Goal: Communication & Community: Participate in discussion

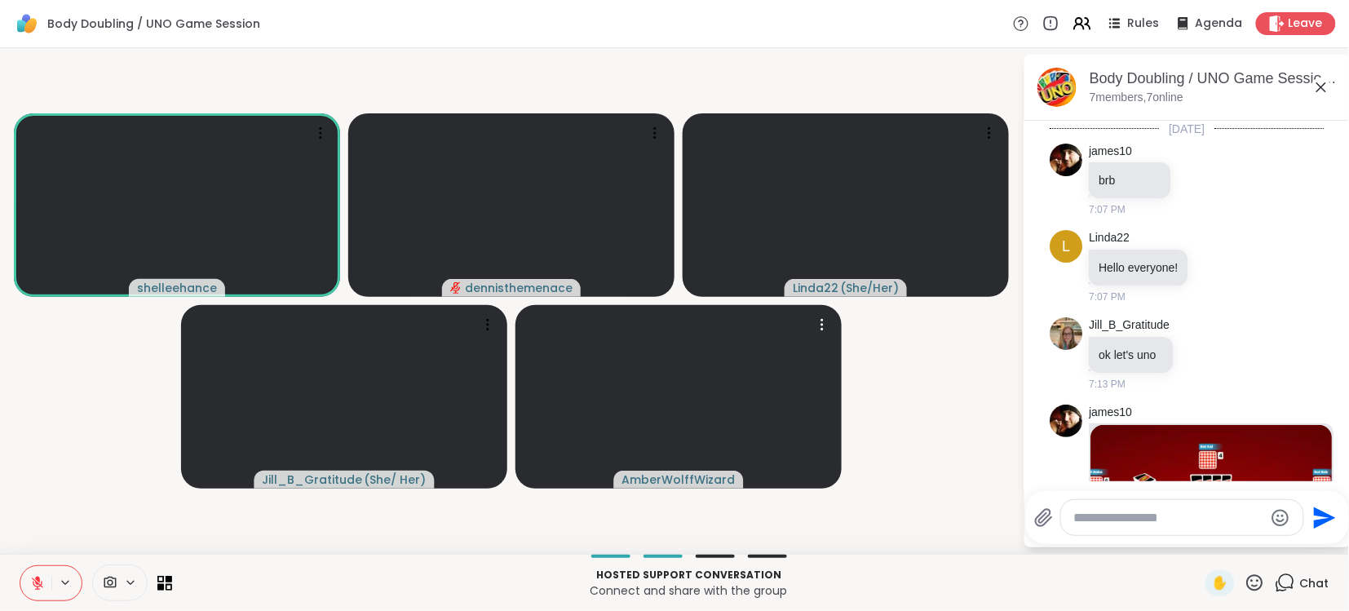
scroll to position [407, 0]
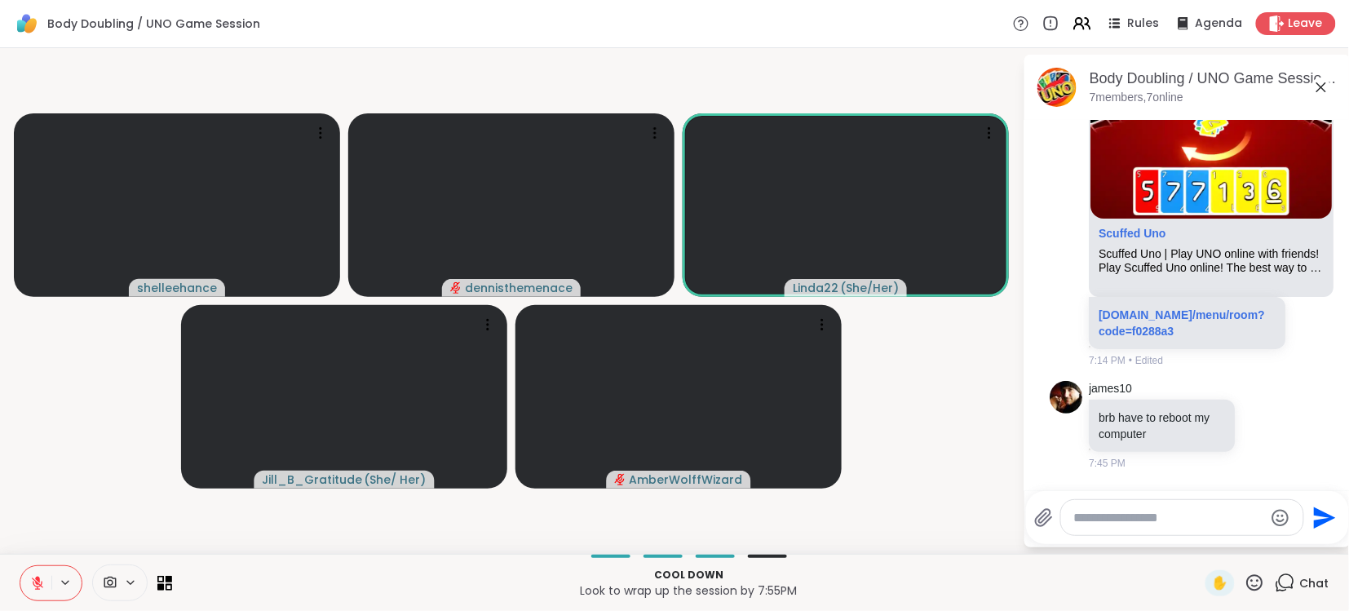
click at [35, 582] on icon at bounding box center [37, 582] width 11 height 11
click at [35, 582] on icon at bounding box center [37, 580] width 4 height 7
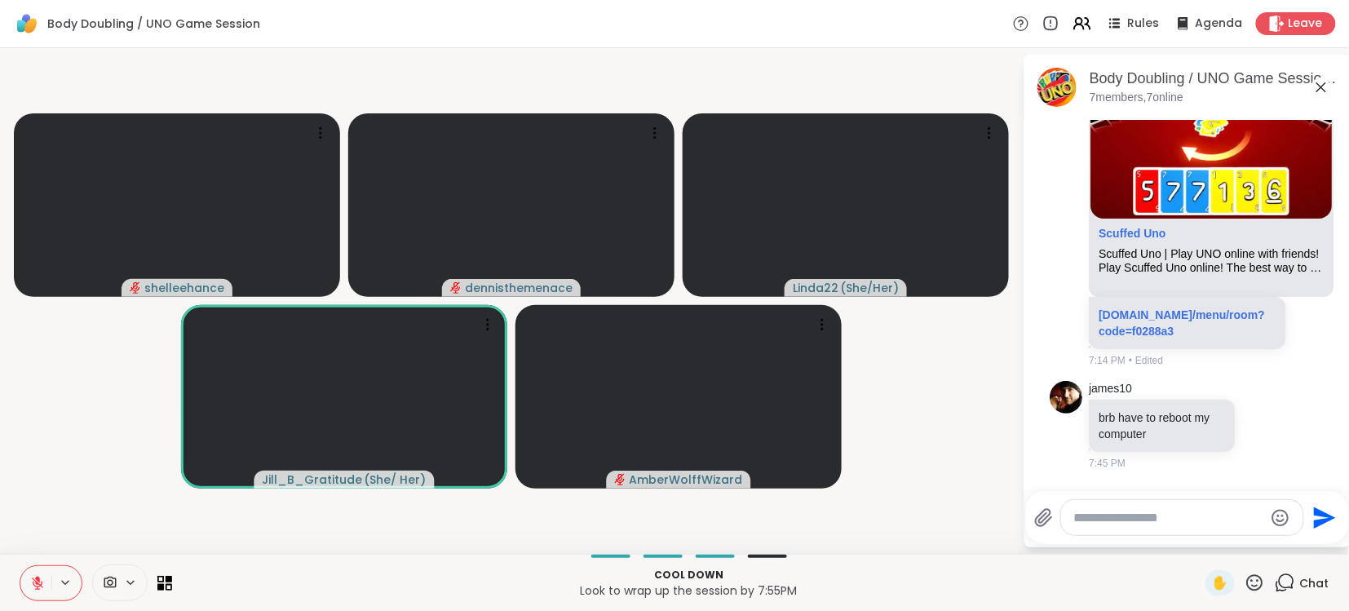
click at [36, 586] on icon at bounding box center [37, 583] width 15 height 15
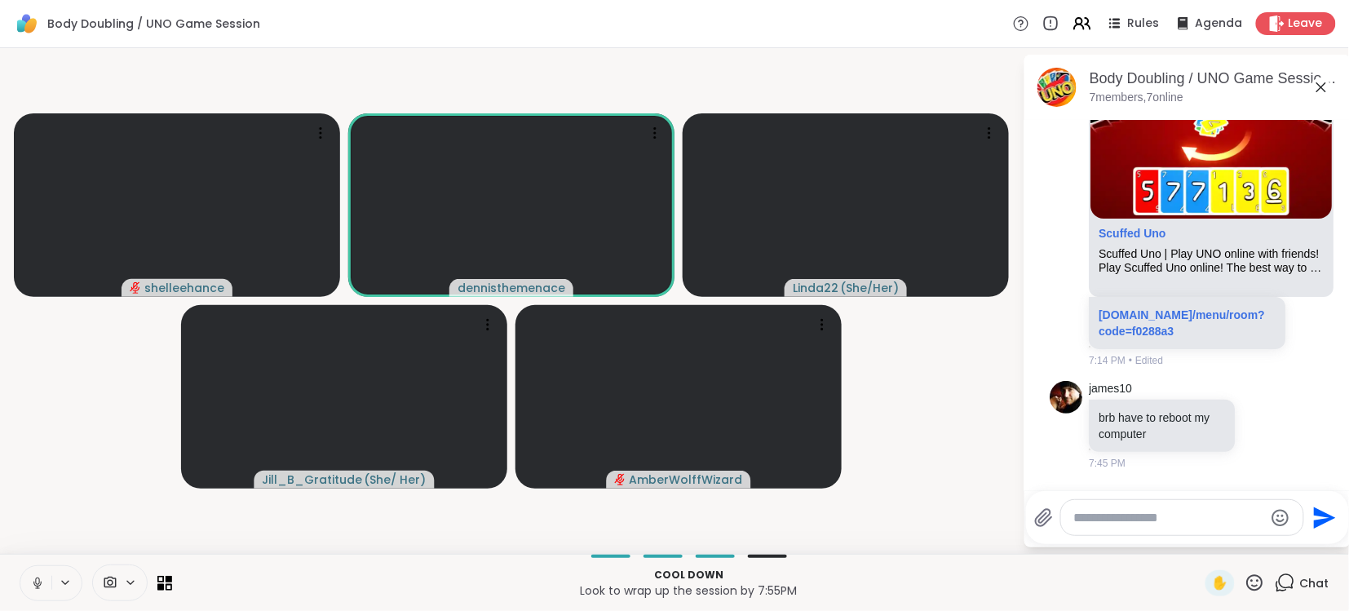
click at [36, 586] on icon at bounding box center [37, 583] width 8 height 5
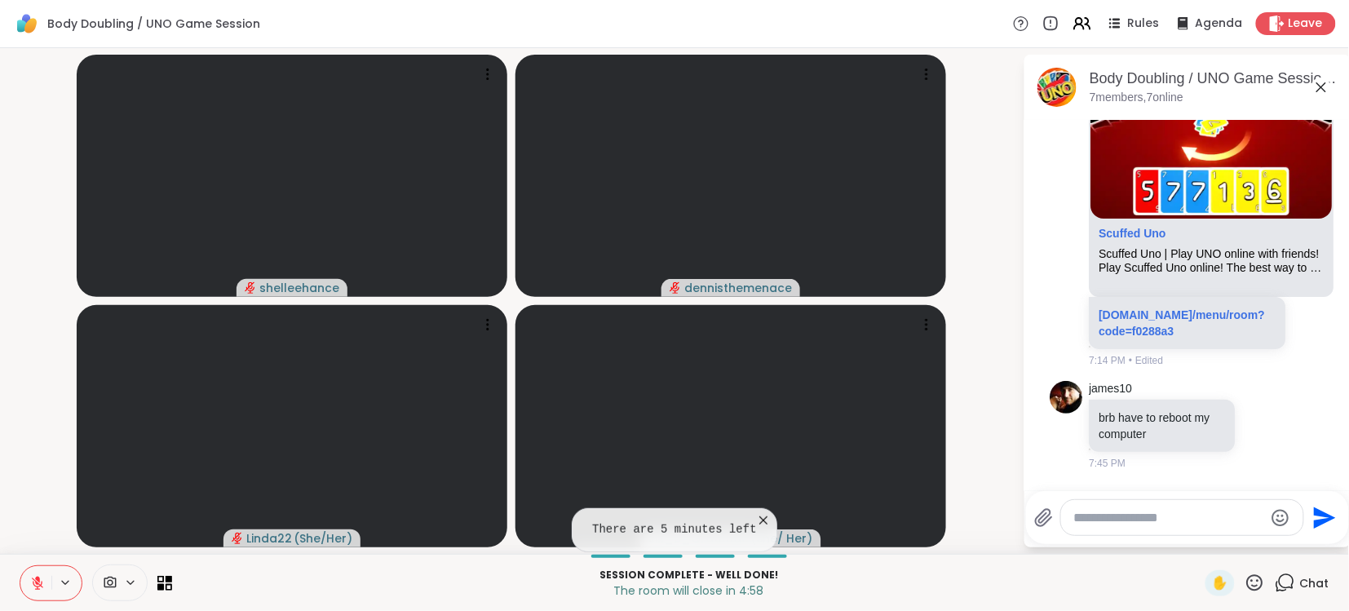
click at [38, 582] on icon at bounding box center [37, 583] width 15 height 15
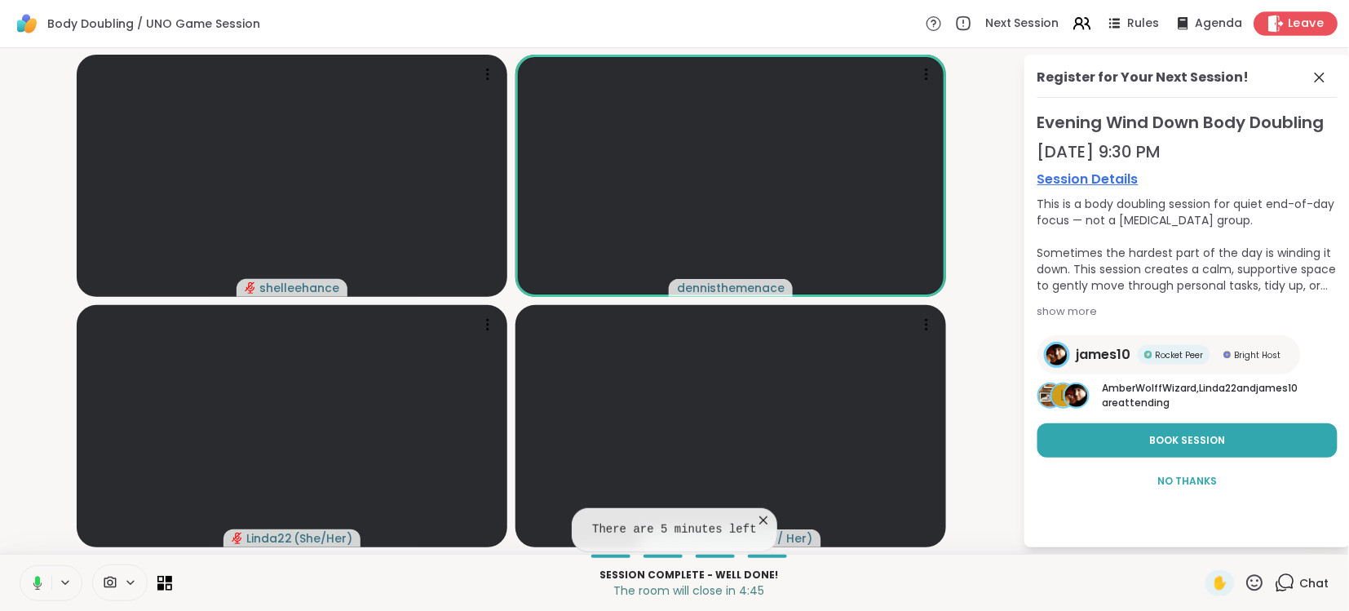
click at [1299, 20] on span "Leave" at bounding box center [1307, 23] width 36 height 17
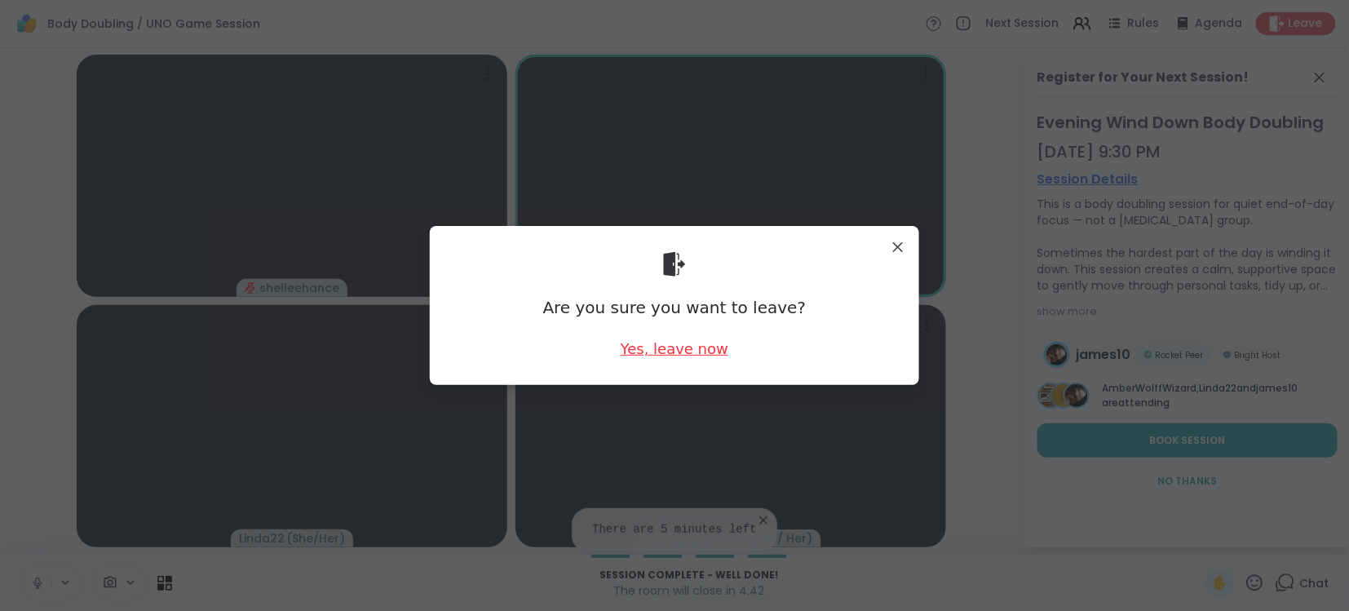
click at [688, 352] on div "Yes, leave now" at bounding box center [675, 348] width 108 height 20
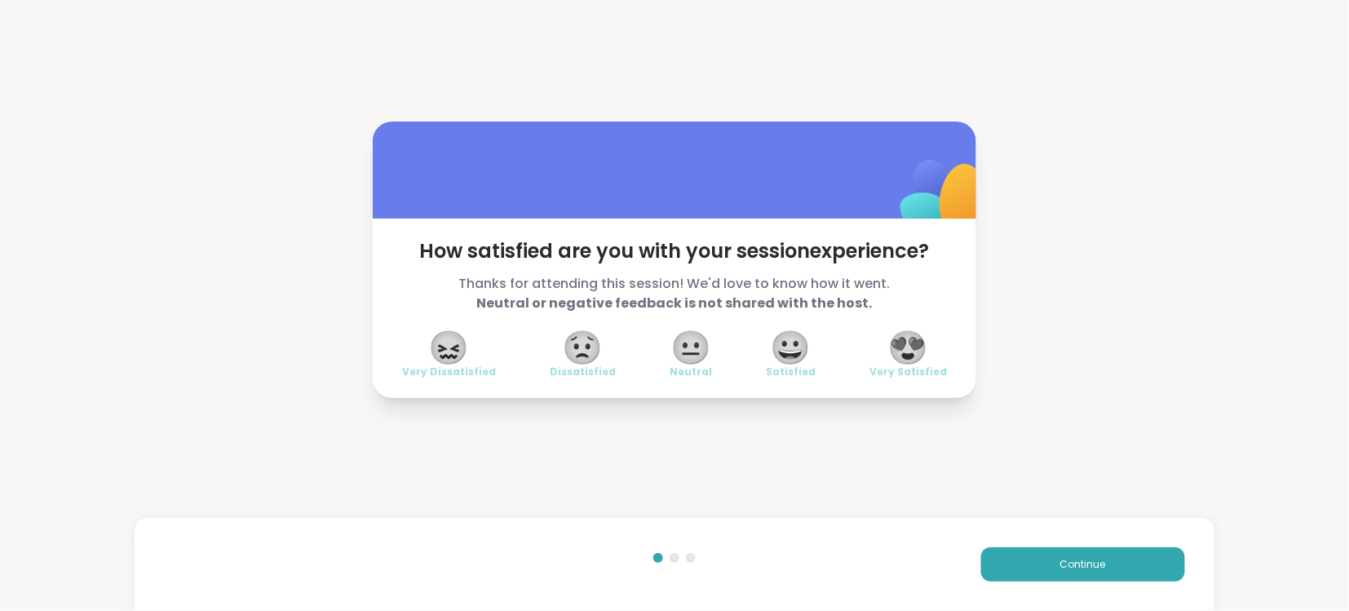
click at [911, 347] on span "😍" at bounding box center [908, 347] width 41 height 29
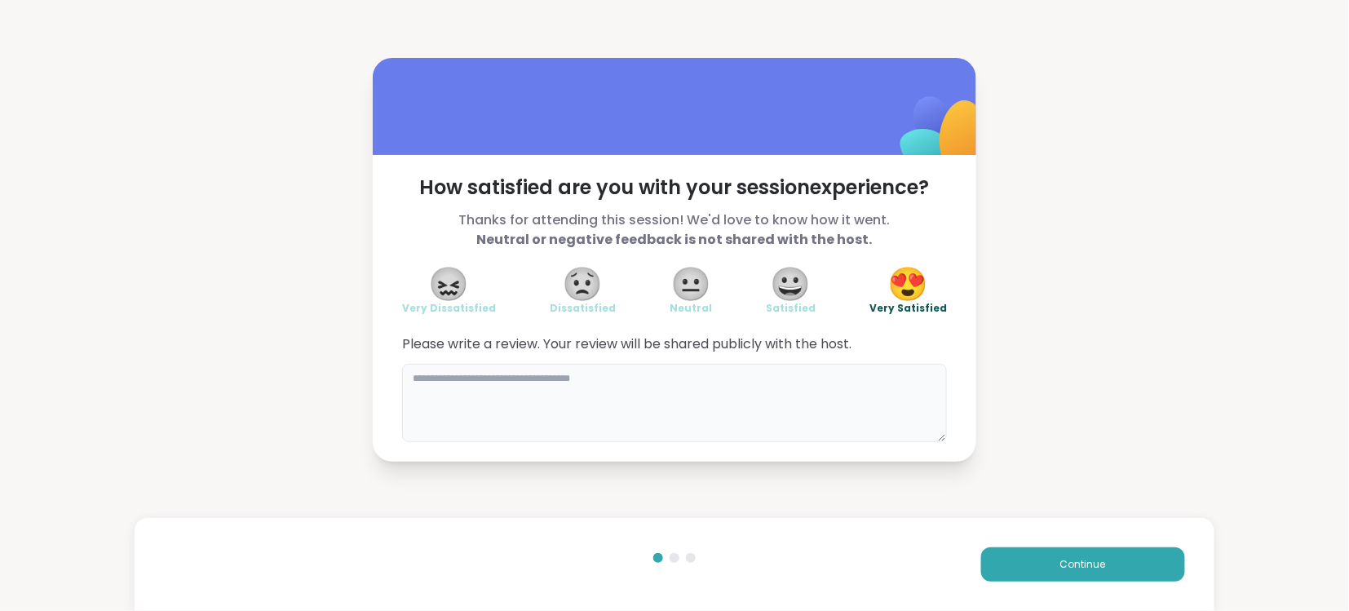
click at [700, 383] on textarea at bounding box center [674, 403] width 545 height 78
type textarea "**********"
click at [1079, 563] on span "Continue" at bounding box center [1083, 564] width 46 height 15
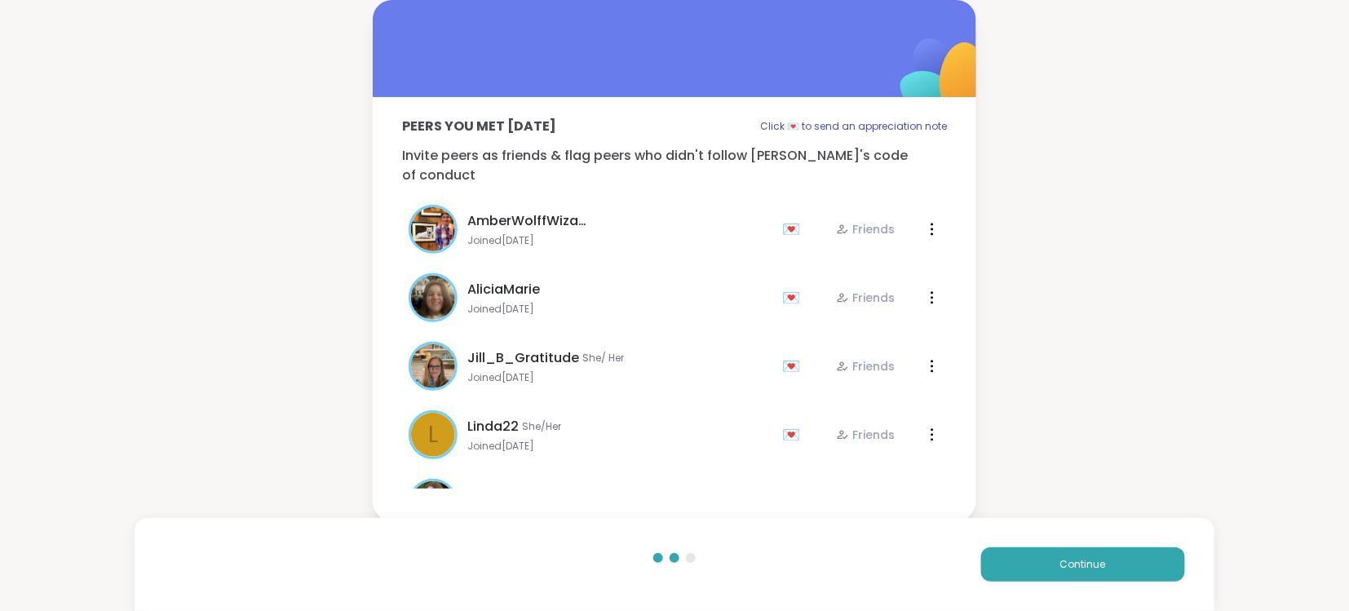
click at [697, 487] on div "Peers you met today Click 💌 to send an appreciation note Invite peers as friend…" at bounding box center [675, 302] width 604 height 411
click at [1089, 573] on button "Continue" at bounding box center [1083, 564] width 204 height 34
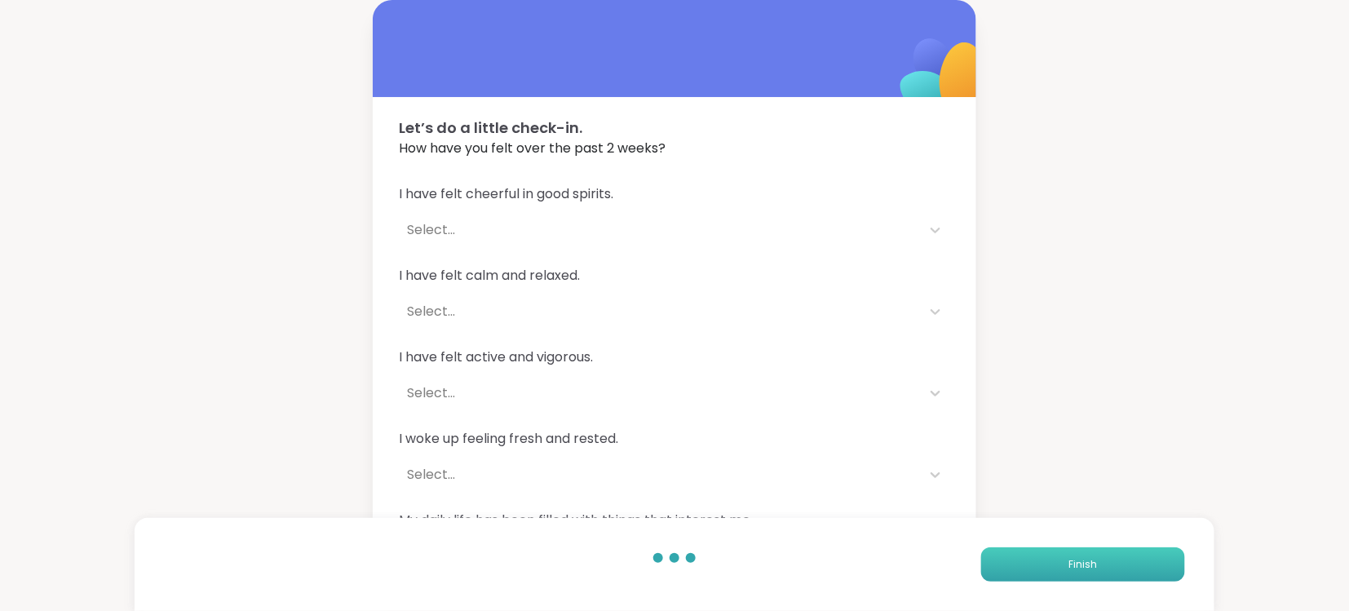
click at [1089, 573] on button "Finish" at bounding box center [1083, 564] width 204 height 34
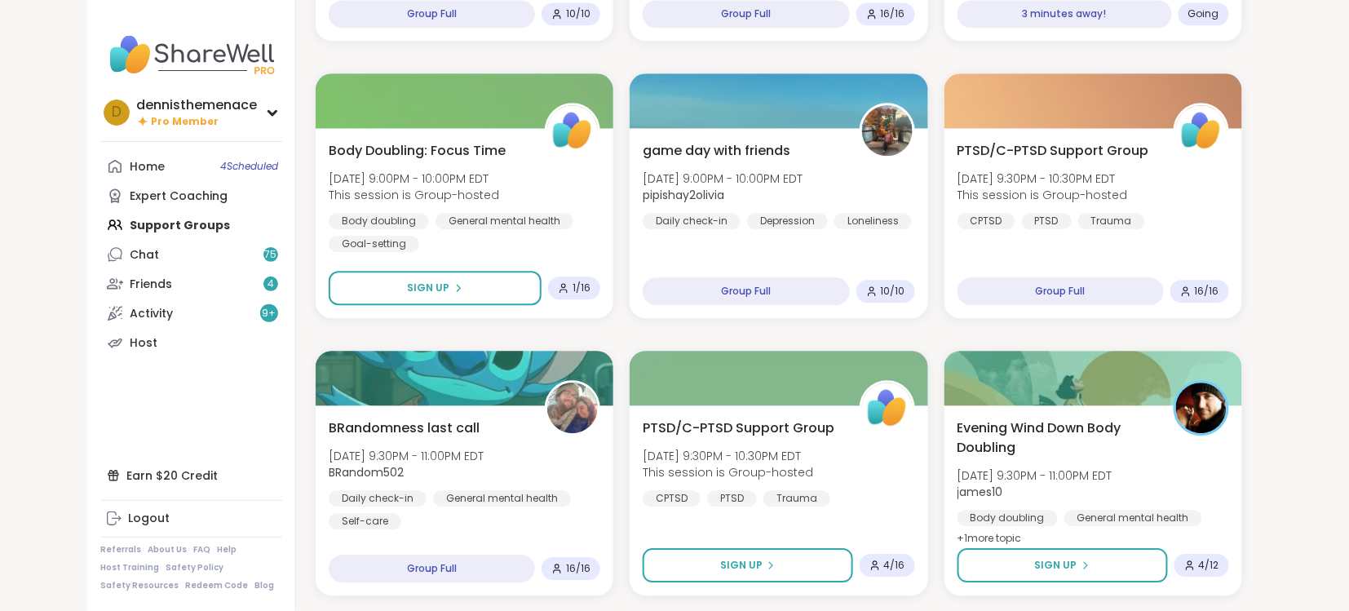
scroll to position [1260, 0]
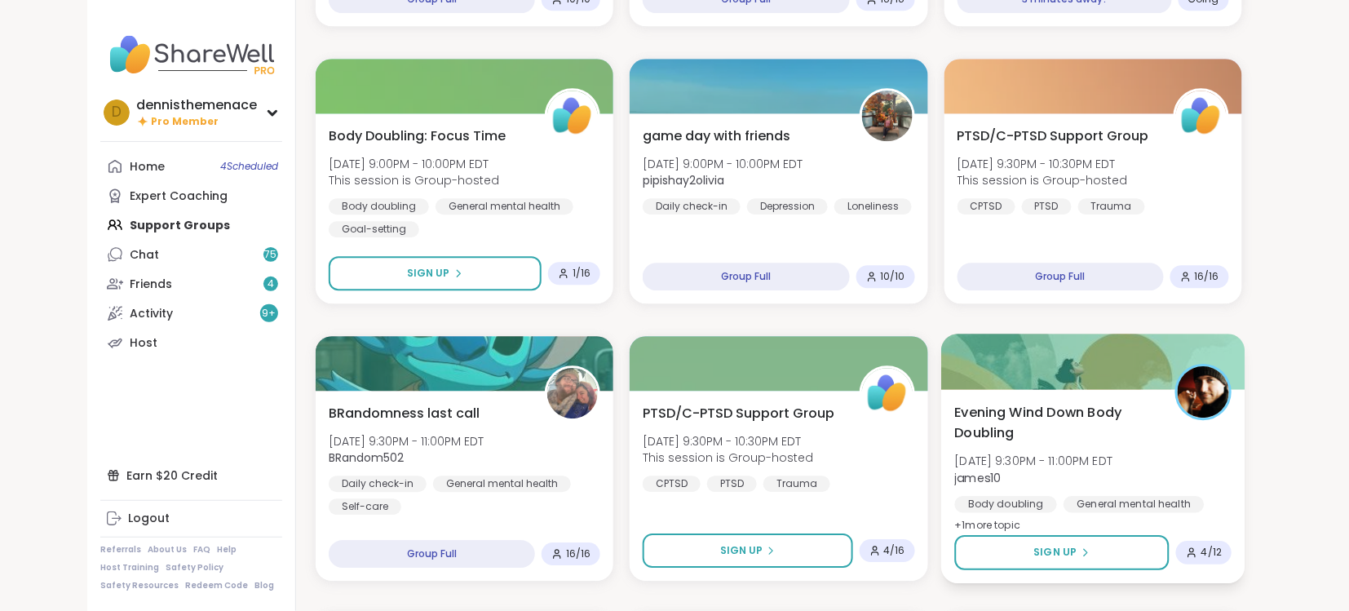
click at [1158, 568] on div "Evening Wind Down Body Doubling Sun, Oct 12 | 9:30PM - 11:00PM EDT james10 Body…" at bounding box center [1093, 486] width 304 height 194
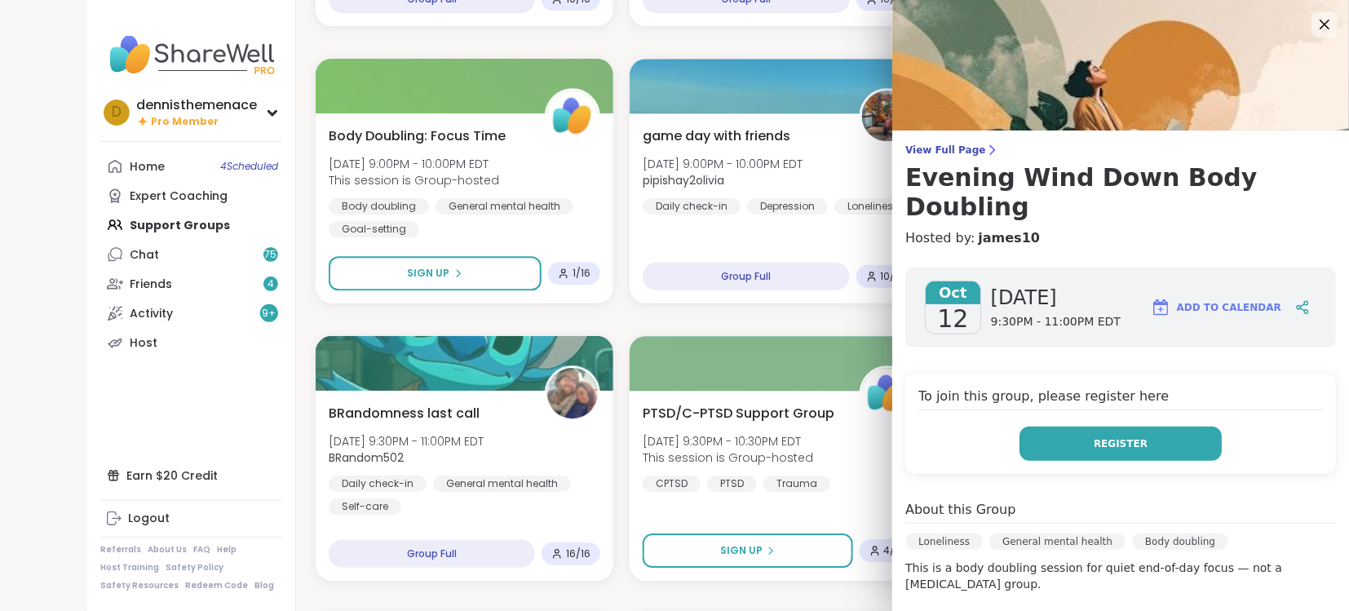
click at [1128, 436] on span "Register" at bounding box center [1121, 443] width 54 height 15
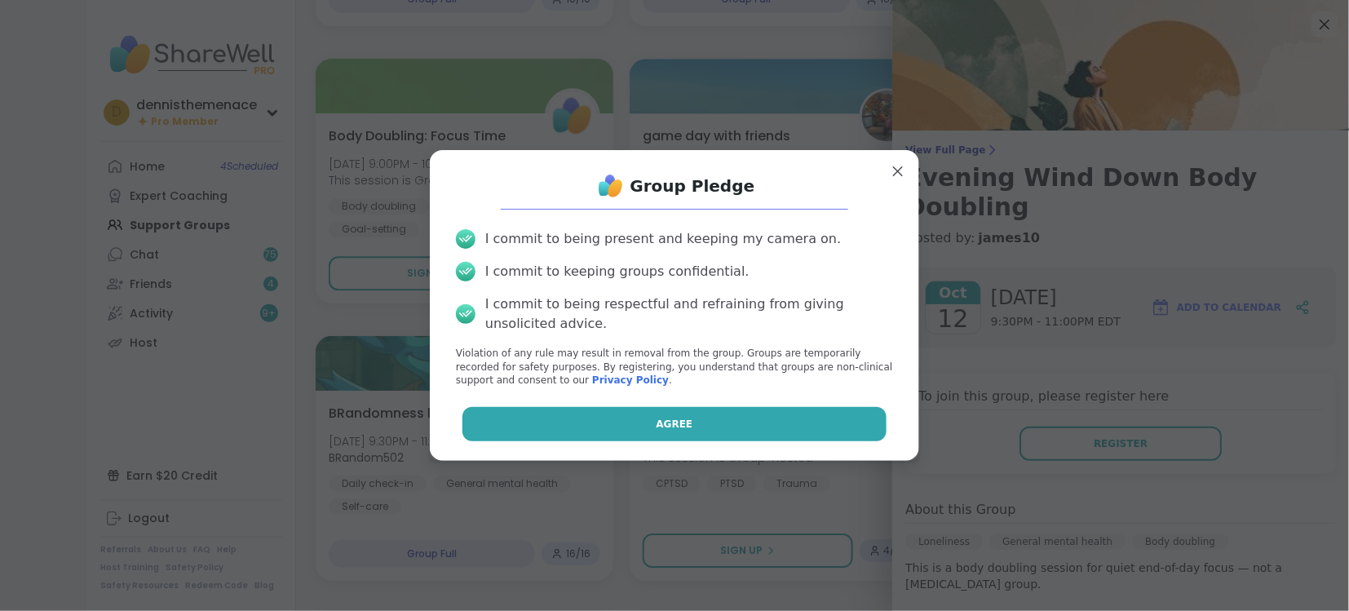
click at [738, 427] on button "Agree" at bounding box center [674, 424] width 425 height 34
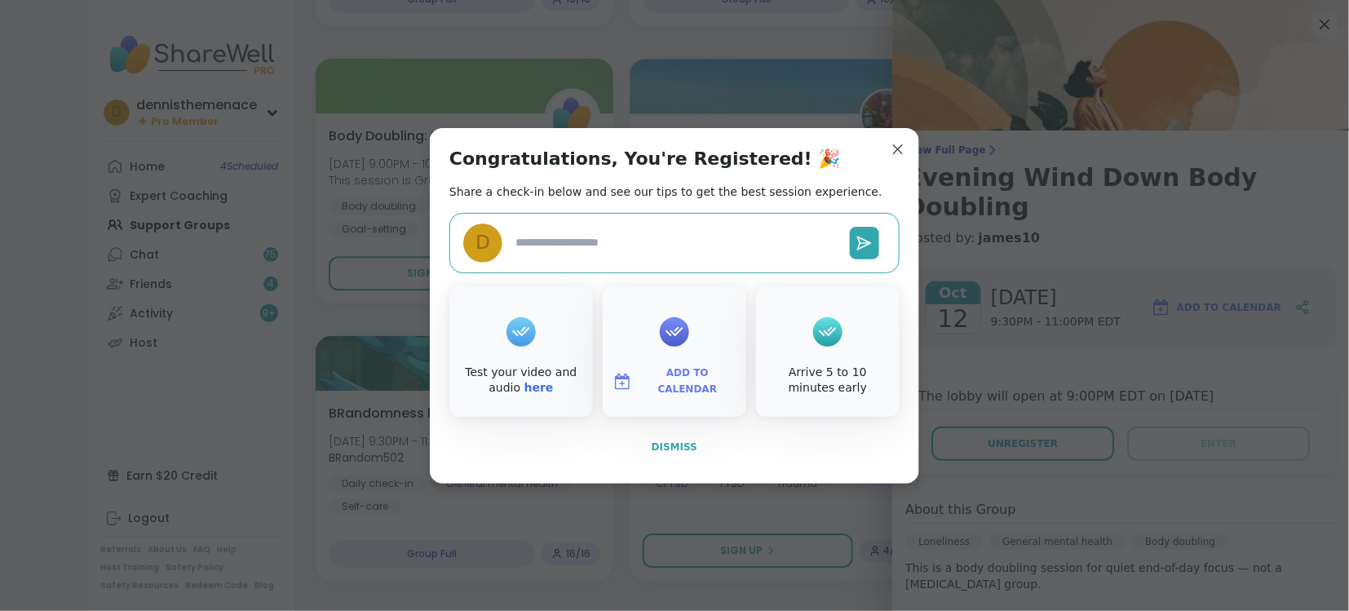
type textarea "*"
click at [671, 447] on span "Dismiss" at bounding box center [675, 446] width 46 height 11
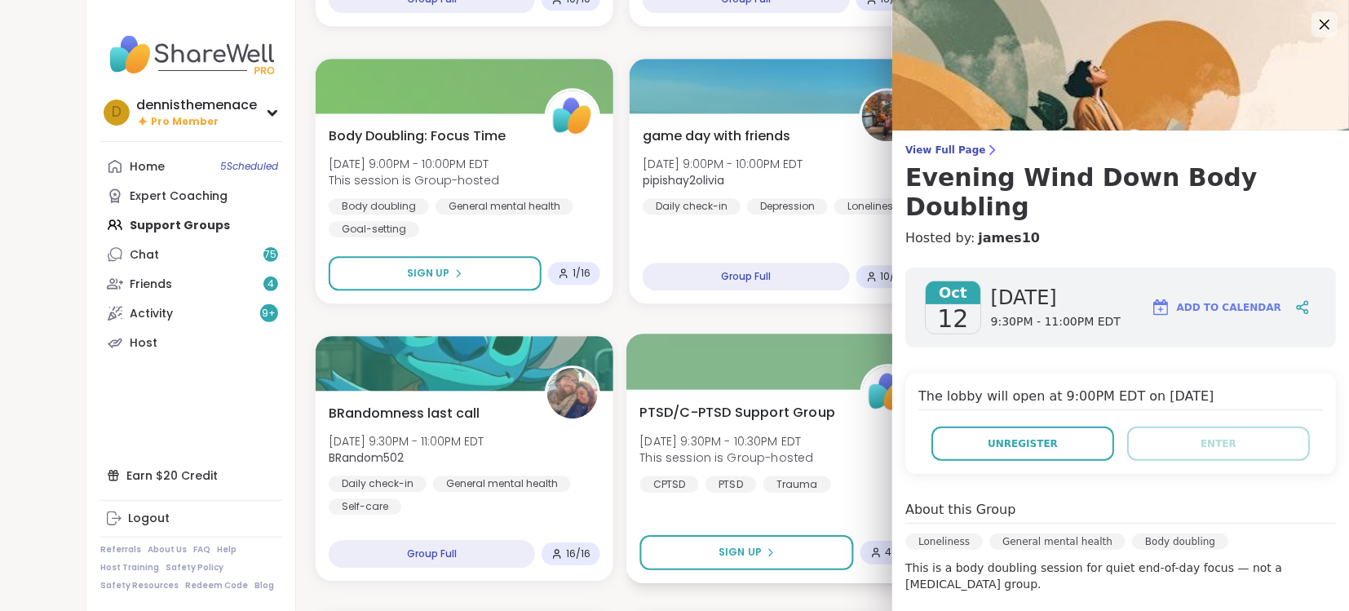
click at [862, 501] on div "PTSD/C-PTSD Support Group Sun, Oct 12 | 9:30PM - 10:30PM EDT This session is Gr…" at bounding box center [779, 486] width 304 height 194
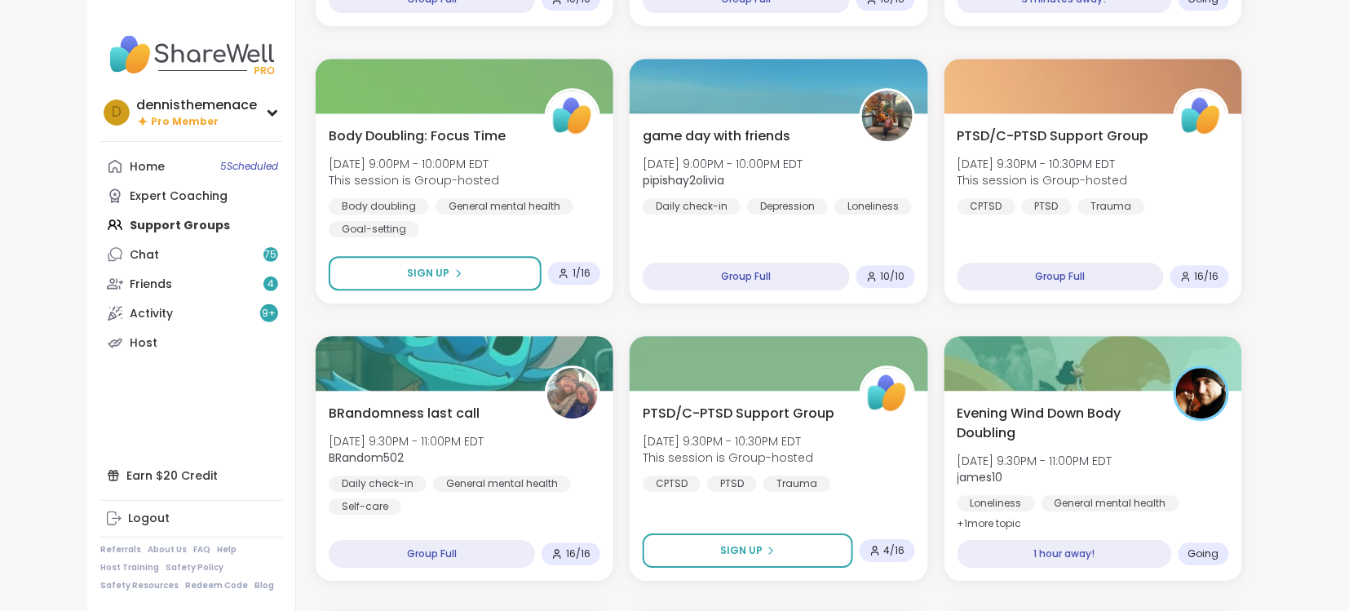
click at [801, 312] on div "Narcissistic Abuse Recovery Circle (90min) Sun, Oct 12 | 7:00PM - 8:30PM EDT Th…" at bounding box center [779, 597] width 926 height 3295
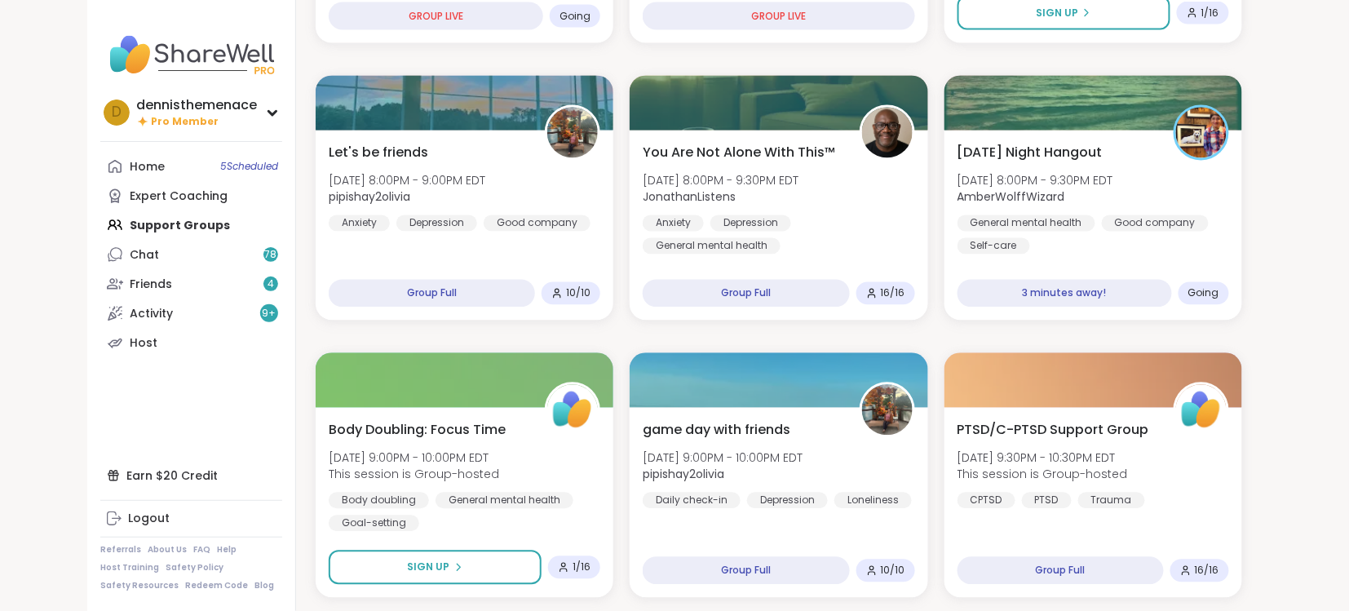
scroll to position [956, 0]
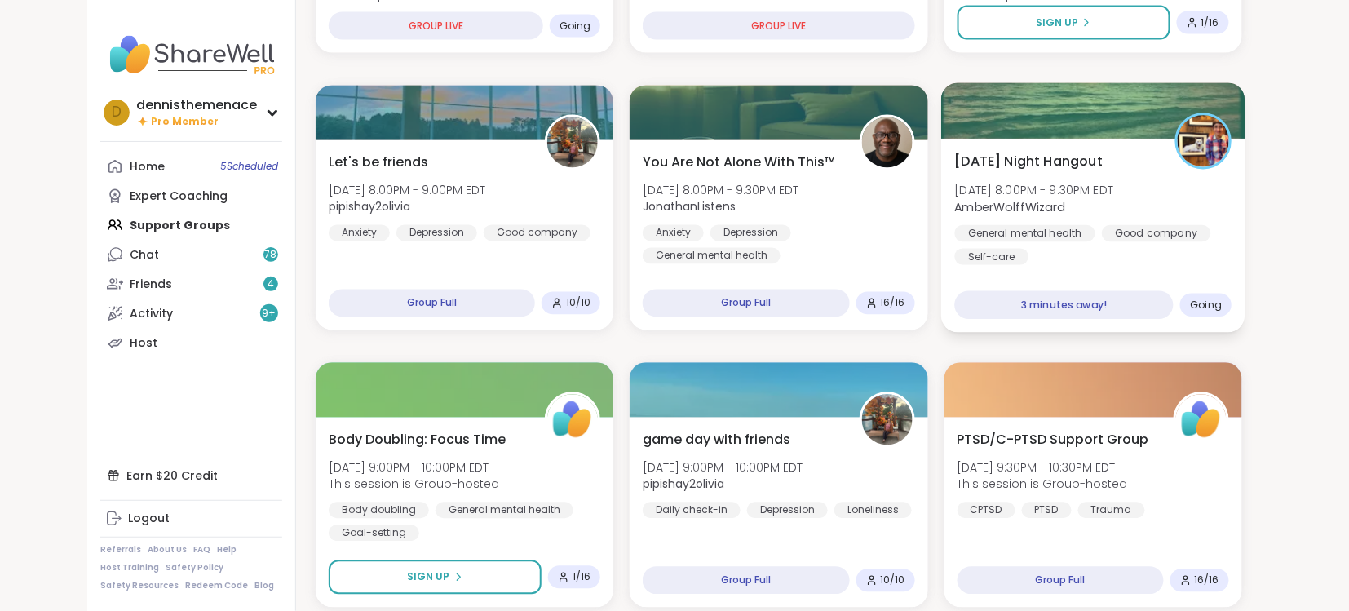
click at [1021, 238] on div "General mental health" at bounding box center [1024, 233] width 140 height 16
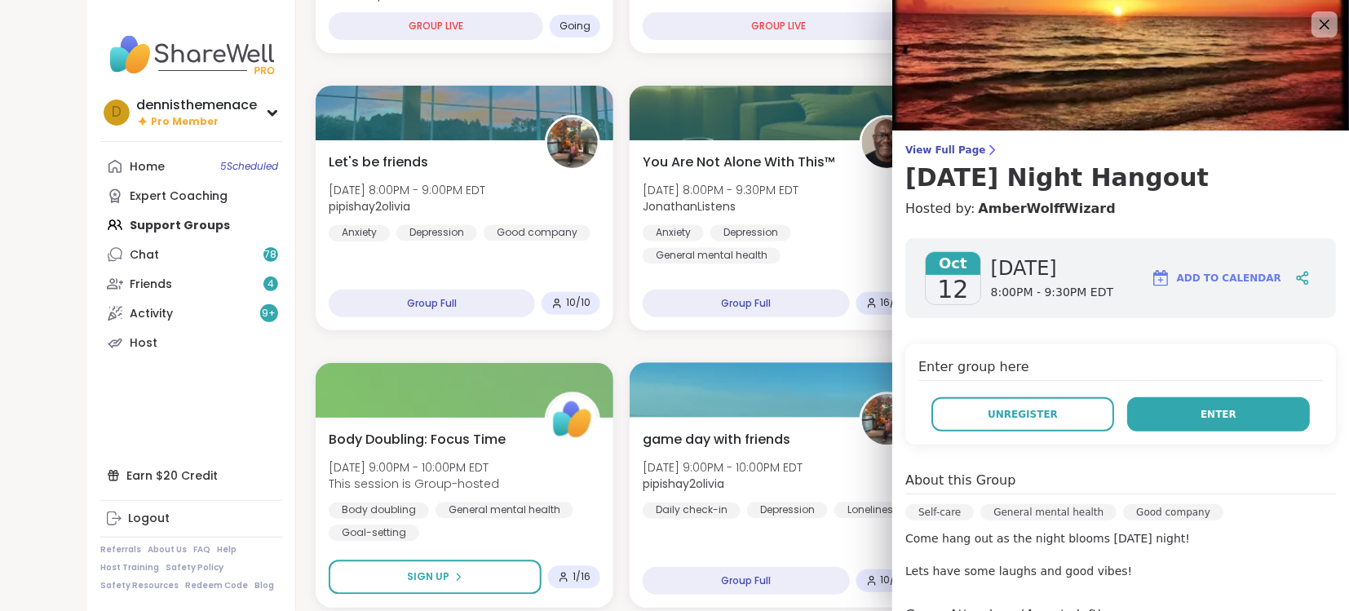
click at [1222, 415] on span "Enter" at bounding box center [1219, 414] width 36 height 15
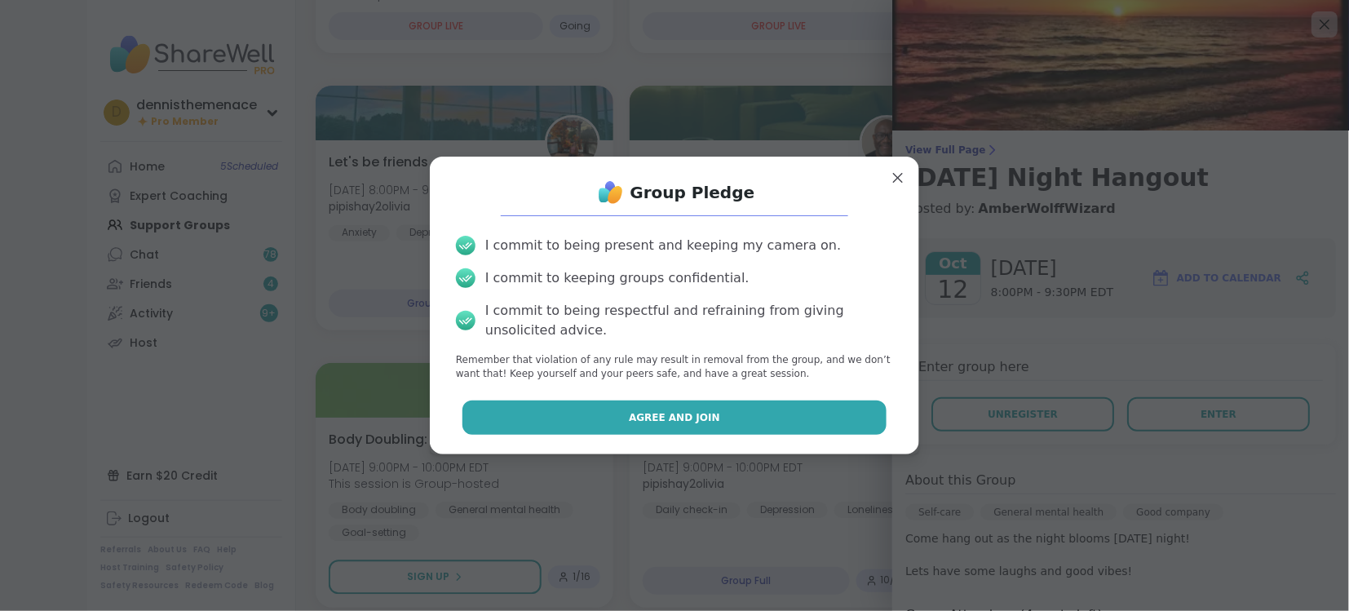
click at [693, 408] on button "Agree and Join" at bounding box center [674, 417] width 425 height 34
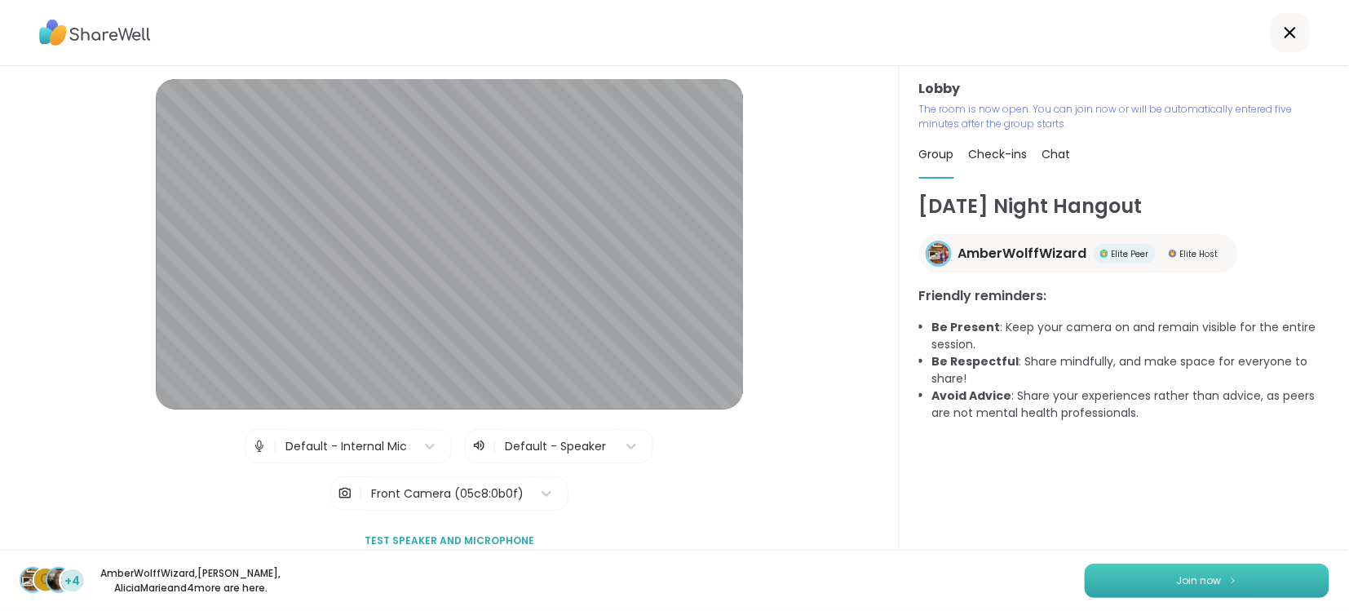
click at [1198, 581] on span "Join now" at bounding box center [1199, 580] width 45 height 15
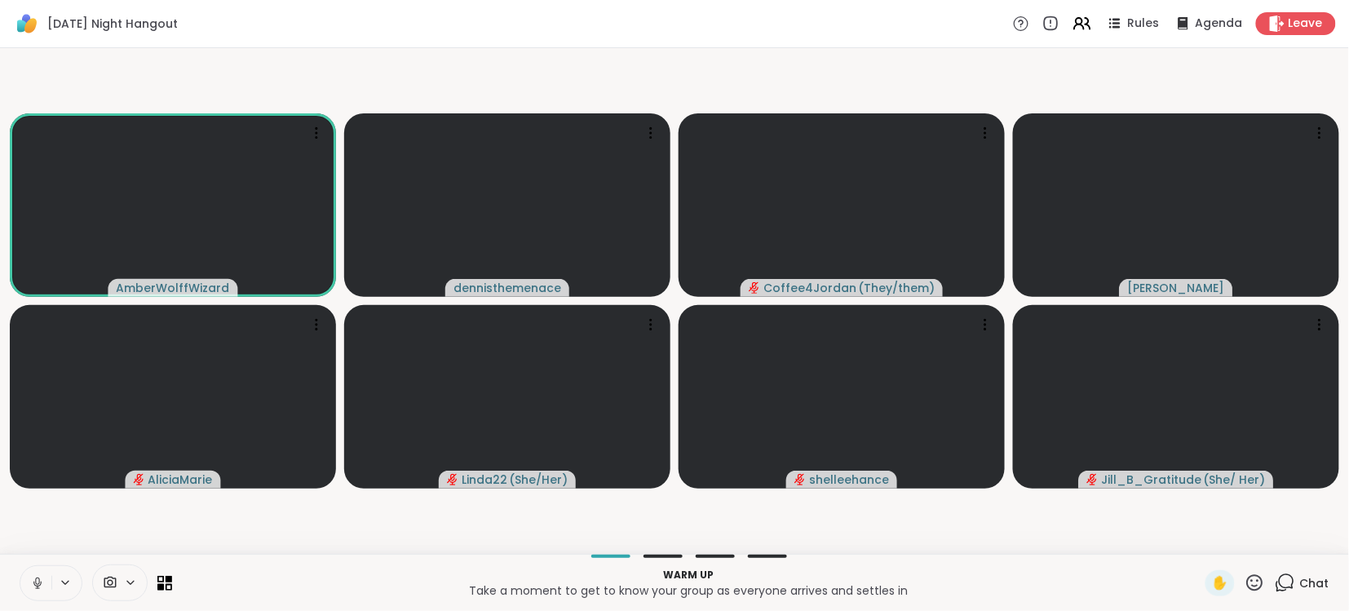
click at [35, 584] on icon at bounding box center [37, 583] width 15 height 15
click at [1320, 577] on span "Chat" at bounding box center [1314, 583] width 29 height 16
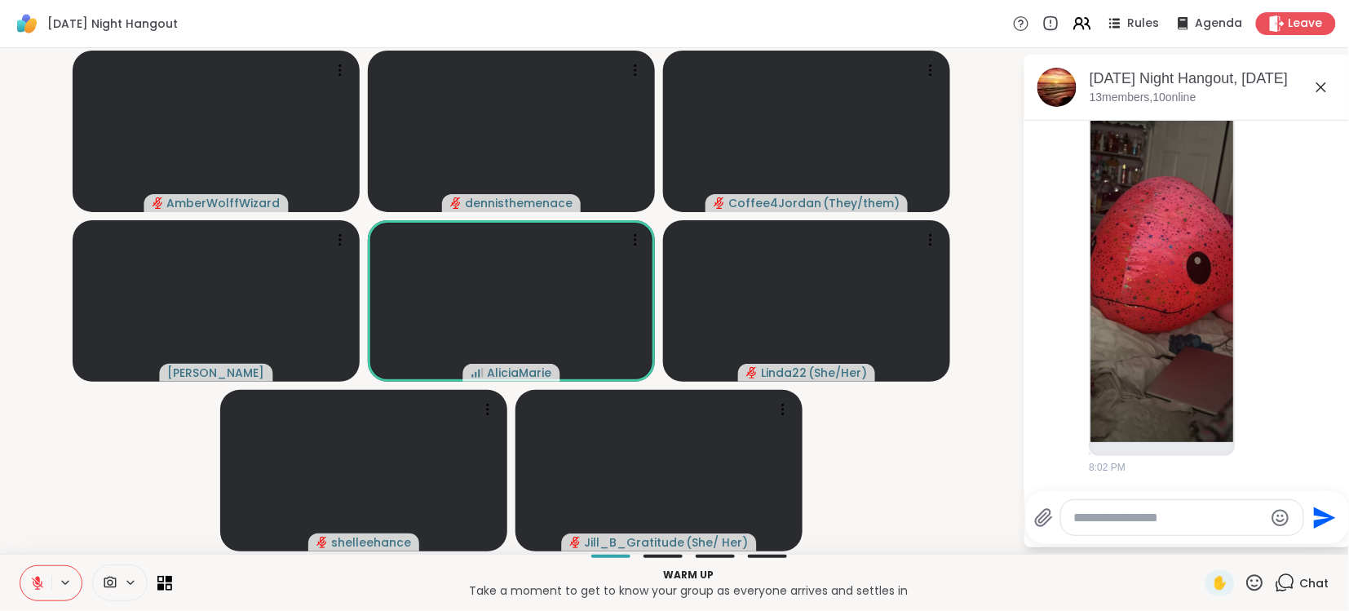
scroll to position [221, 0]
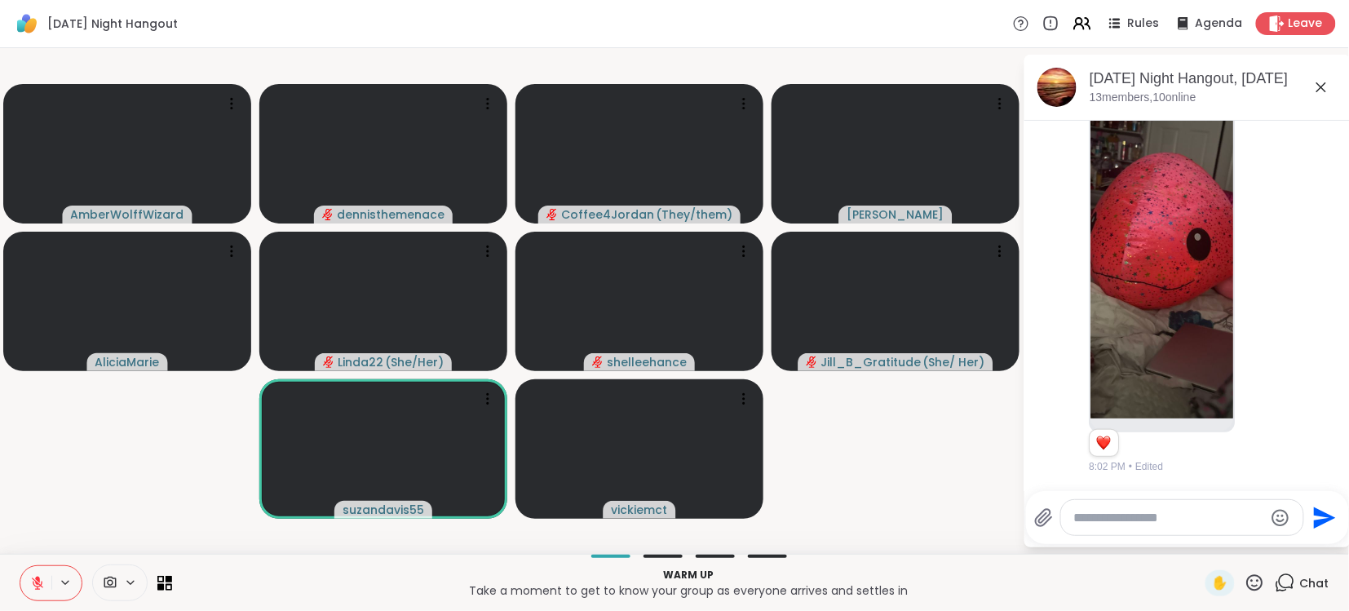
click at [34, 581] on icon at bounding box center [37, 583] width 15 height 15
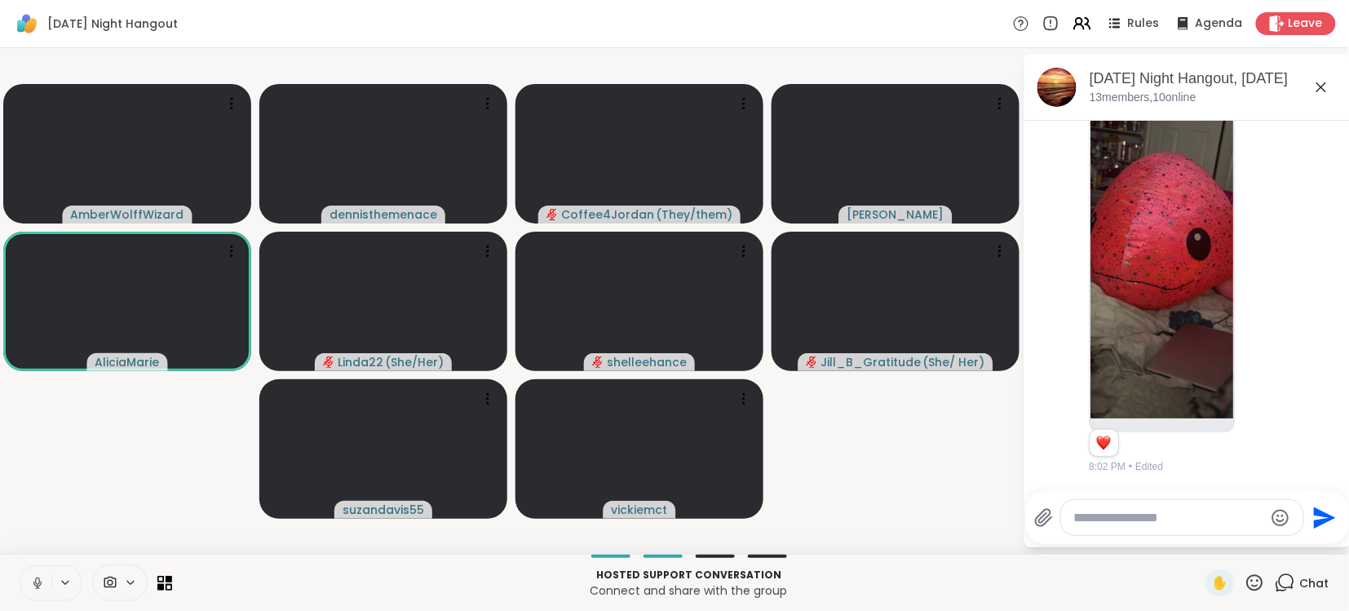
click at [34, 581] on icon at bounding box center [37, 583] width 15 height 15
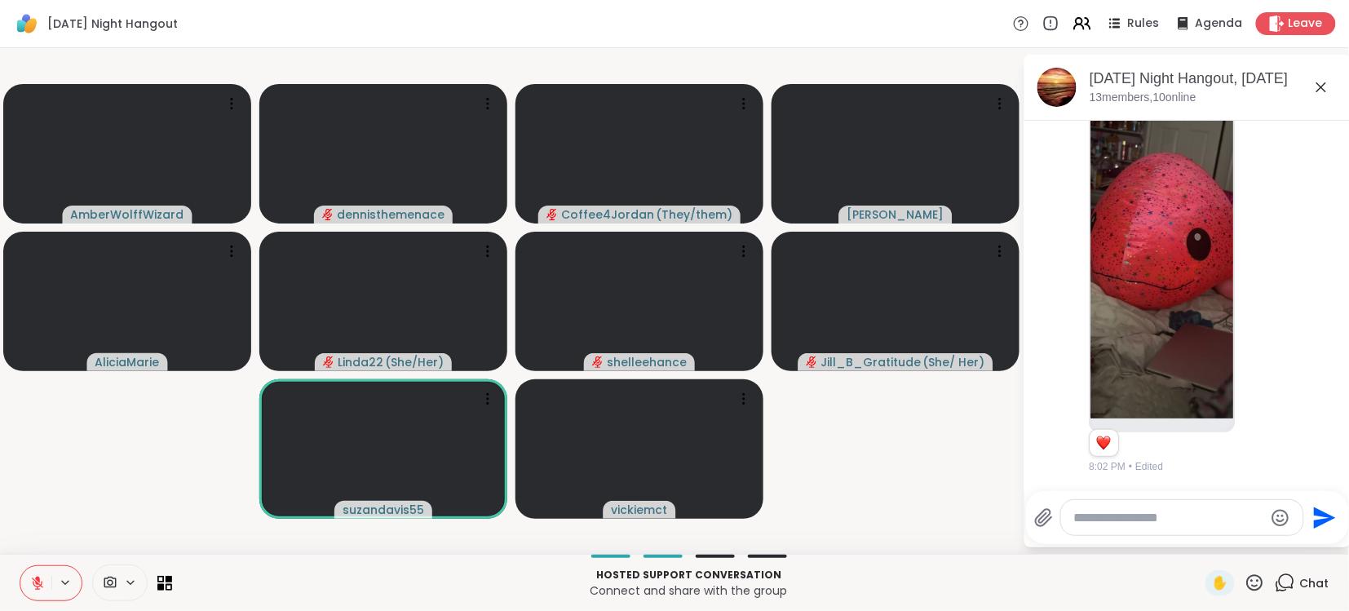
click at [34, 581] on icon at bounding box center [37, 583] width 15 height 15
click at [34, 583] on icon at bounding box center [37, 583] width 8 height 5
click at [34, 583] on icon at bounding box center [37, 583] width 15 height 15
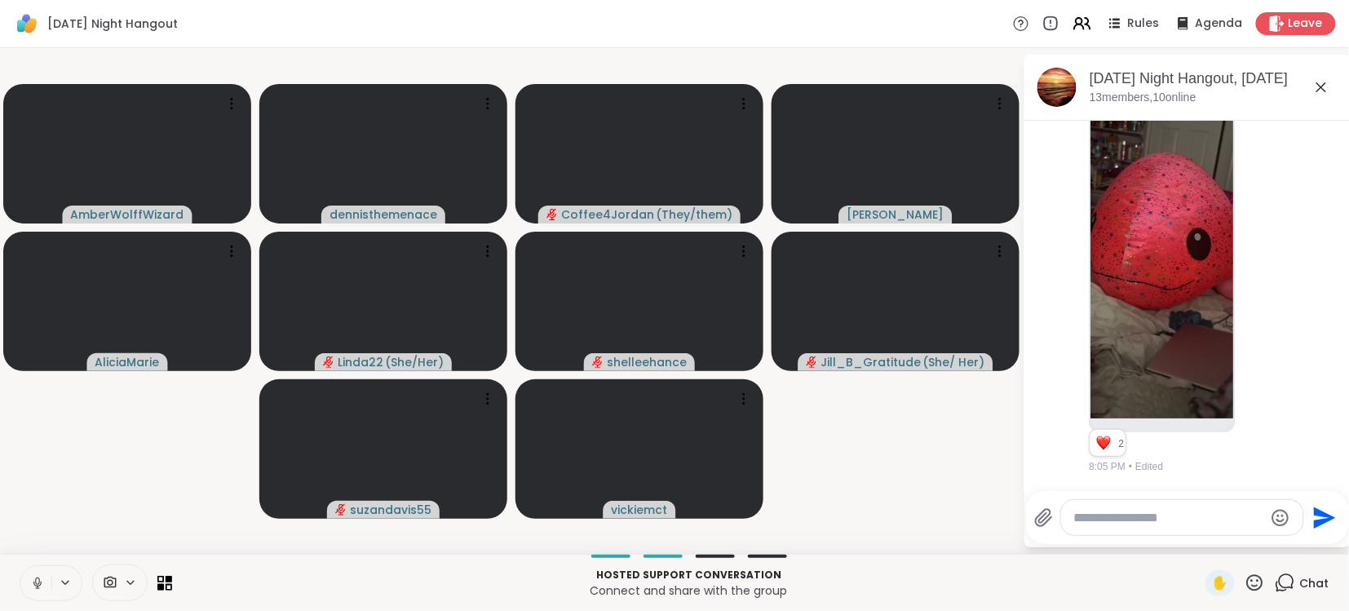
click at [34, 583] on icon at bounding box center [37, 583] width 8 height 5
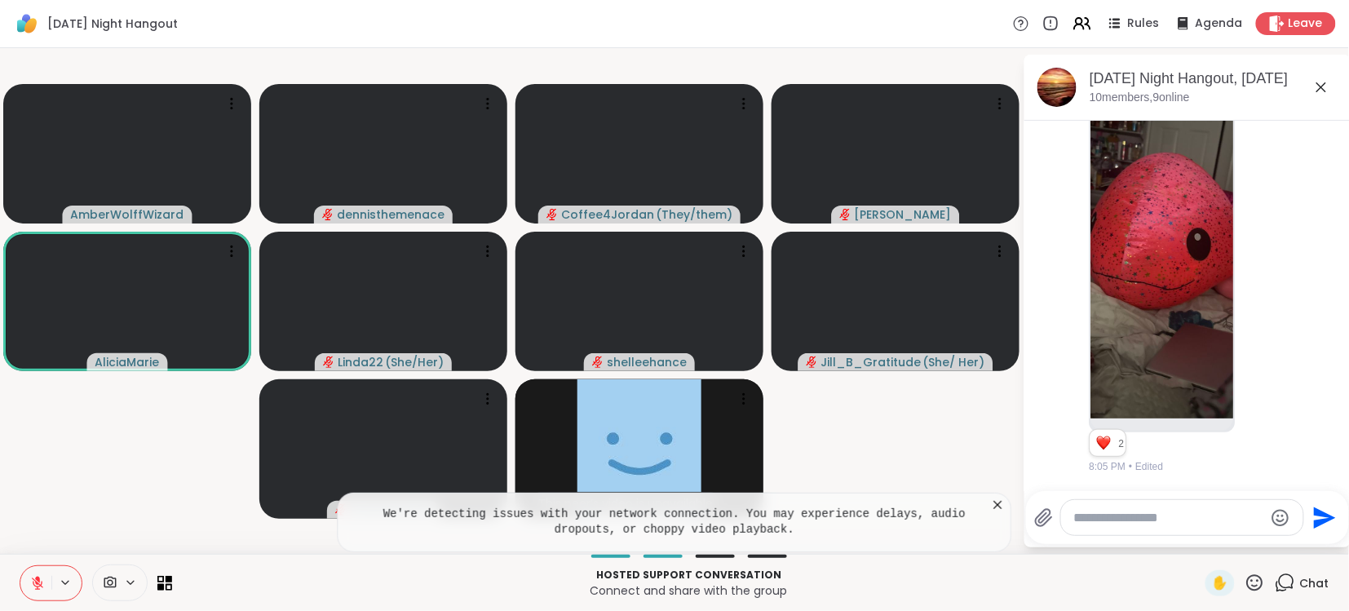
click at [1001, 502] on icon at bounding box center [998, 505] width 8 height 8
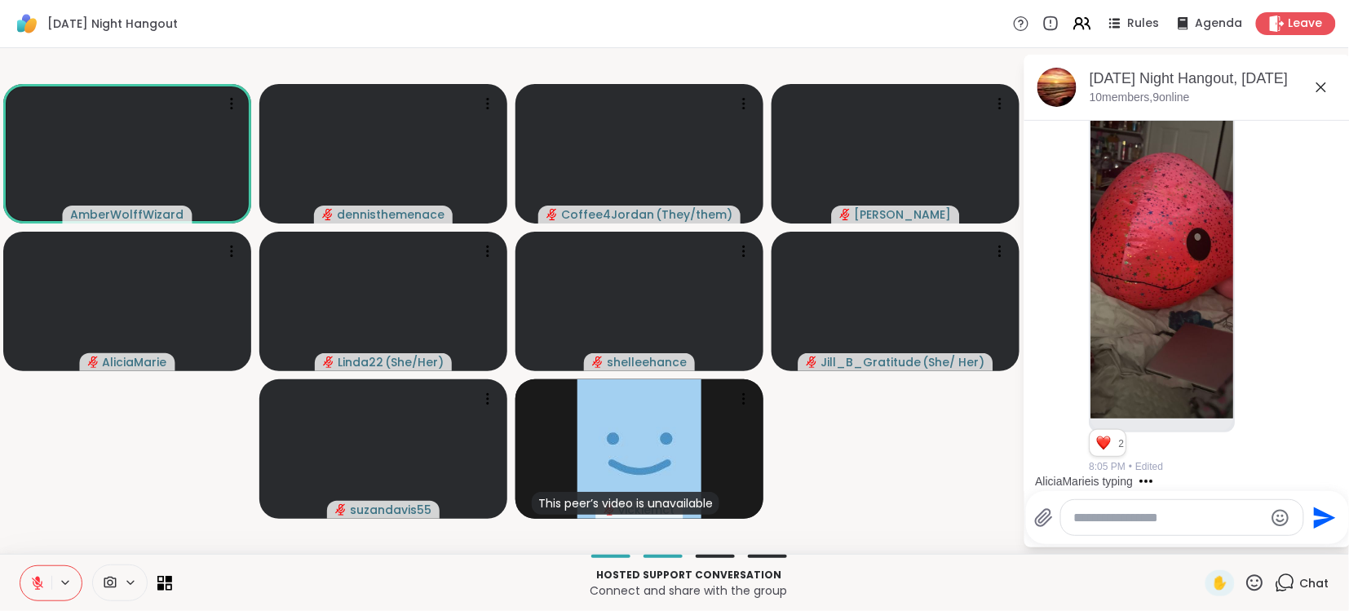
scroll to position [307, 0]
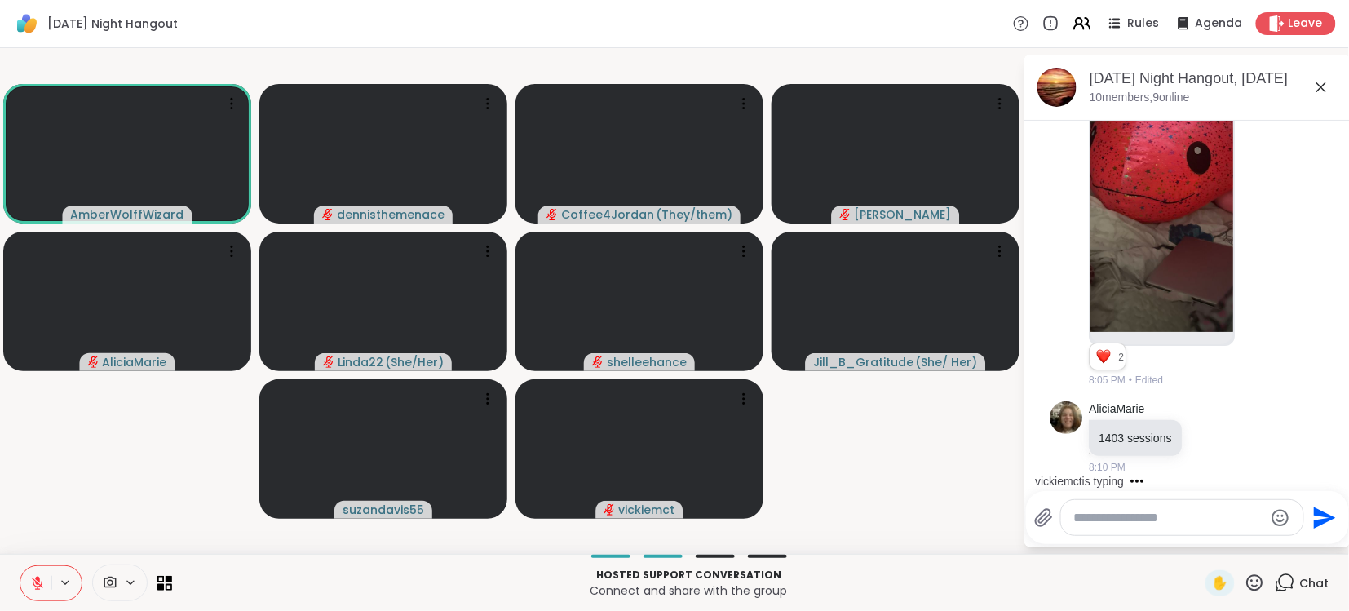
click at [37, 582] on icon at bounding box center [37, 582] width 11 height 11
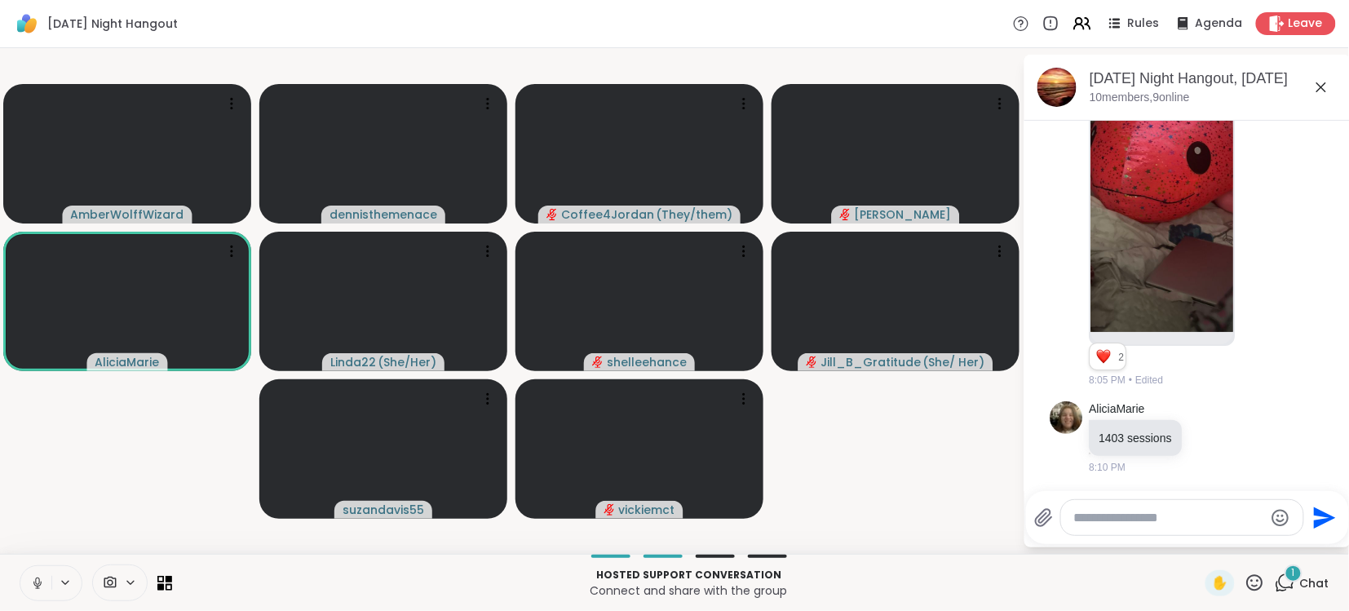
scroll to position [412, 0]
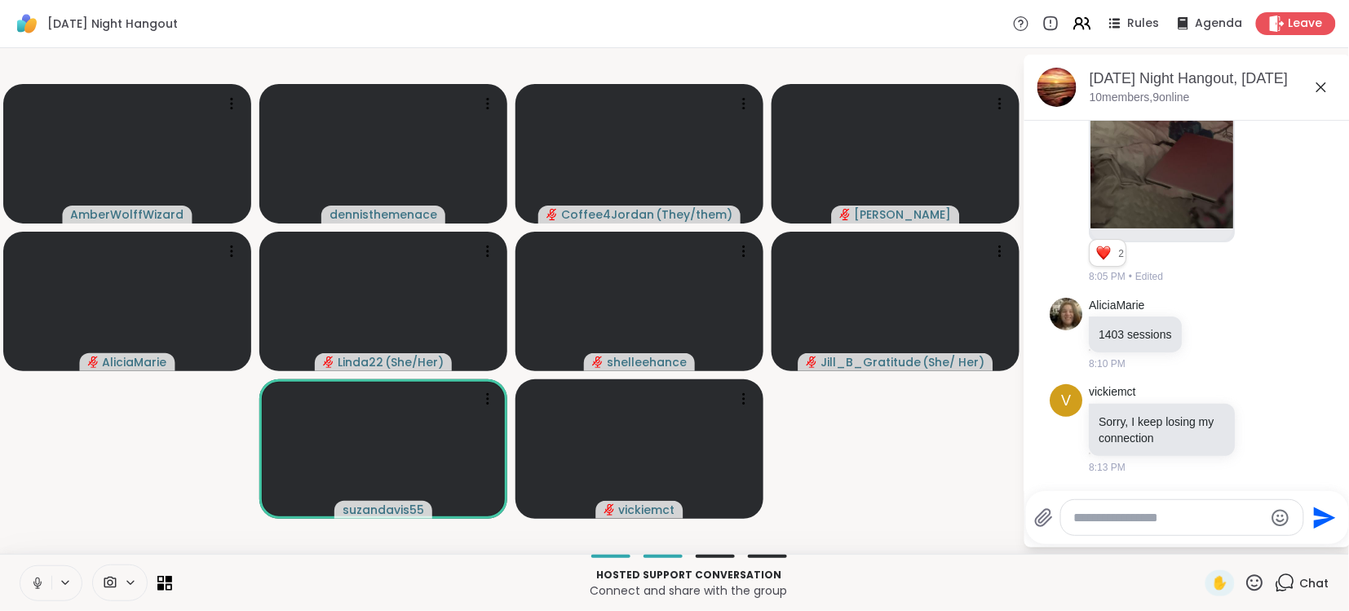
click at [37, 582] on icon at bounding box center [37, 583] width 15 height 15
click at [37, 582] on icon at bounding box center [37, 582] width 11 height 11
click at [38, 582] on icon at bounding box center [37, 583] width 15 height 15
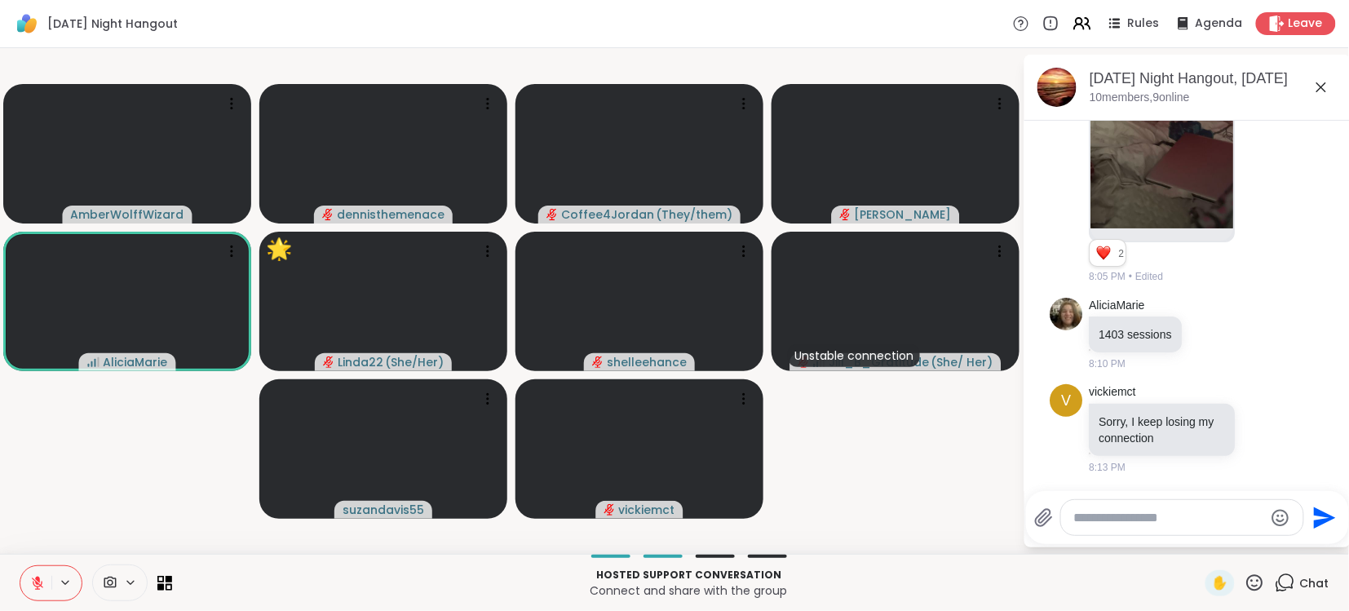
click at [33, 586] on icon at bounding box center [37, 583] width 15 height 15
click at [42, 583] on icon at bounding box center [37, 583] width 15 height 15
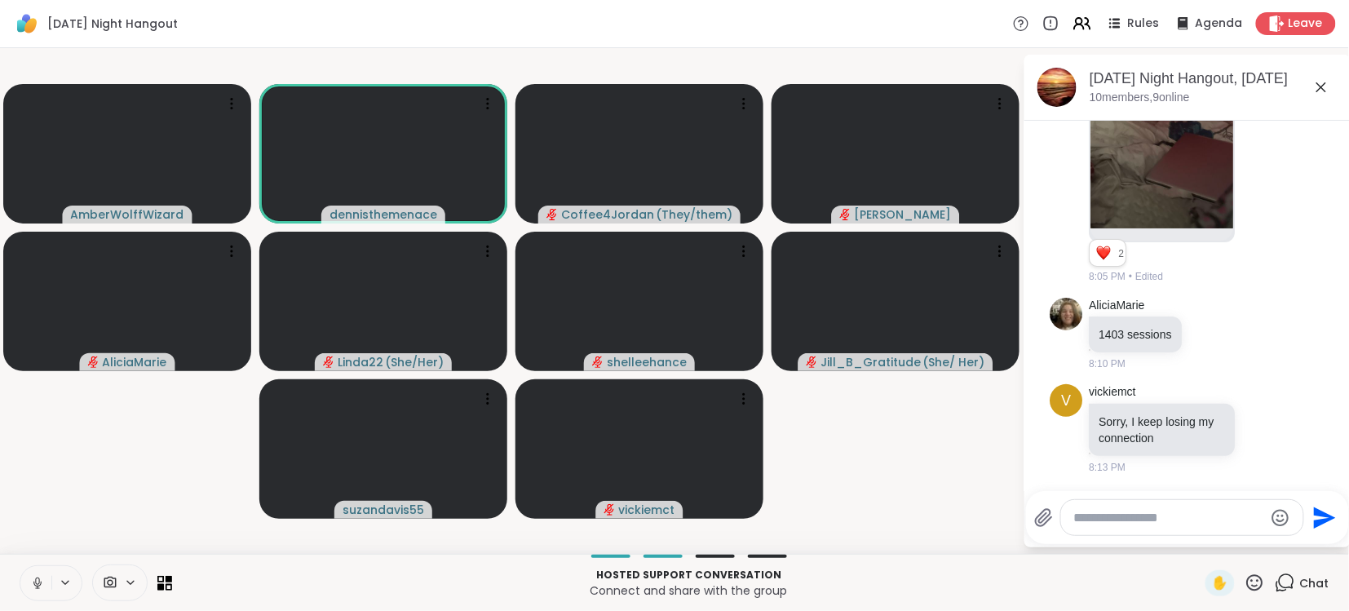
scroll to position [436, 0]
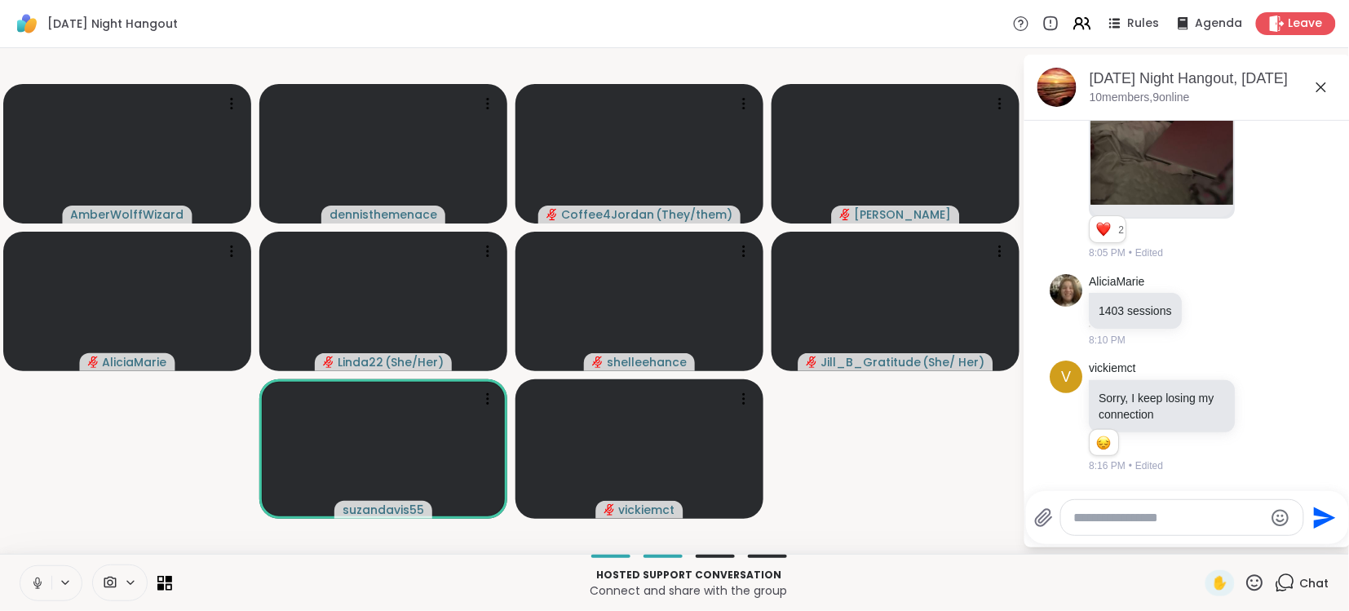
click at [28, 577] on button at bounding box center [35, 583] width 31 height 34
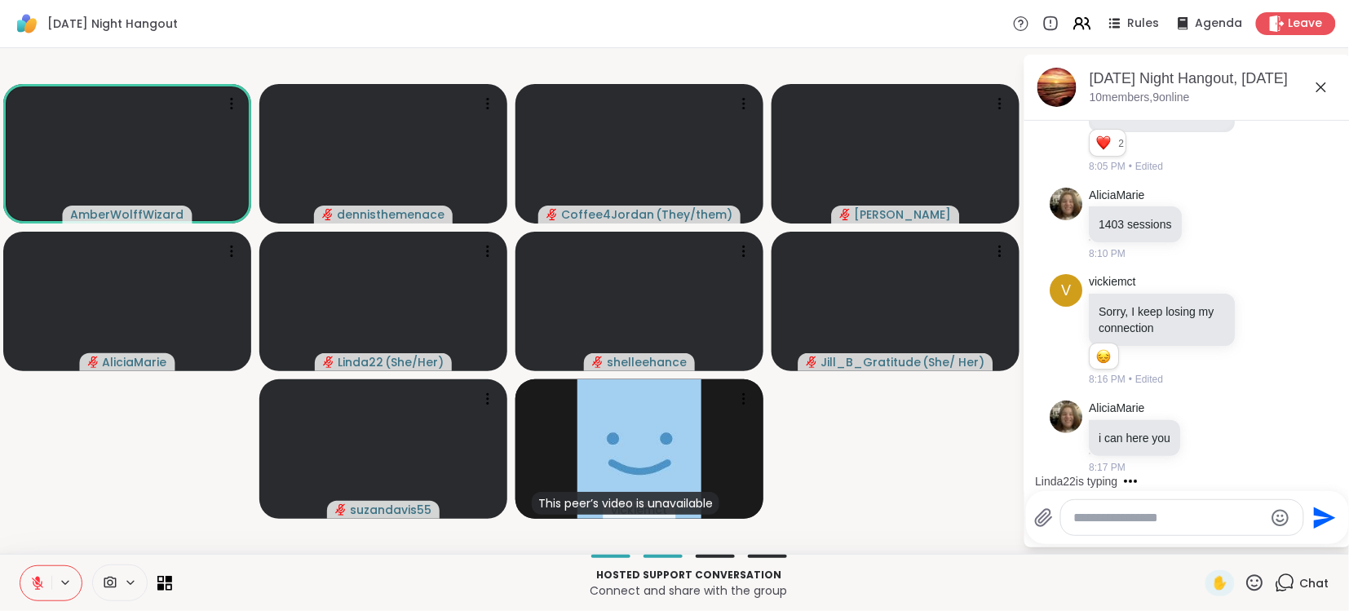
scroll to position [609, 0]
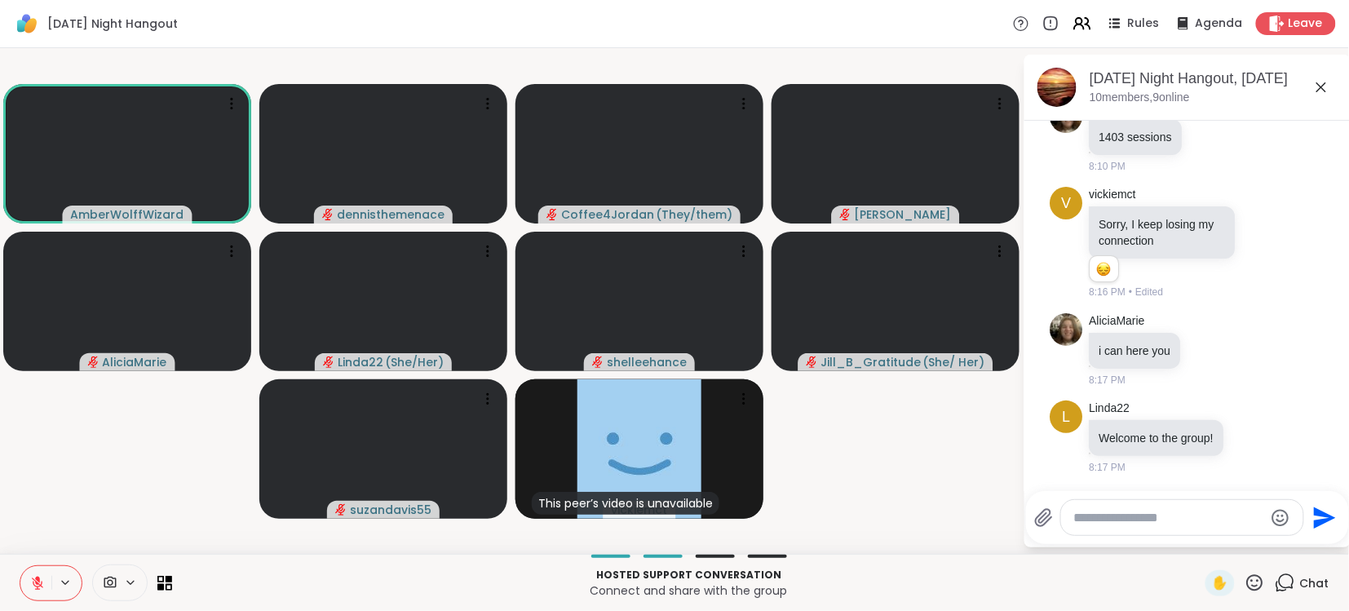
click at [38, 587] on icon at bounding box center [37, 582] width 11 height 11
click at [38, 587] on icon at bounding box center [37, 587] width 1 height 3
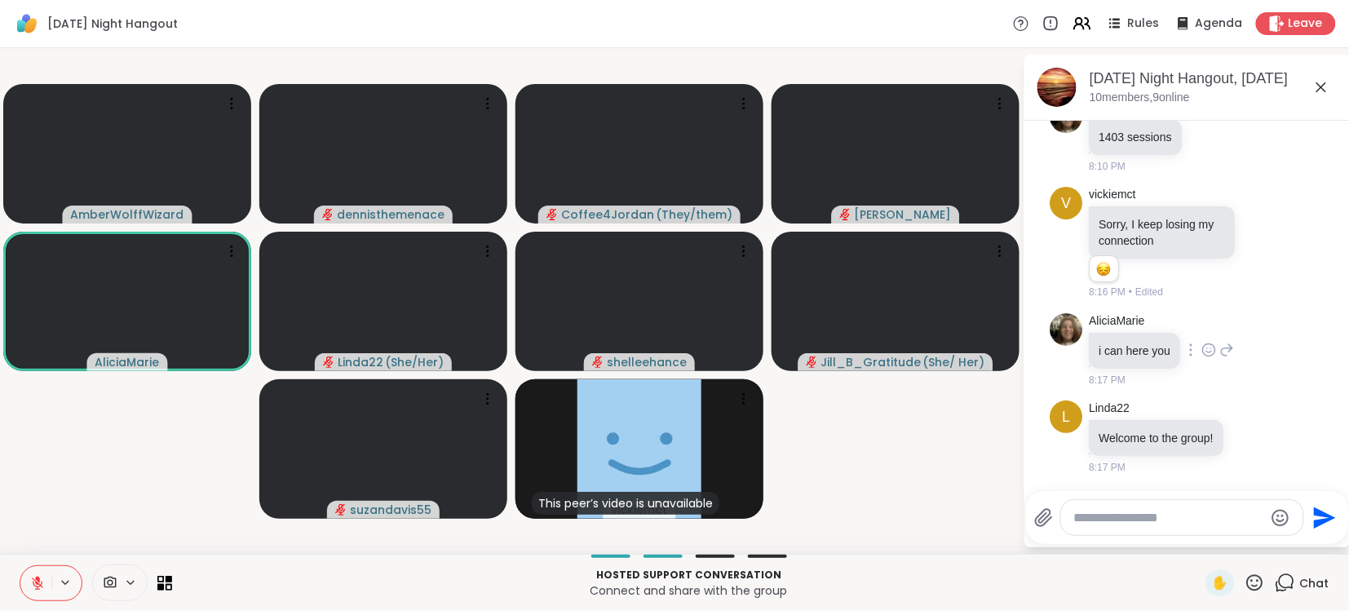
click at [1289, 381] on div "AliciaMarie i can here you 8:17 PM" at bounding box center [1187, 350] width 274 height 87
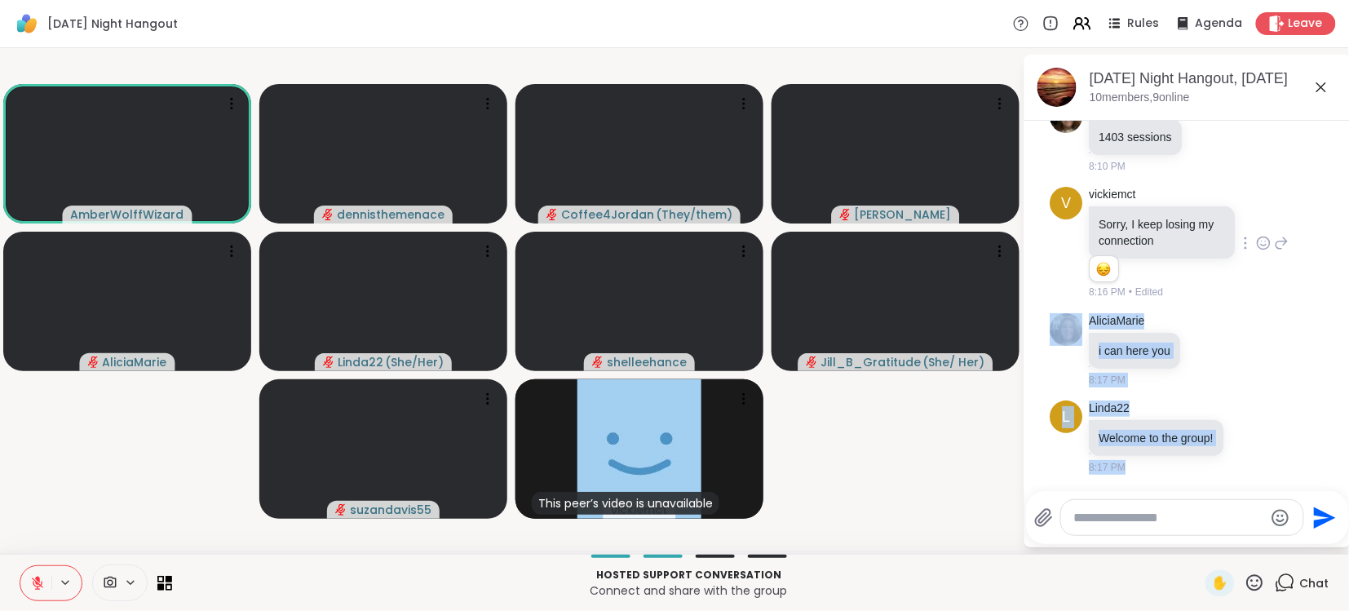
drag, startPoint x: 1250, startPoint y: 417, endPoint x: 1277, endPoint y: 222, distance: 196.8
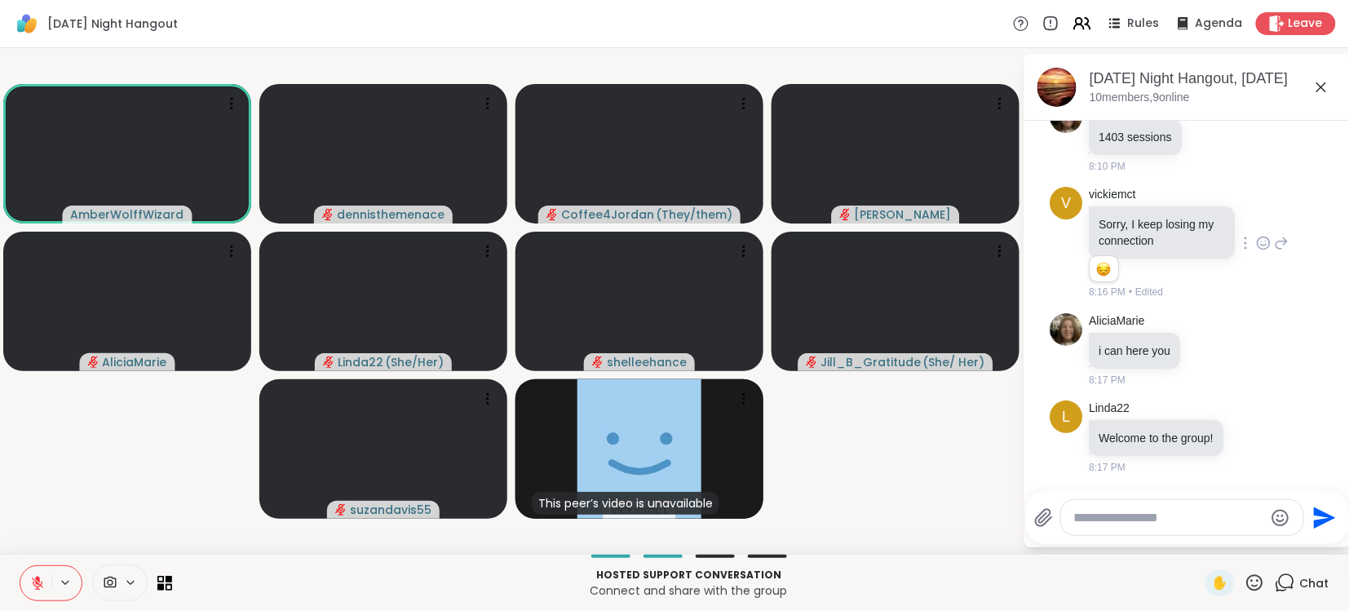
click at [1277, 222] on div "vickiemct Sorry, I keep losing my connection 1 1 8:16 PM • Edited" at bounding box center [1190, 243] width 200 height 113
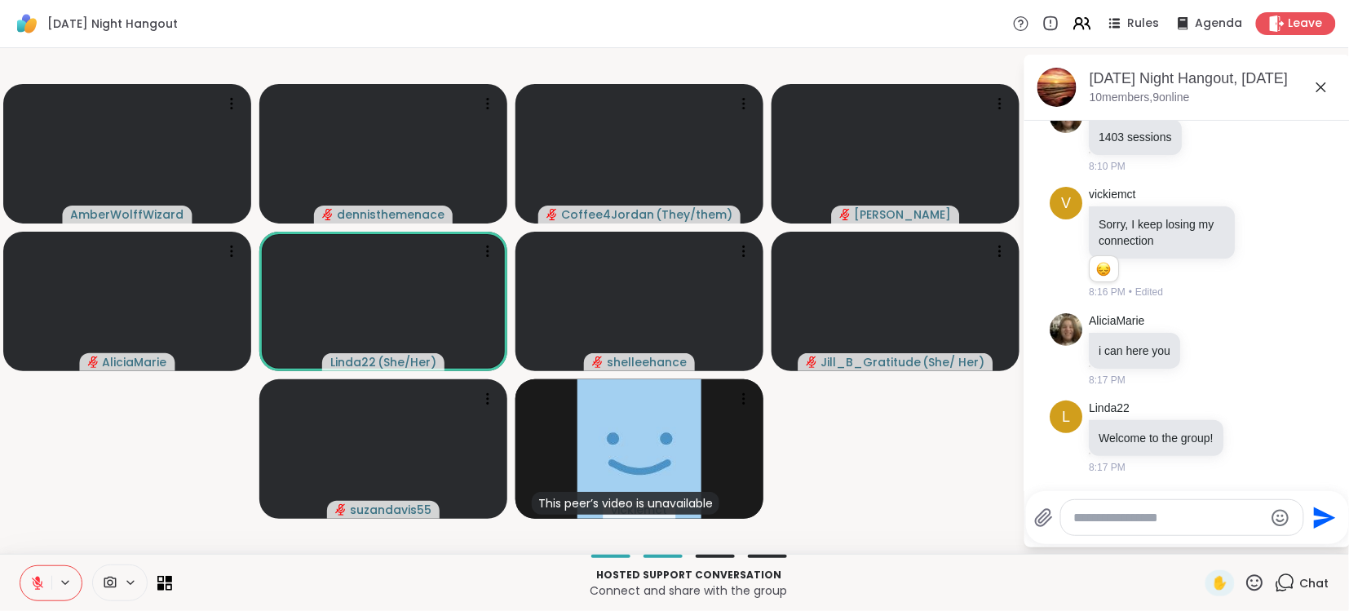
click at [1220, 492] on div "Send" at bounding box center [1187, 517] width 323 height 53
click at [1316, 395] on div "L Linda22 Welcome to the group! 8:17 PM" at bounding box center [1187, 437] width 274 height 87
click at [1314, 576] on span "Chat" at bounding box center [1314, 583] width 29 height 16
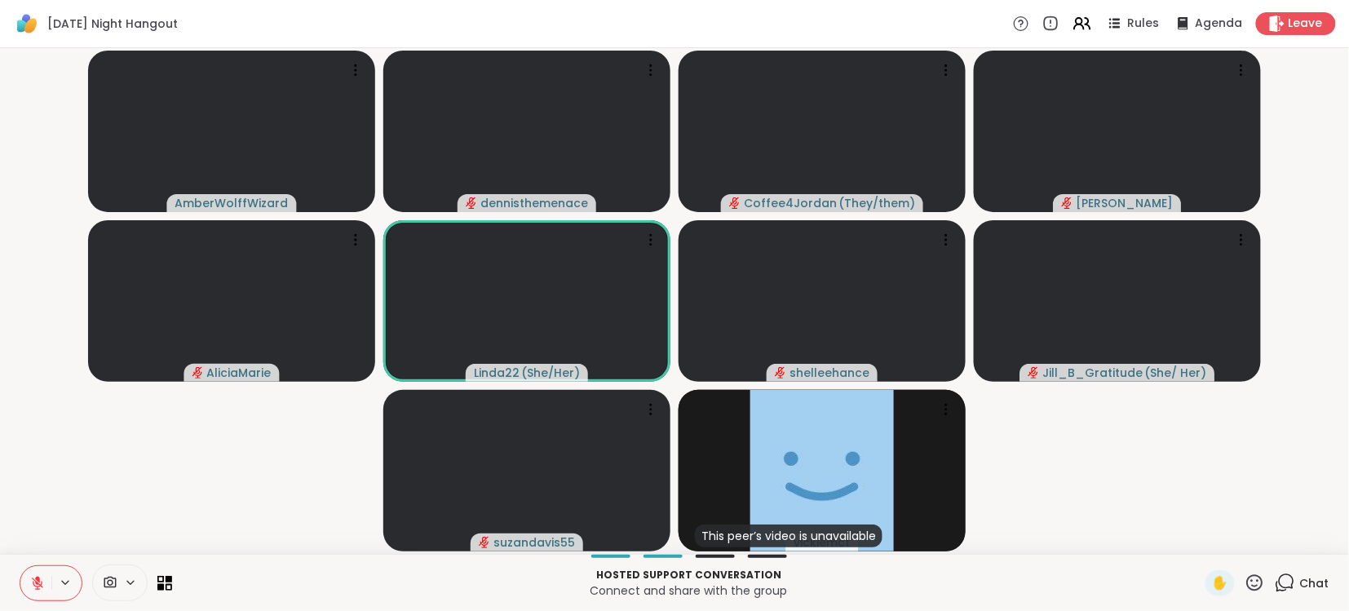
click at [1314, 576] on span "Chat" at bounding box center [1314, 583] width 29 height 16
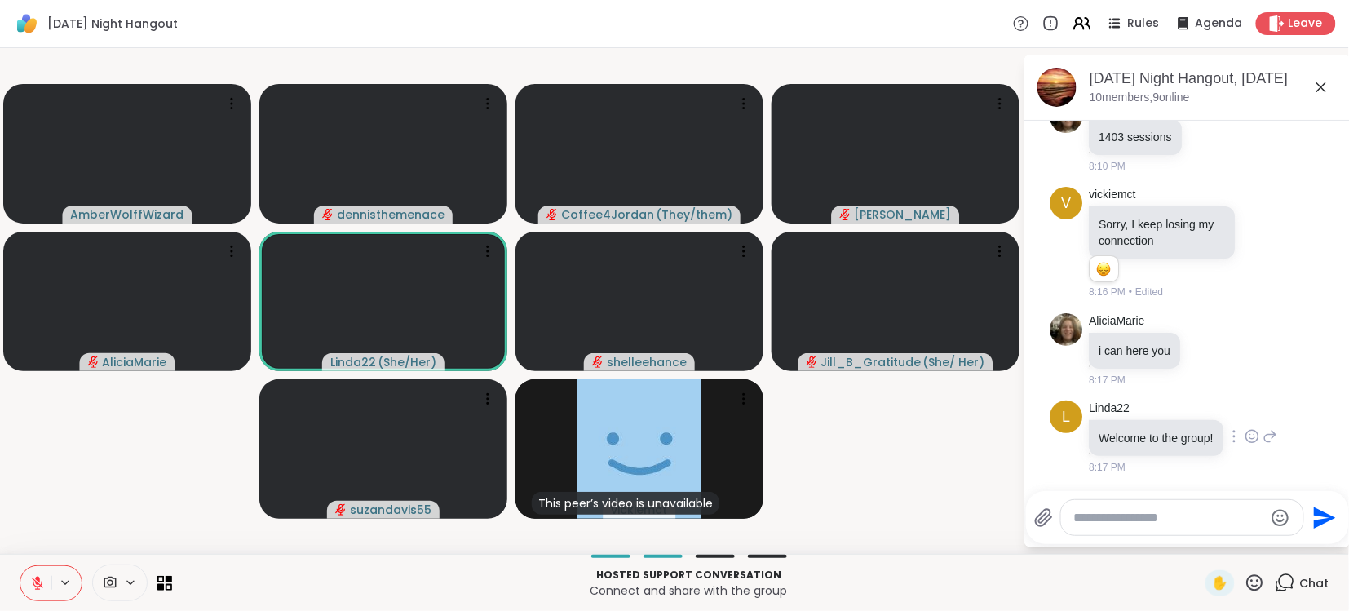
click at [1281, 449] on div "L Linda22 Welcome to the group! 8:17 PM" at bounding box center [1187, 437] width 274 height 87
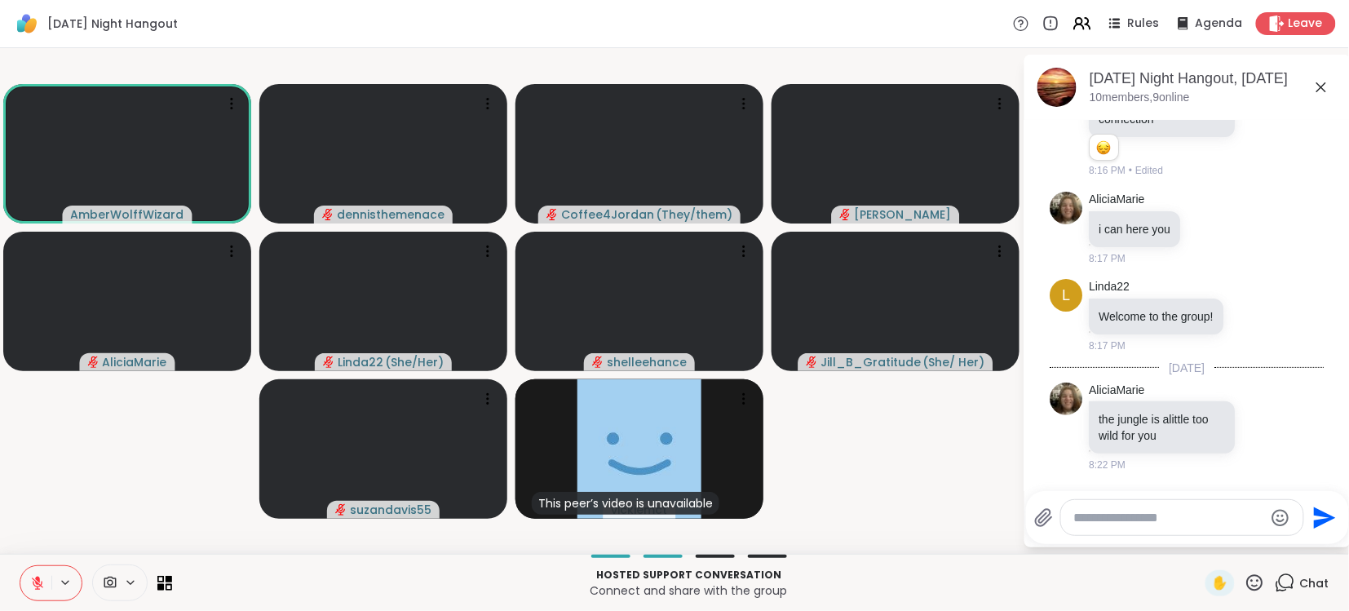
click at [33, 582] on icon at bounding box center [37, 582] width 11 height 11
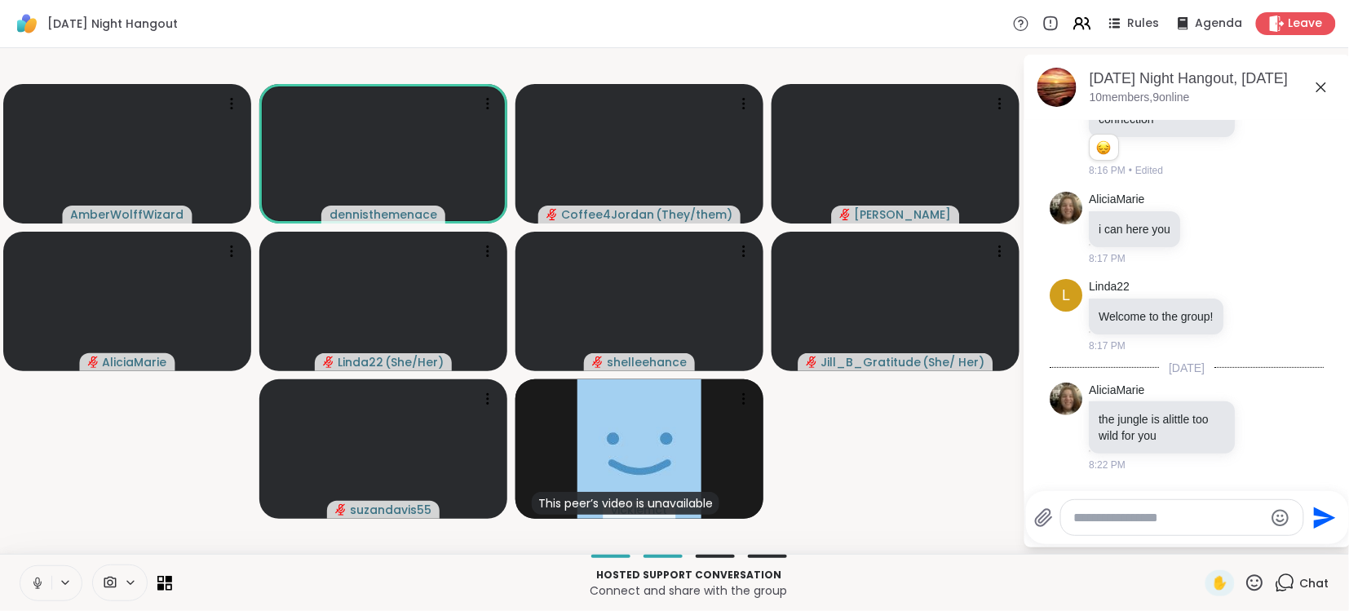
click at [33, 582] on icon at bounding box center [37, 583] width 15 height 15
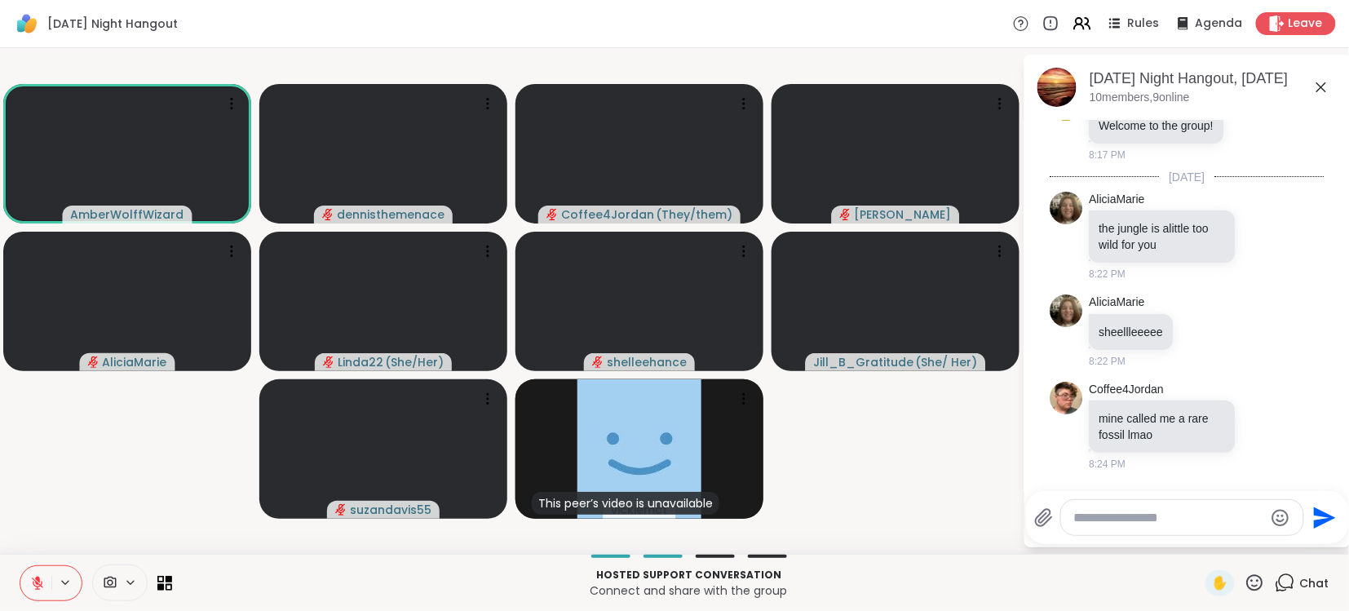
scroll to position [944, 0]
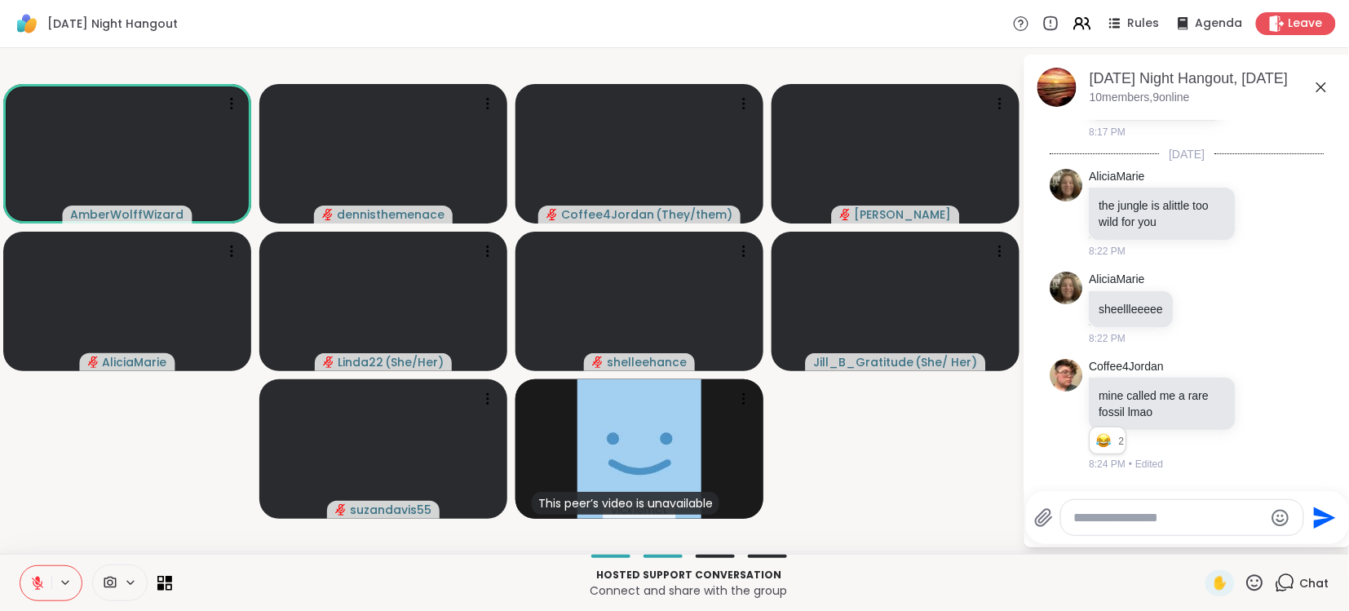
click at [33, 582] on icon at bounding box center [37, 582] width 11 height 11
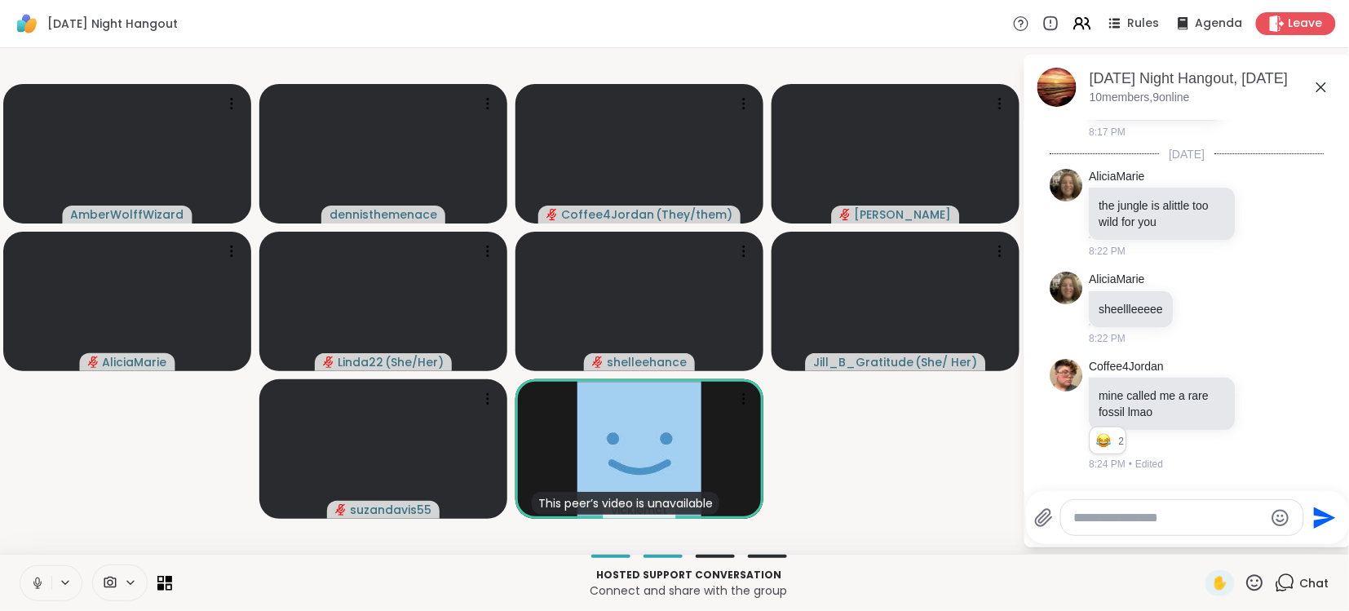
click at [33, 582] on icon at bounding box center [37, 583] width 15 height 15
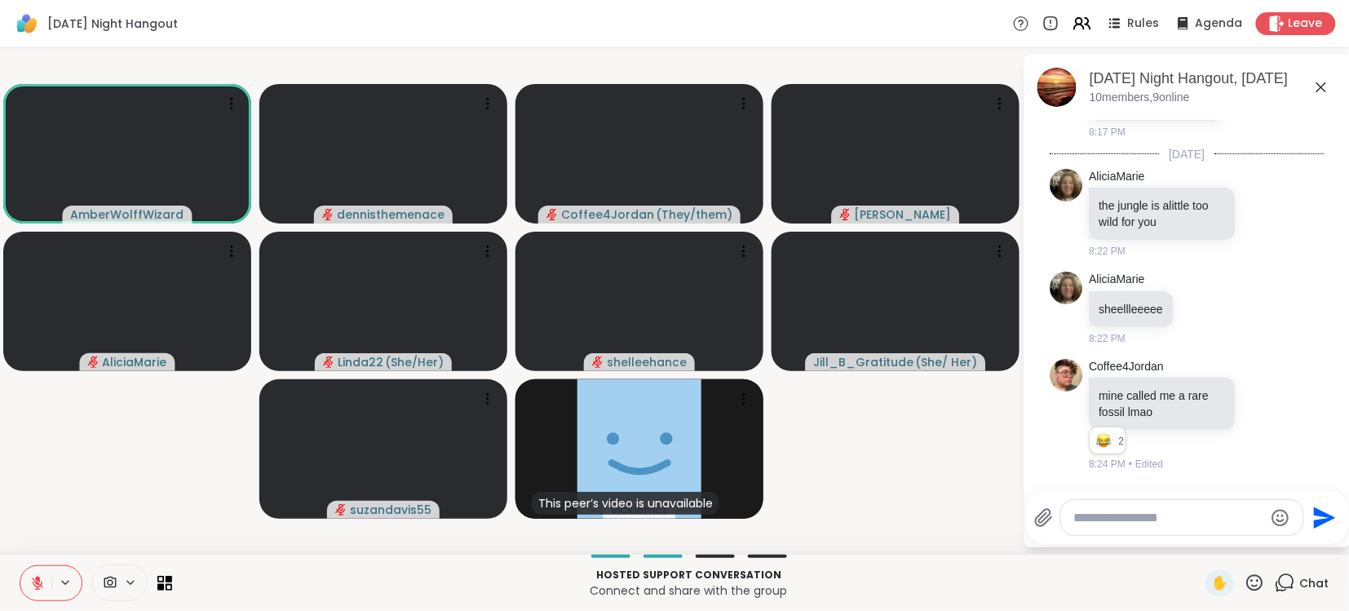
click at [31, 585] on icon at bounding box center [37, 583] width 15 height 15
click at [38, 581] on icon at bounding box center [37, 583] width 15 height 15
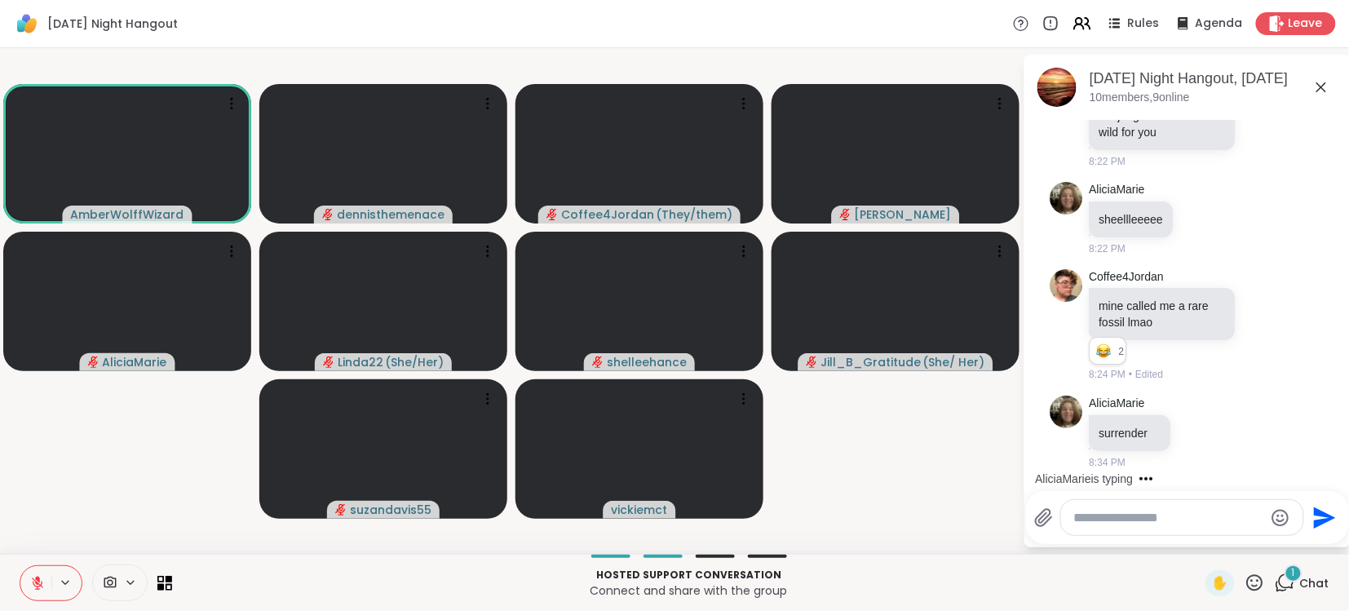
scroll to position [1118, 0]
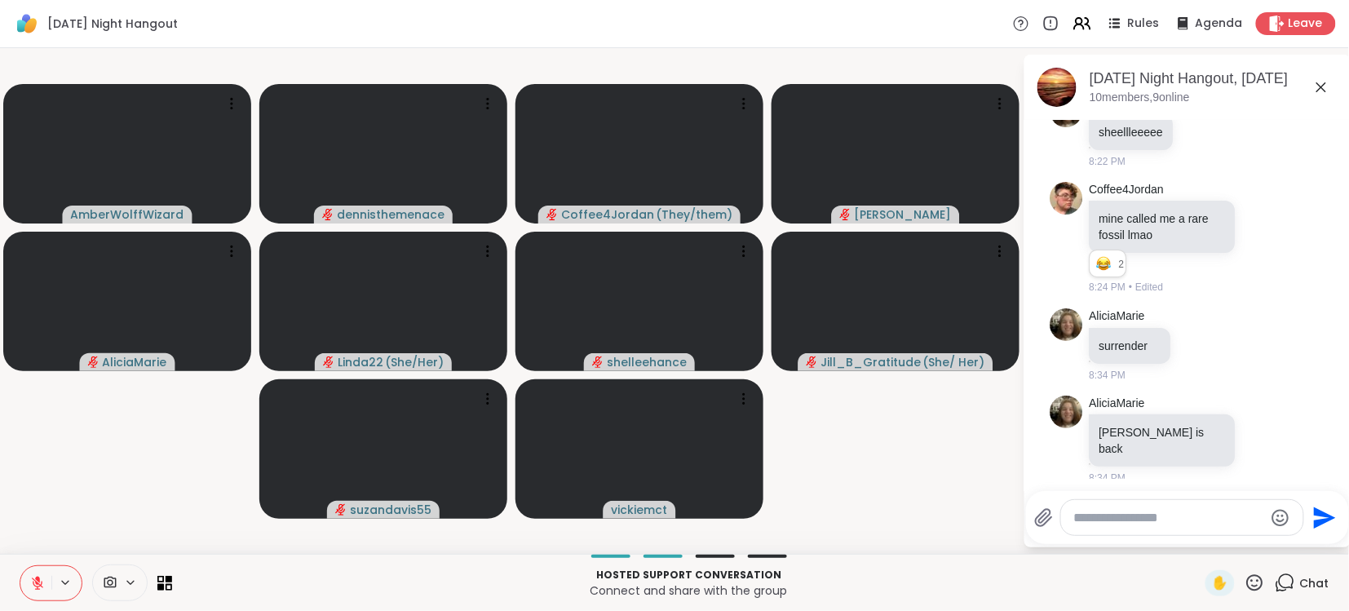
click at [38, 581] on icon at bounding box center [37, 579] width 5 height 7
click at [38, 581] on icon at bounding box center [37, 583] width 15 height 15
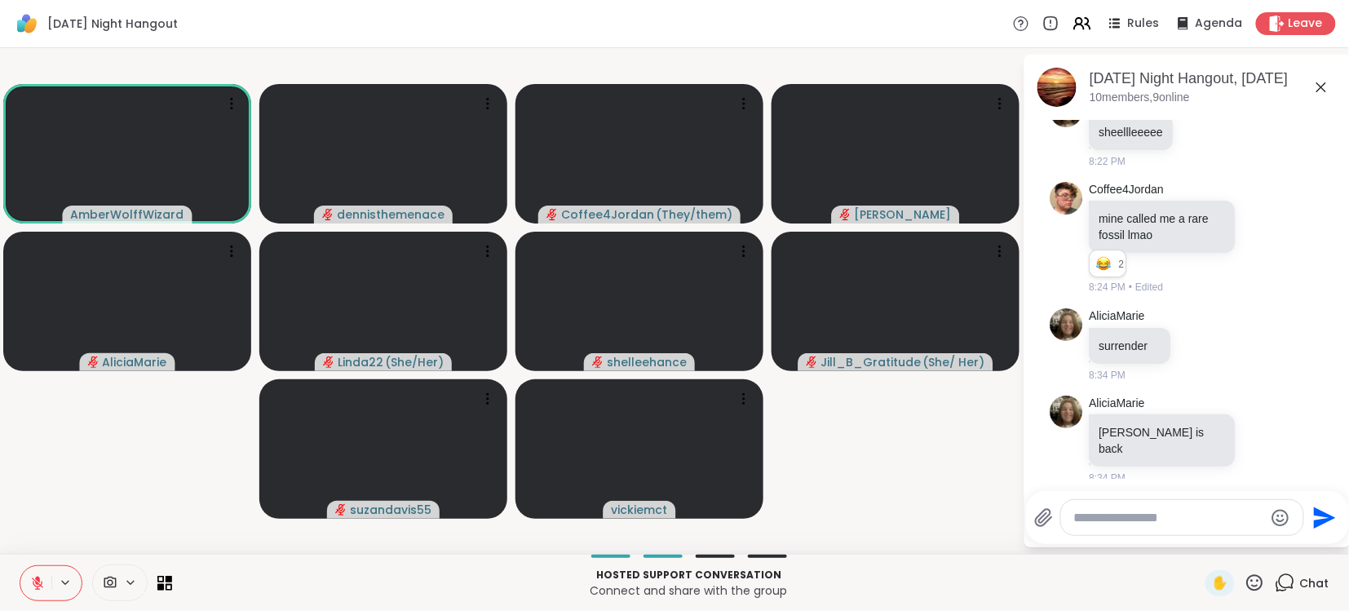
click at [38, 584] on icon at bounding box center [37, 583] width 15 height 15
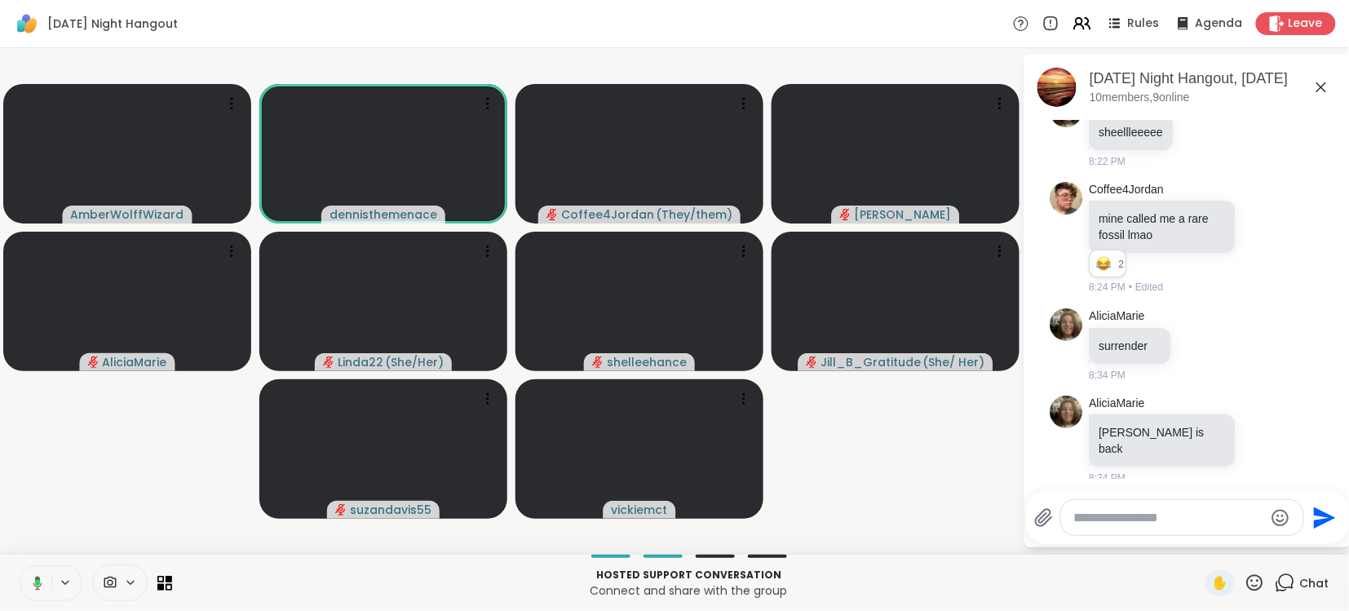
click at [42, 586] on icon at bounding box center [35, 583] width 15 height 15
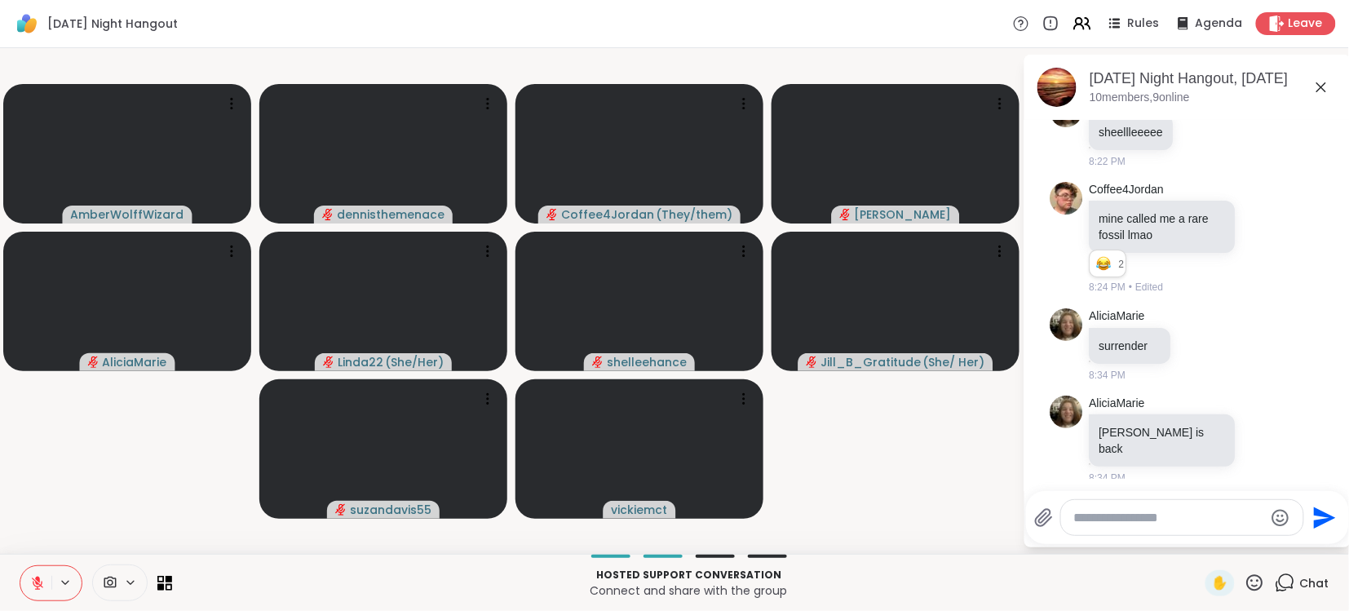
click at [44, 583] on icon at bounding box center [37, 583] width 15 height 15
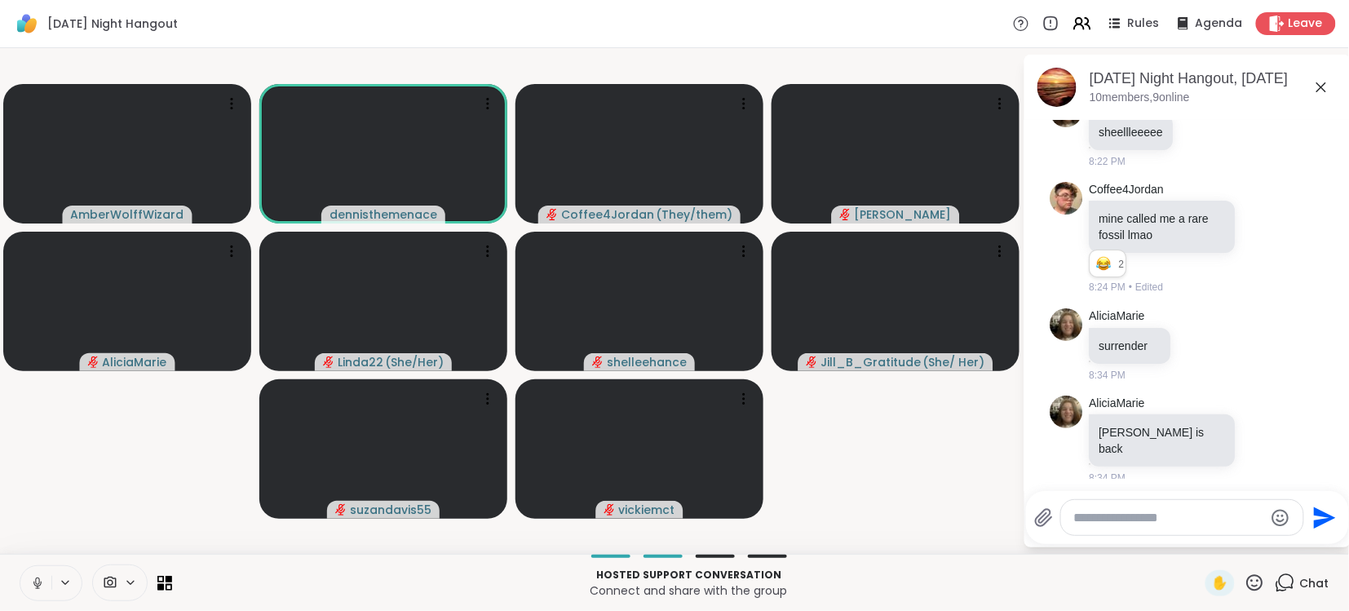
click at [36, 578] on icon at bounding box center [37, 580] width 4 height 7
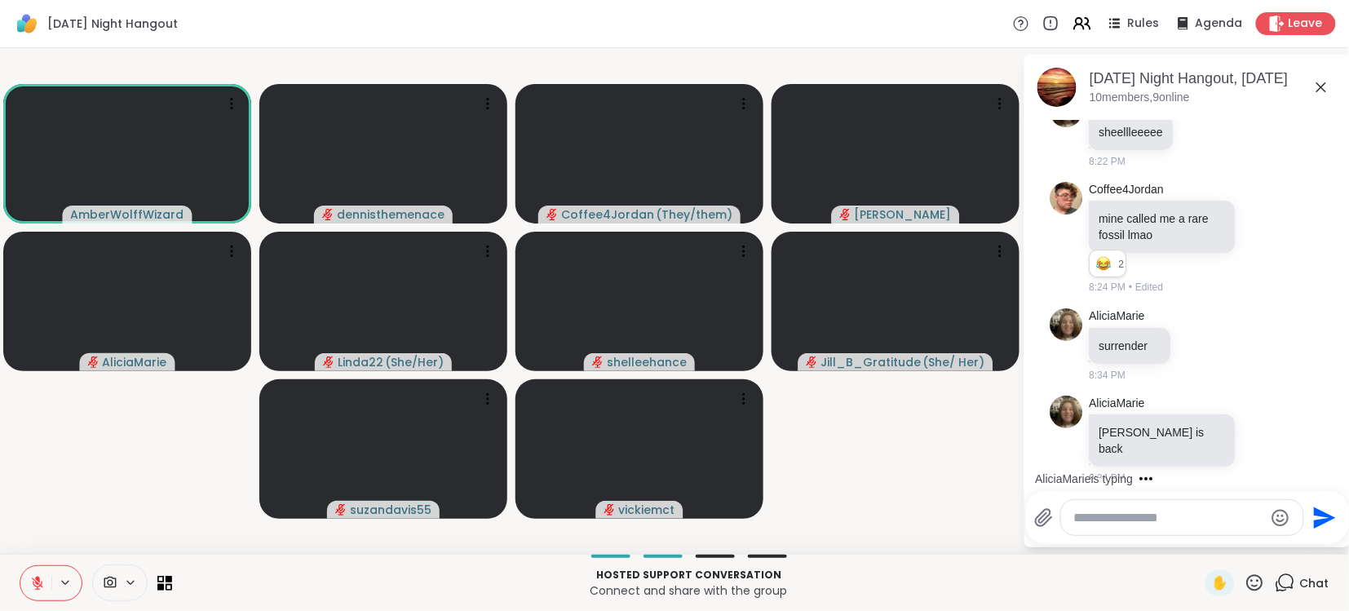
scroll to position [1206, 0]
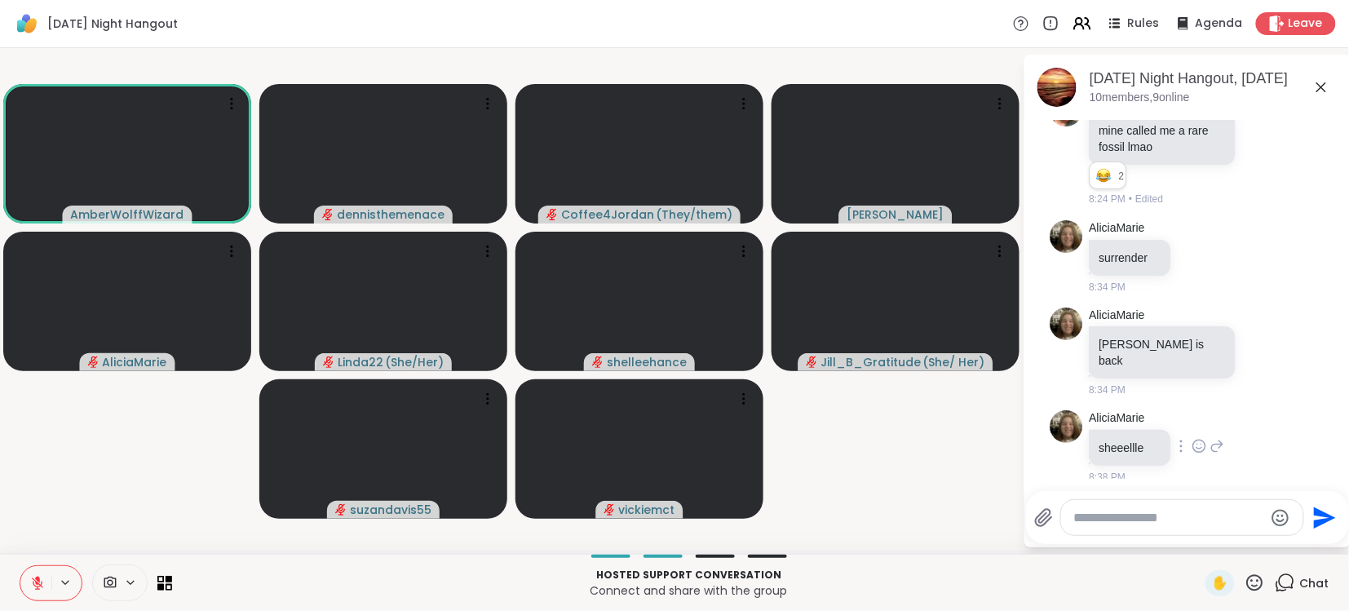
click at [1258, 449] on div "AliciaMarie sheeellle 8:38 PM" at bounding box center [1187, 447] width 274 height 87
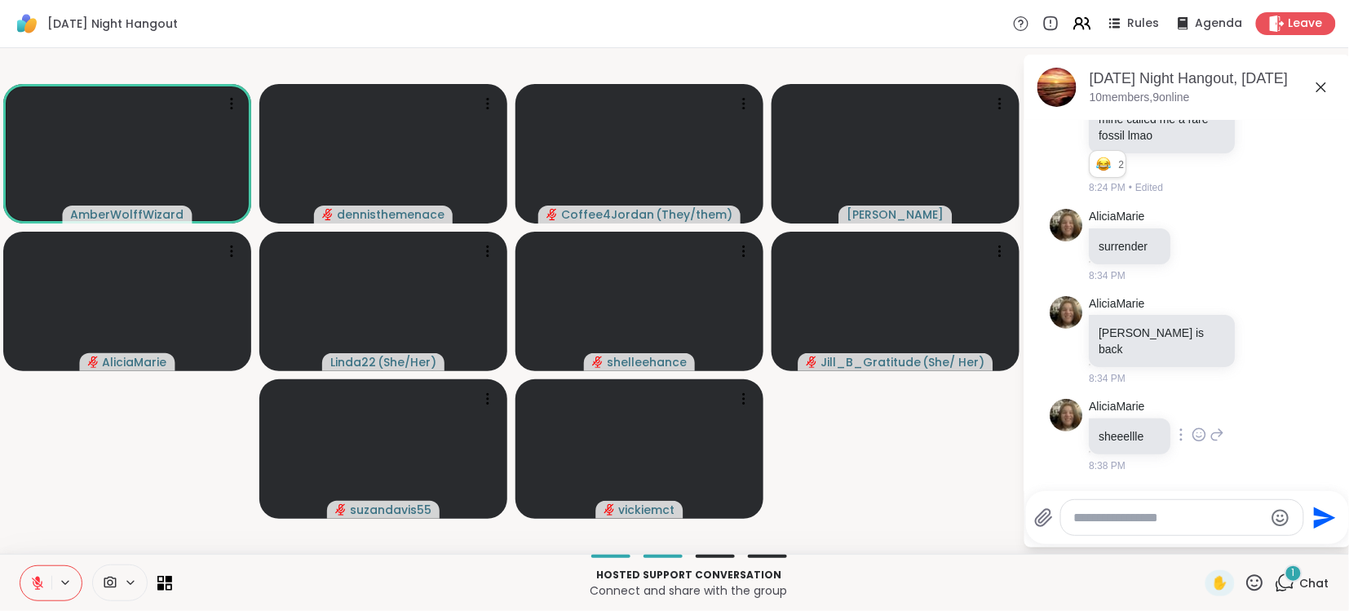
scroll to position [1333, 0]
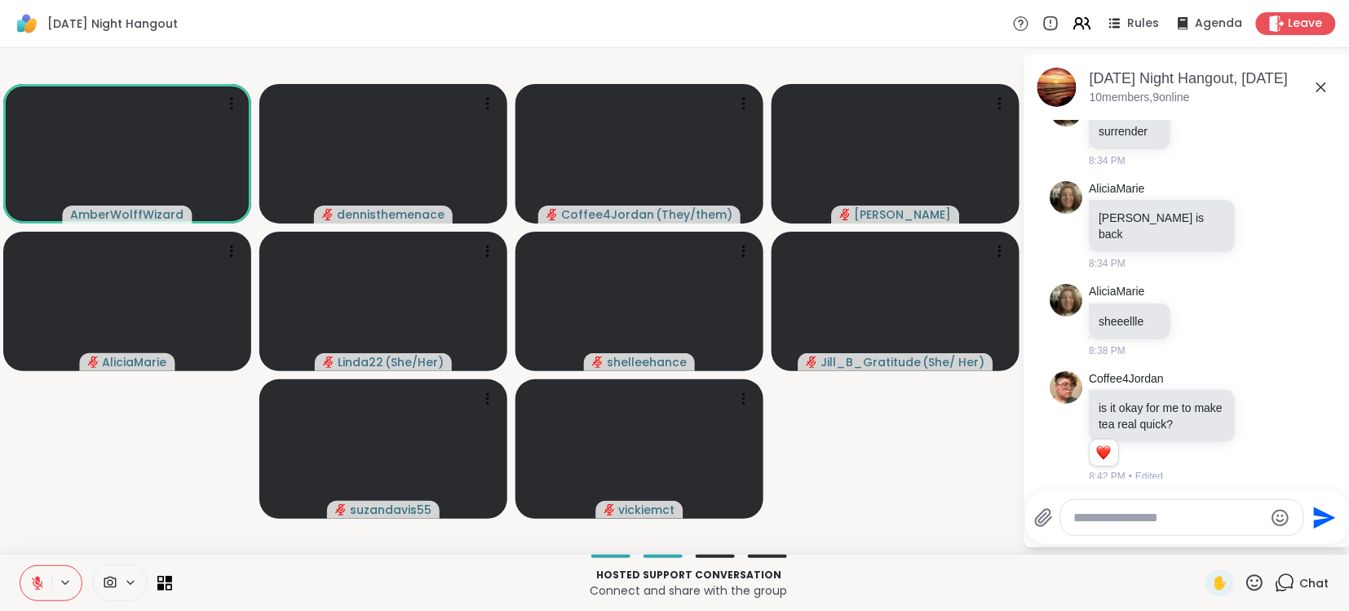
click at [46, 572] on button at bounding box center [35, 583] width 31 height 34
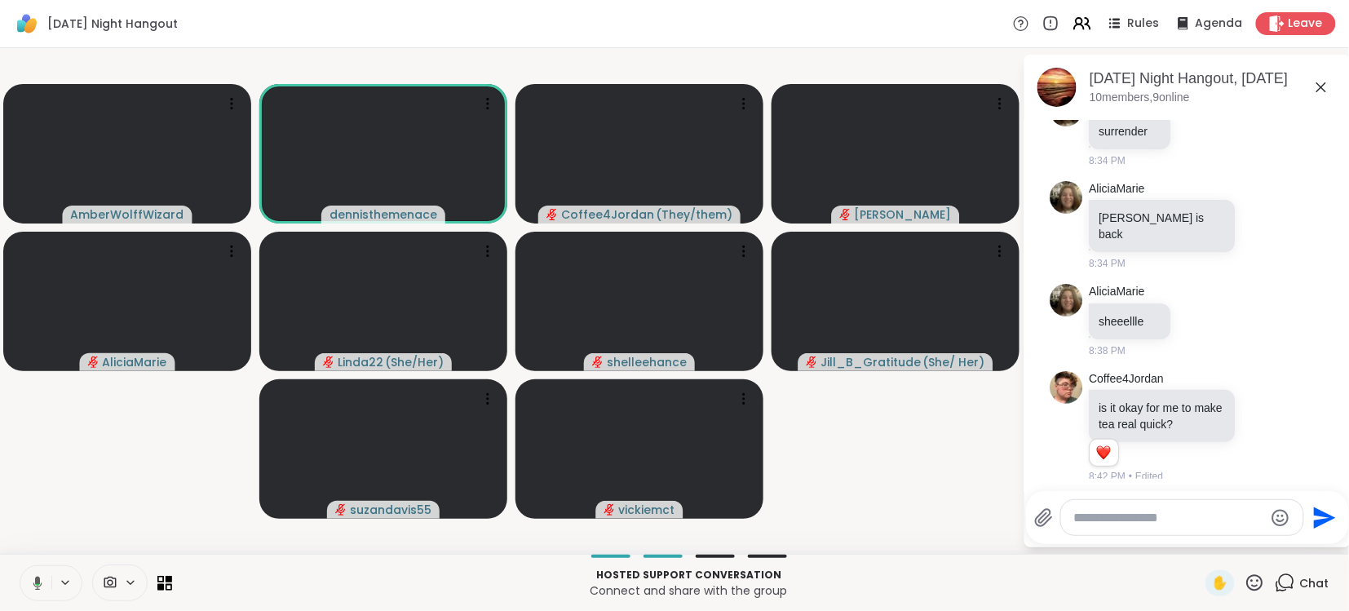
click at [46, 572] on button at bounding box center [34, 583] width 33 height 34
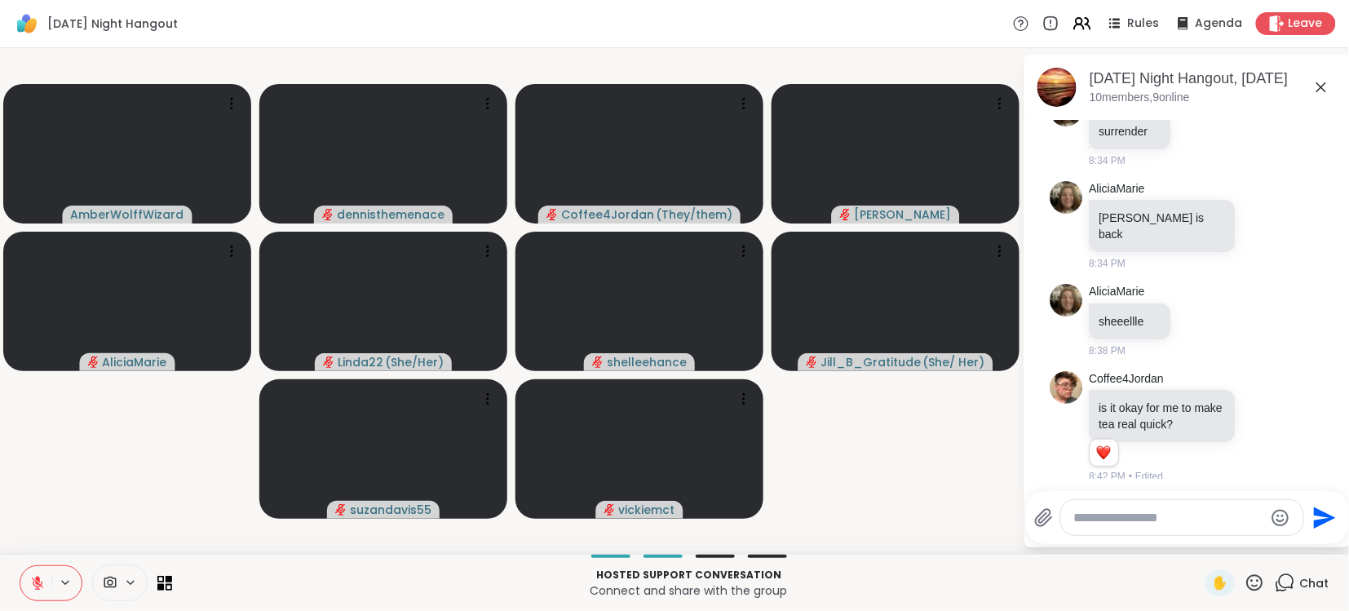
click at [46, 572] on button at bounding box center [35, 583] width 31 height 34
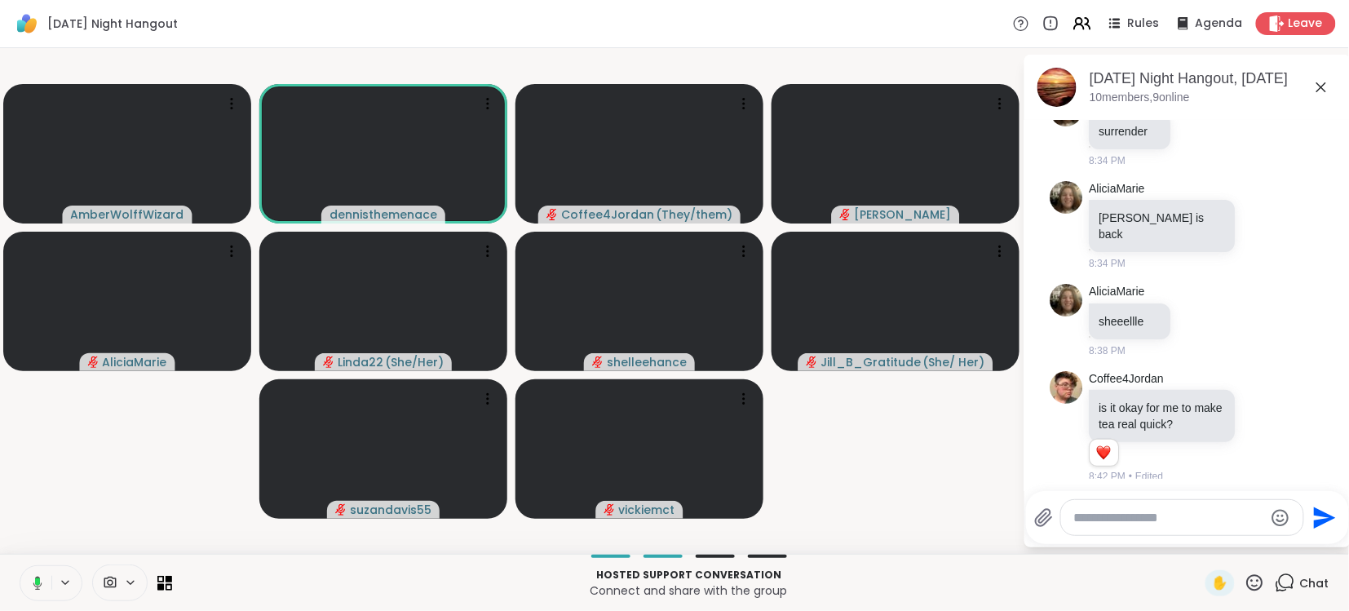
click at [35, 584] on rect at bounding box center [37, 581] width 5 height 7
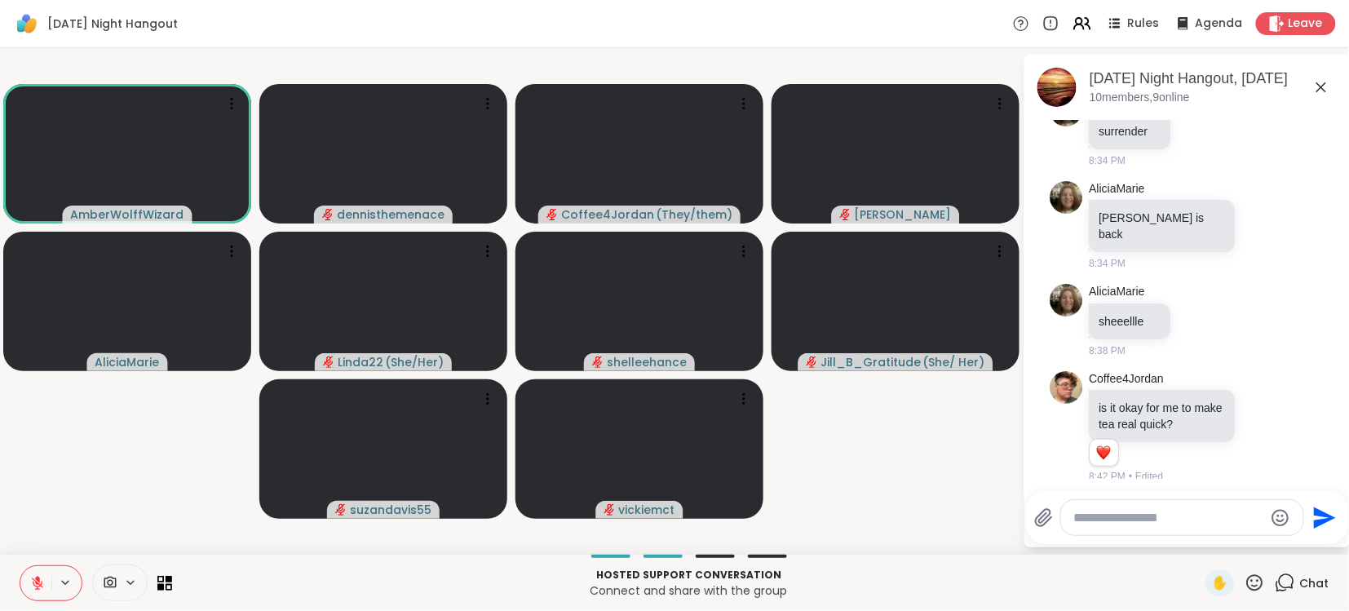
click at [35, 584] on icon at bounding box center [37, 583] width 15 height 15
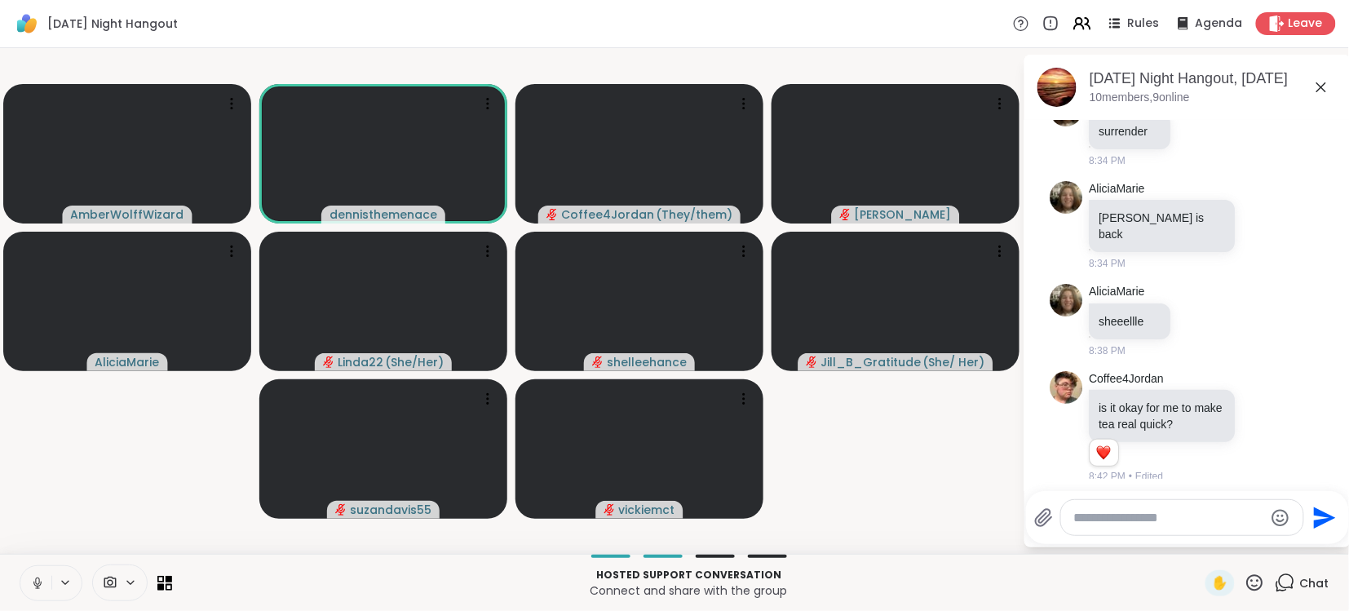
click at [35, 584] on icon at bounding box center [37, 583] width 15 height 15
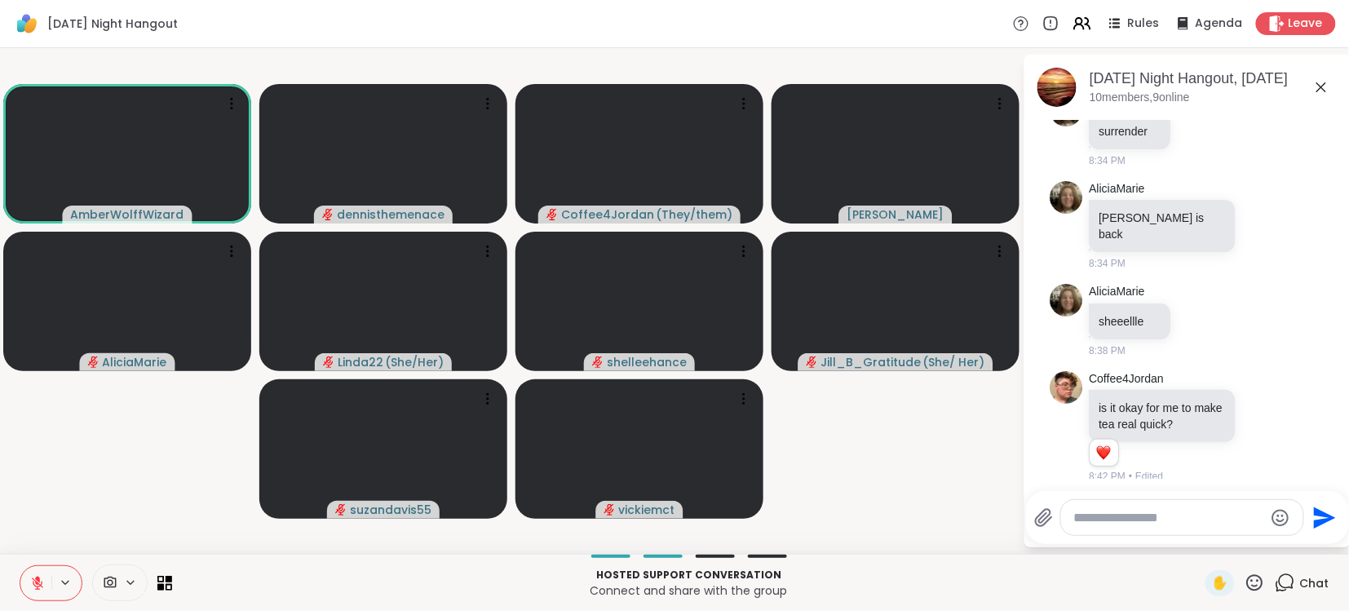
click at [36, 584] on icon at bounding box center [37, 582] width 11 height 11
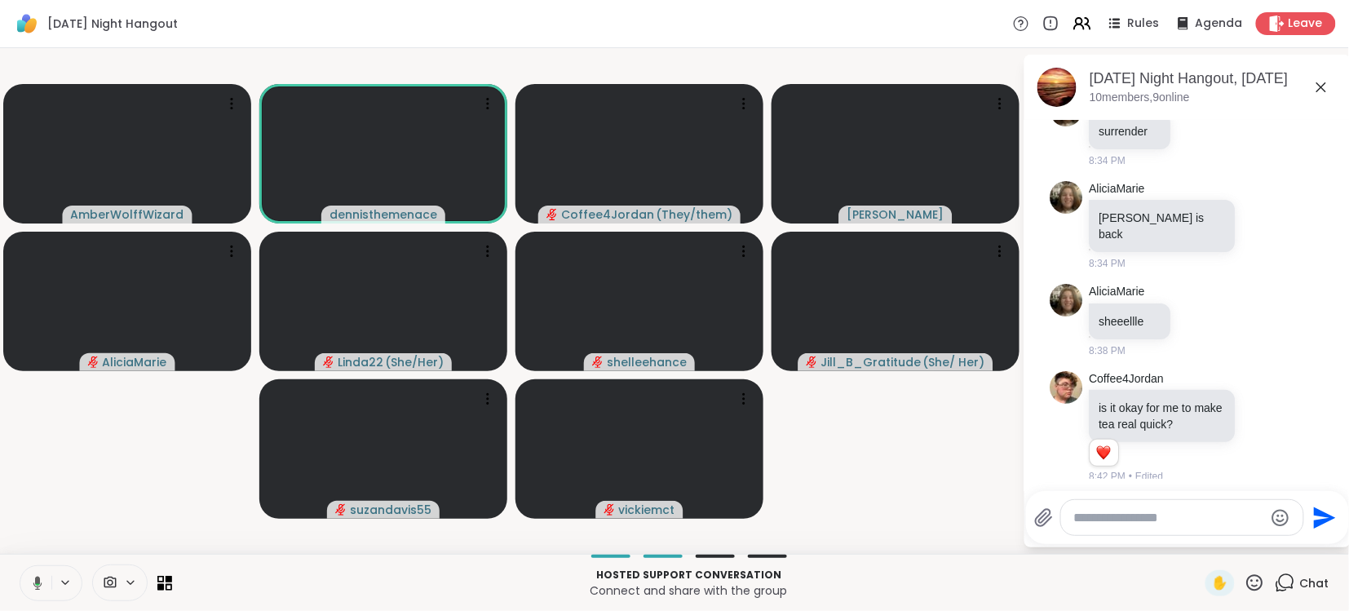
click at [36, 582] on icon at bounding box center [37, 583] width 9 height 14
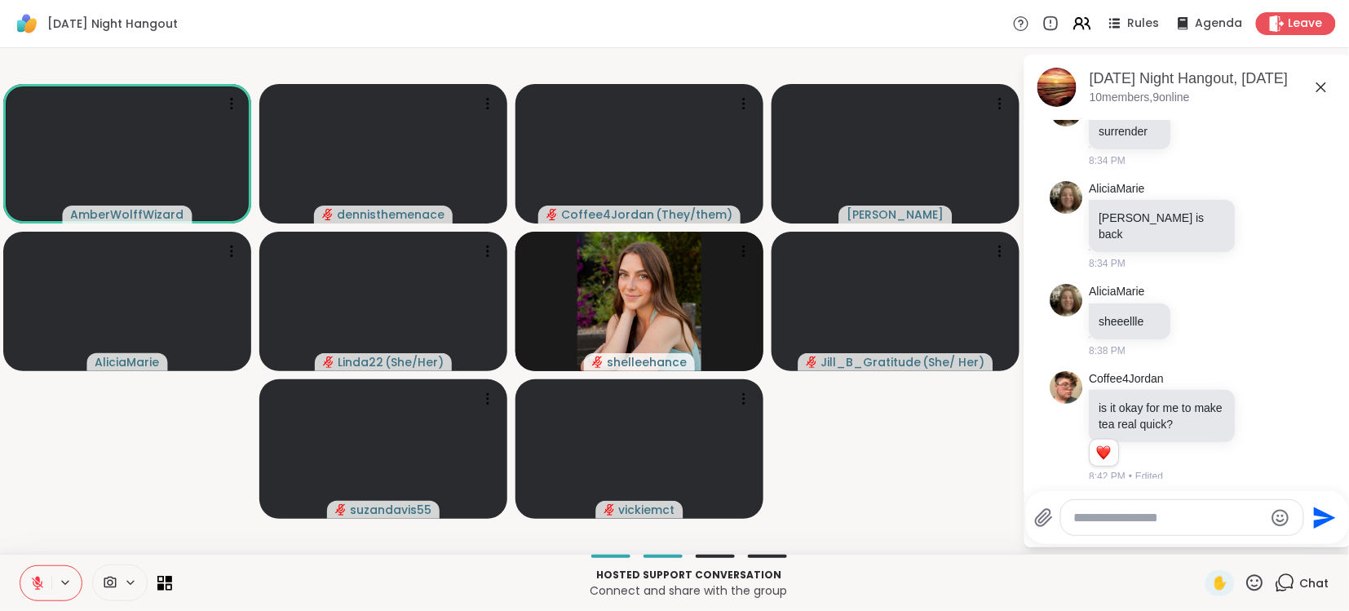
click at [36, 582] on icon at bounding box center [37, 582] width 11 height 11
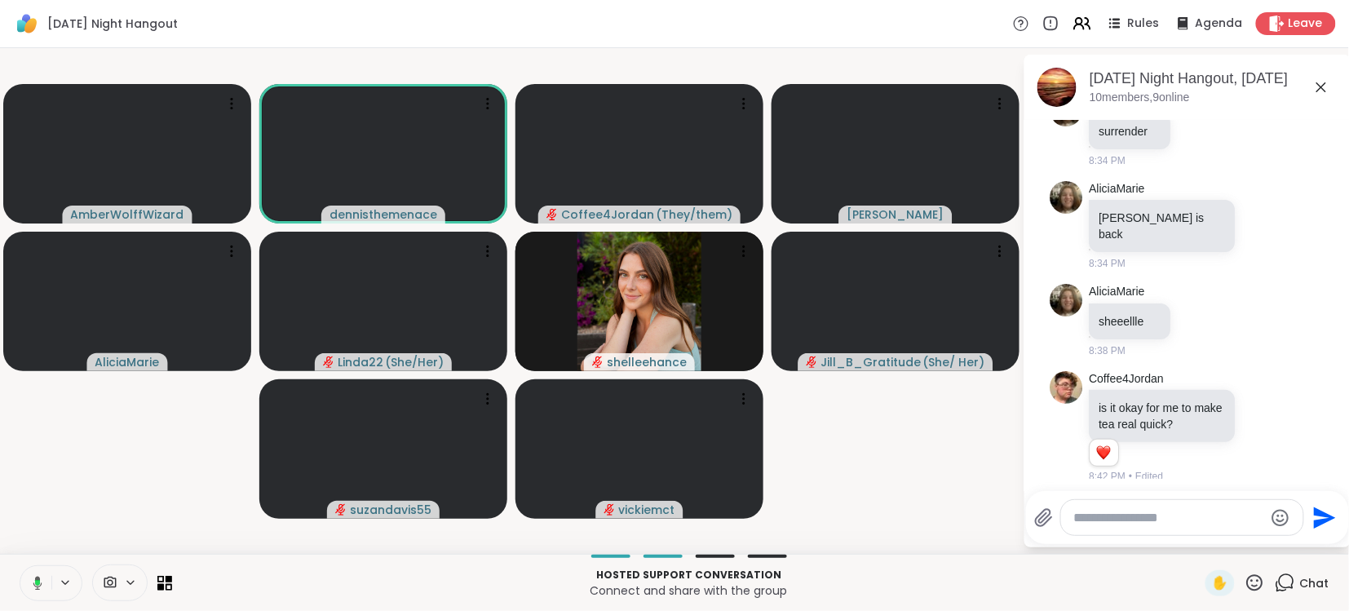
click at [36, 582] on icon at bounding box center [37, 583] width 5 height 6
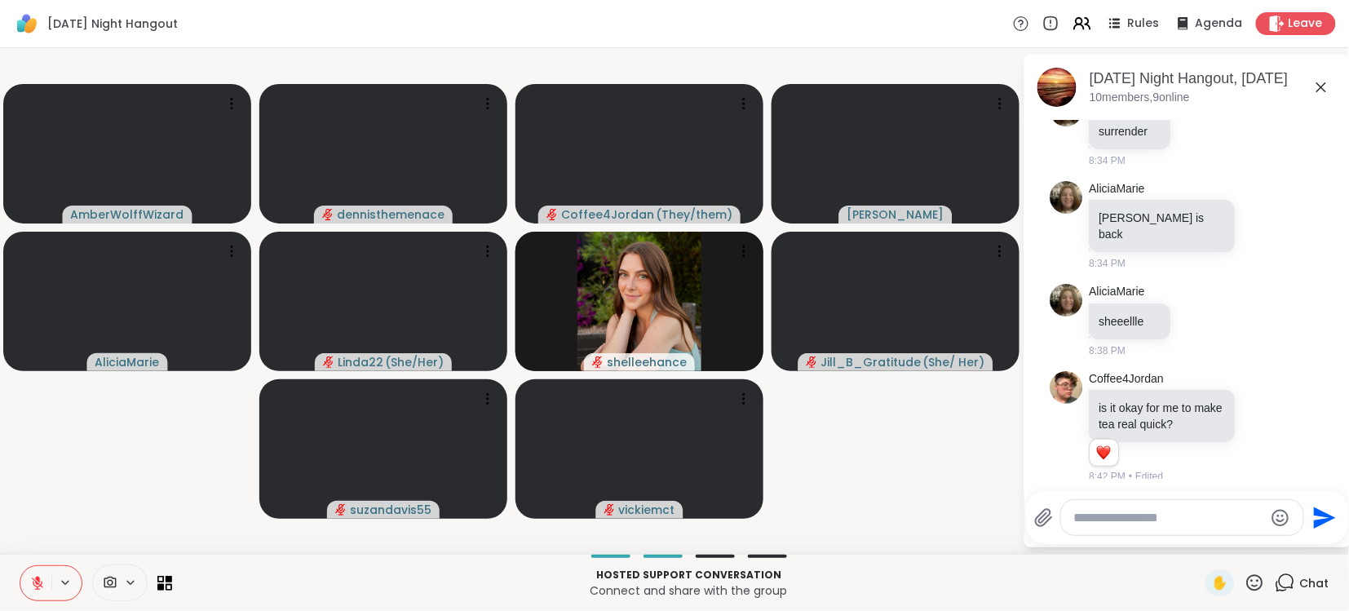
click at [36, 582] on icon at bounding box center [37, 582] width 11 height 11
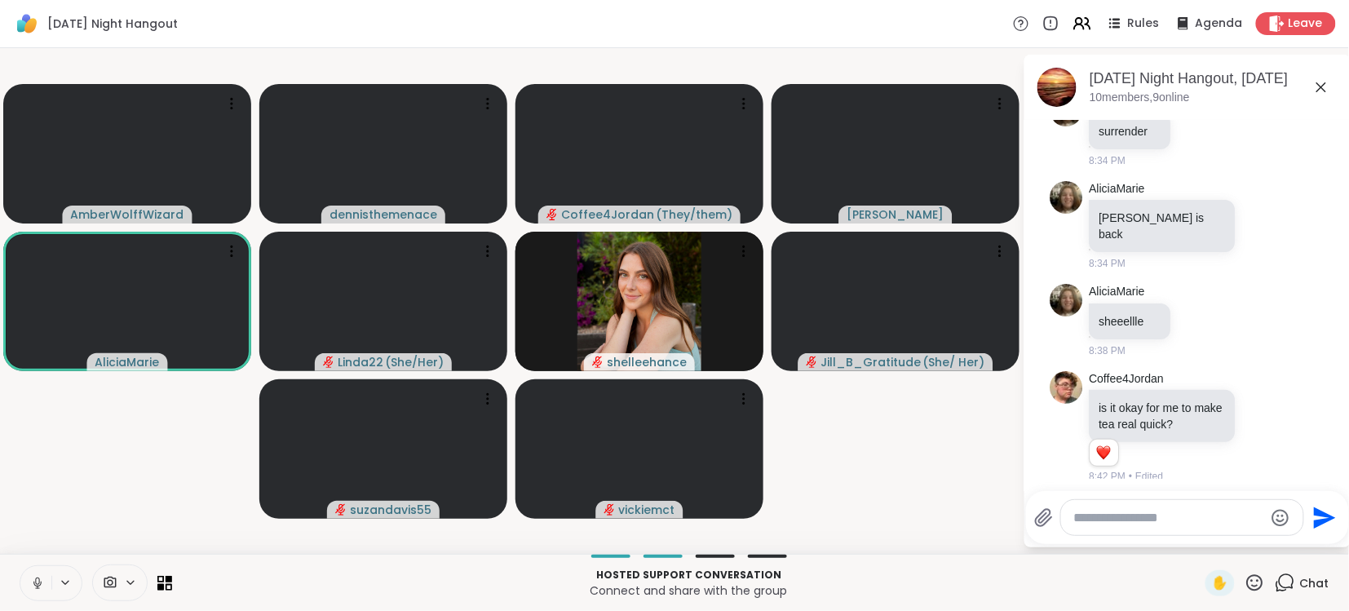
click at [36, 582] on icon at bounding box center [37, 580] width 4 height 7
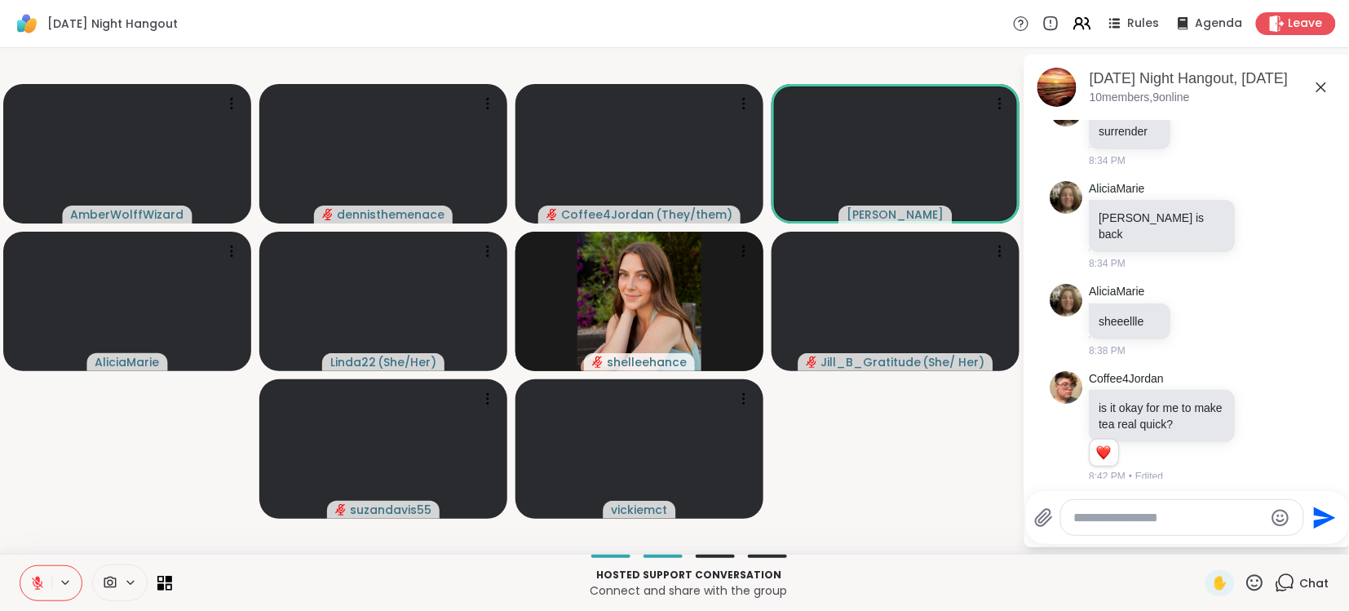
click at [36, 582] on icon at bounding box center [37, 582] width 11 height 11
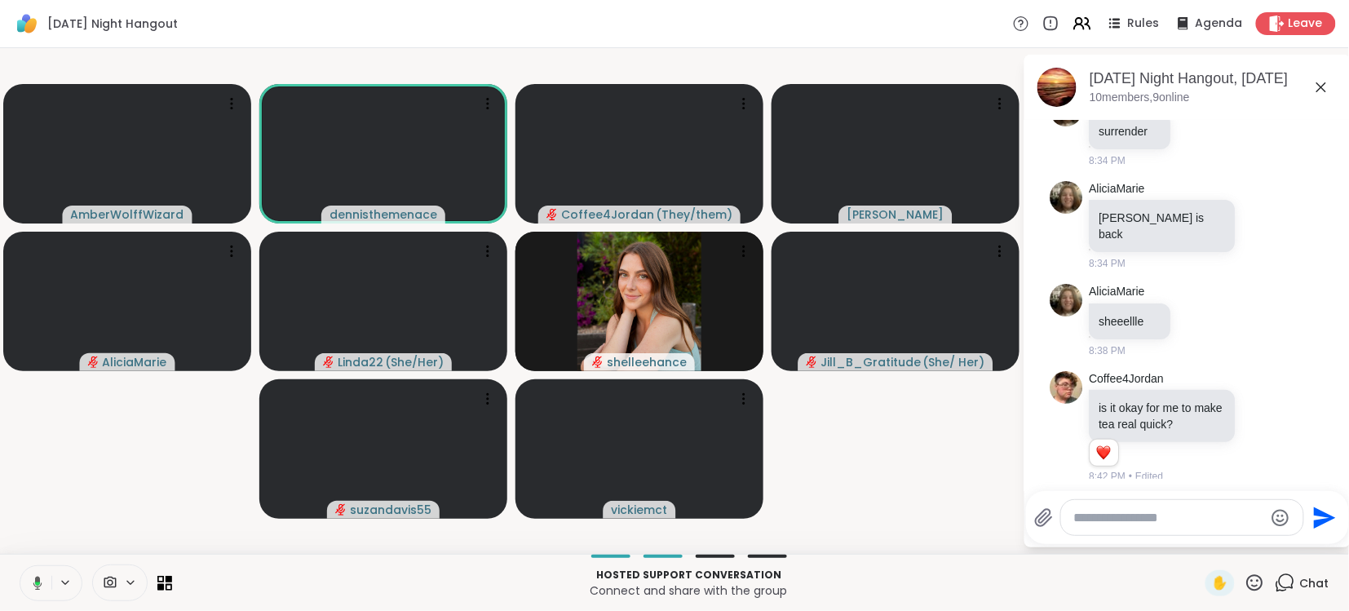
click at [36, 582] on icon at bounding box center [37, 584] width 5 height 4
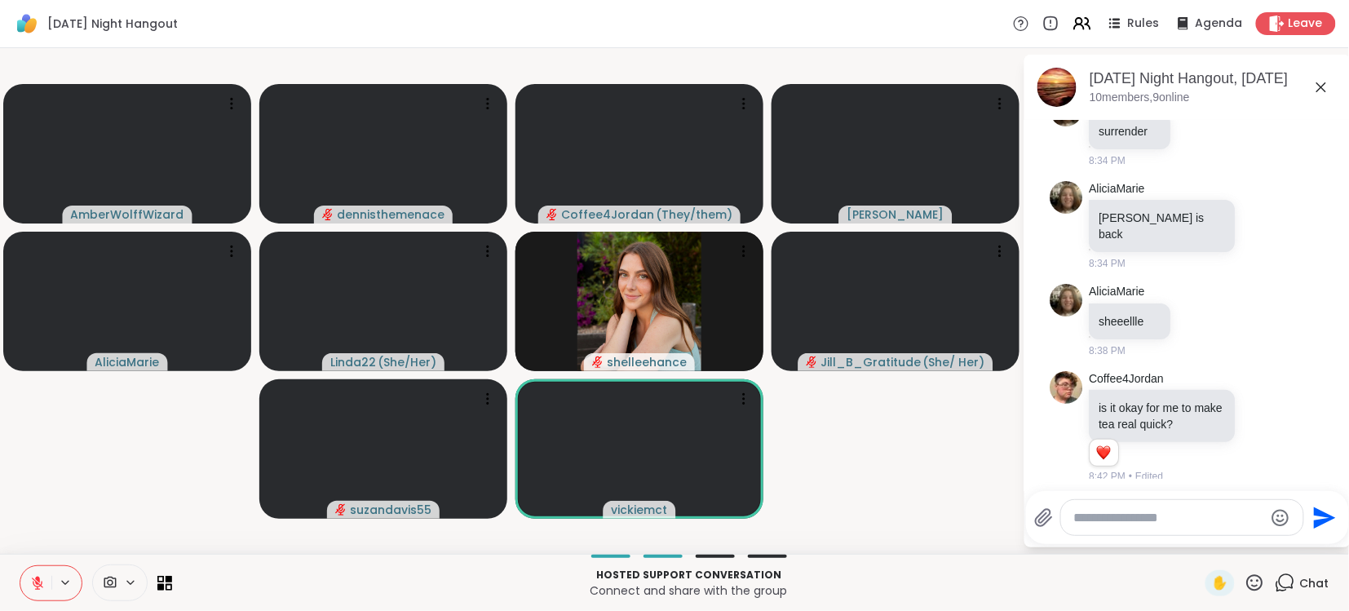
click at [36, 582] on icon at bounding box center [37, 582] width 11 height 11
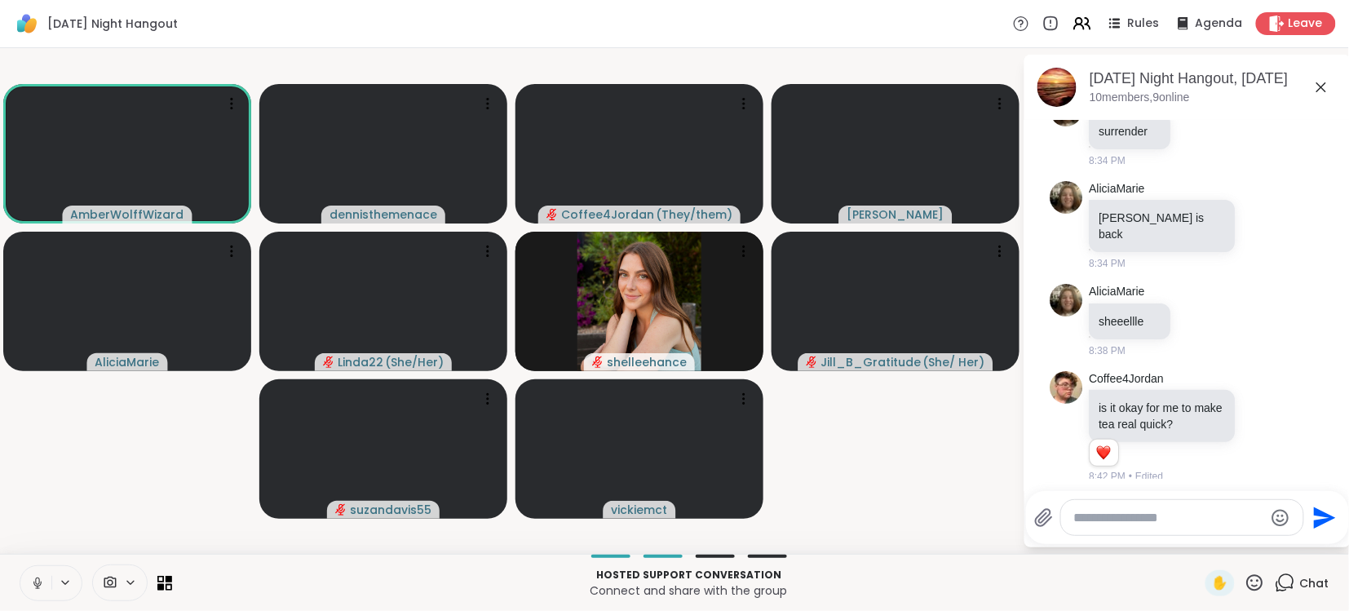
click at [36, 582] on icon at bounding box center [37, 580] width 4 height 7
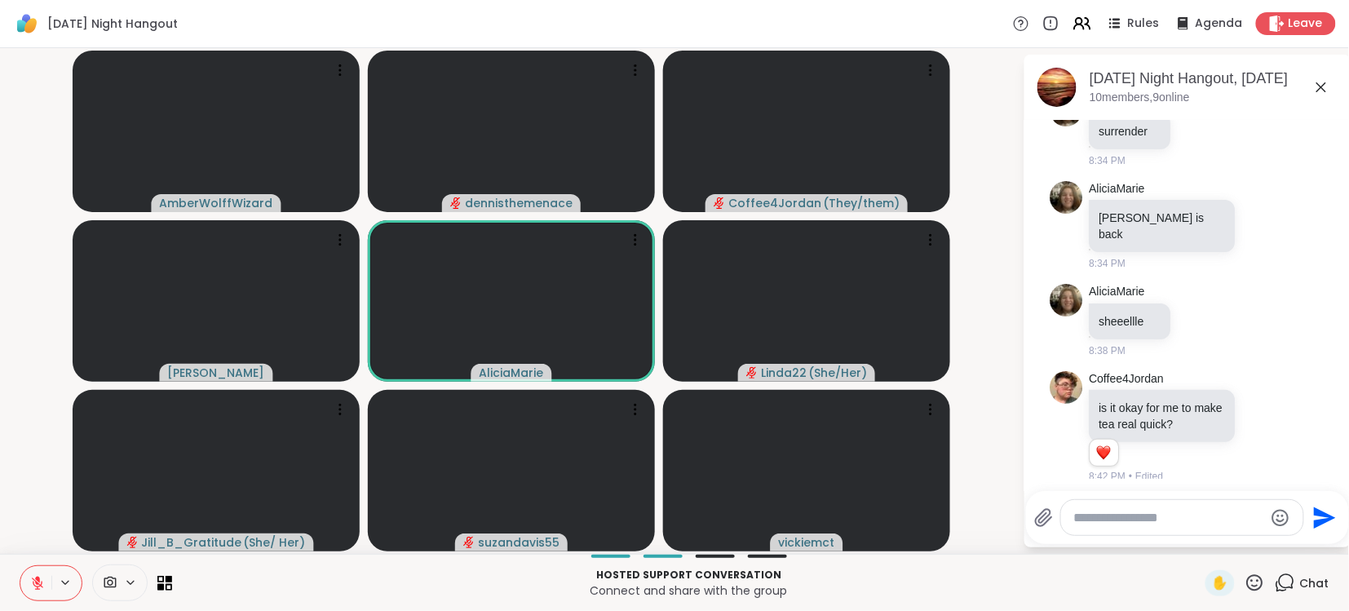
click at [36, 582] on icon at bounding box center [37, 582] width 11 height 11
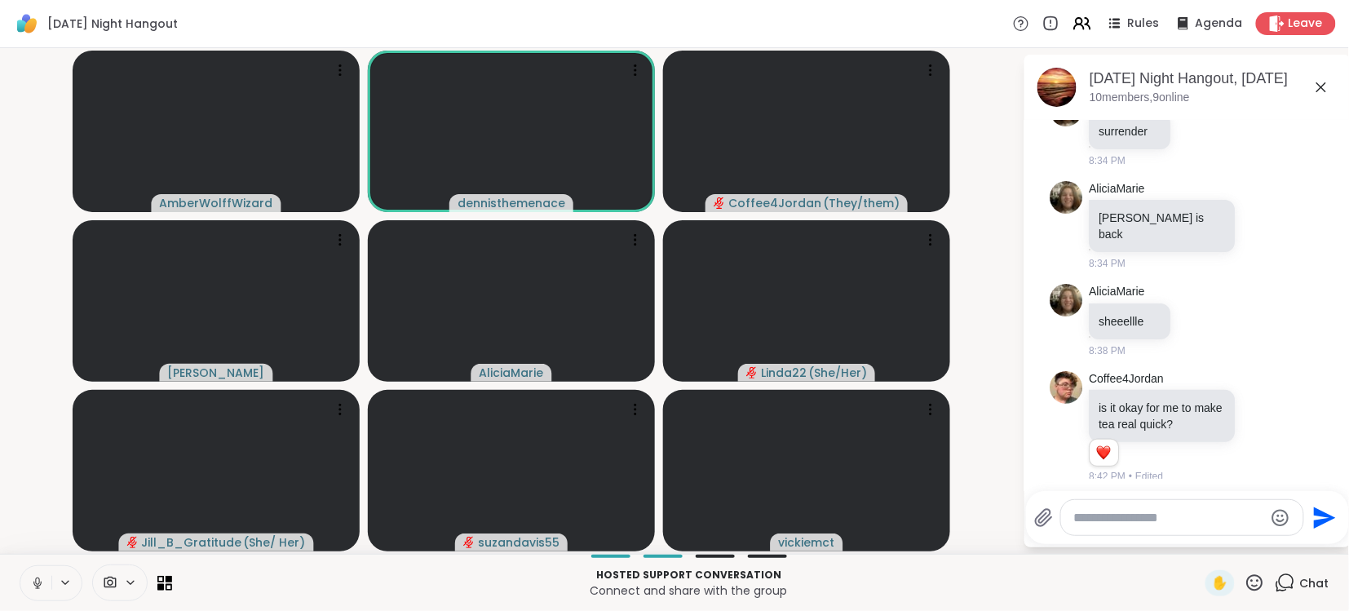
click at [36, 582] on icon at bounding box center [37, 580] width 4 height 7
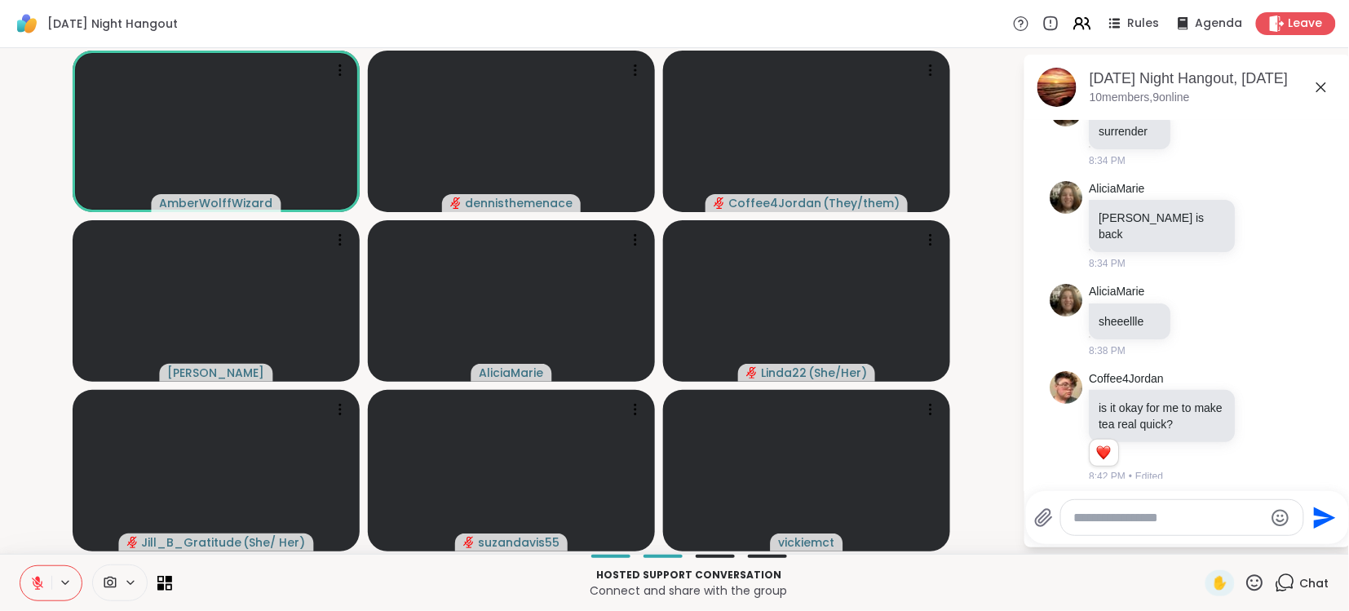
click at [36, 582] on icon at bounding box center [37, 582] width 11 height 11
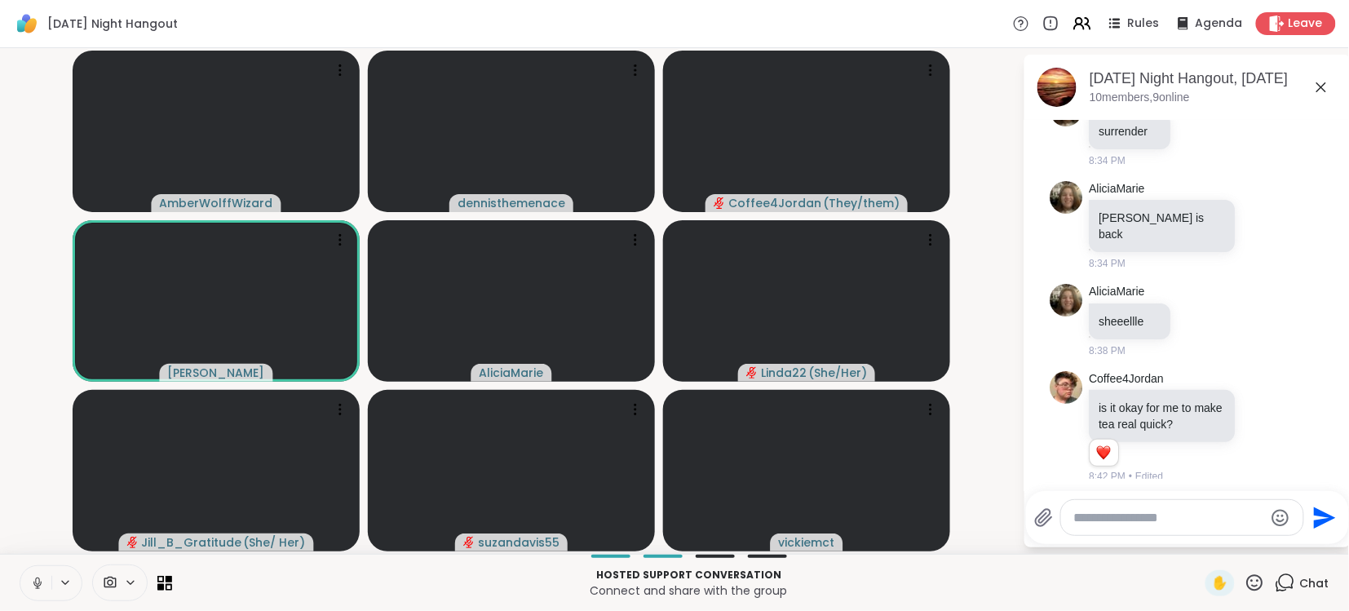
click at [36, 582] on icon at bounding box center [37, 580] width 4 height 7
click at [36, 582] on icon at bounding box center [37, 582] width 11 height 11
click at [36, 582] on icon at bounding box center [37, 580] width 4 height 7
click at [36, 582] on icon at bounding box center [37, 582] width 11 height 11
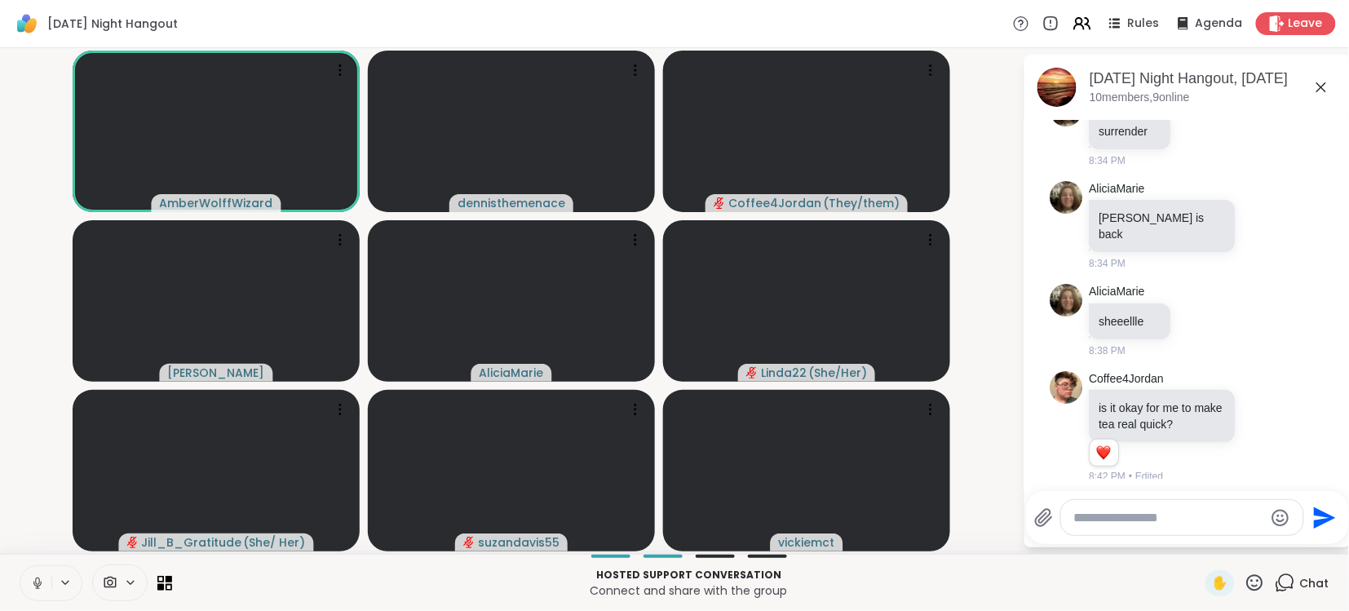
click at [36, 582] on icon at bounding box center [37, 580] width 4 height 7
click at [36, 582] on icon at bounding box center [37, 582] width 11 height 11
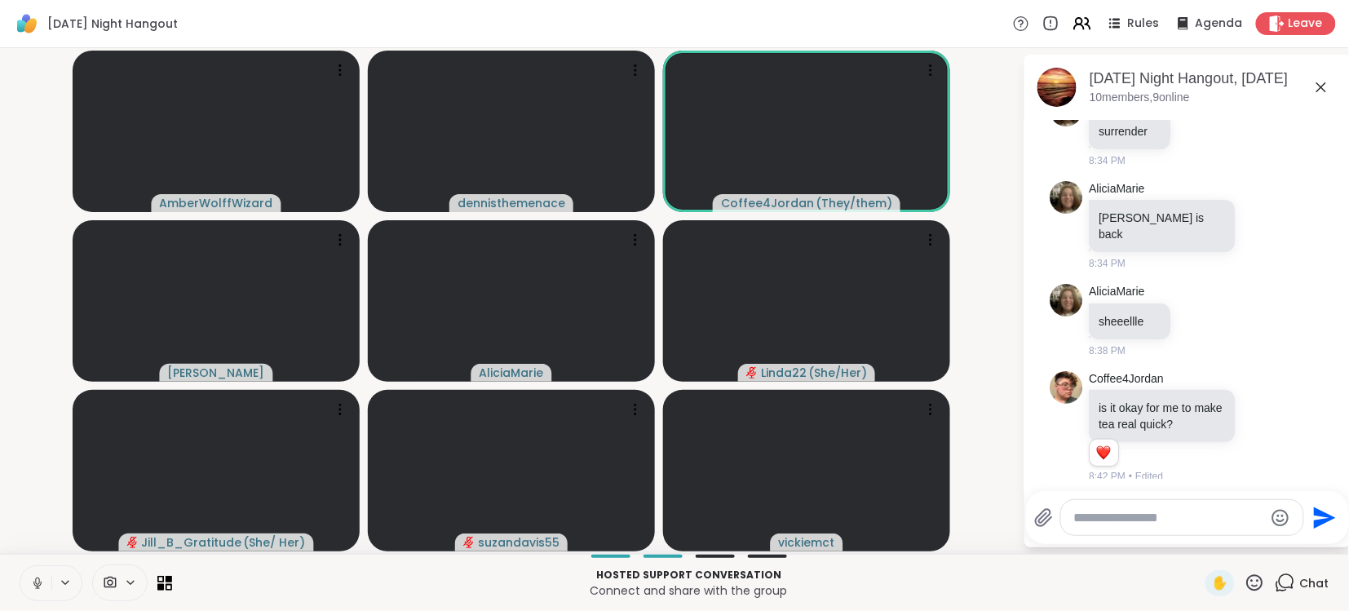
click at [36, 582] on icon at bounding box center [37, 580] width 4 height 7
click at [36, 582] on icon at bounding box center [37, 582] width 11 height 11
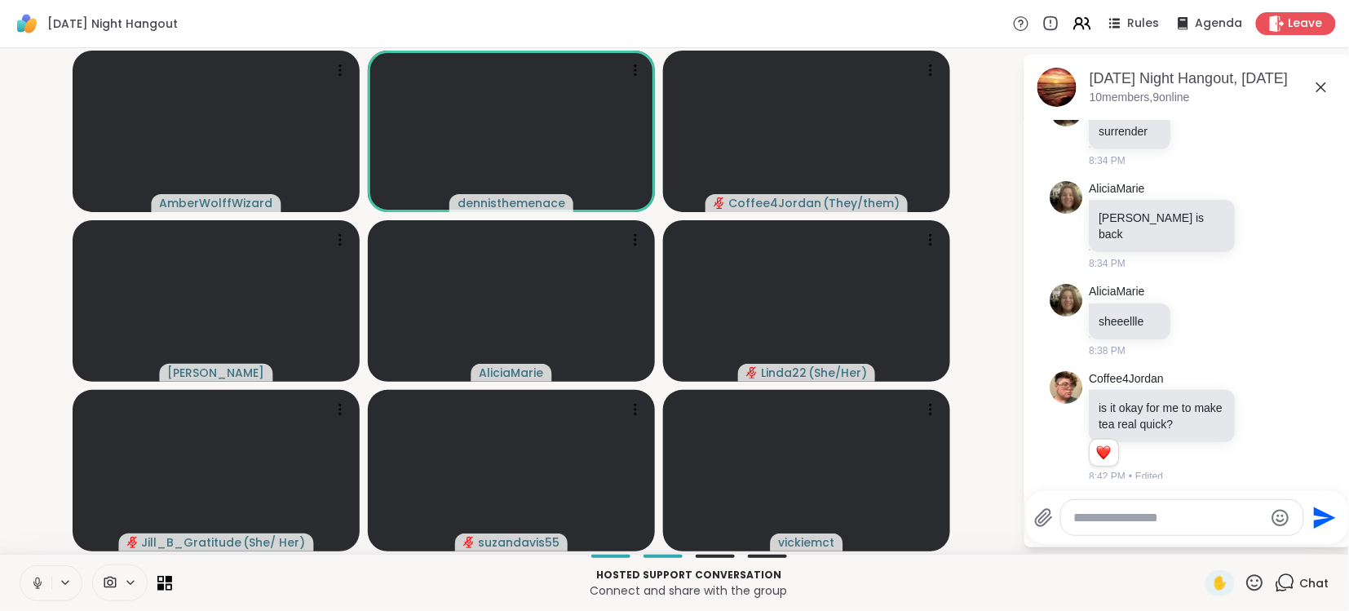
click at [36, 582] on icon at bounding box center [37, 583] width 15 height 15
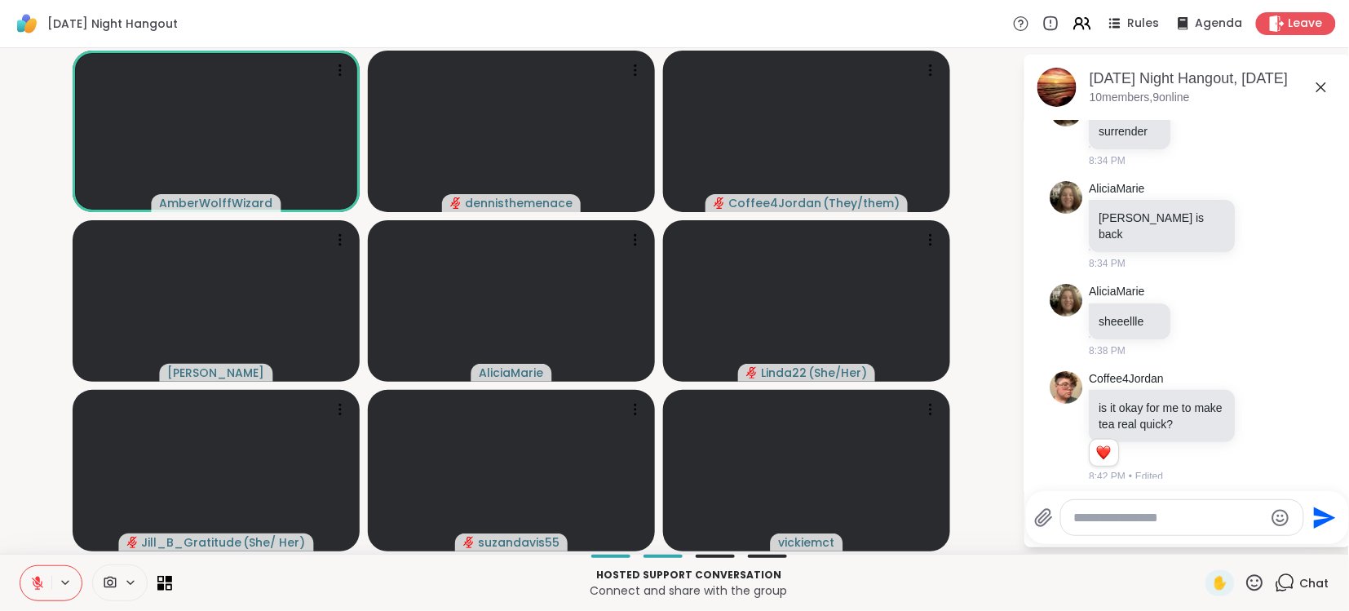
click at [36, 582] on icon at bounding box center [37, 582] width 11 height 11
click at [36, 582] on icon at bounding box center [37, 583] width 15 height 15
click at [36, 576] on icon at bounding box center [37, 583] width 15 height 15
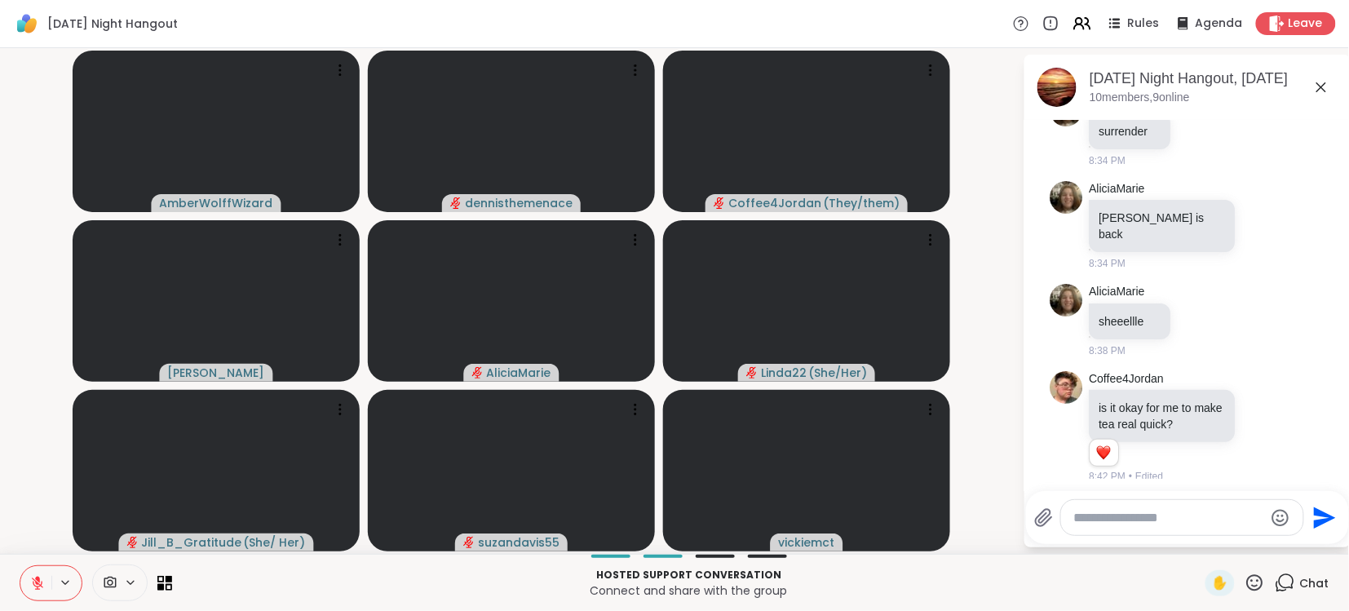
click at [27, 574] on button at bounding box center [35, 583] width 31 height 34
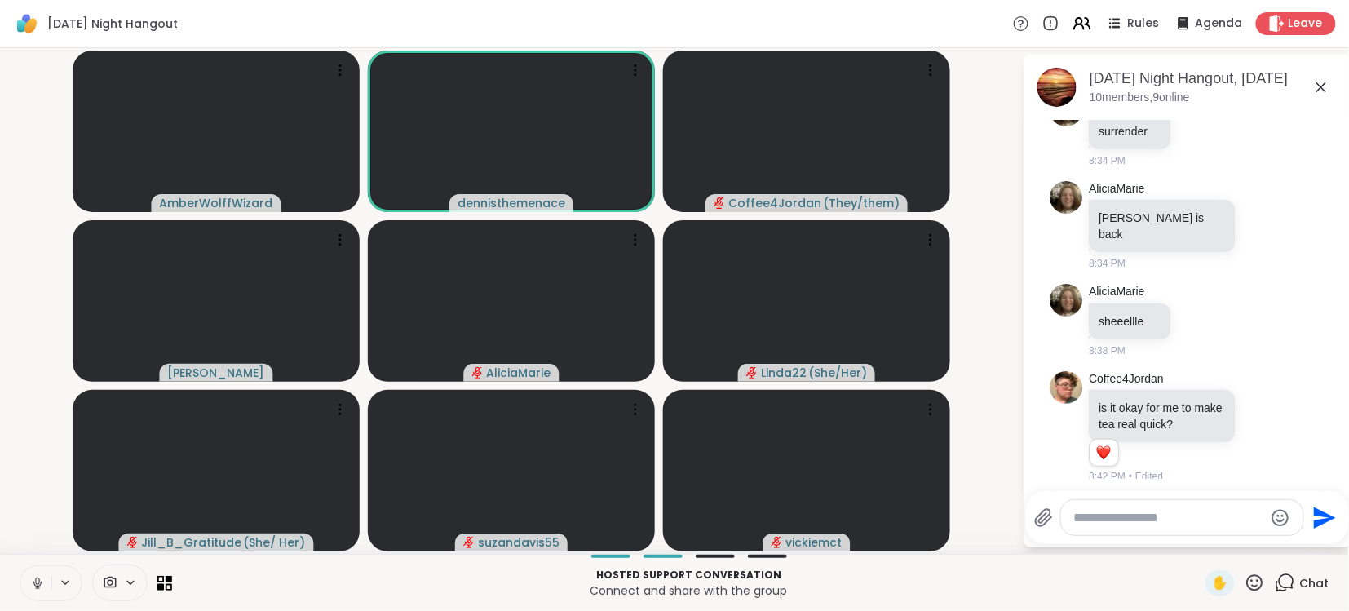
click at [33, 583] on icon at bounding box center [37, 583] width 15 height 15
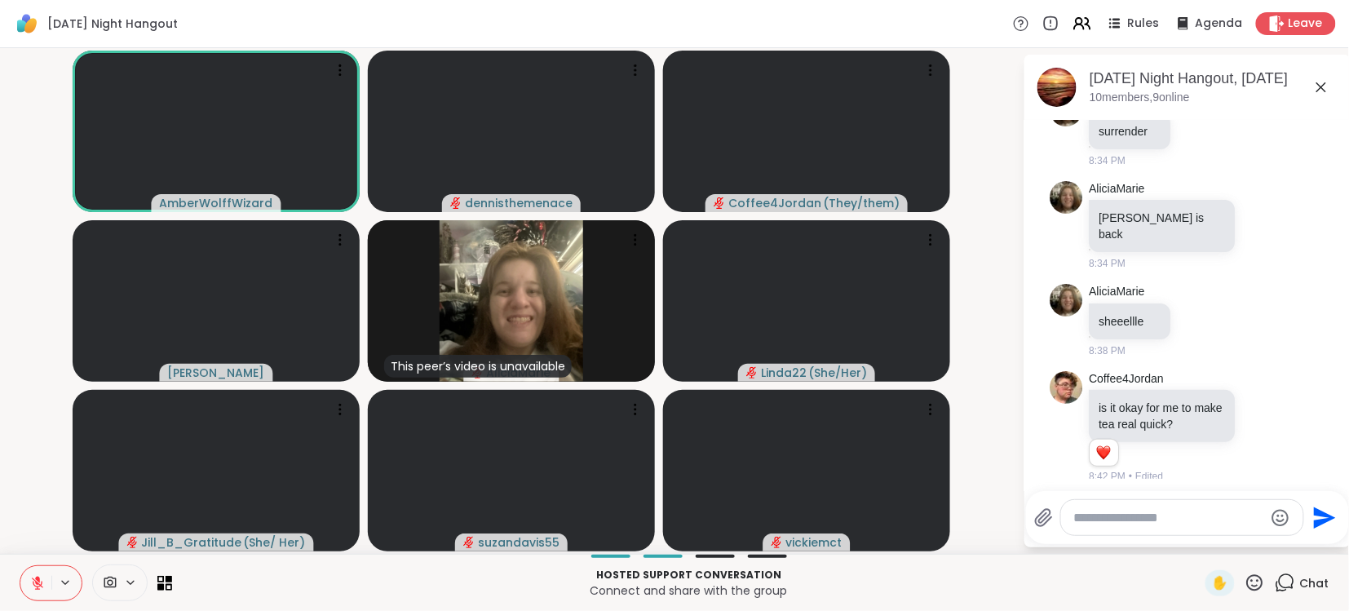
click at [33, 584] on icon at bounding box center [37, 582] width 11 height 11
click at [31, 589] on icon at bounding box center [37, 583] width 15 height 15
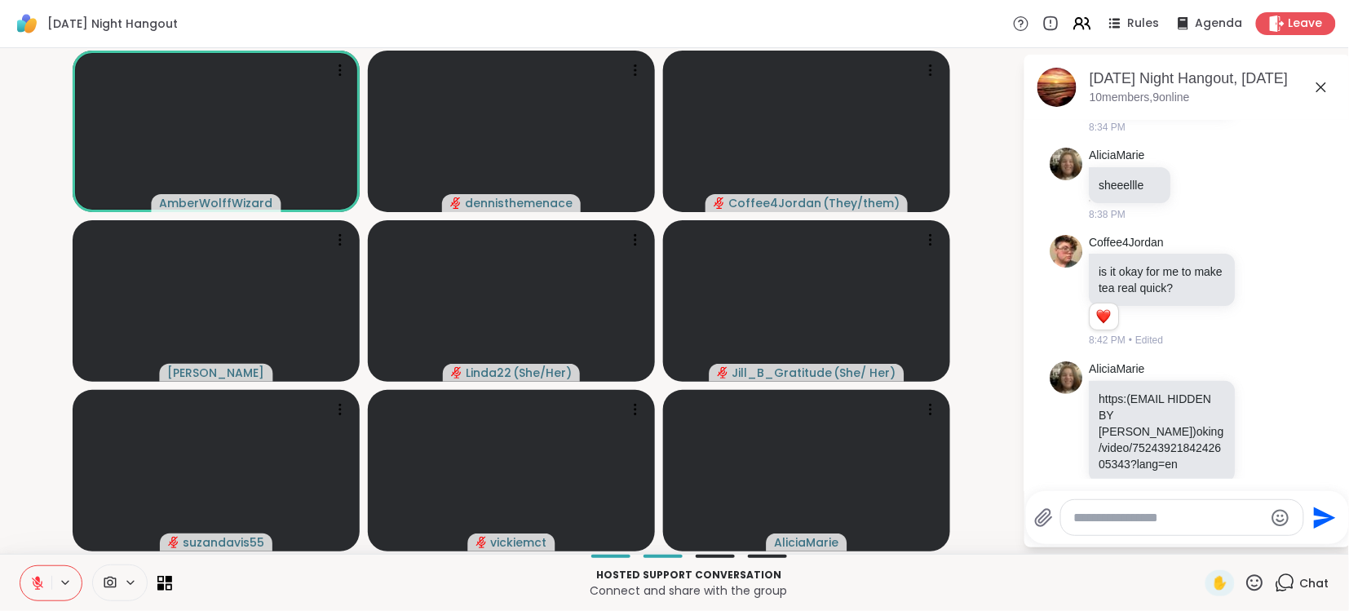
scroll to position [1638, 0]
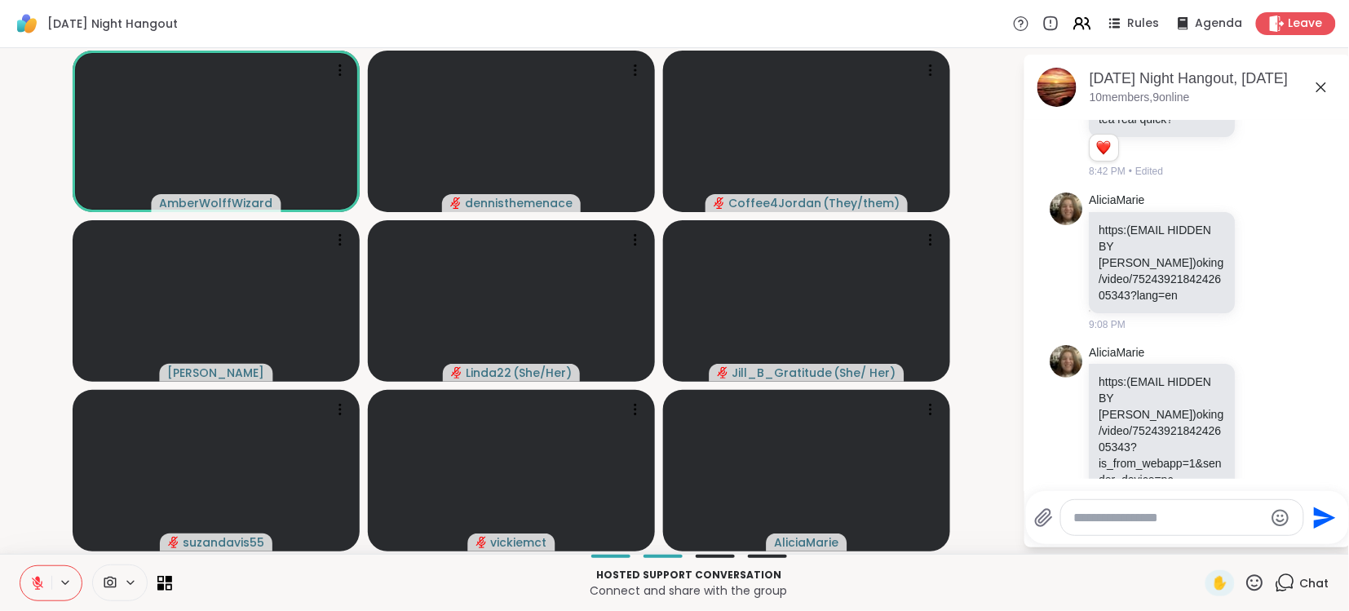
click at [31, 589] on icon at bounding box center [37, 583] width 15 height 15
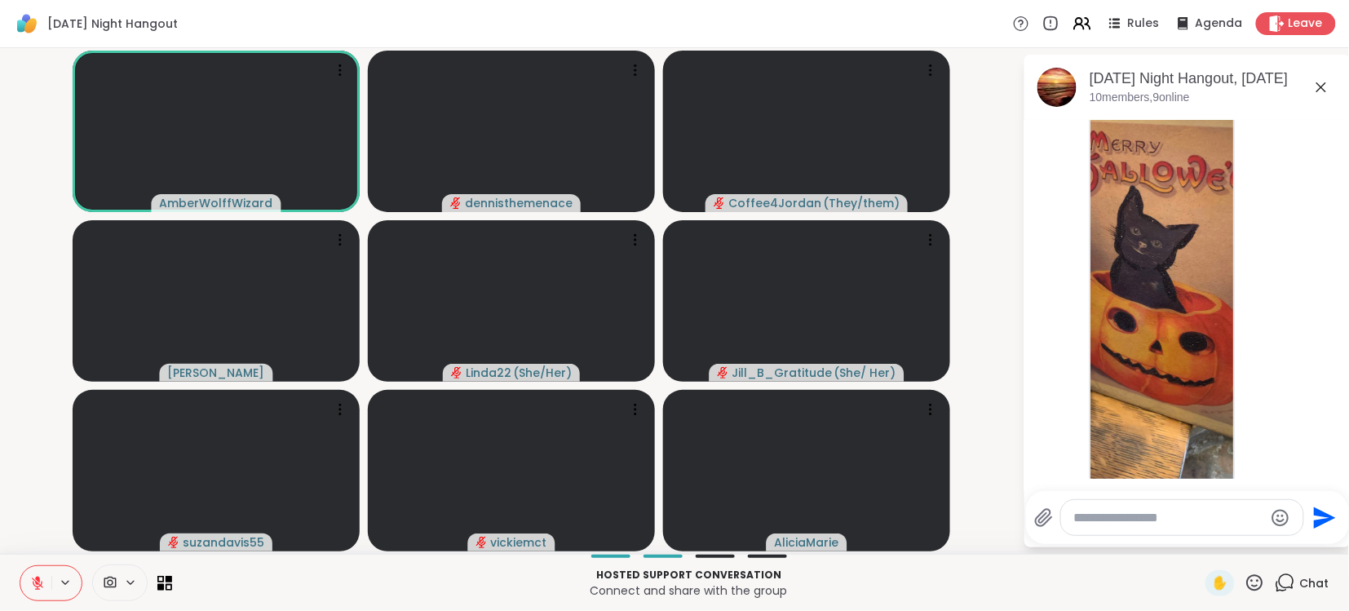
scroll to position [2497, 0]
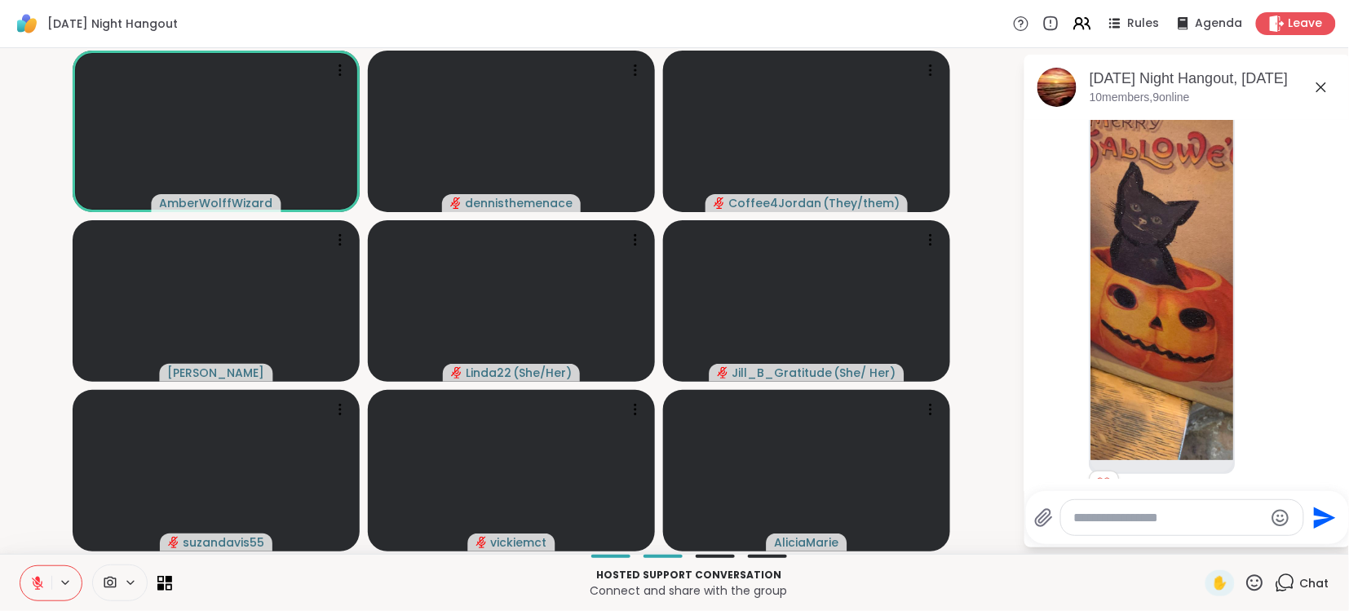
click at [31, 589] on icon at bounding box center [37, 583] width 15 height 15
click at [31, 587] on icon at bounding box center [37, 583] width 15 height 15
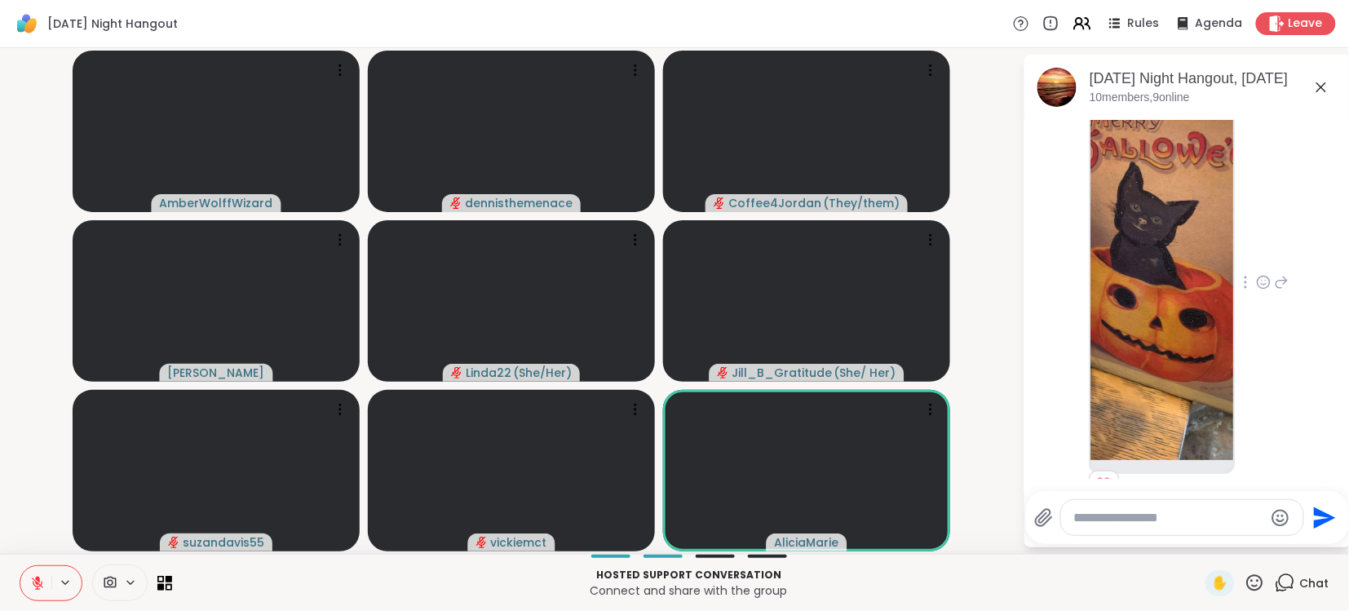
click at [1295, 273] on div "AmberWolffWizard 1 1 9:11 PM • Edited" at bounding box center [1187, 283] width 274 height 478
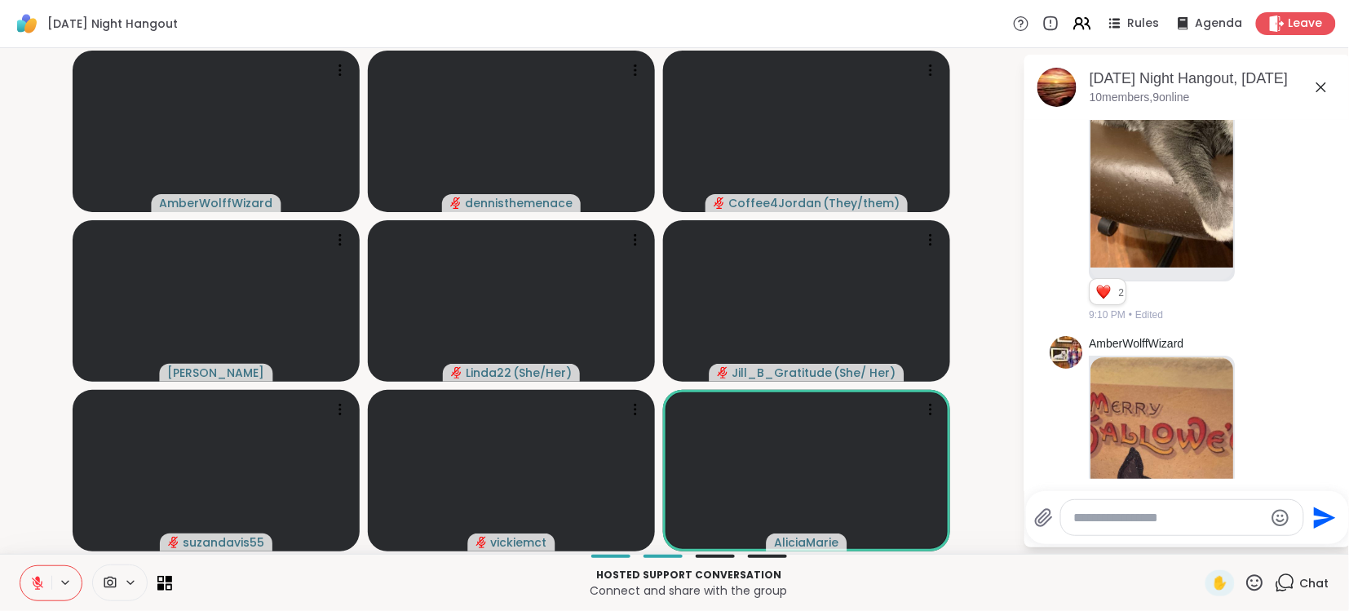
scroll to position [2193, 0]
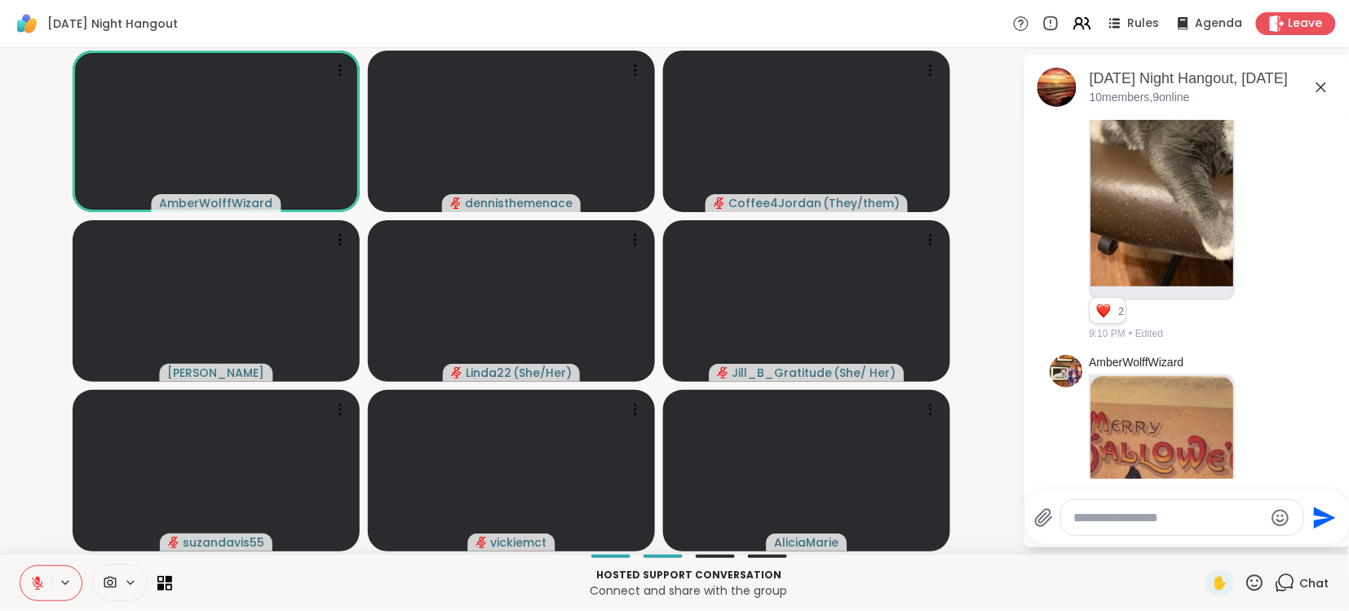
click at [38, 582] on icon at bounding box center [37, 582] width 11 height 11
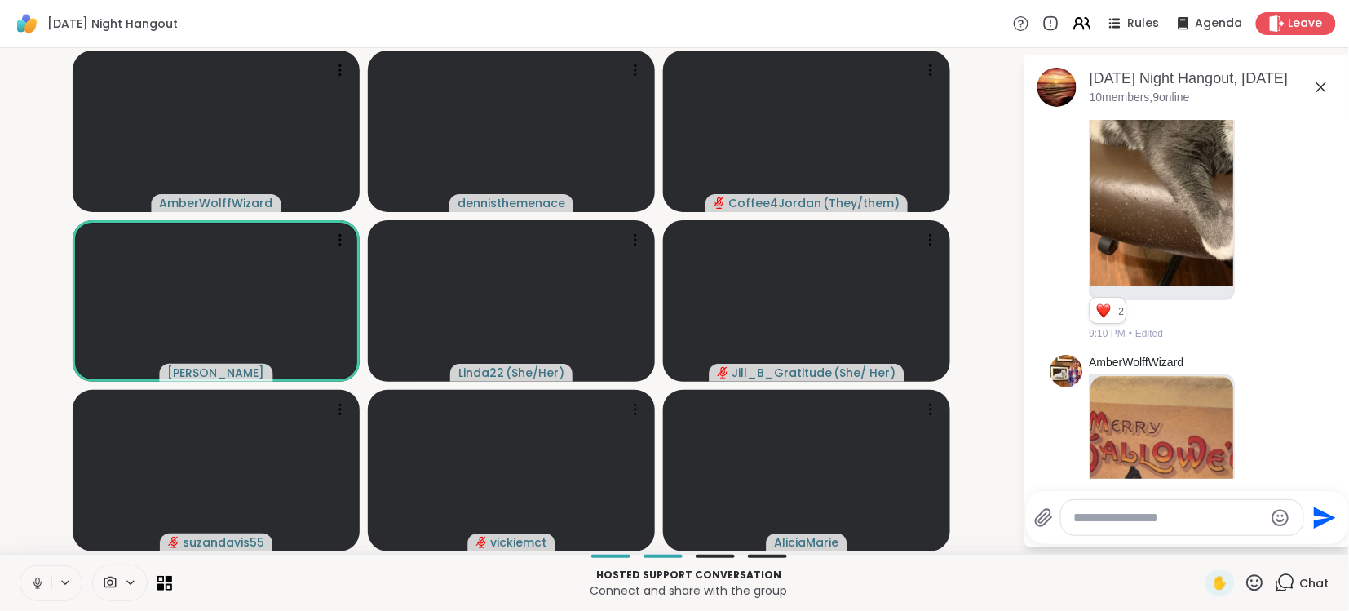
click at [45, 583] on button at bounding box center [35, 583] width 31 height 34
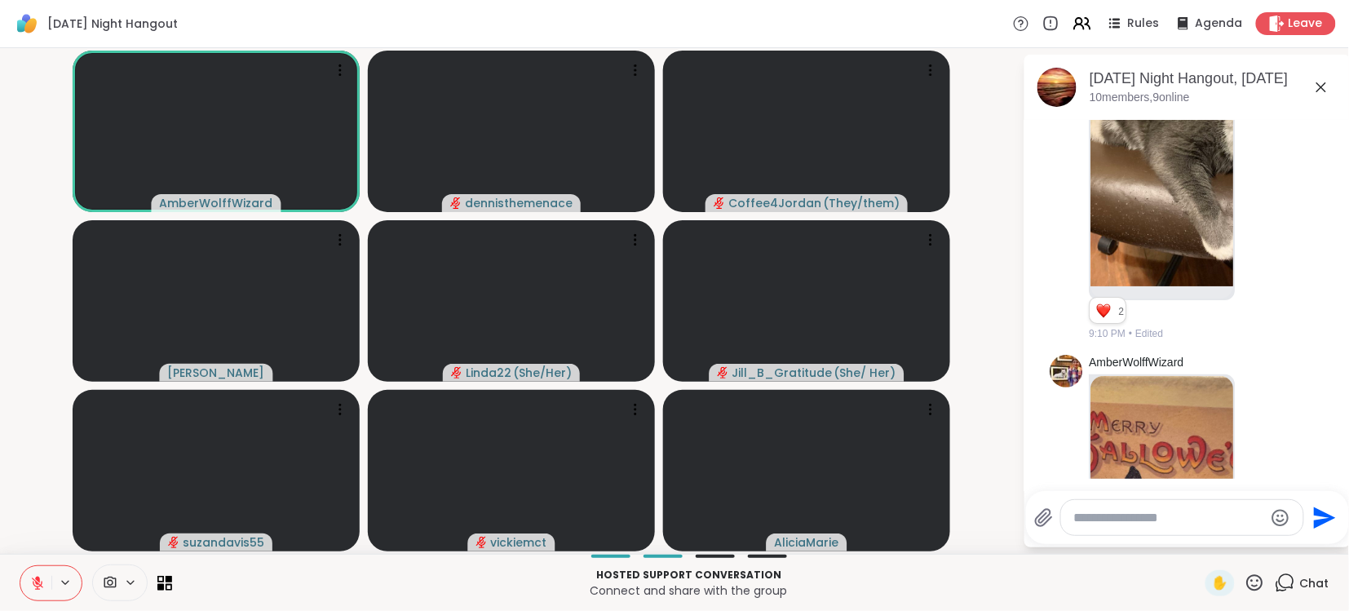
click at [247, 594] on p "Connect and share with the group" at bounding box center [689, 590] width 1014 height 16
click at [36, 586] on icon at bounding box center [37, 582] width 11 height 11
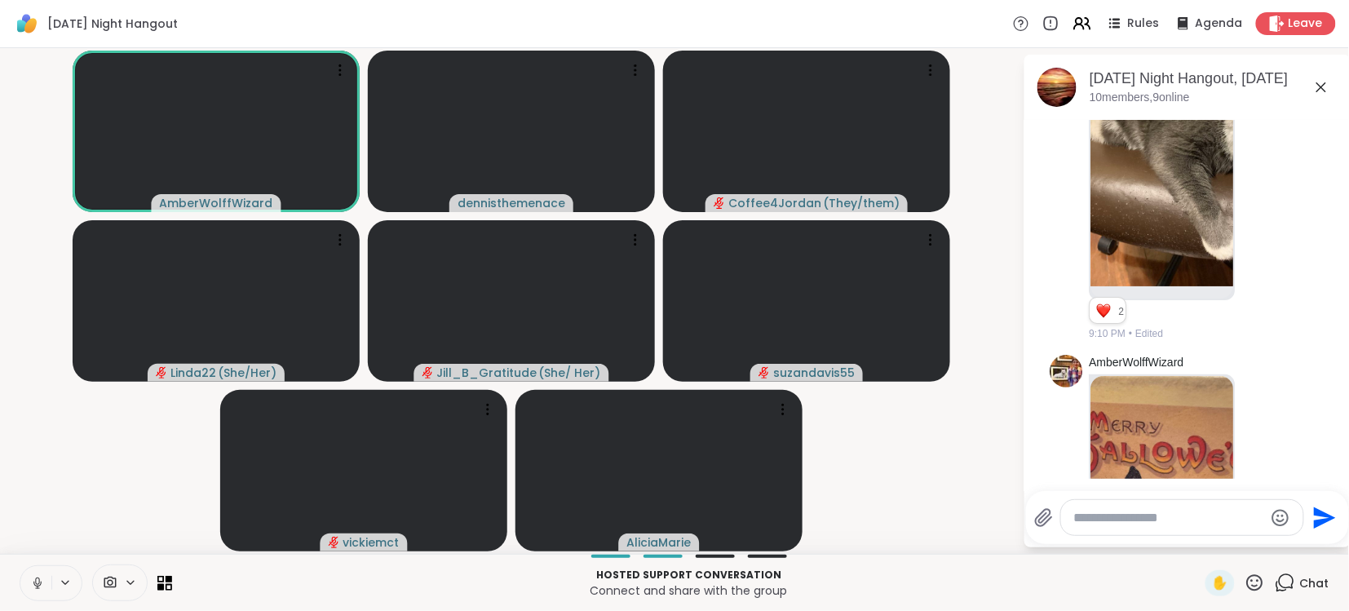
click at [36, 586] on icon at bounding box center [37, 583] width 15 height 15
click at [36, 586] on icon at bounding box center [37, 582] width 11 height 11
click at [33, 586] on icon at bounding box center [37, 583] width 15 height 15
click at [34, 586] on icon at bounding box center [37, 582] width 11 height 11
click at [34, 586] on icon at bounding box center [37, 583] width 15 height 15
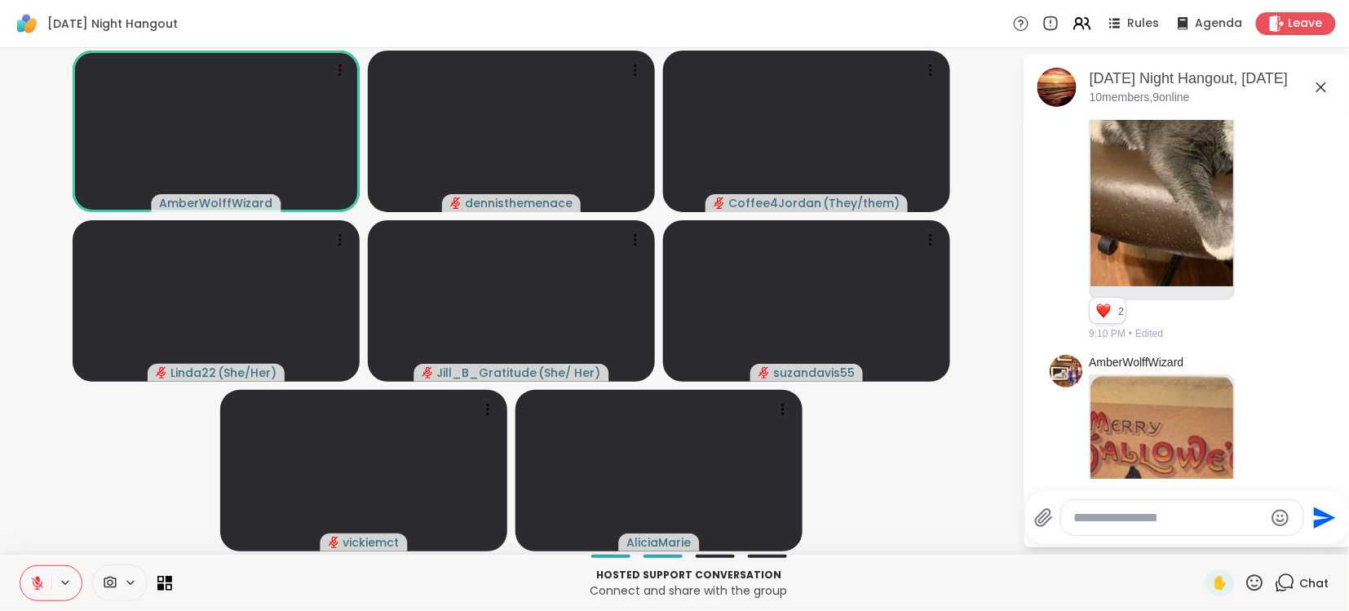
click at [34, 586] on icon at bounding box center [37, 582] width 11 height 11
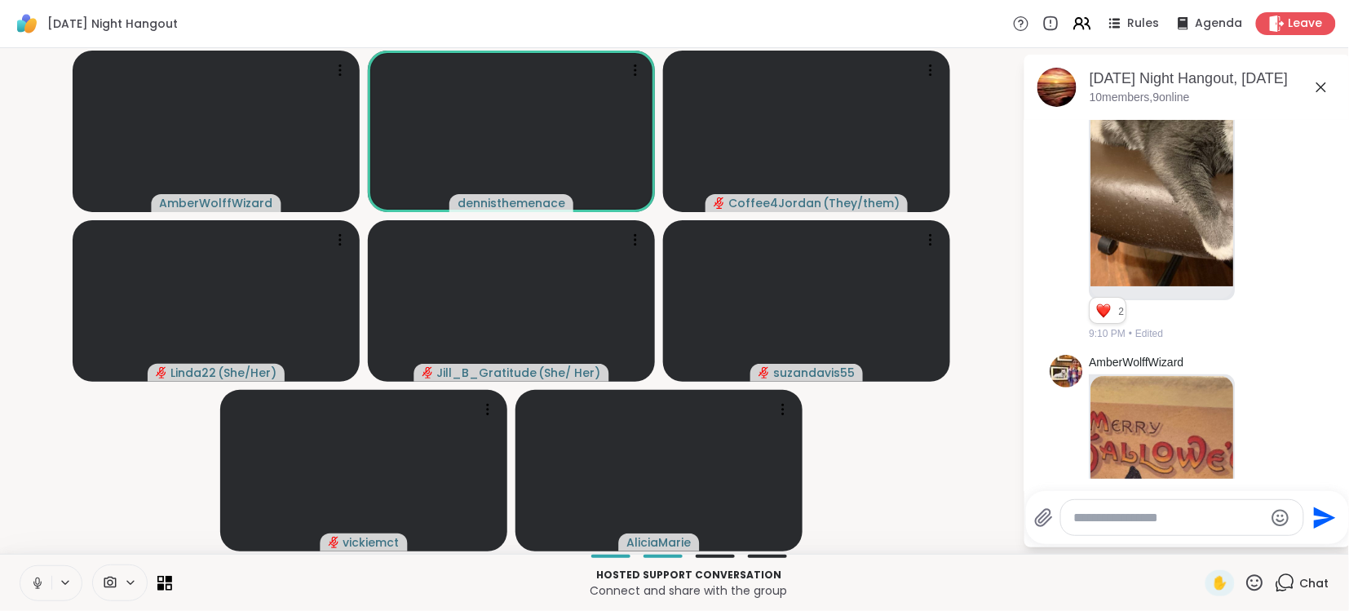
click at [40, 577] on icon at bounding box center [37, 583] width 15 height 15
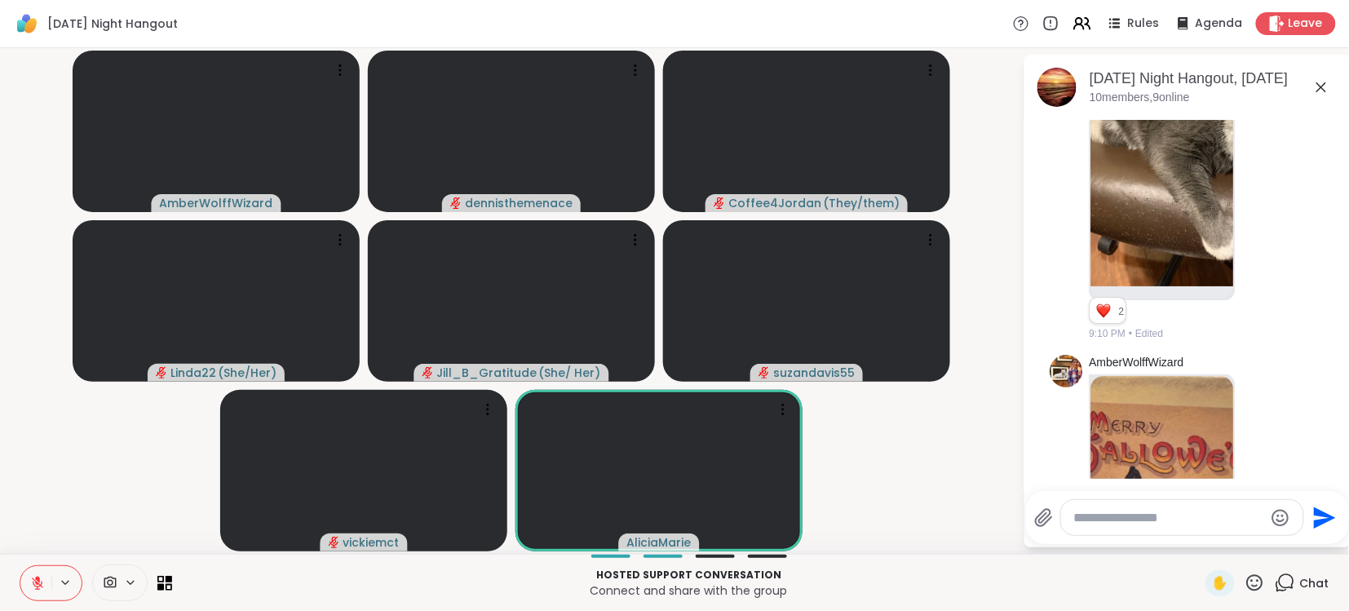
click at [42, 577] on icon at bounding box center [37, 583] width 15 height 15
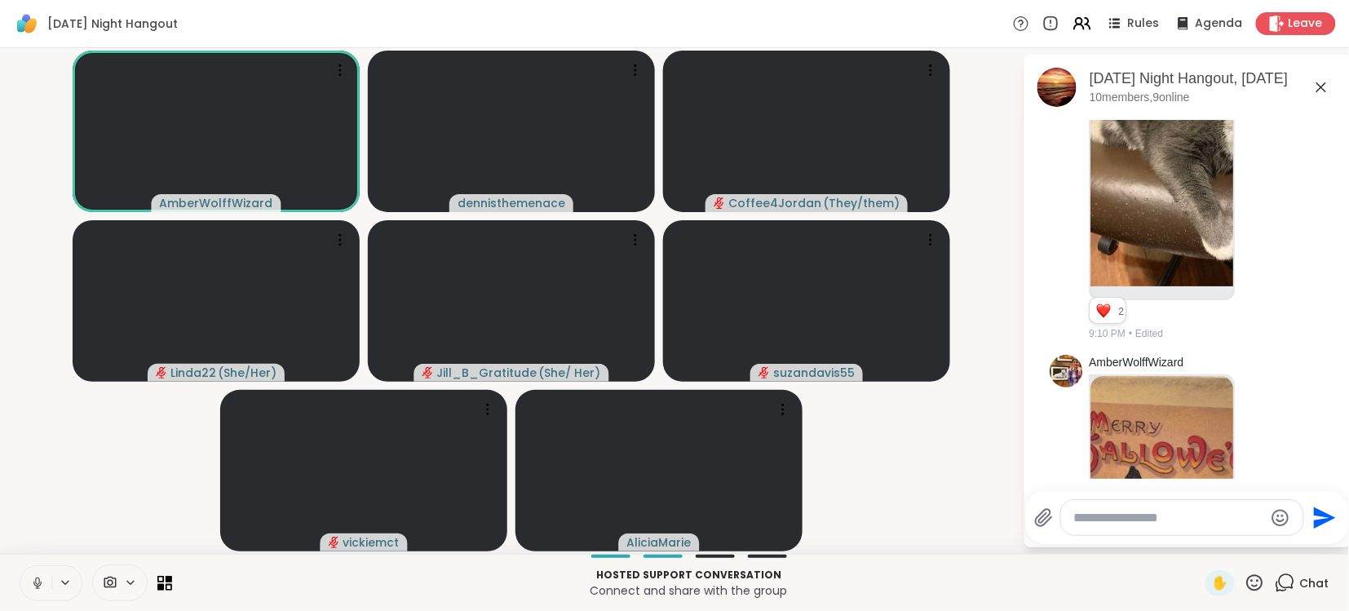
click at [36, 578] on icon at bounding box center [37, 580] width 4 height 7
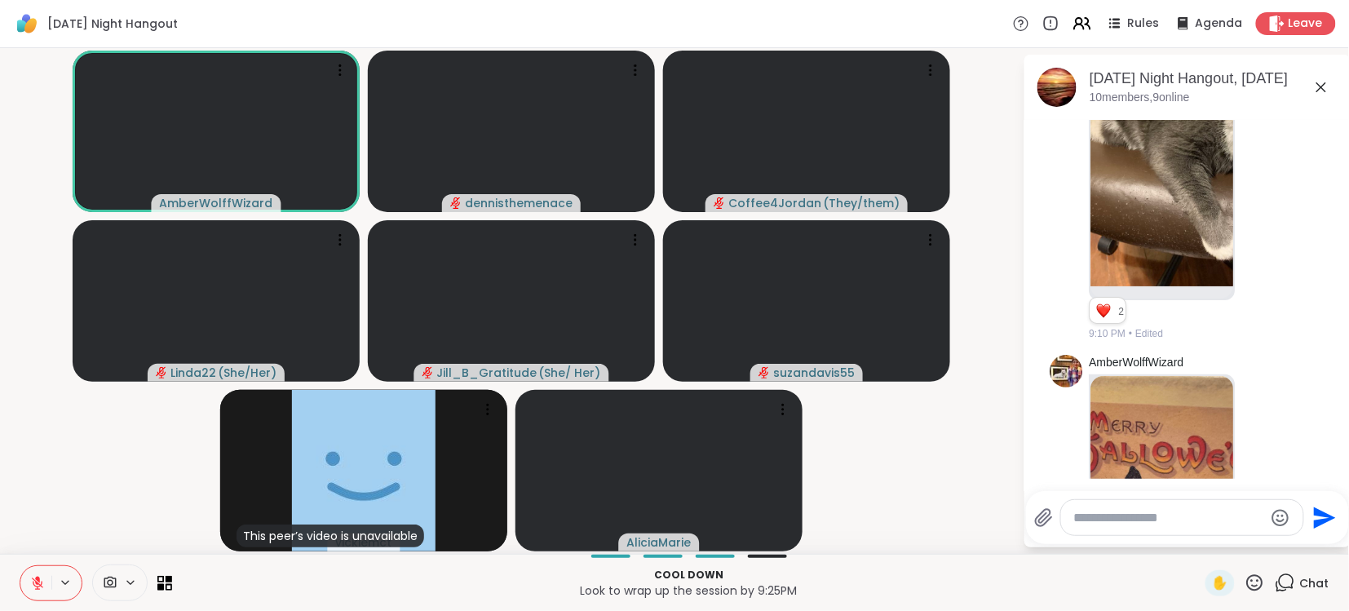
click at [37, 582] on icon at bounding box center [37, 582] width 11 height 11
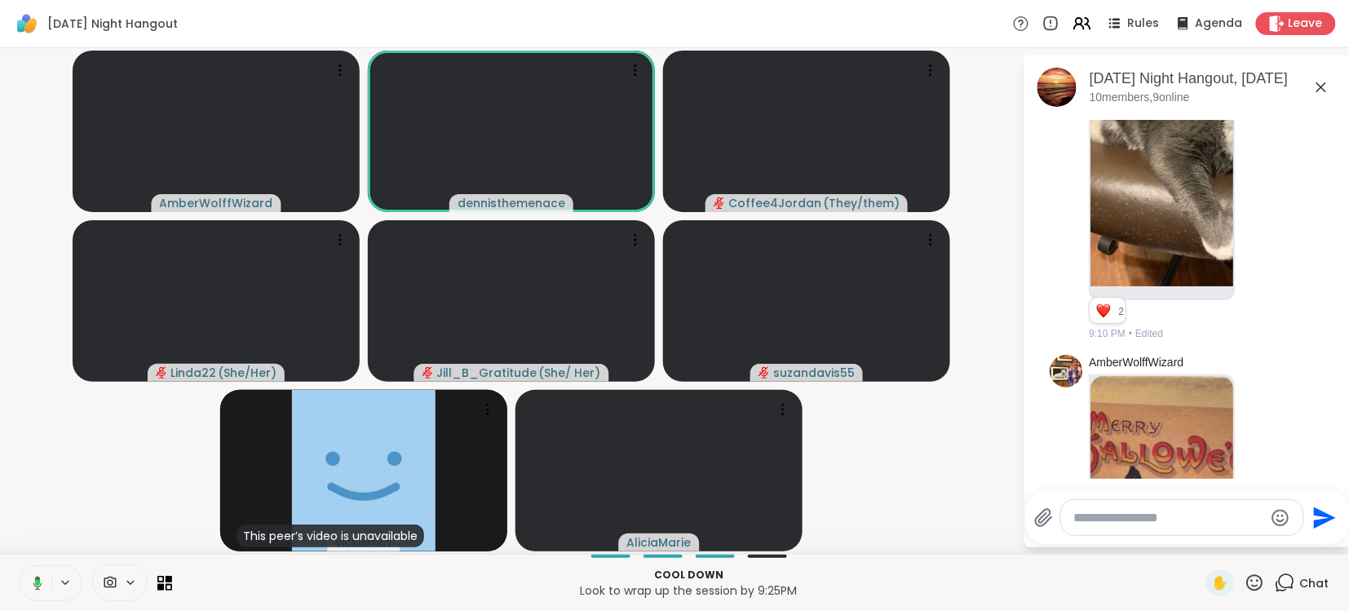
click at [39, 578] on icon at bounding box center [37, 583] width 9 height 14
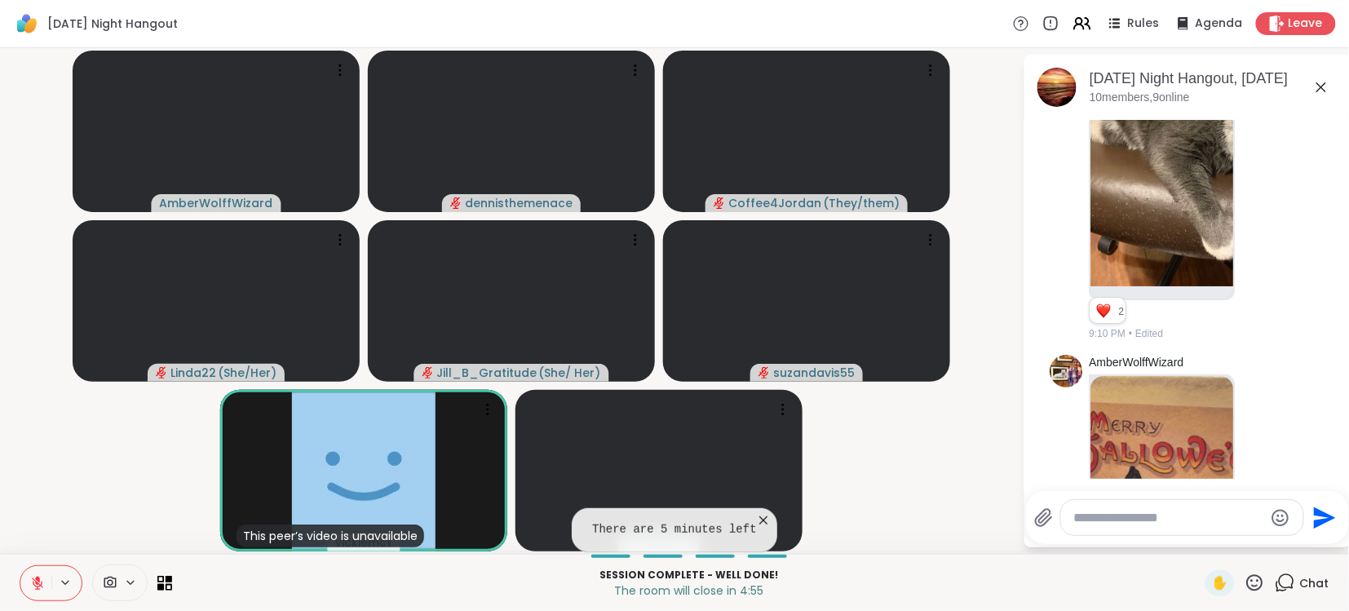
click at [909, 463] on video-player-container "AmberWolffWizard dennisthemenace Coffee4Jordan ( They/them ) Linda22 ( She/Her …" at bounding box center [511, 301] width 1003 height 493
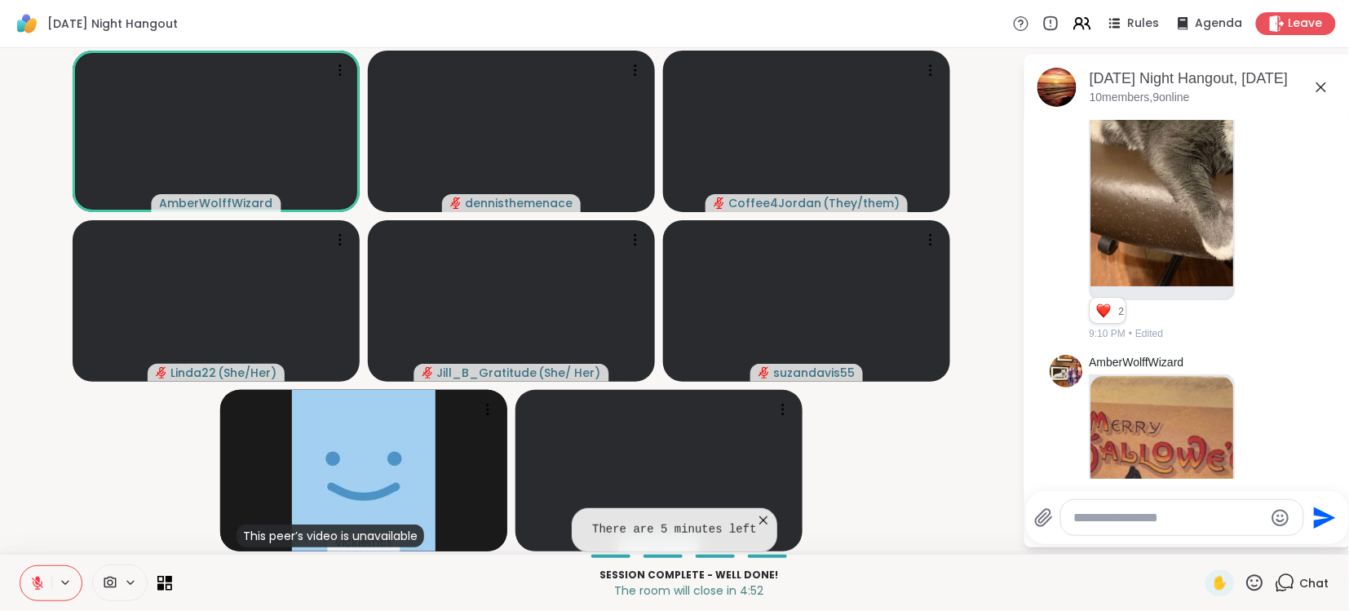
click at [286, 598] on p "The room will close in 4:52" at bounding box center [689, 590] width 1014 height 16
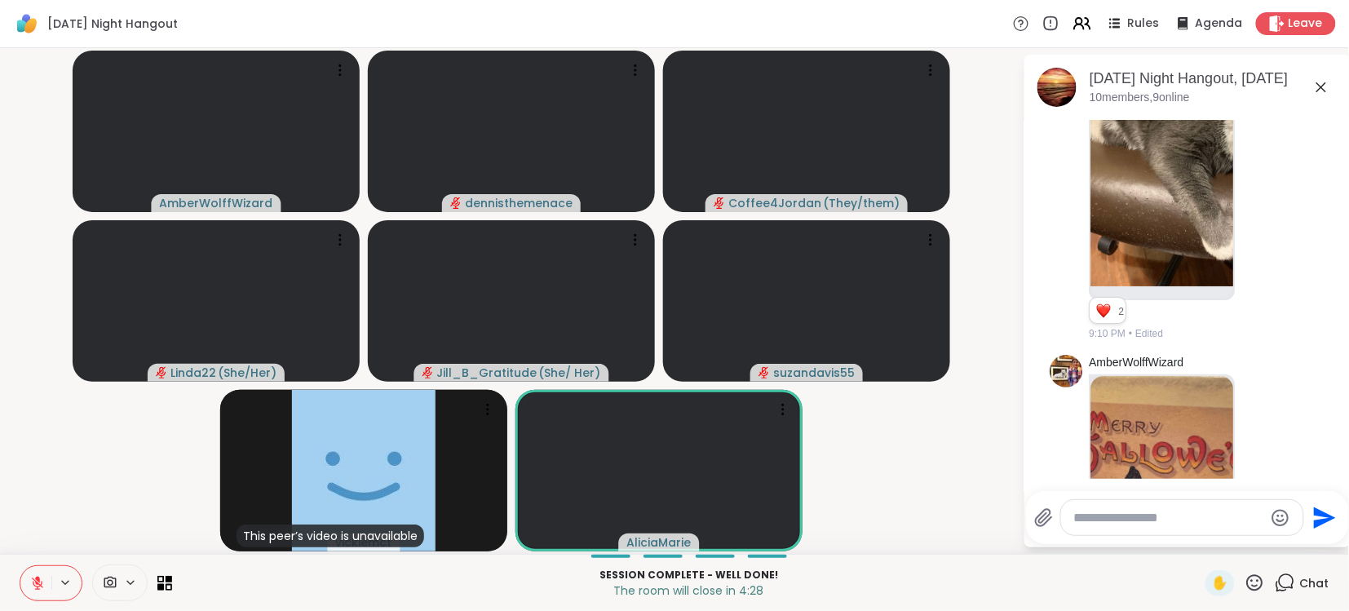
click at [40, 577] on icon at bounding box center [37, 583] width 15 height 15
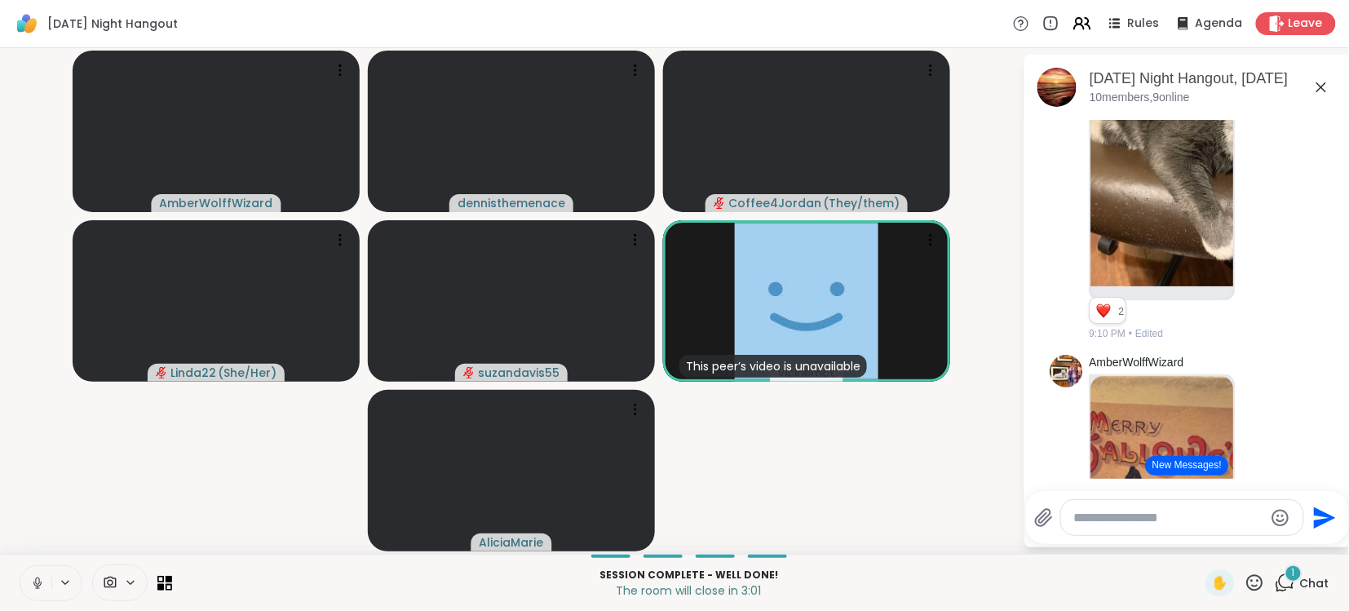
click at [1196, 466] on button "New Messages!" at bounding box center [1187, 466] width 82 height 20
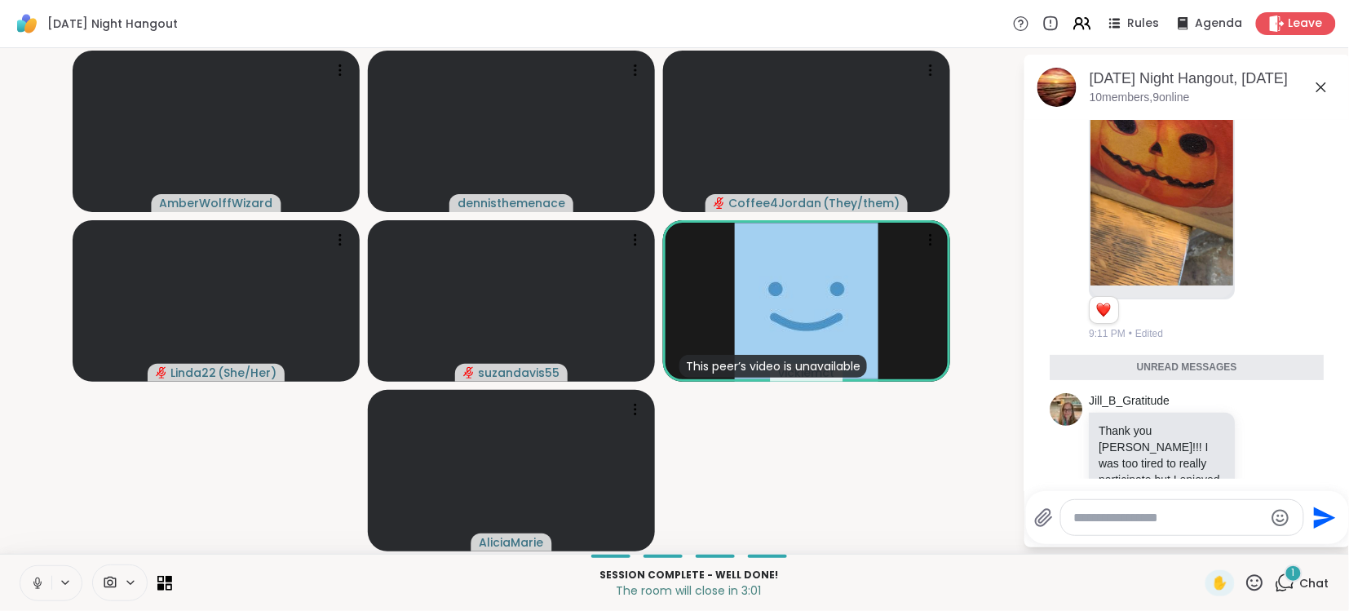
scroll to position [3, 0]
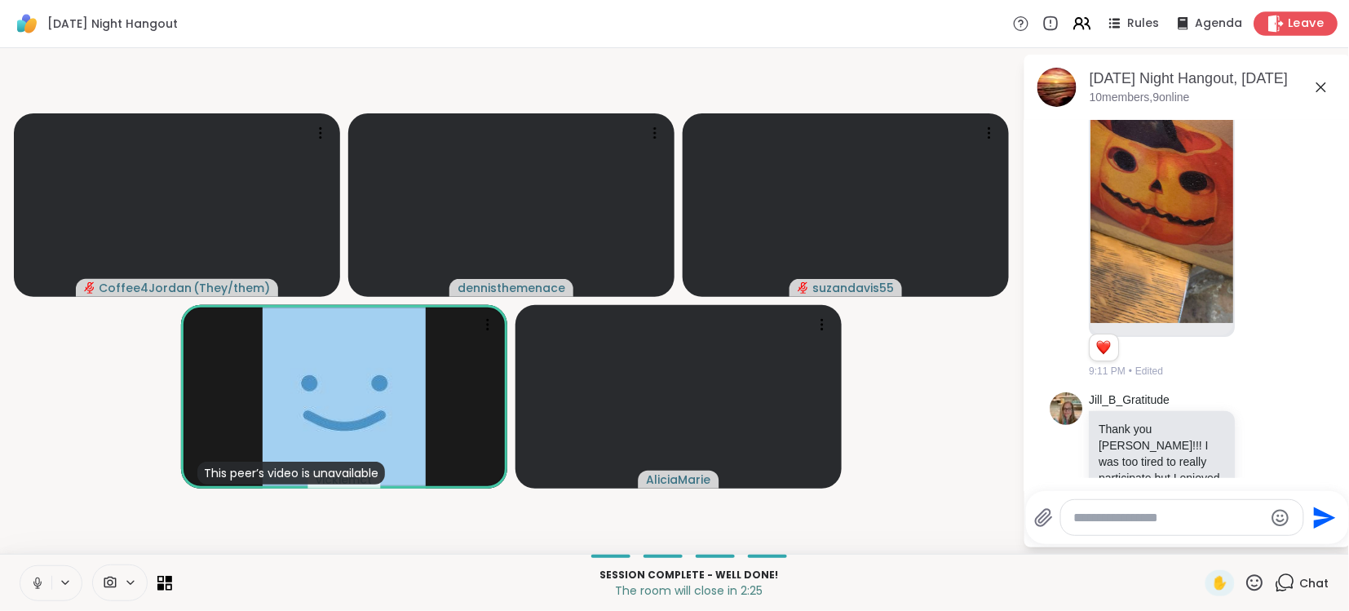
click at [1307, 22] on span "Leave" at bounding box center [1307, 23] width 36 height 17
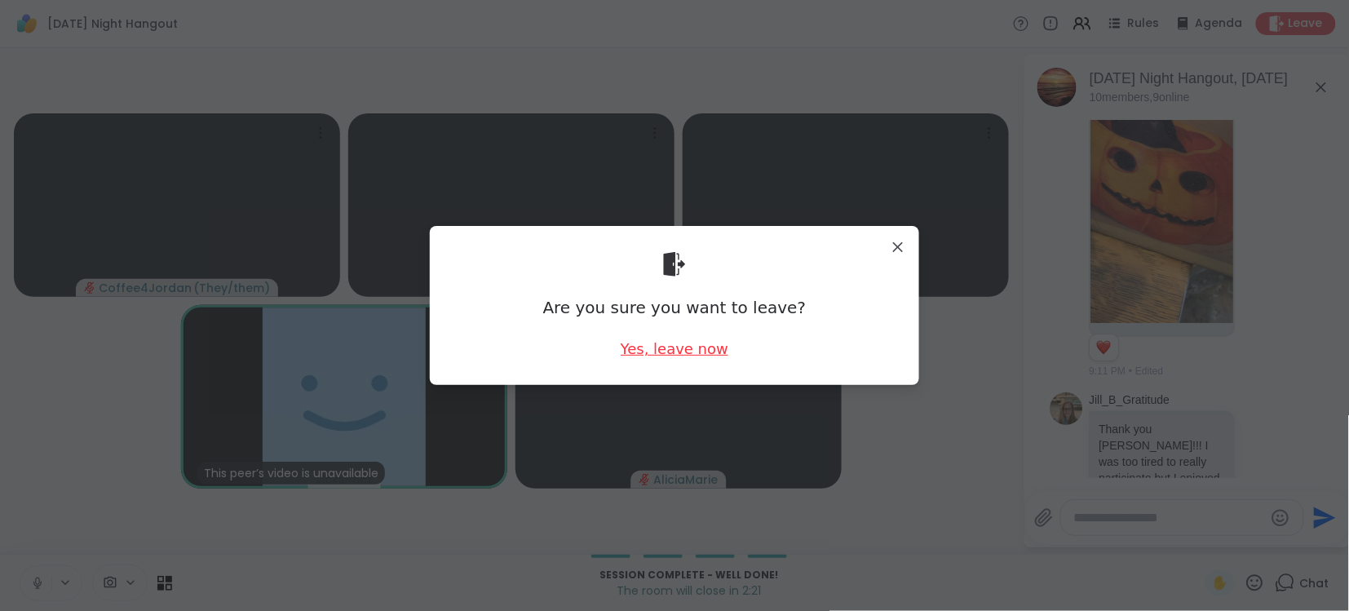
click at [684, 349] on div "Yes, leave now" at bounding box center [675, 348] width 108 height 20
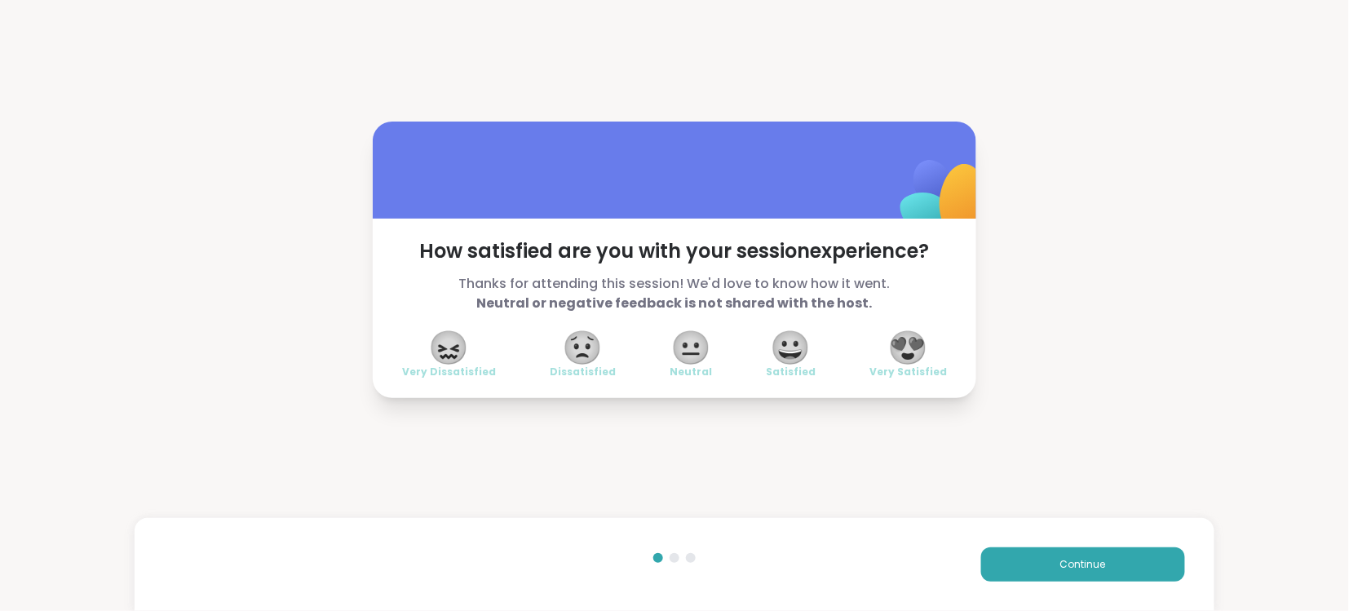
click at [918, 356] on span "😍" at bounding box center [908, 347] width 41 height 29
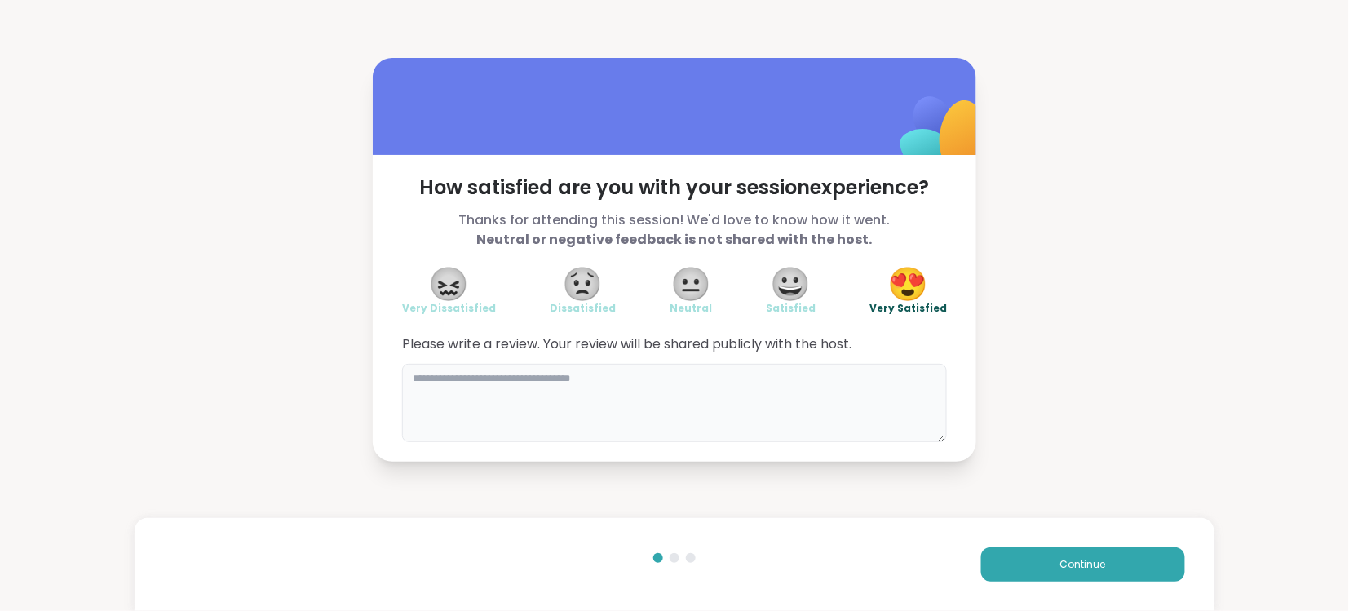
click at [758, 391] on textarea at bounding box center [674, 403] width 545 height 78
type textarea "***"
click at [644, 383] on textarea "**********" at bounding box center [674, 403] width 545 height 78
type textarea "**********"
click at [1084, 563] on span "Continue" at bounding box center [1083, 564] width 46 height 15
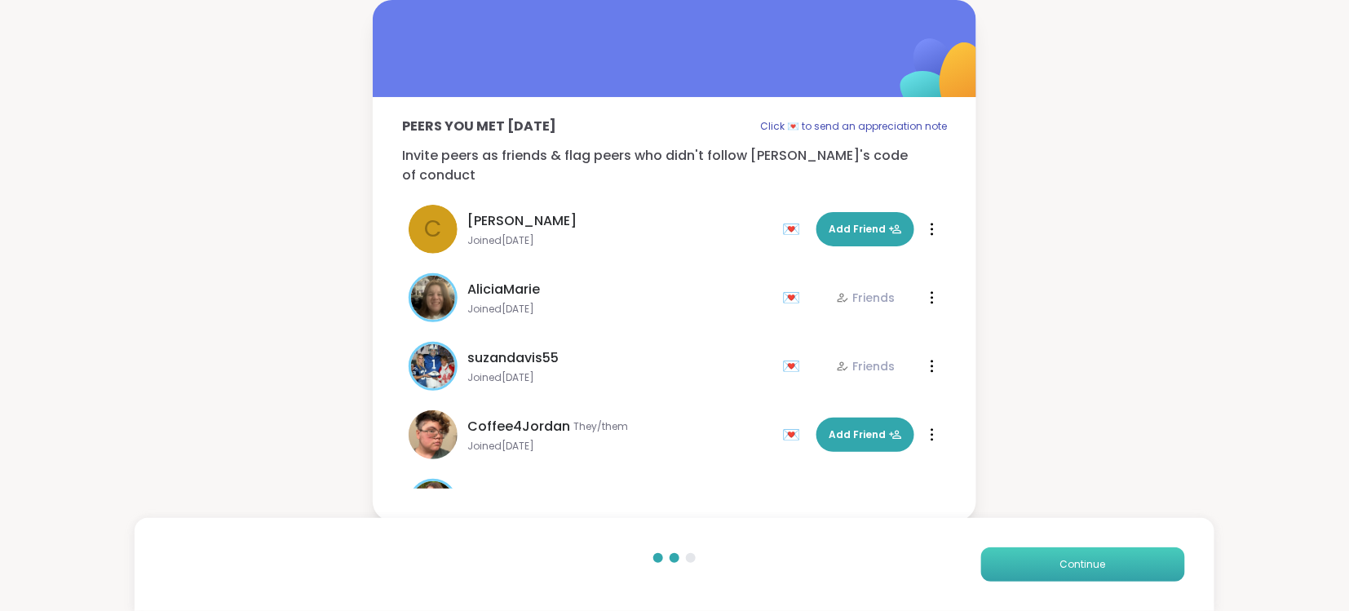
click at [1087, 564] on span "Continue" at bounding box center [1083, 564] width 46 height 15
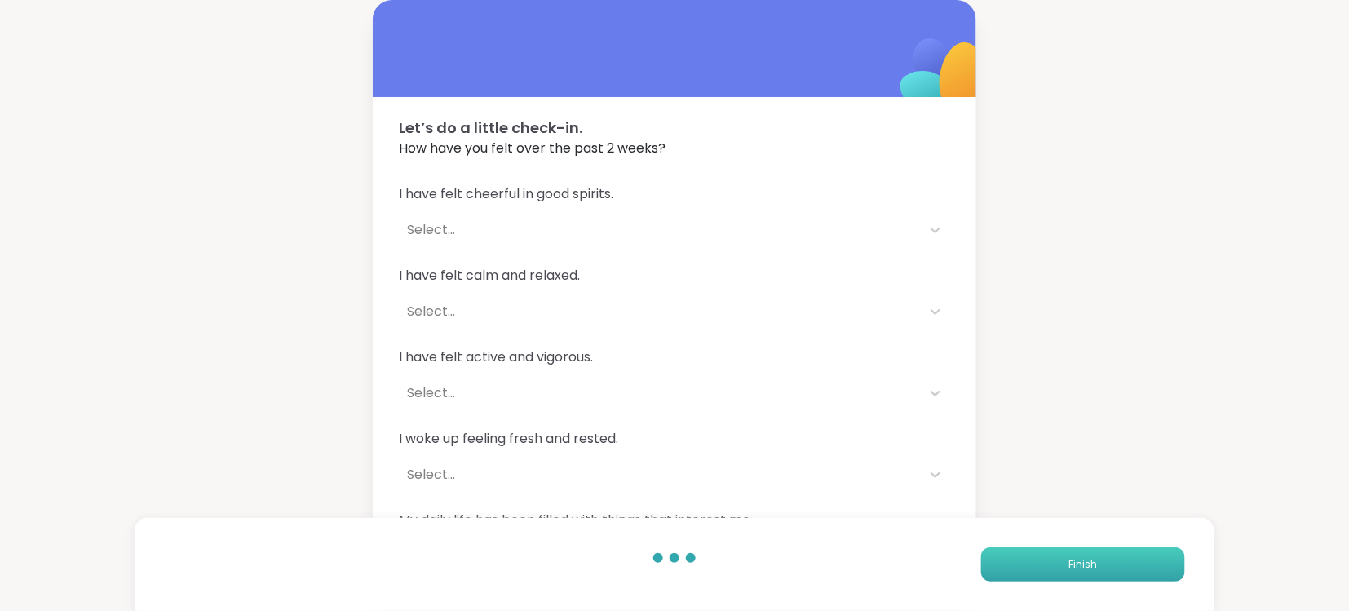
click at [1085, 563] on span "Finish" at bounding box center [1082, 564] width 29 height 15
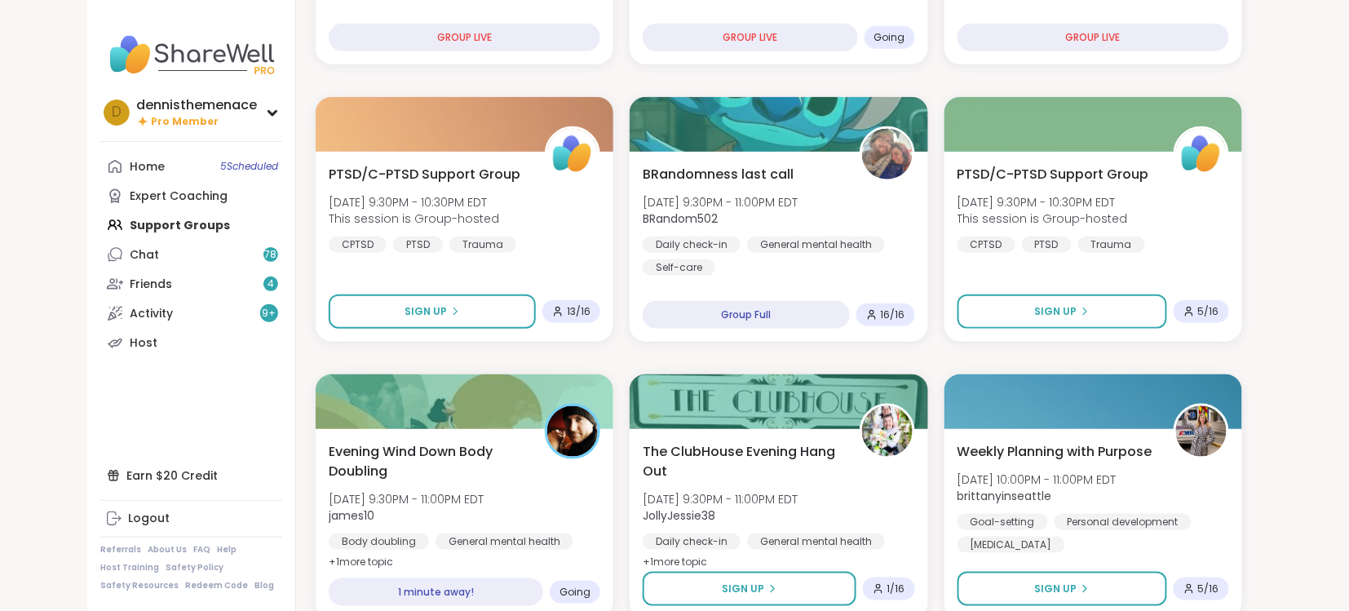
scroll to position [478, 0]
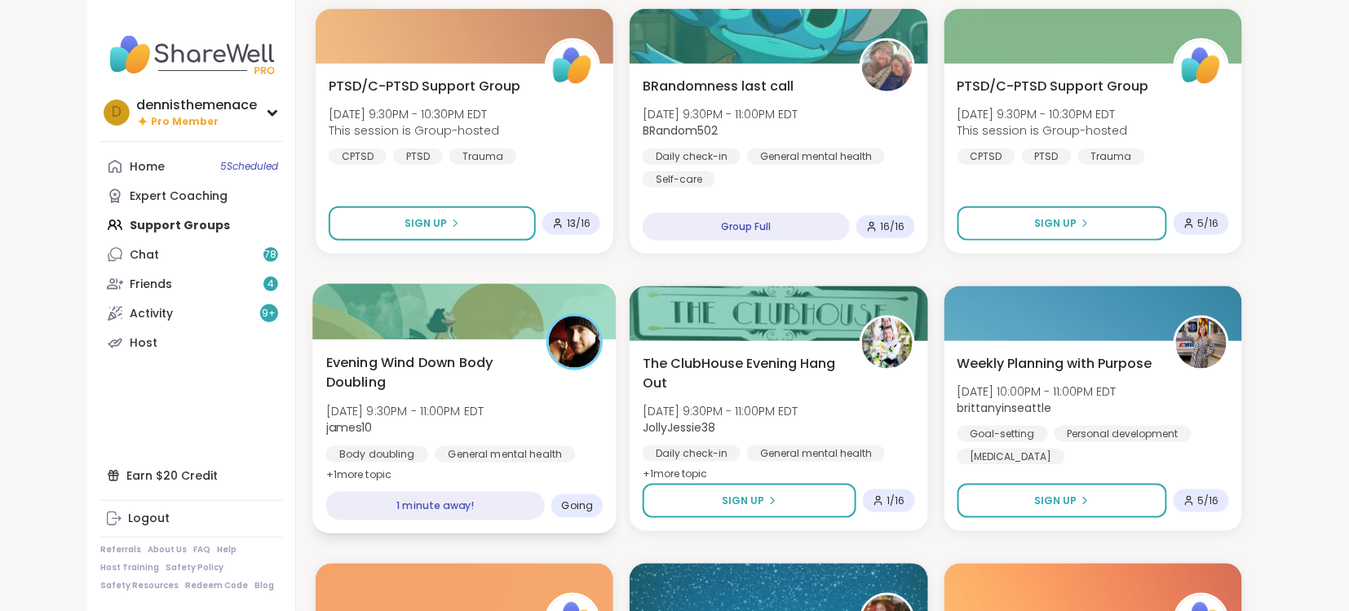
click at [422, 398] on div "Evening Wind Down Body Doubling Sun, Oct 12 | 9:30PM - 11:00PM EDT james10 Body…" at bounding box center [464, 418] width 277 height 133
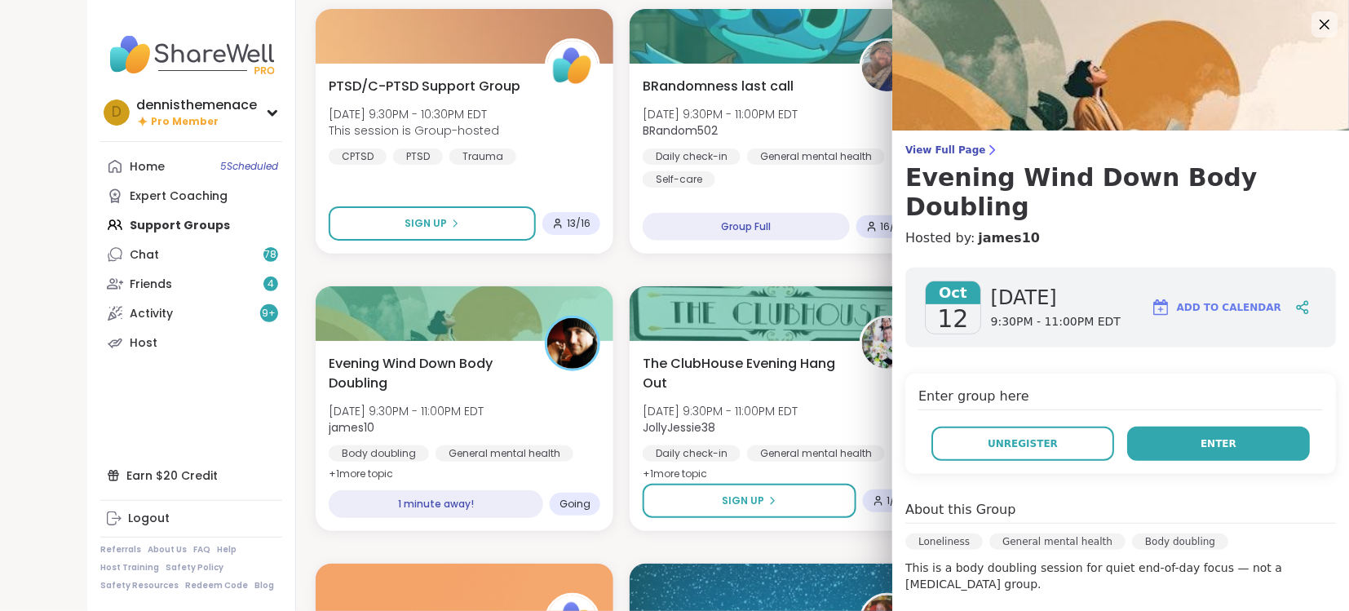
click at [1217, 436] on span "Enter" at bounding box center [1219, 443] width 36 height 15
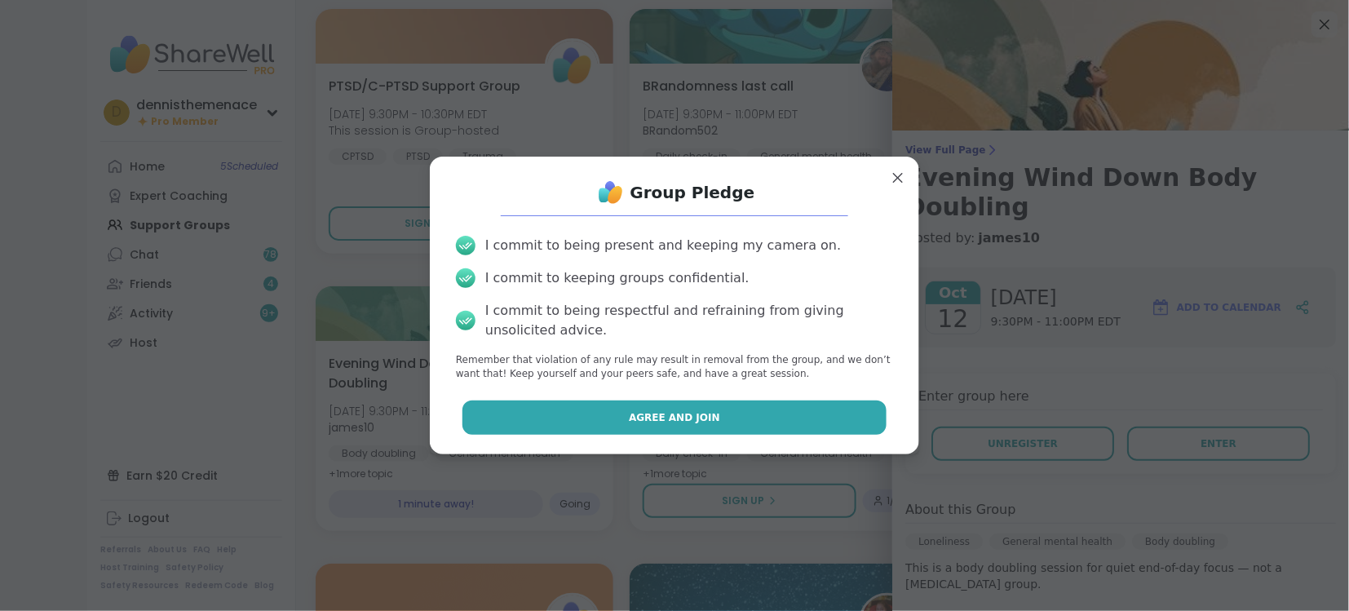
click at [668, 413] on span "Agree and Join" at bounding box center [674, 417] width 91 height 15
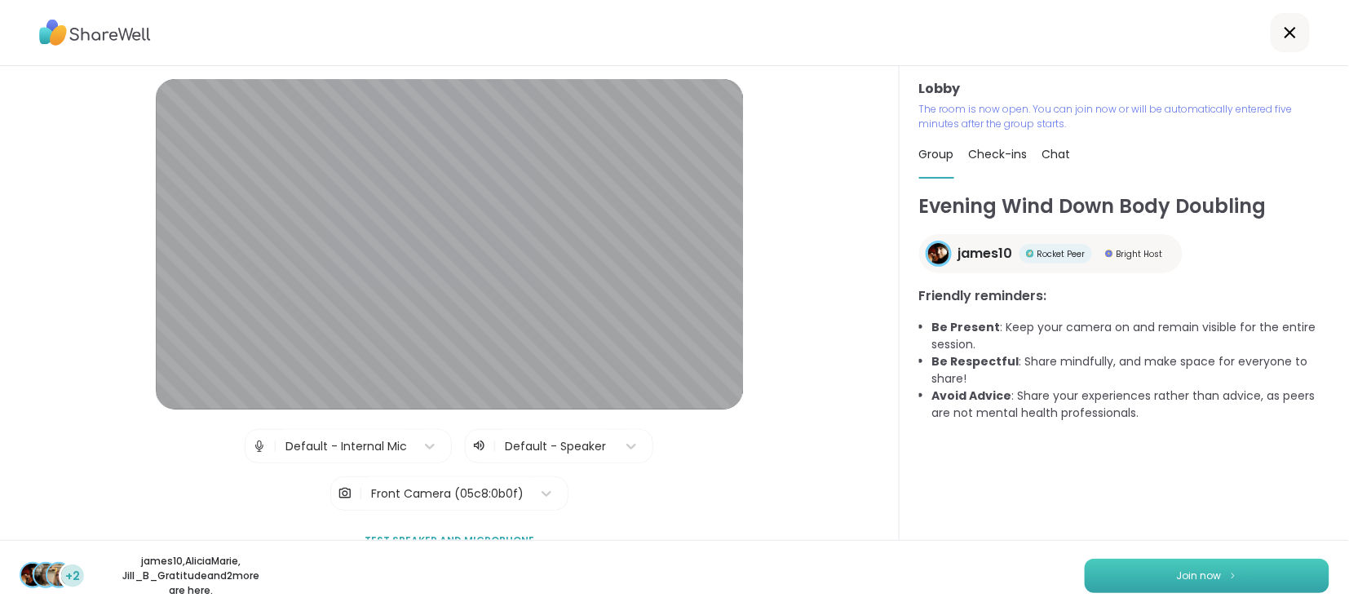
click at [1249, 579] on button "Join now" at bounding box center [1207, 576] width 245 height 34
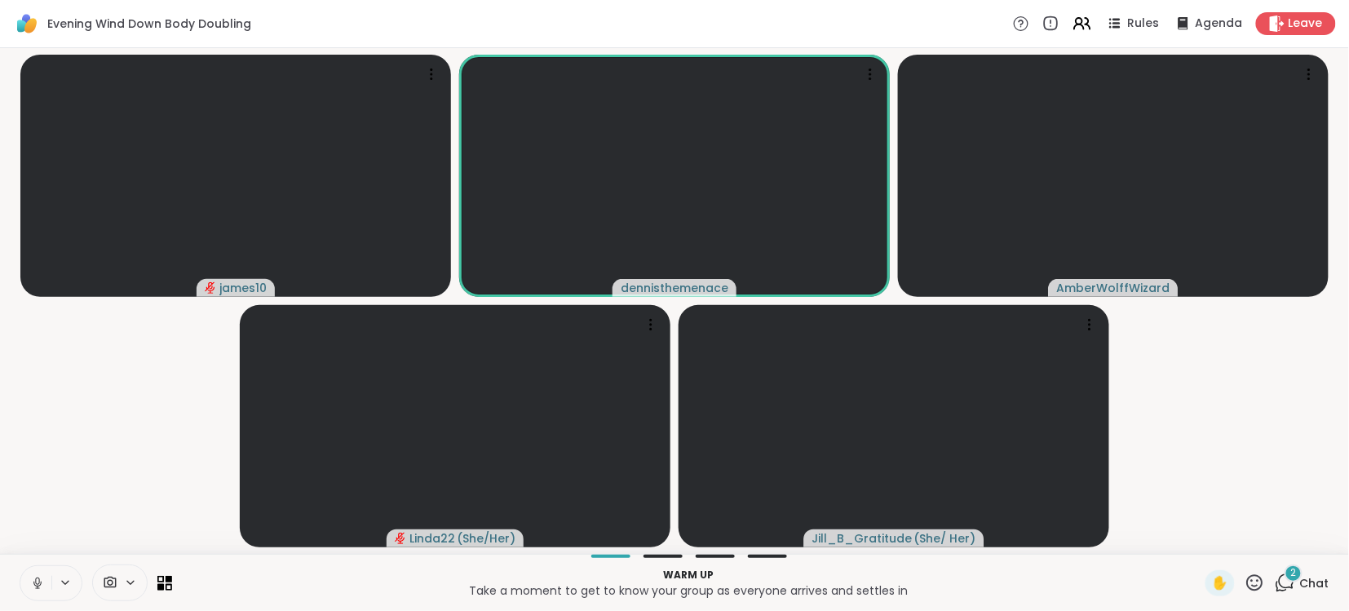
click at [34, 577] on icon at bounding box center [37, 583] width 15 height 15
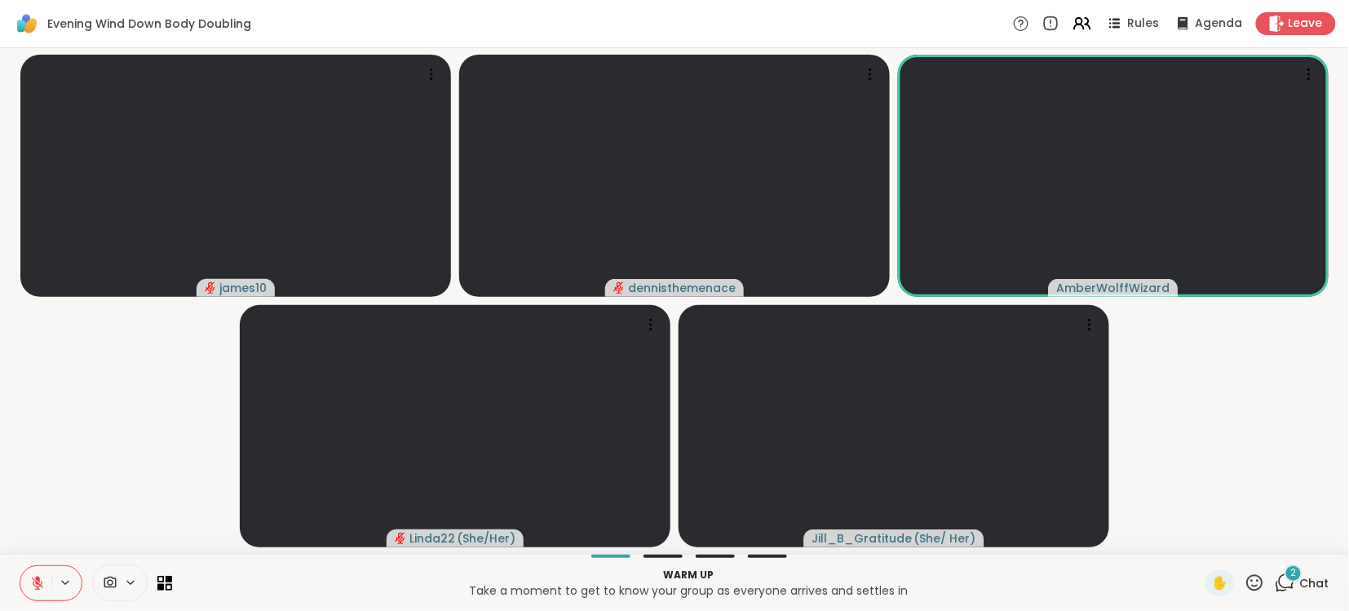
click at [36, 580] on icon at bounding box center [37, 583] width 15 height 15
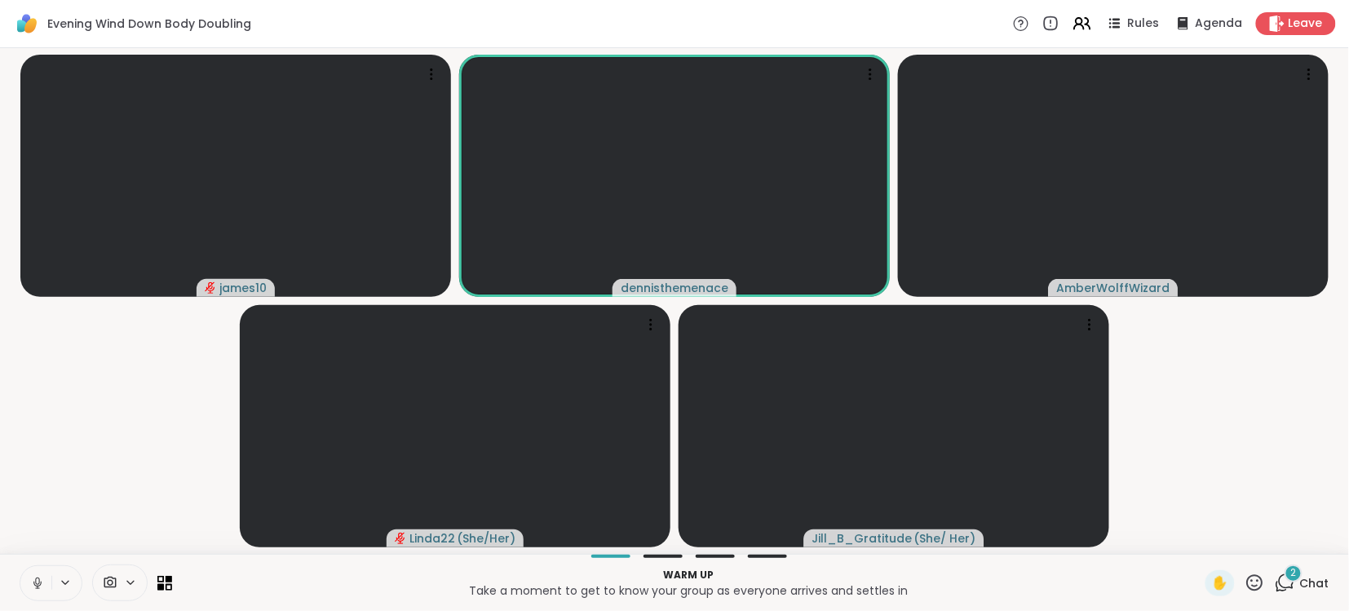
click at [36, 580] on icon at bounding box center [37, 580] width 4 height 7
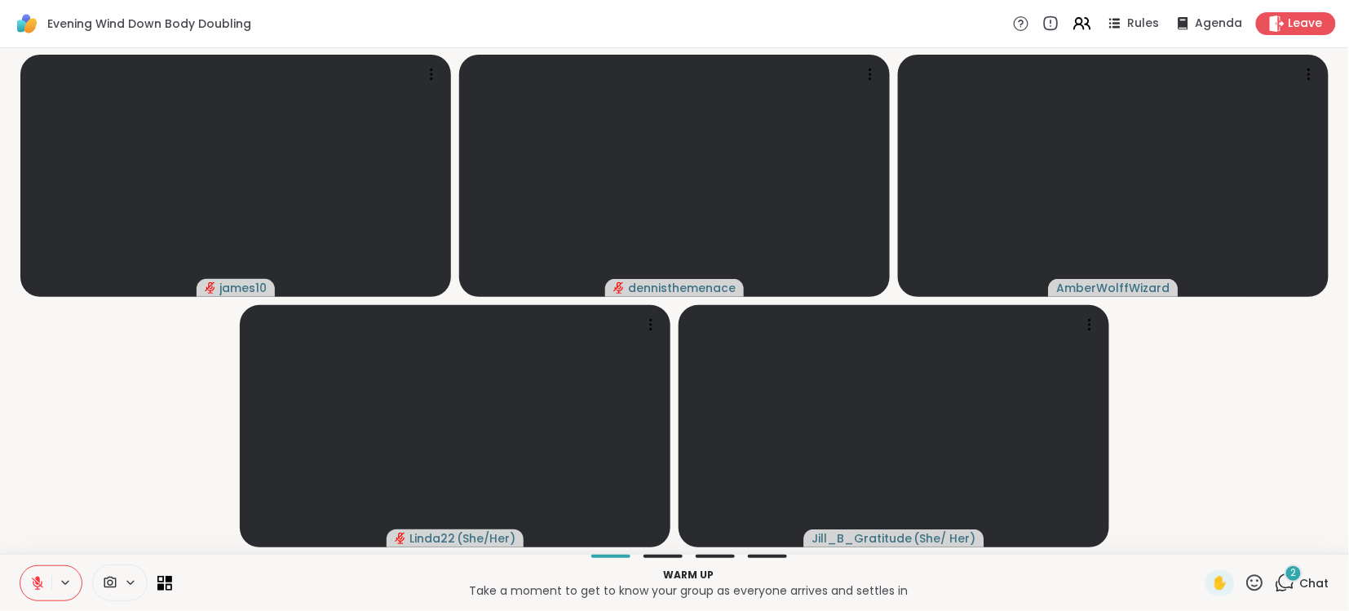
click at [36, 580] on icon at bounding box center [37, 583] width 15 height 15
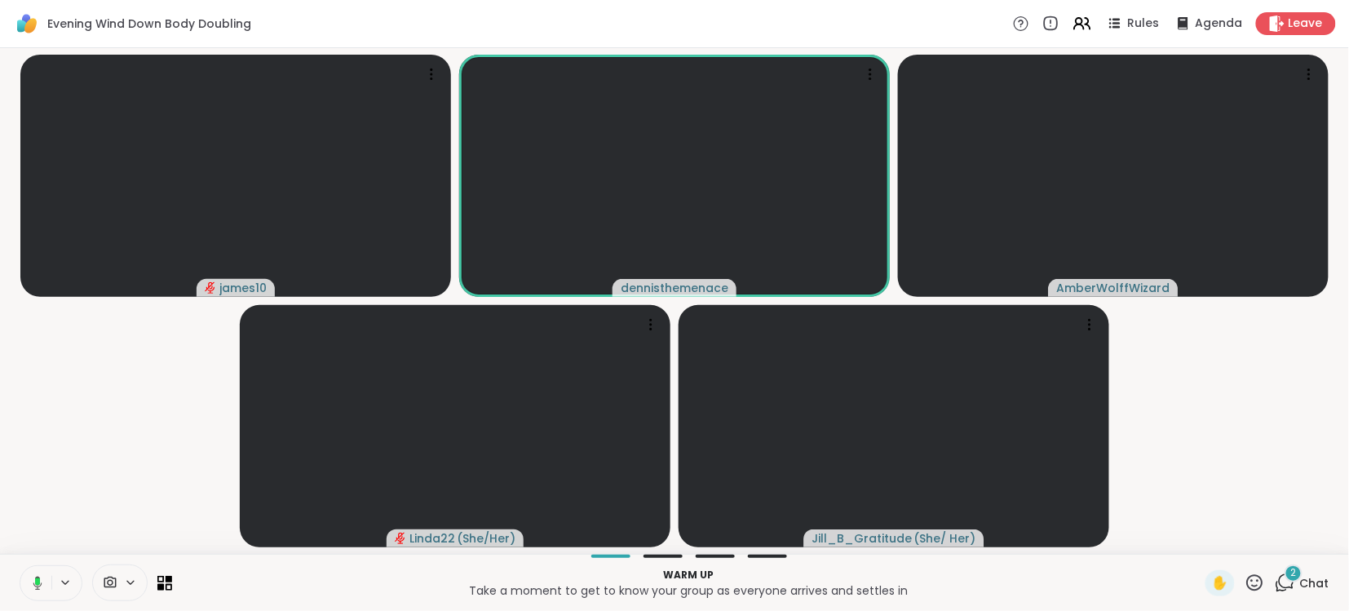
click at [37, 580] on rect at bounding box center [37, 581] width 5 height 7
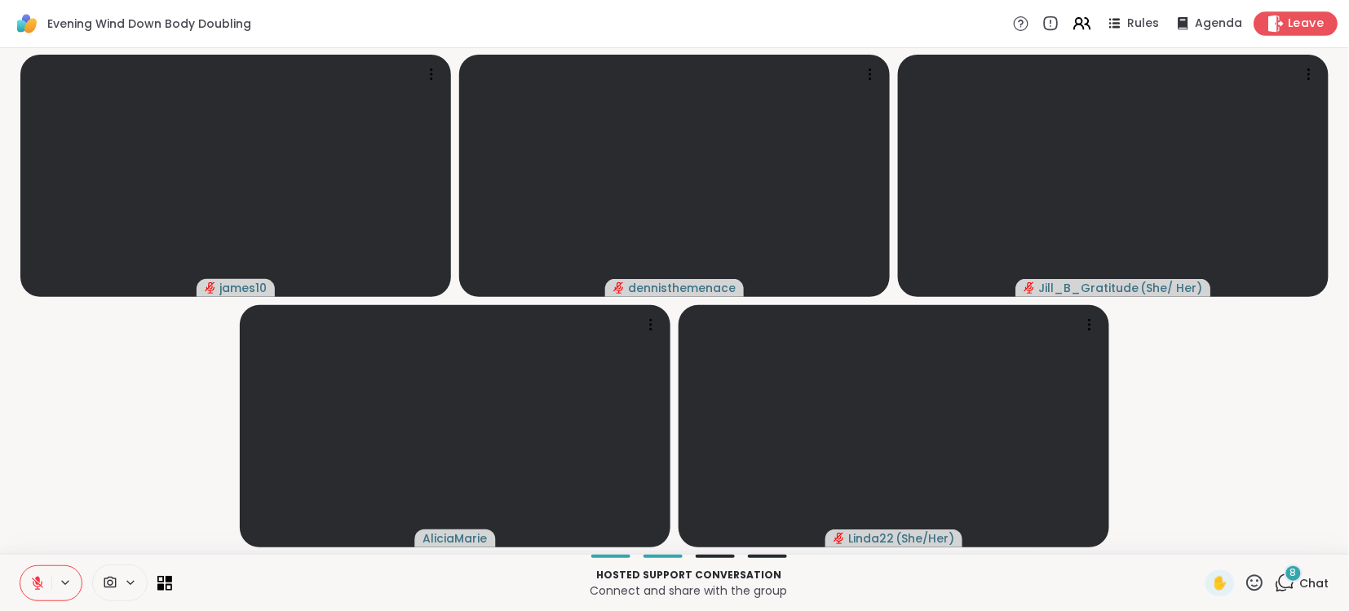
click at [1294, 22] on span "Leave" at bounding box center [1307, 23] width 36 height 17
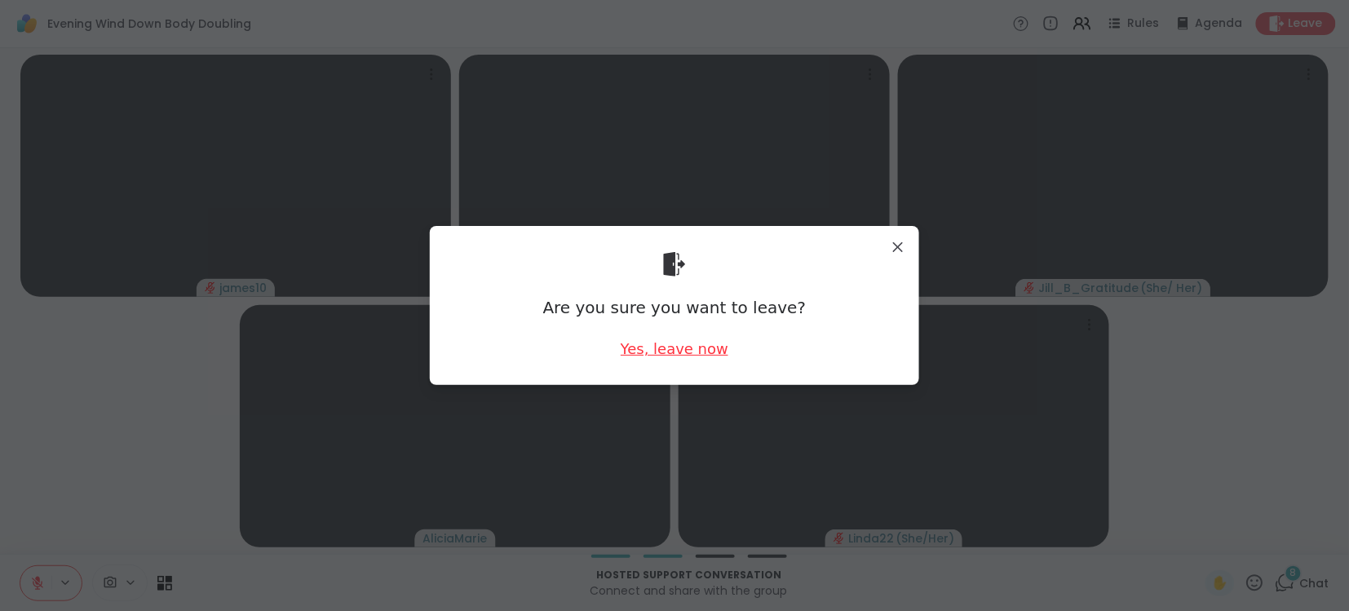
click at [698, 340] on div "Yes, leave now" at bounding box center [675, 348] width 108 height 20
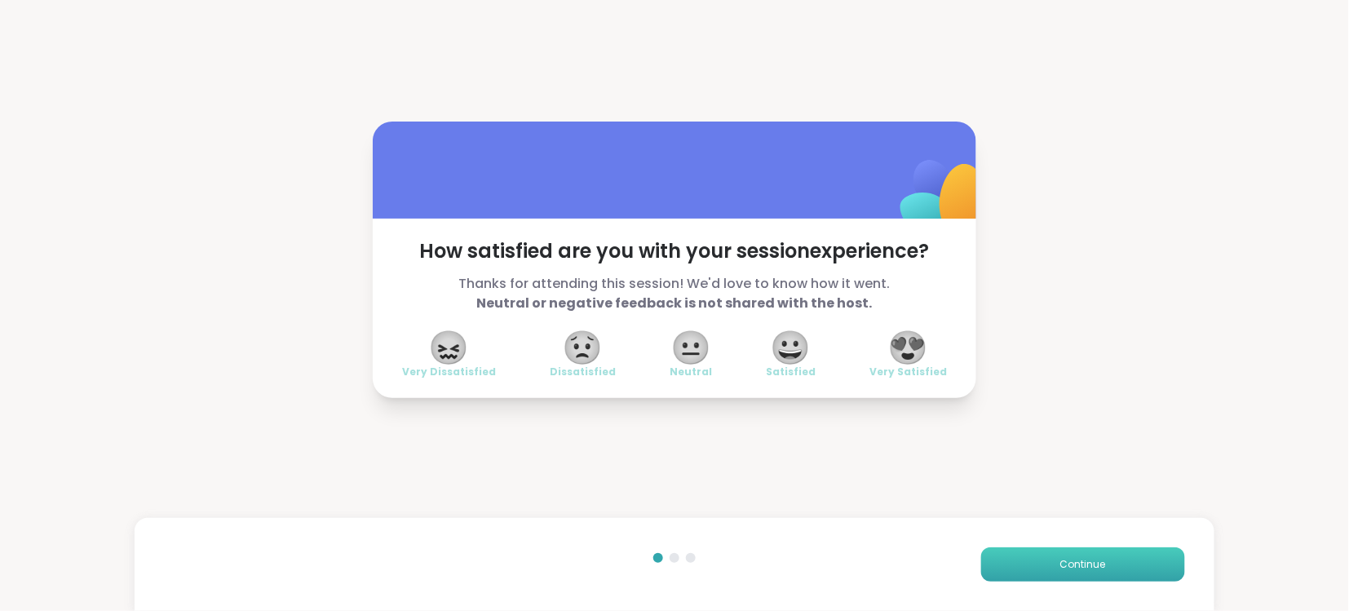
click at [1093, 559] on span "Continue" at bounding box center [1083, 564] width 46 height 15
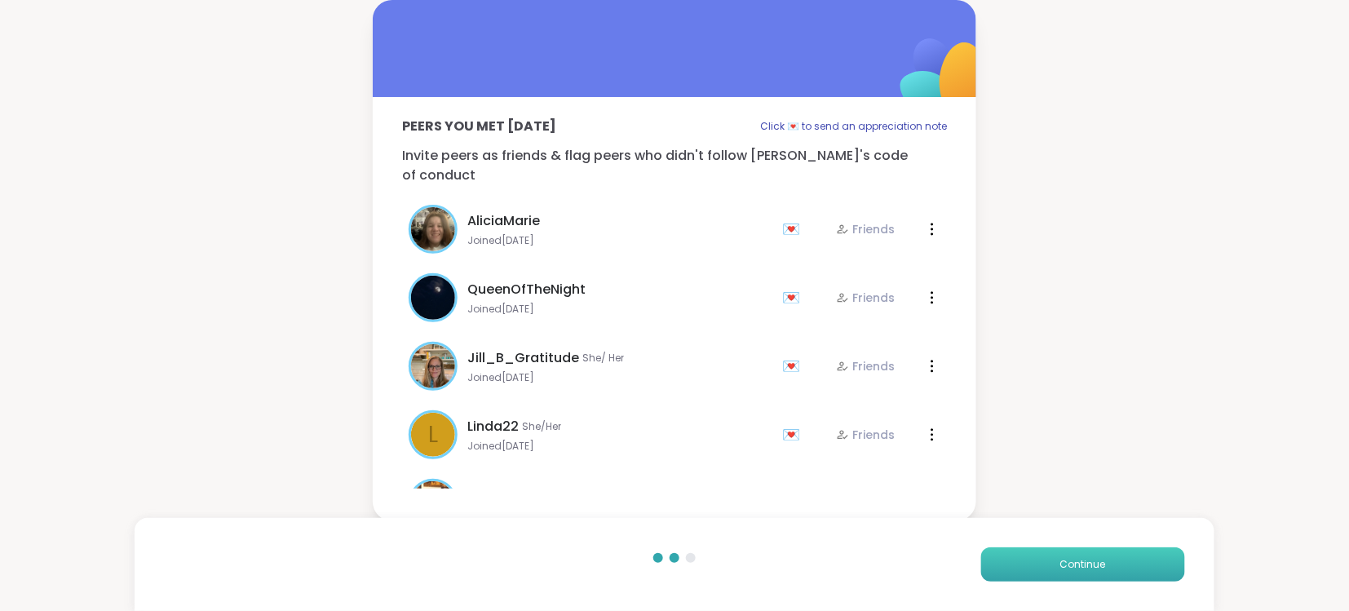
click at [1093, 559] on span "Continue" at bounding box center [1083, 564] width 46 height 15
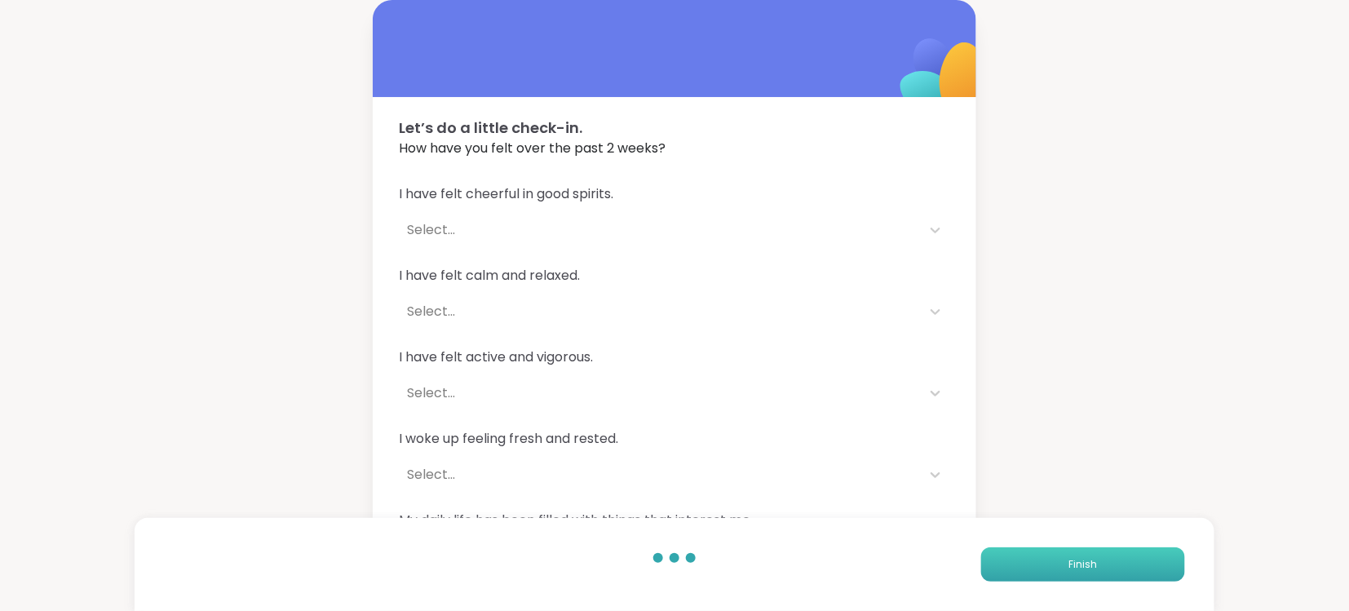
click at [1093, 559] on span "Finish" at bounding box center [1082, 564] width 29 height 15
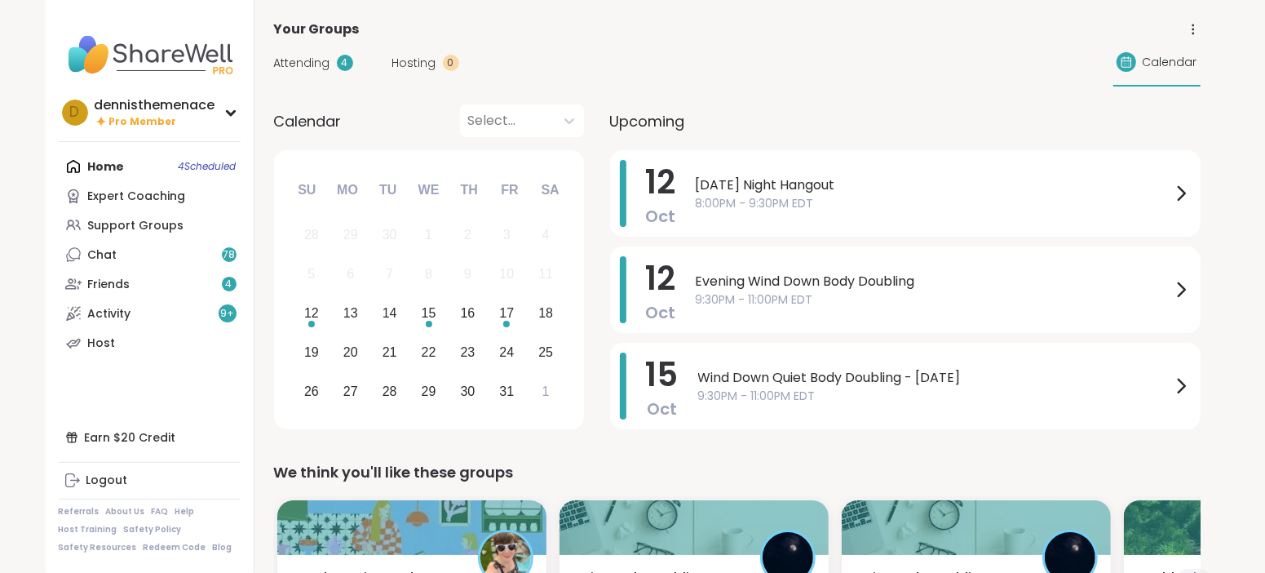
click at [301, 62] on span "Attending" at bounding box center [302, 63] width 56 height 17
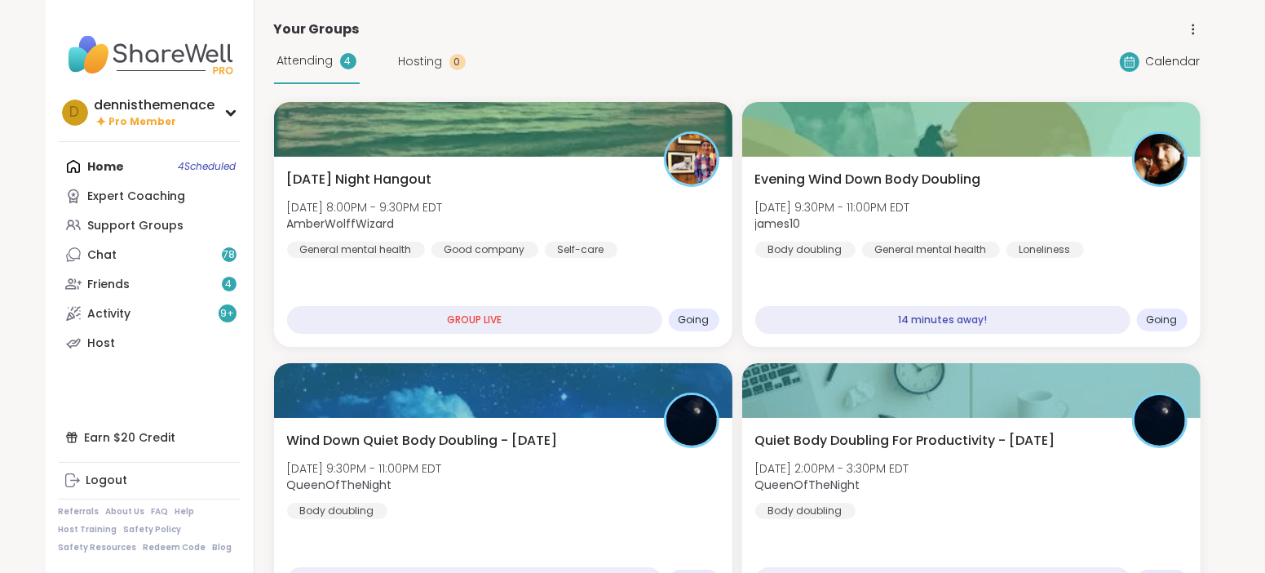
click at [301, 62] on span "Attending" at bounding box center [305, 60] width 56 height 17
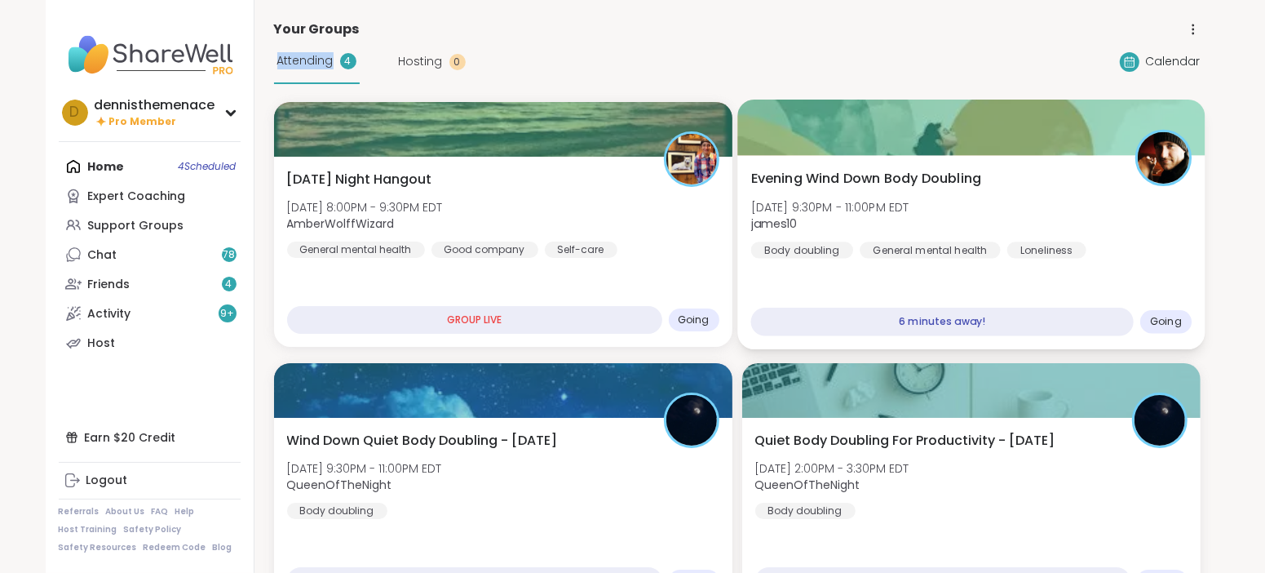
click at [789, 265] on div "Evening Wind Down Body Doubling Sun, Oct 12 | 9:30PM - 11:00PM EDT james10 Body…" at bounding box center [970, 252] width 467 height 194
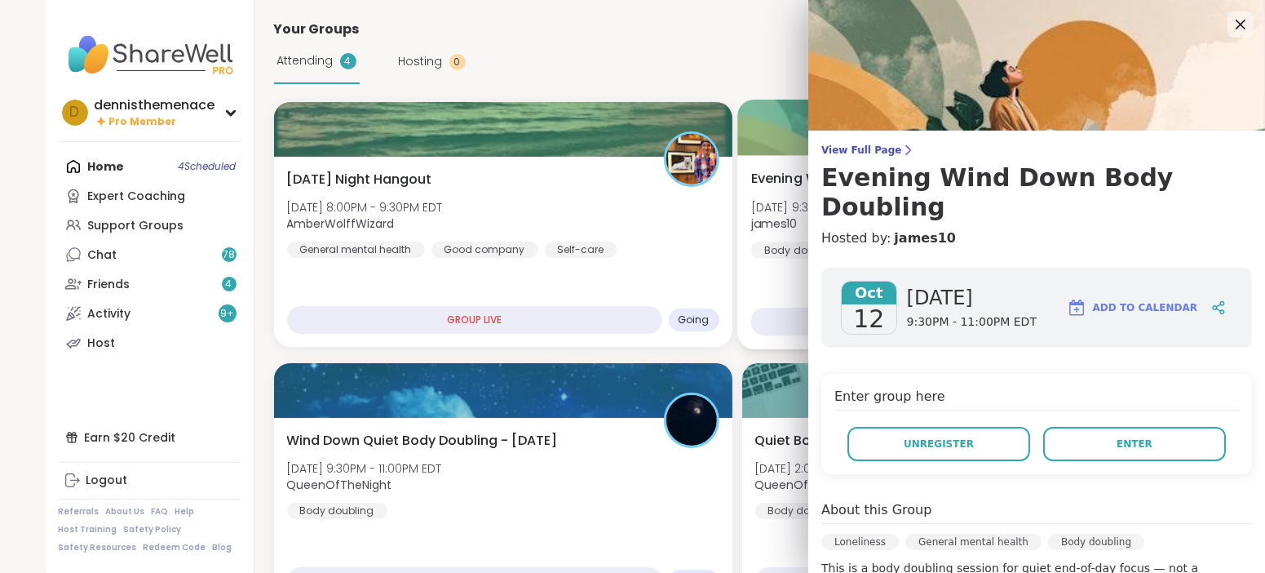
click at [789, 265] on div "Evening Wind Down Body Doubling Sun, Oct 12 | 9:30PM - 11:00PM EDT james10 Body…" at bounding box center [970, 252] width 467 height 194
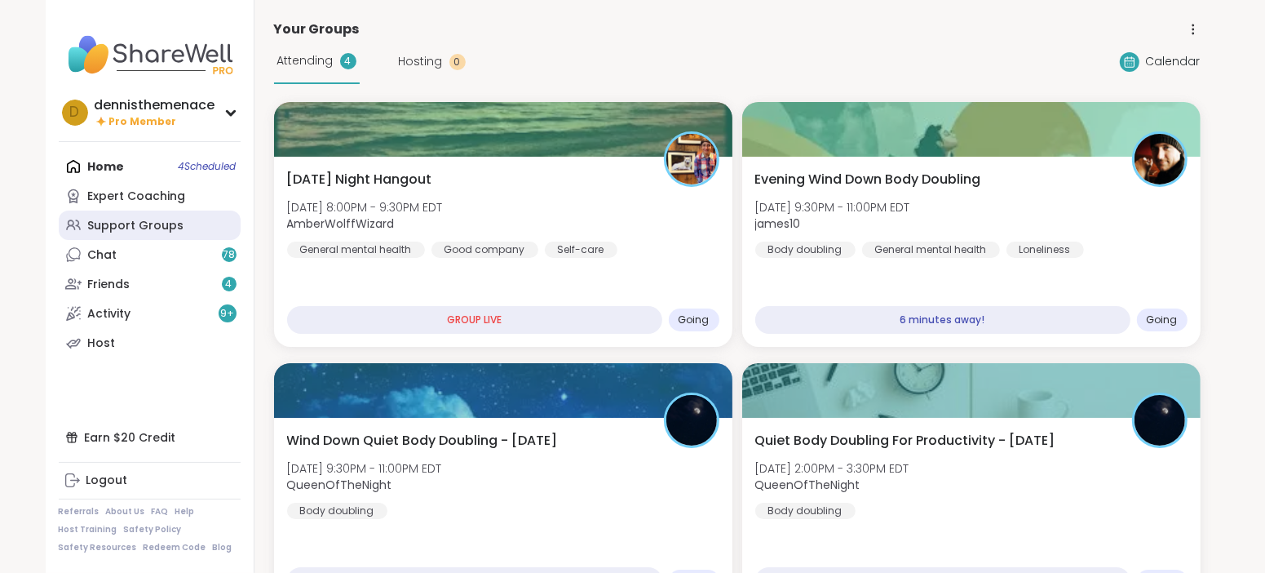
click at [140, 224] on div "Support Groups" at bounding box center [136, 226] width 96 height 16
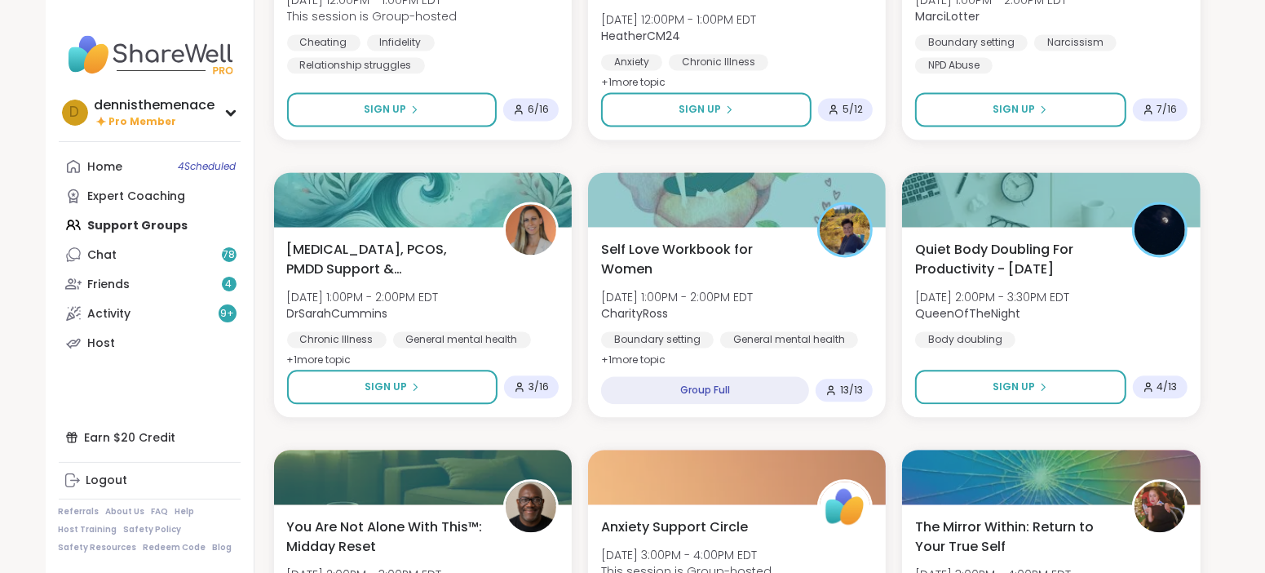
scroll to position [2811, 0]
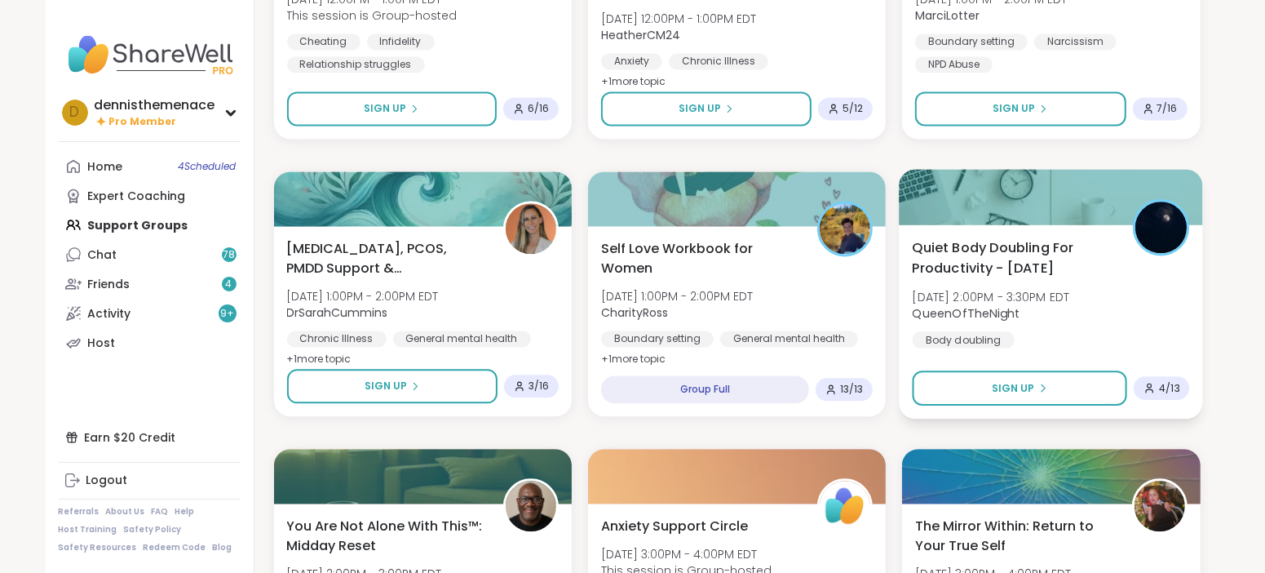
click at [1020, 306] on span "QueenOfTheNight" at bounding box center [991, 312] width 157 height 16
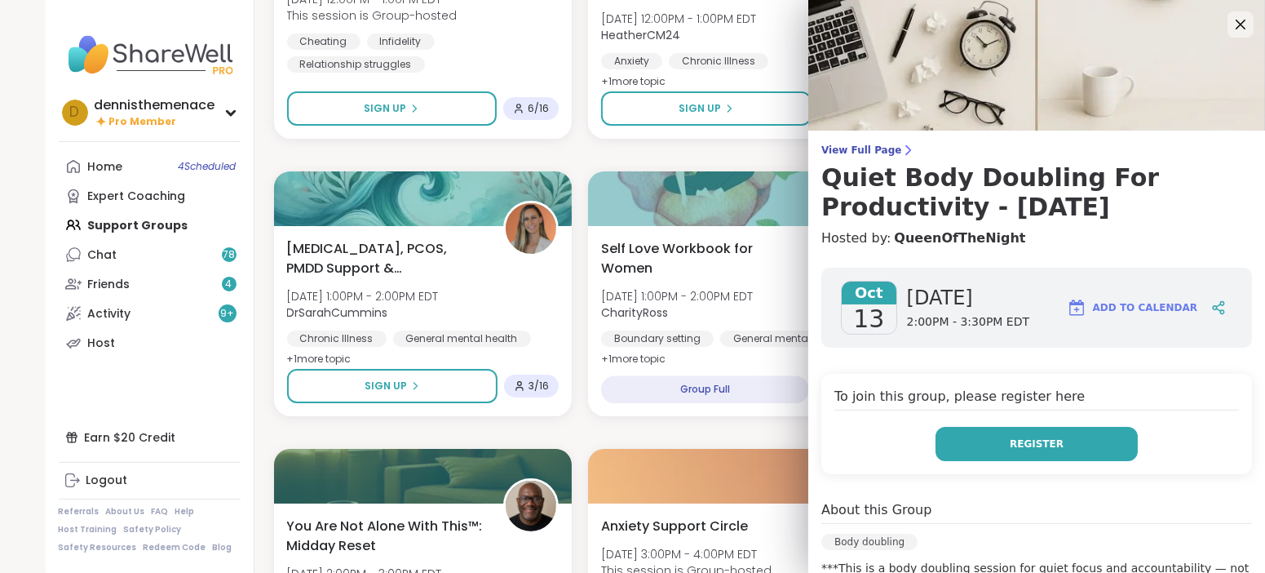
click at [1042, 444] on span "Register" at bounding box center [1037, 443] width 54 height 15
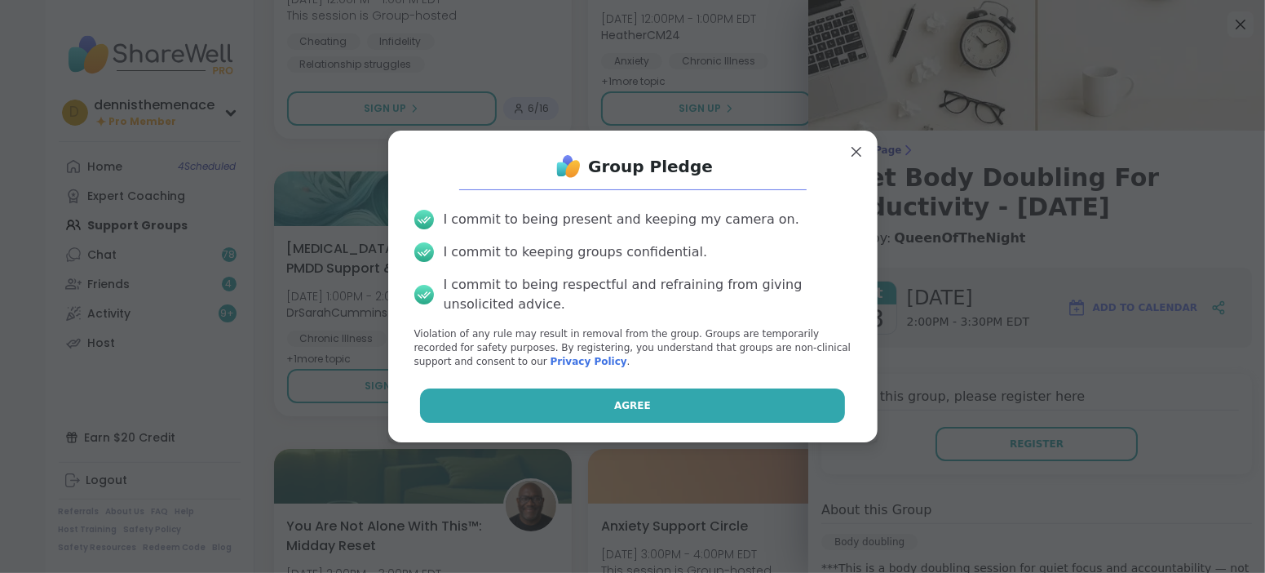
click at [725, 412] on button "Agree" at bounding box center [632, 405] width 425 height 34
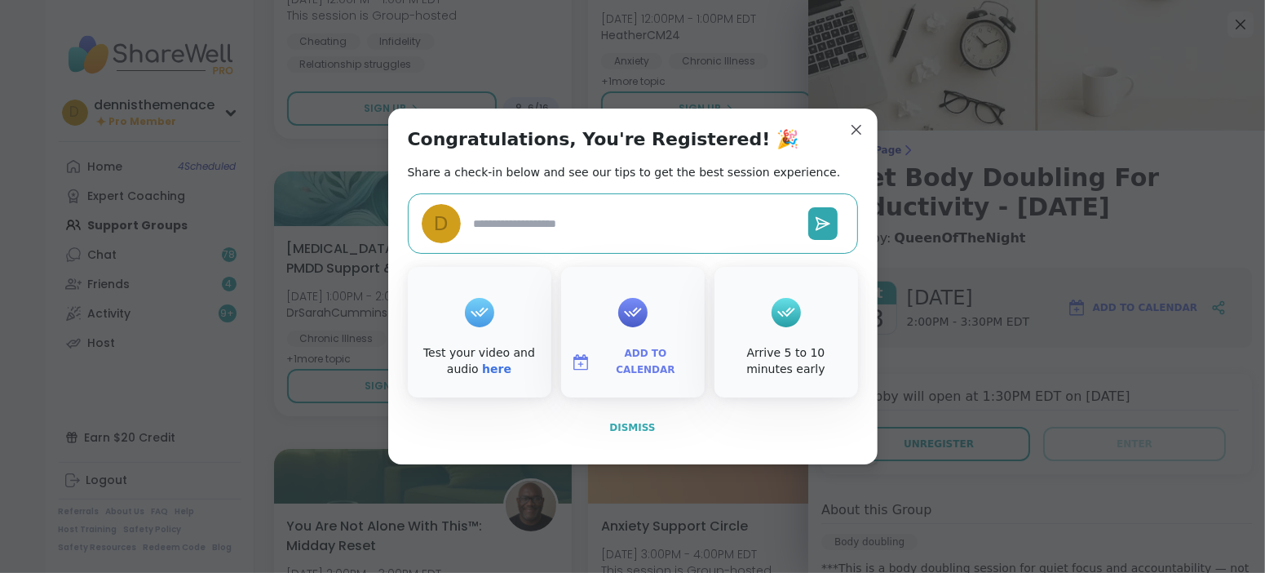
type textarea "*"
click at [632, 424] on span "Dismiss" at bounding box center [632, 427] width 46 height 11
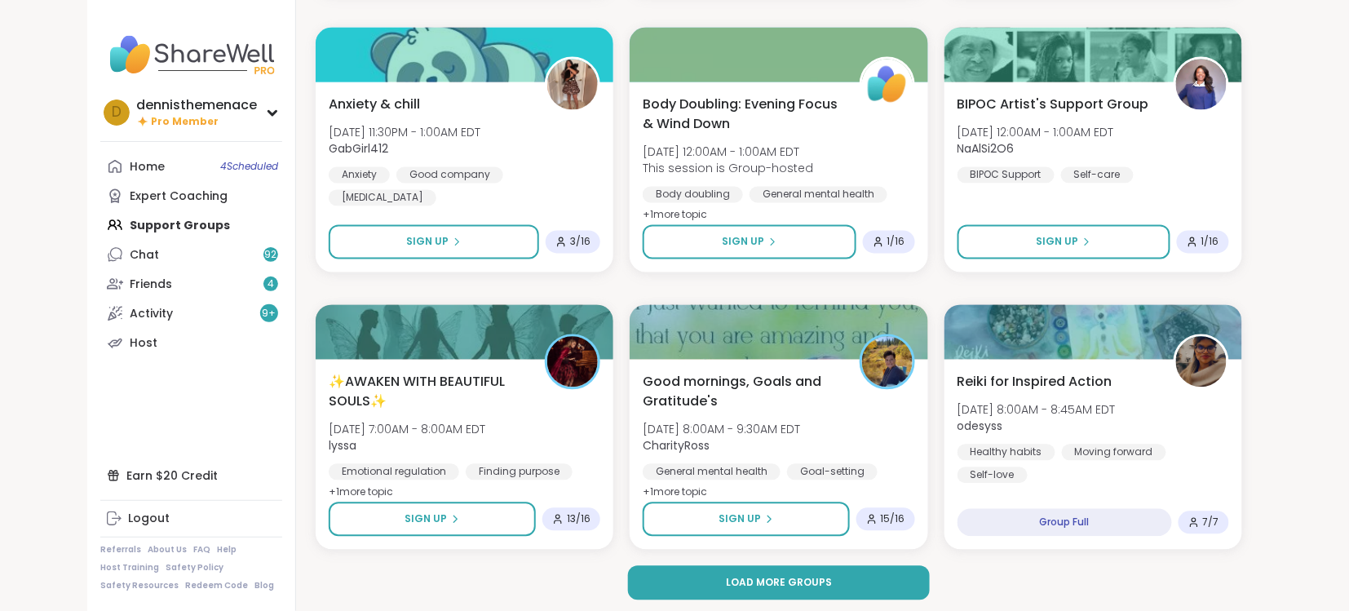
scroll to position [2958, 0]
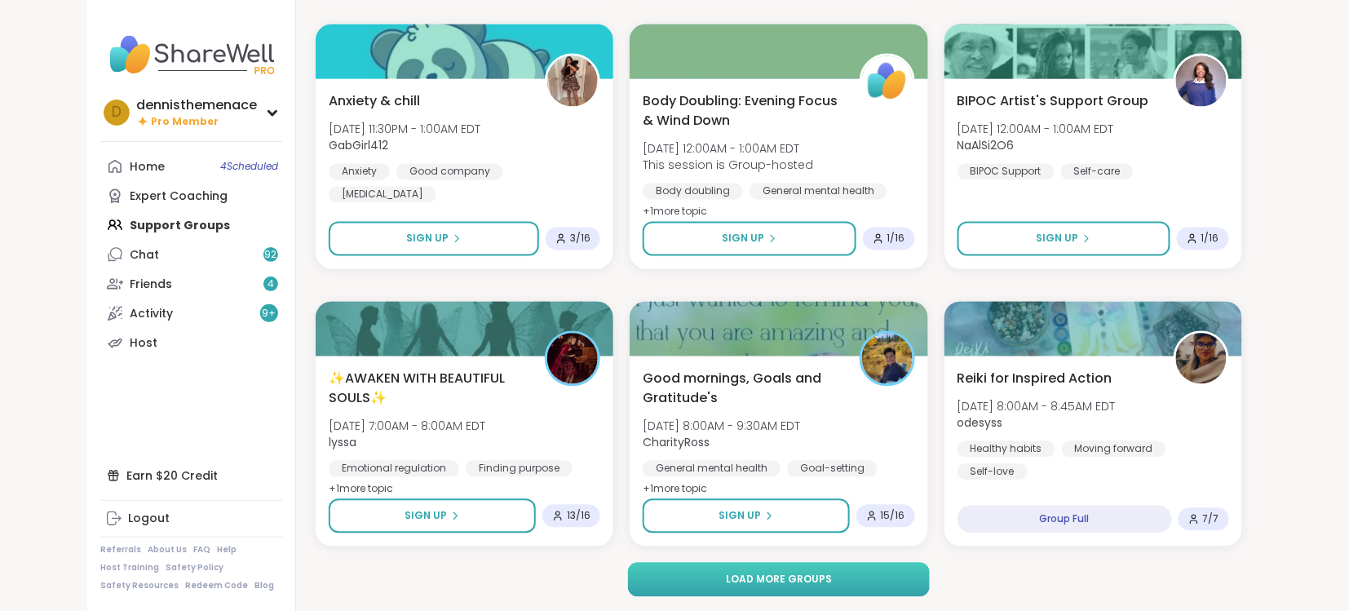
click at [785, 582] on span "Load more groups" at bounding box center [779, 580] width 106 height 15
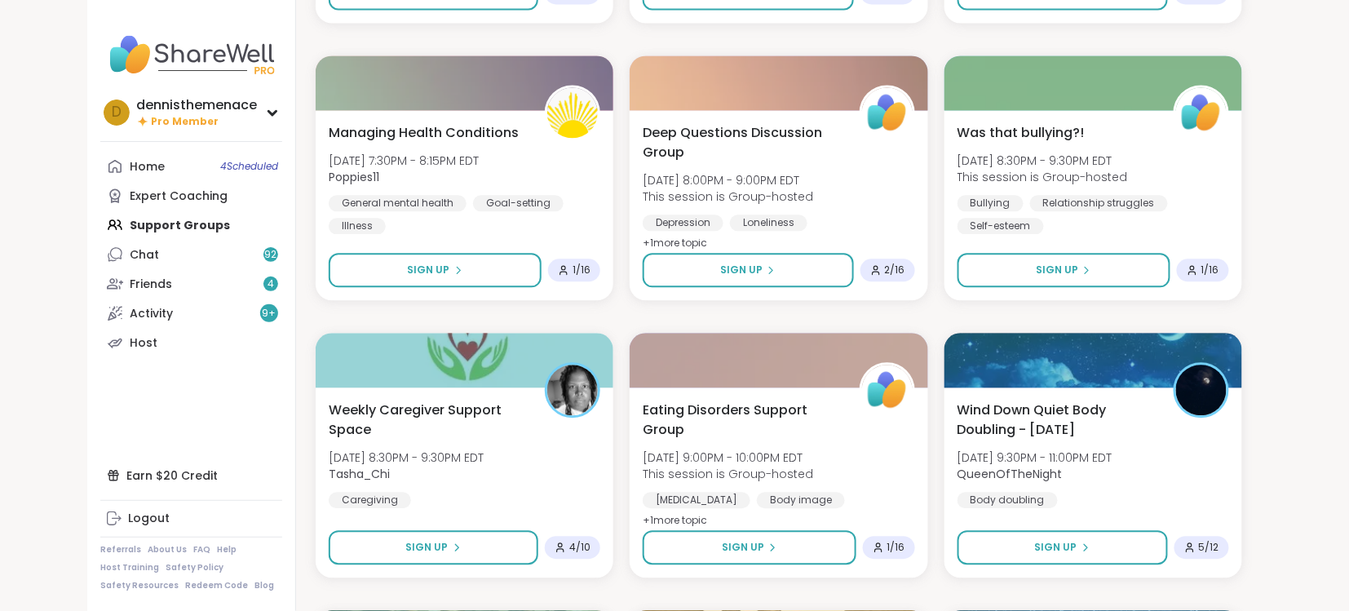
scroll to position [5176, 0]
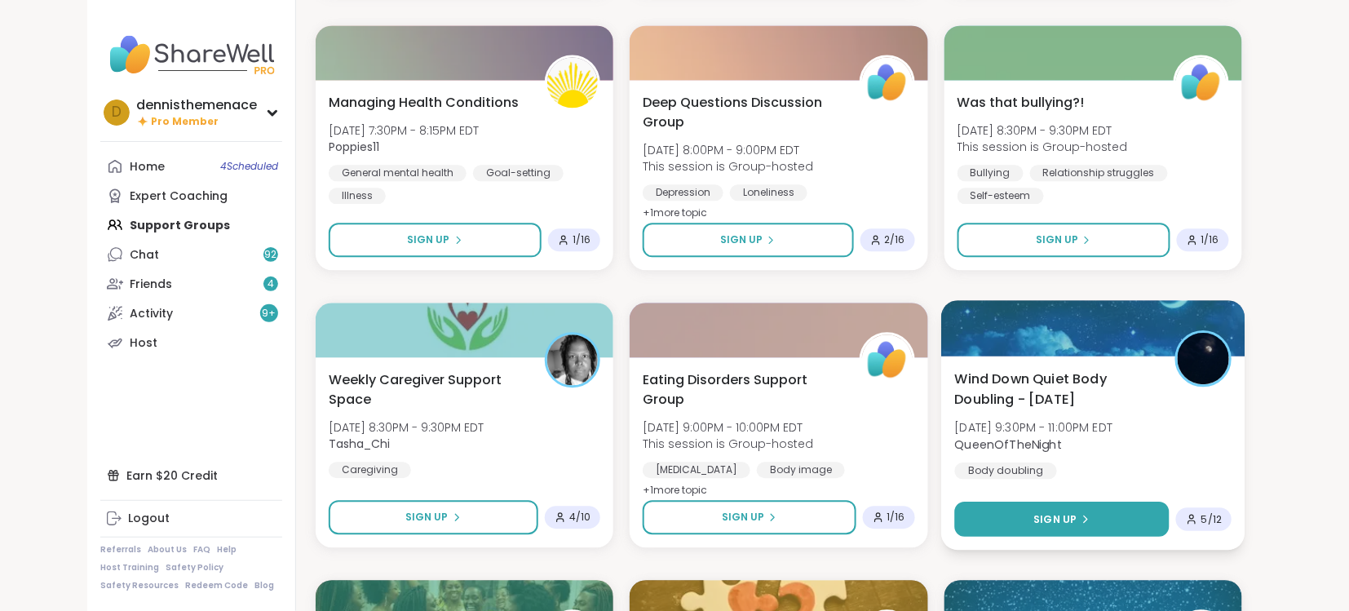
click at [1064, 519] on span "Sign Up" at bounding box center [1054, 518] width 43 height 15
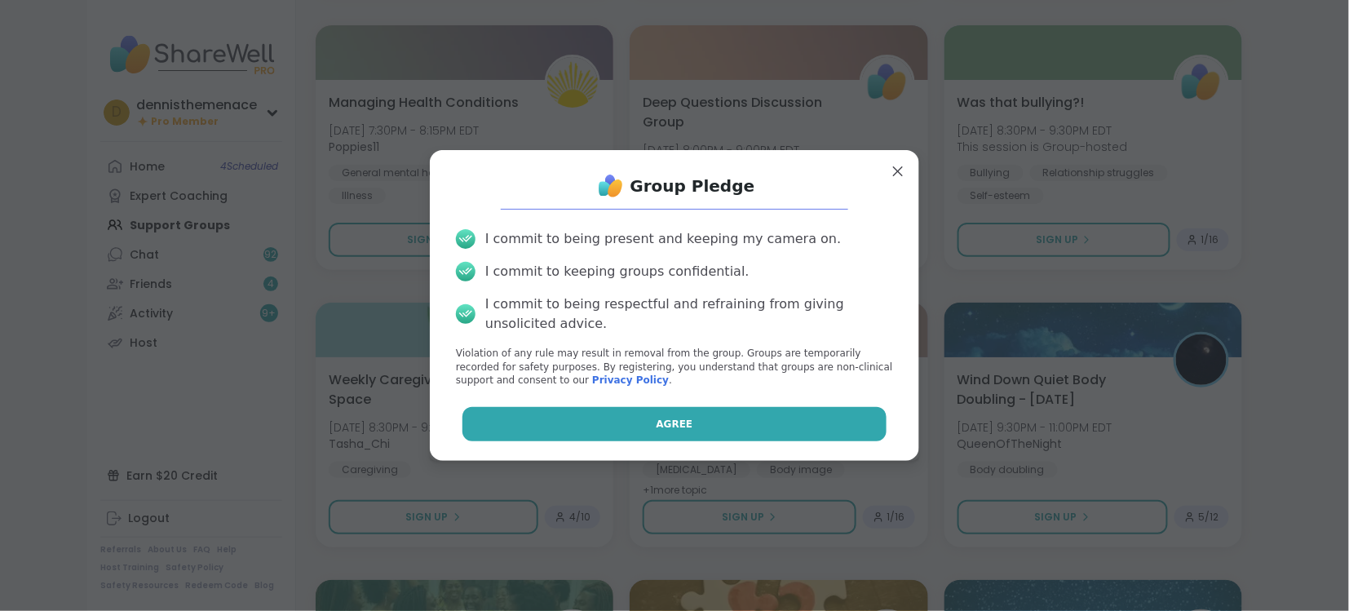
click at [735, 425] on button "Agree" at bounding box center [674, 424] width 425 height 34
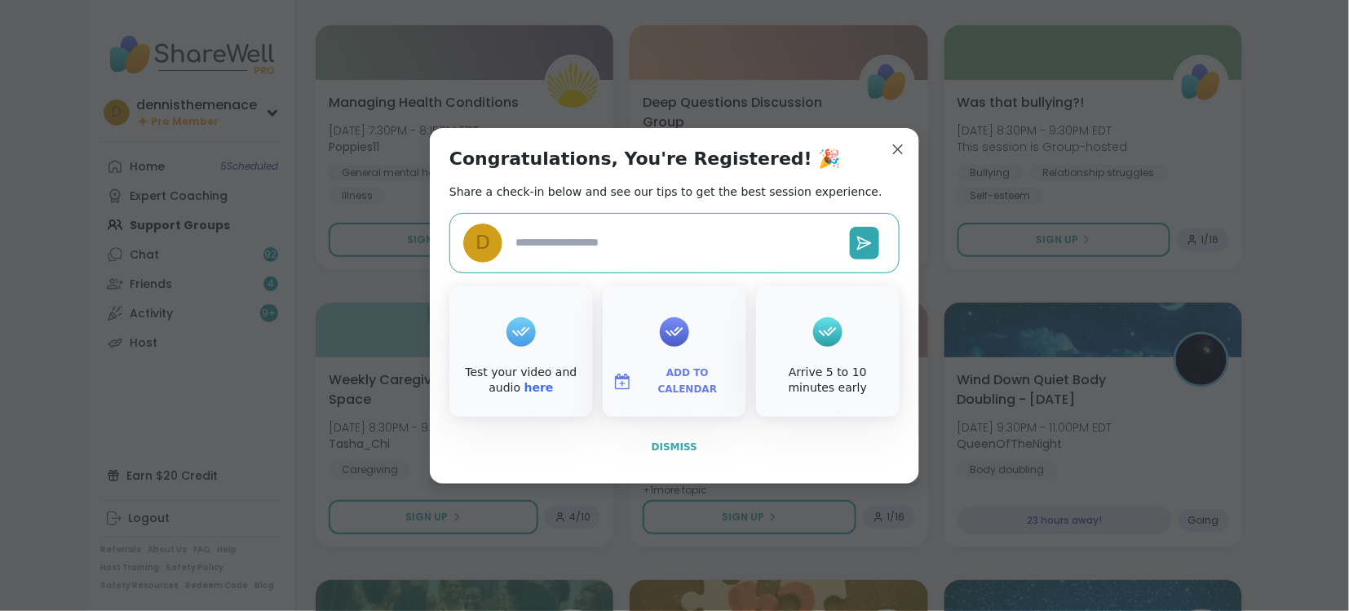
click at [679, 447] on span "Dismiss" at bounding box center [675, 446] width 46 height 11
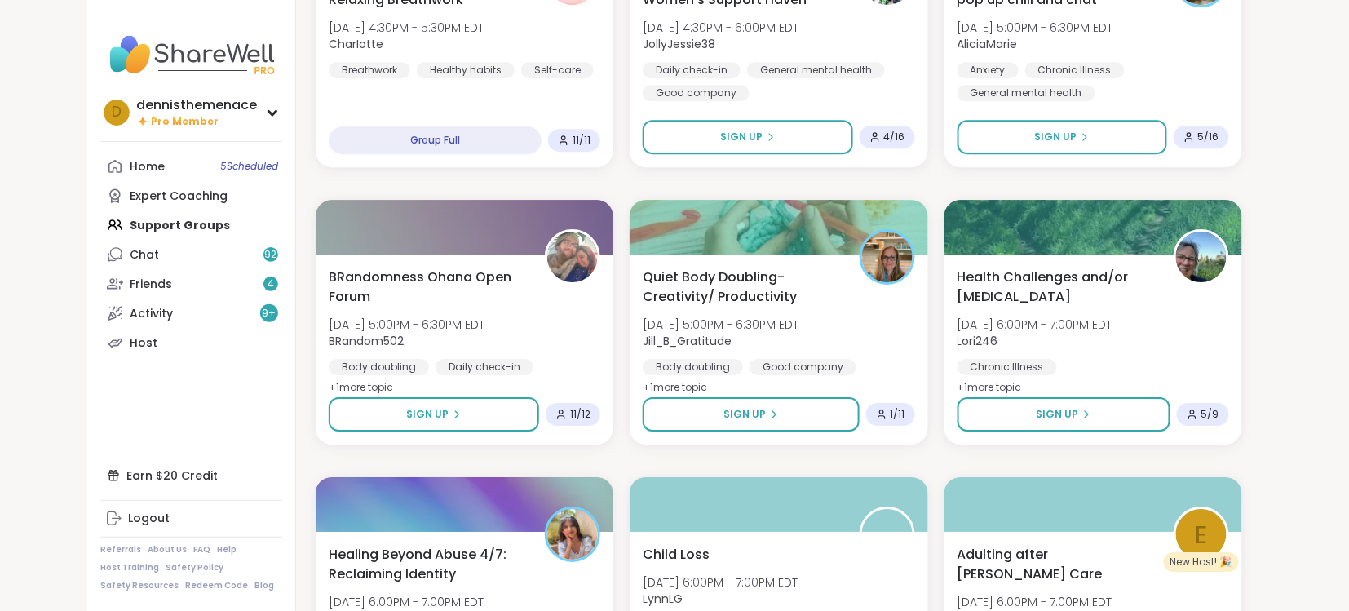
scroll to position [3611, 0]
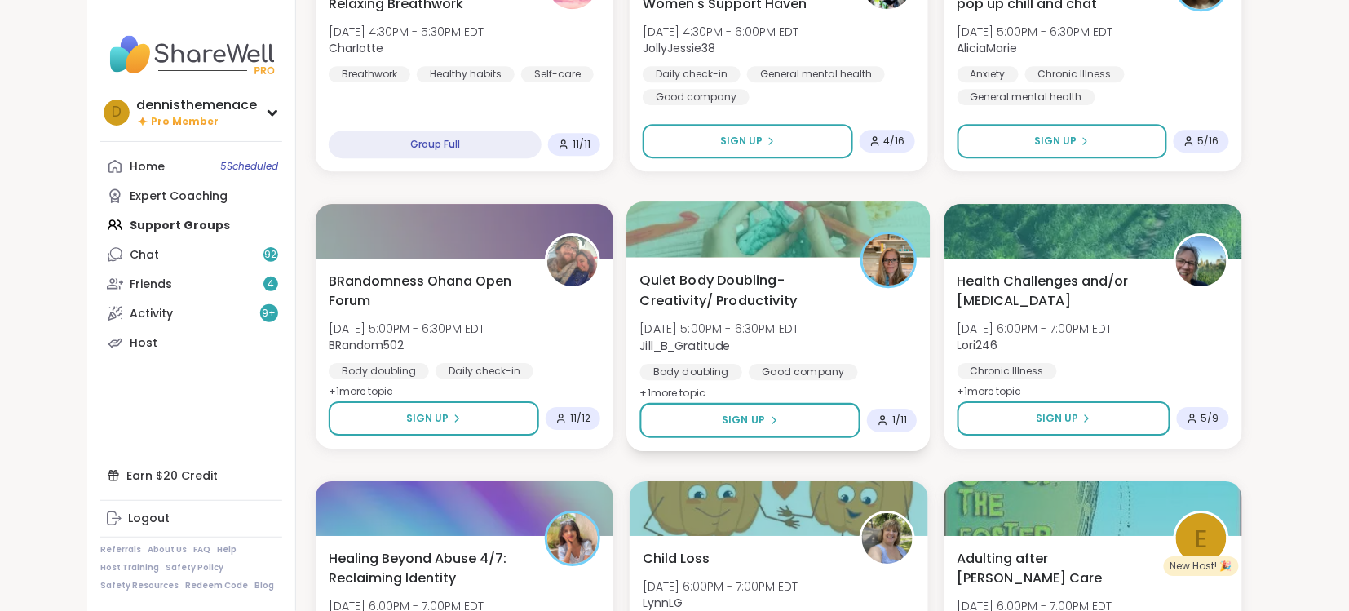
click at [743, 321] on span "Mon, Oct 13 | 5:00PM - 6:30PM EDT" at bounding box center [719, 329] width 159 height 16
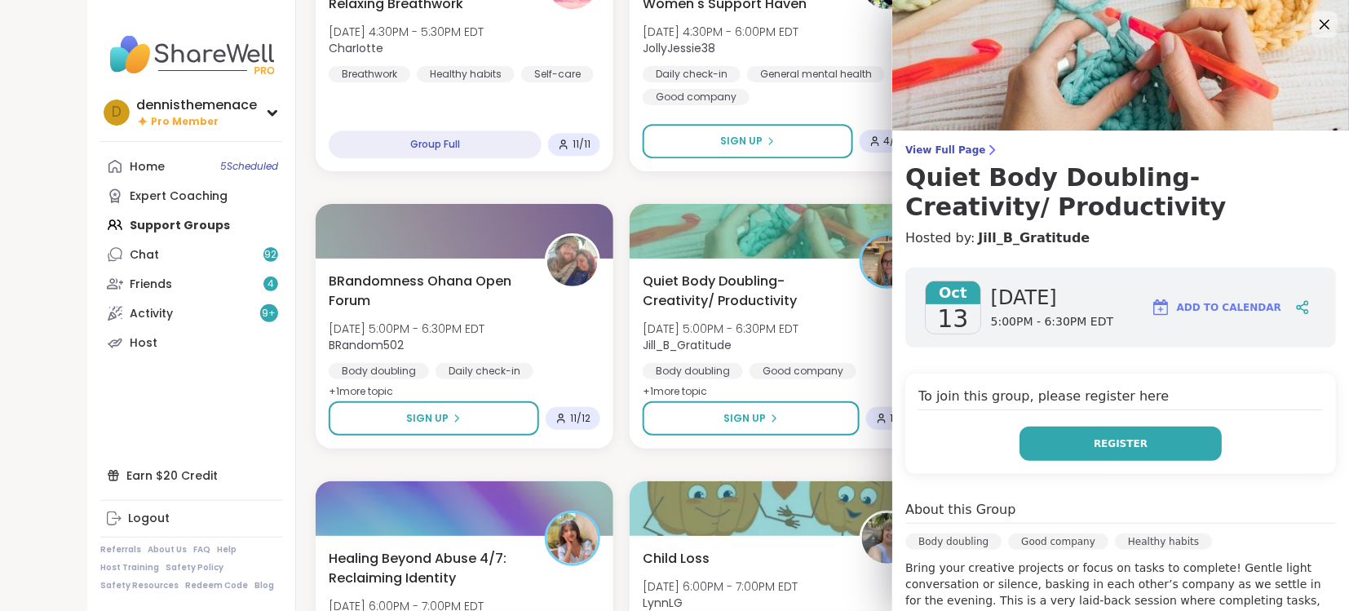
click at [1124, 442] on span "Register" at bounding box center [1121, 443] width 54 height 15
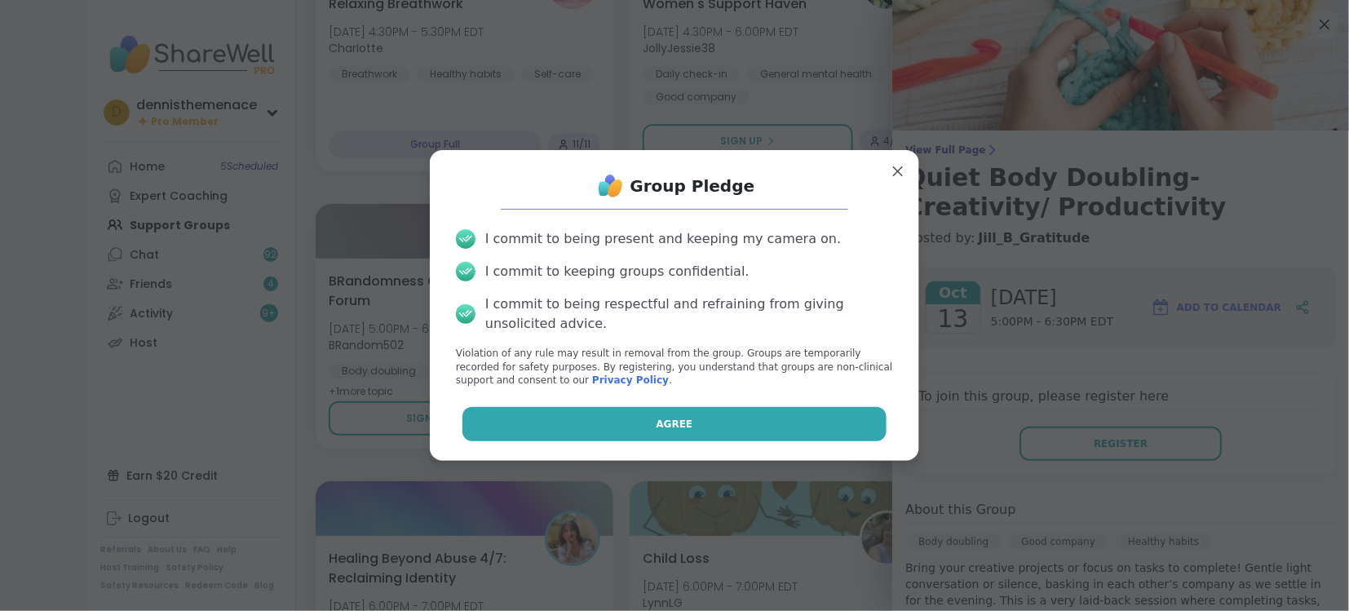
click at [815, 415] on button "Agree" at bounding box center [674, 424] width 425 height 34
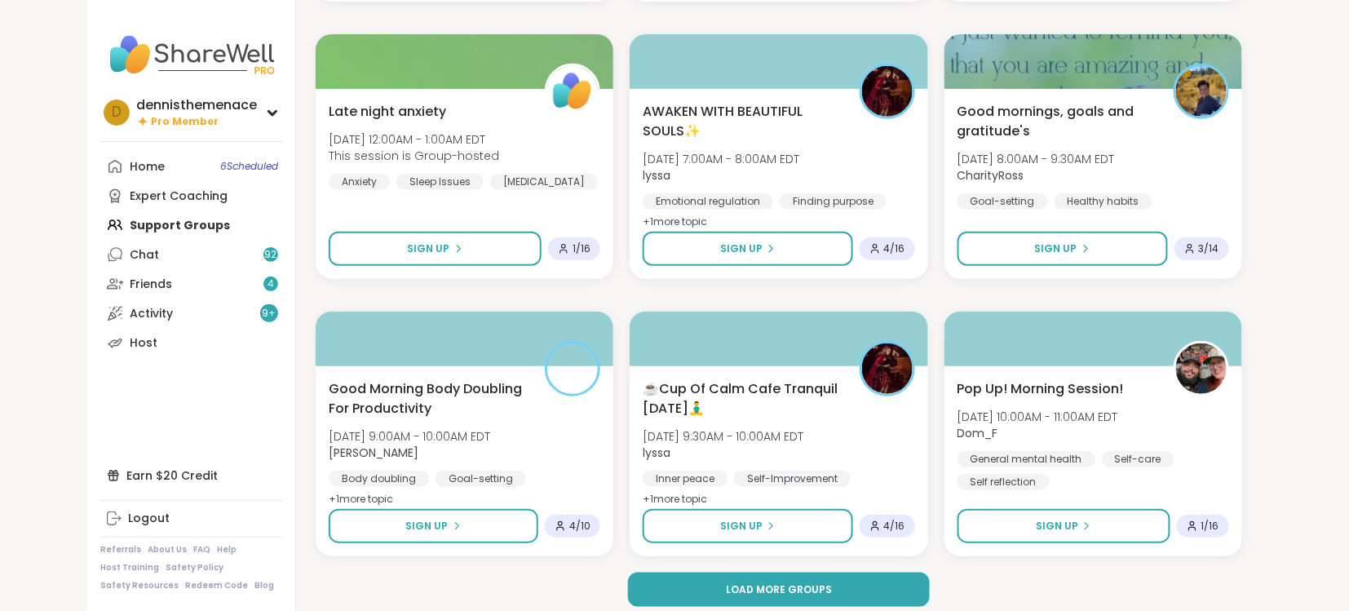
scroll to position [6286, 0]
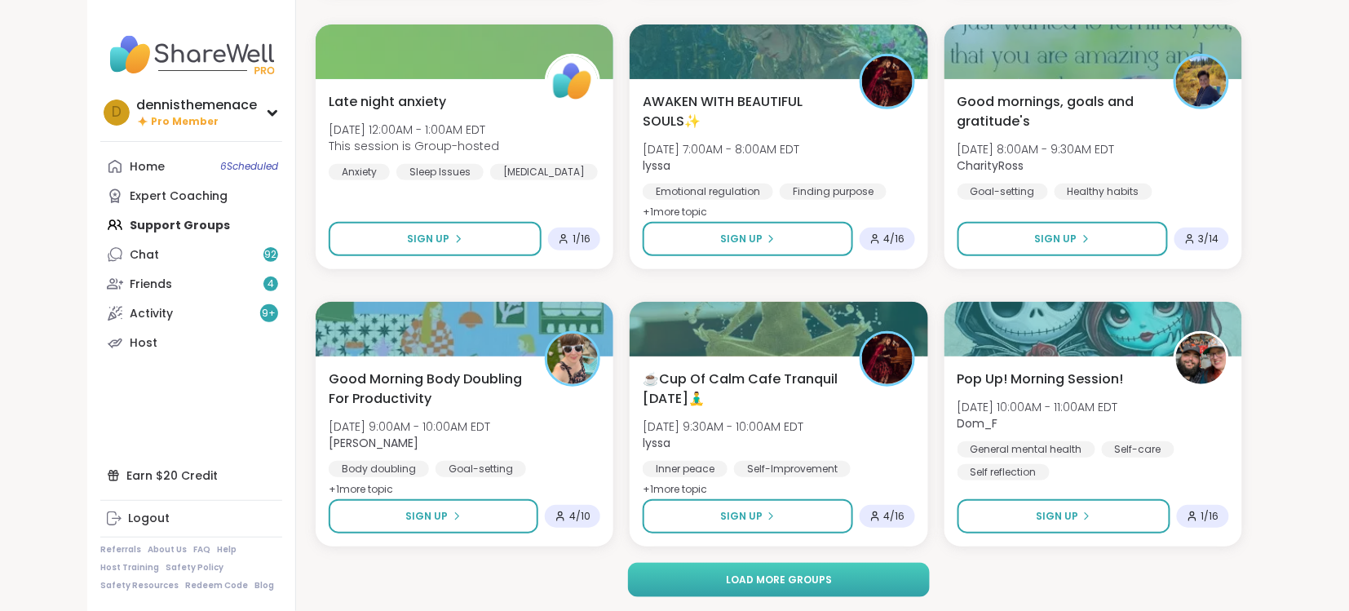
click at [775, 569] on button "Load more groups" at bounding box center [779, 580] width 303 height 34
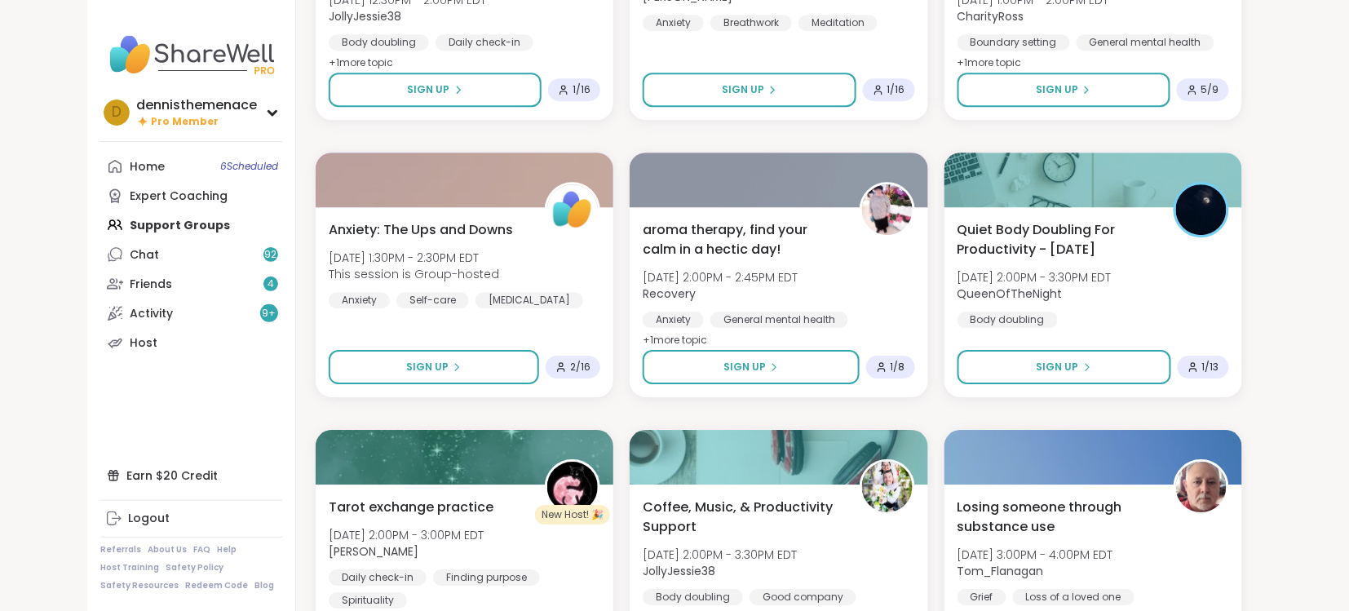
scroll to position [7677, 0]
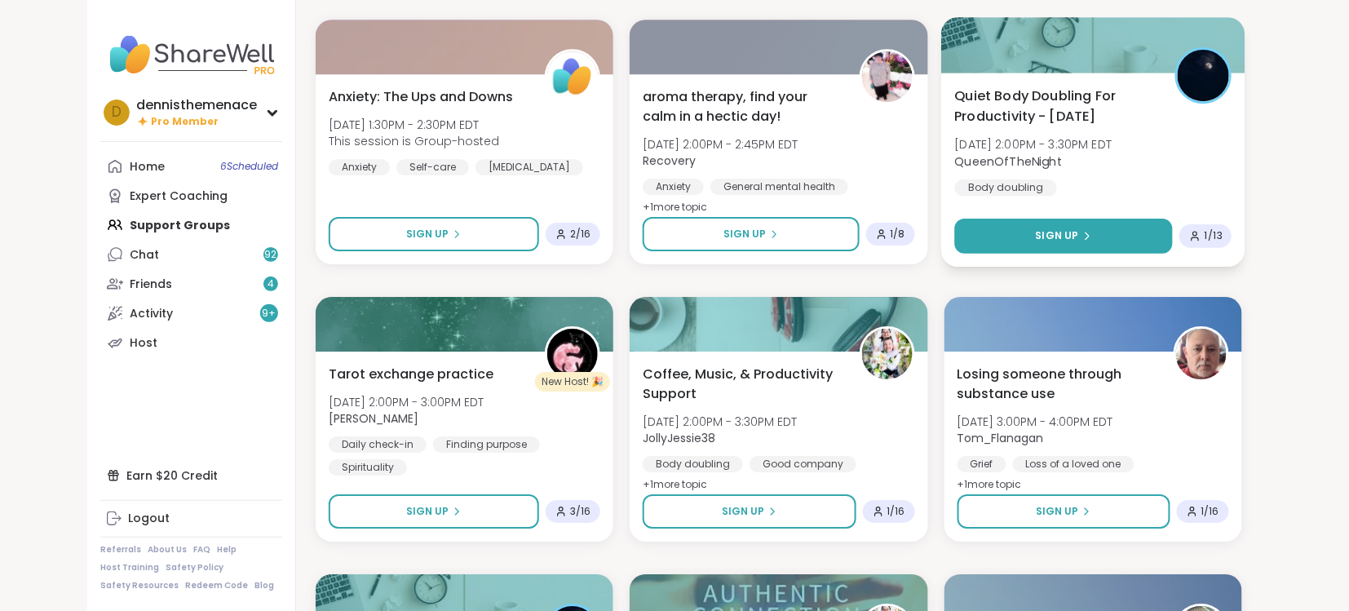
click at [1066, 236] on span "Sign Up" at bounding box center [1056, 235] width 43 height 15
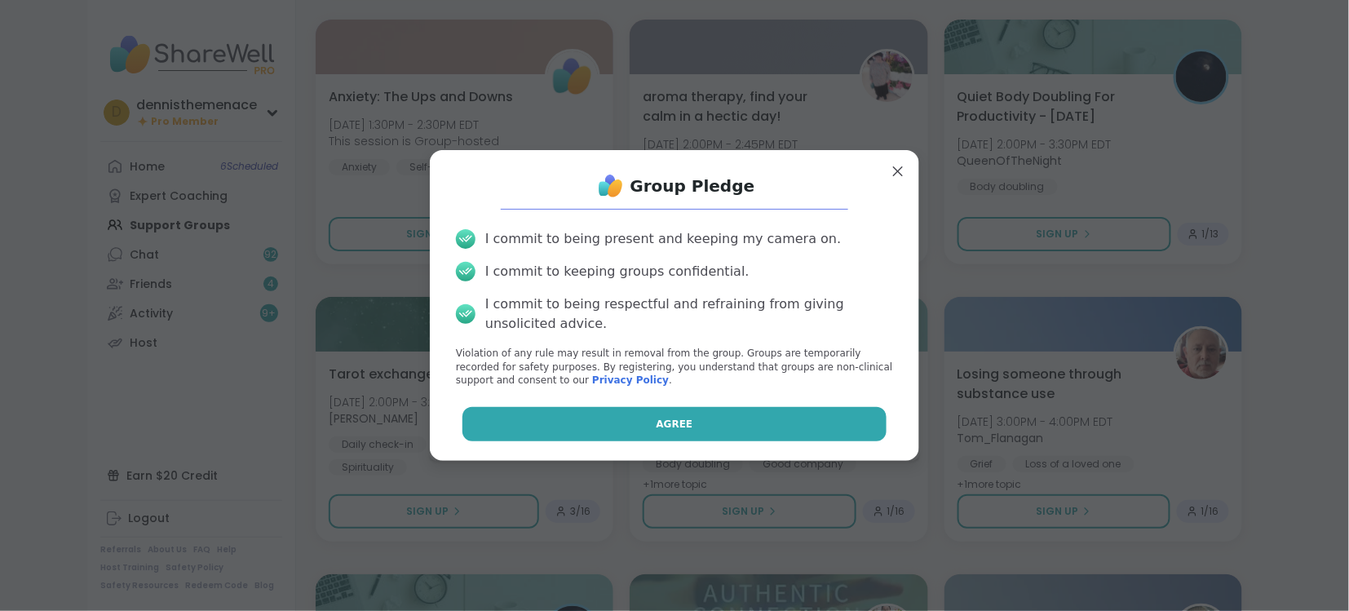
click at [722, 416] on button "Agree" at bounding box center [674, 424] width 425 height 34
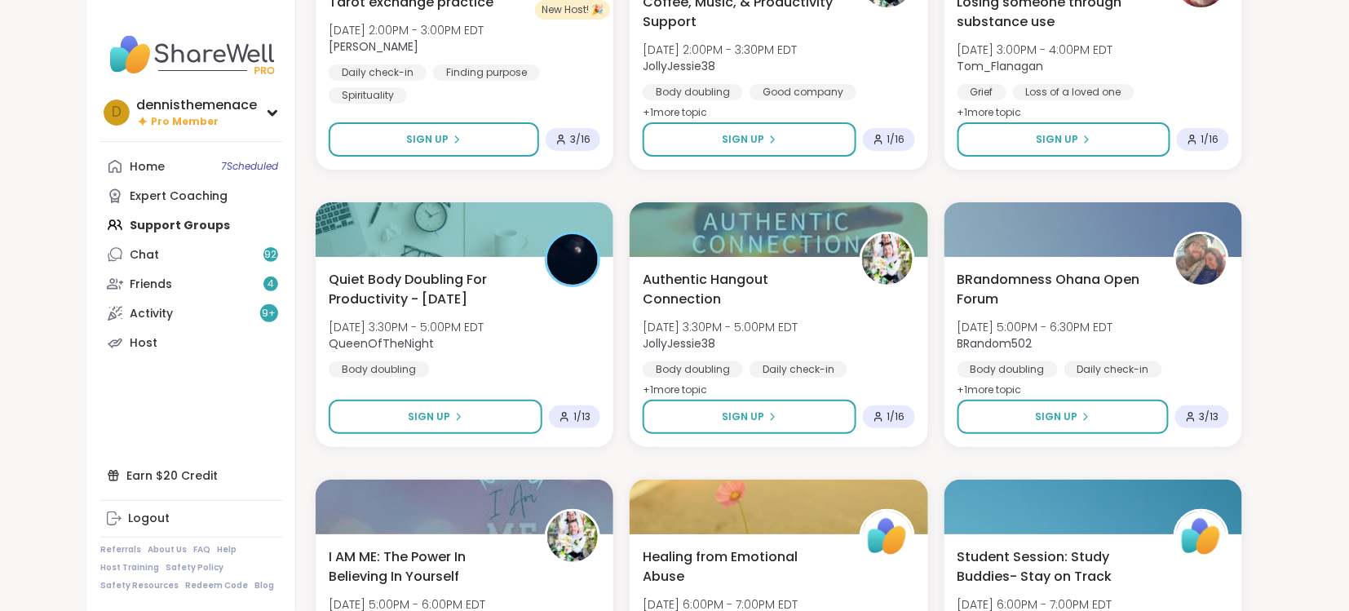
scroll to position [8068, 0]
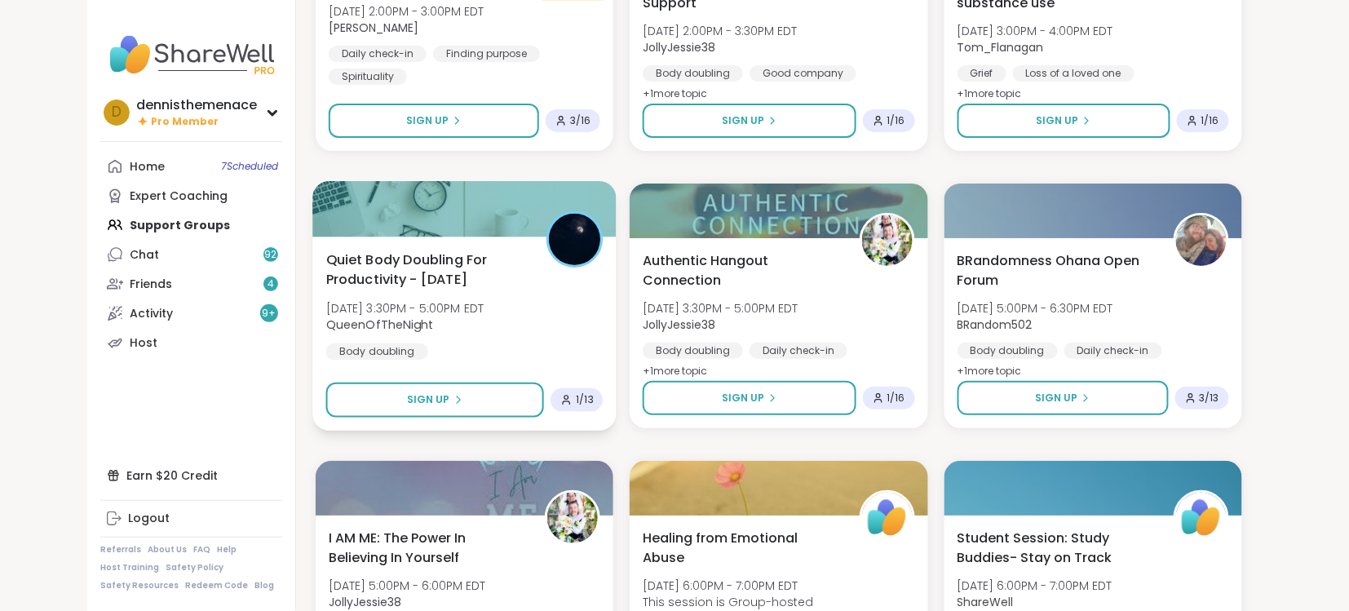
click at [447, 322] on span "QueenOfTheNight" at bounding box center [405, 324] width 158 height 16
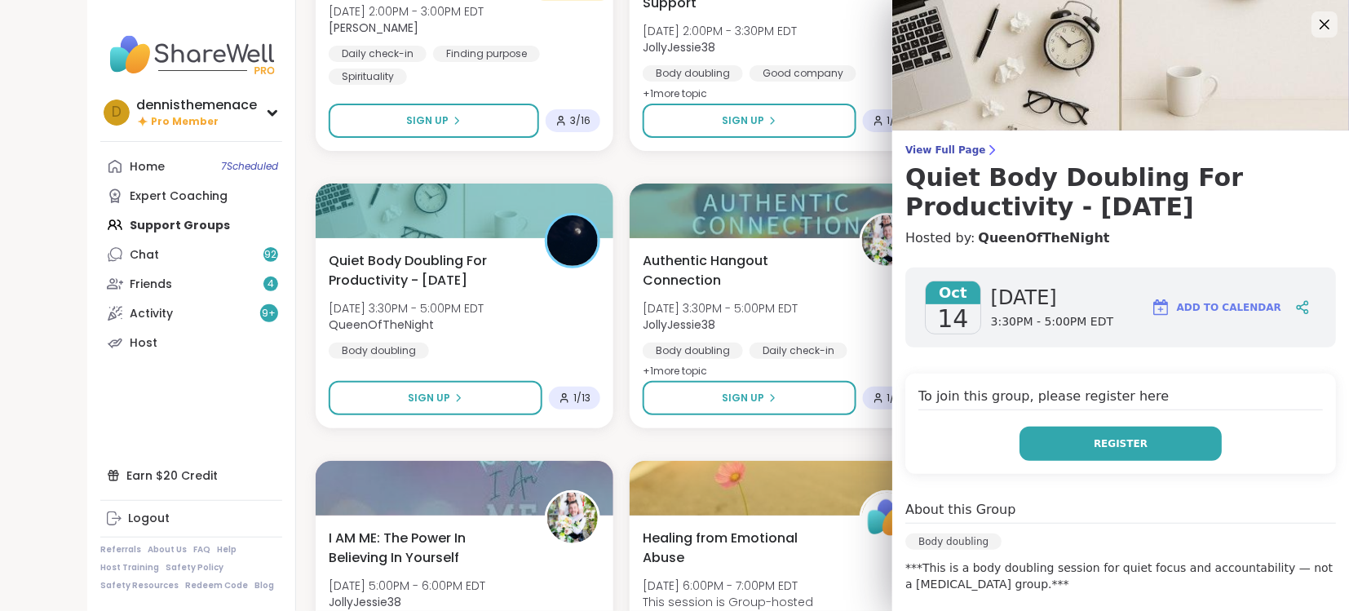
click at [1124, 430] on button "Register" at bounding box center [1120, 444] width 202 height 34
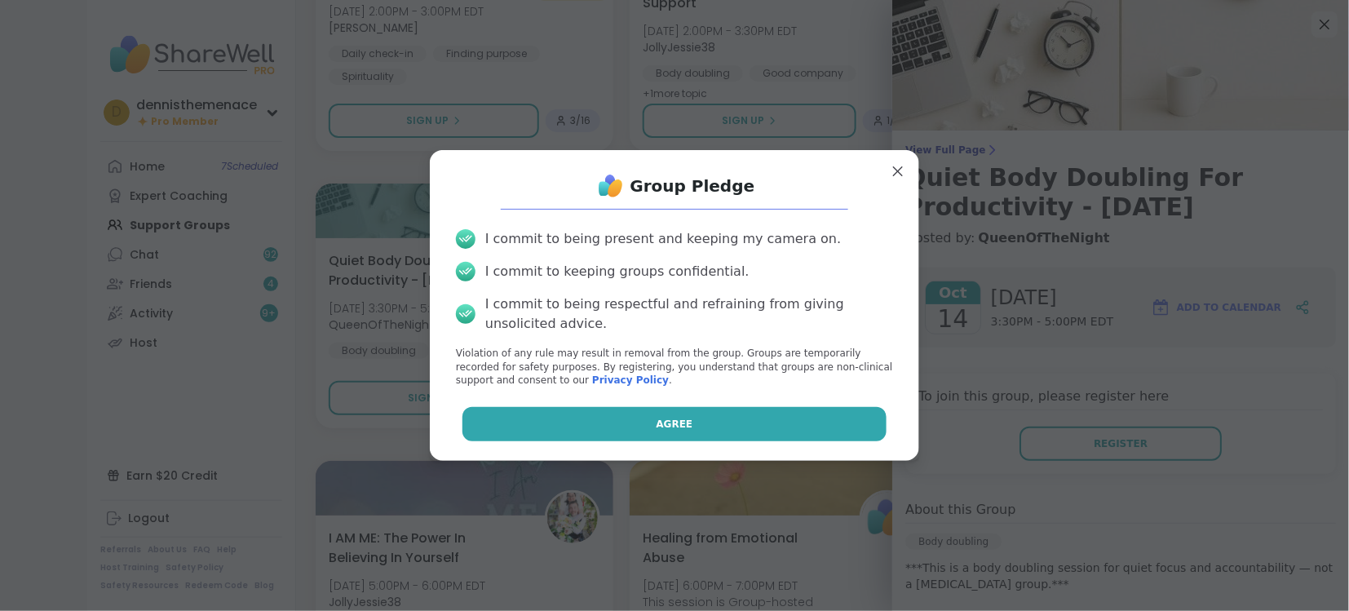
click at [691, 421] on button "Agree" at bounding box center [674, 424] width 425 height 34
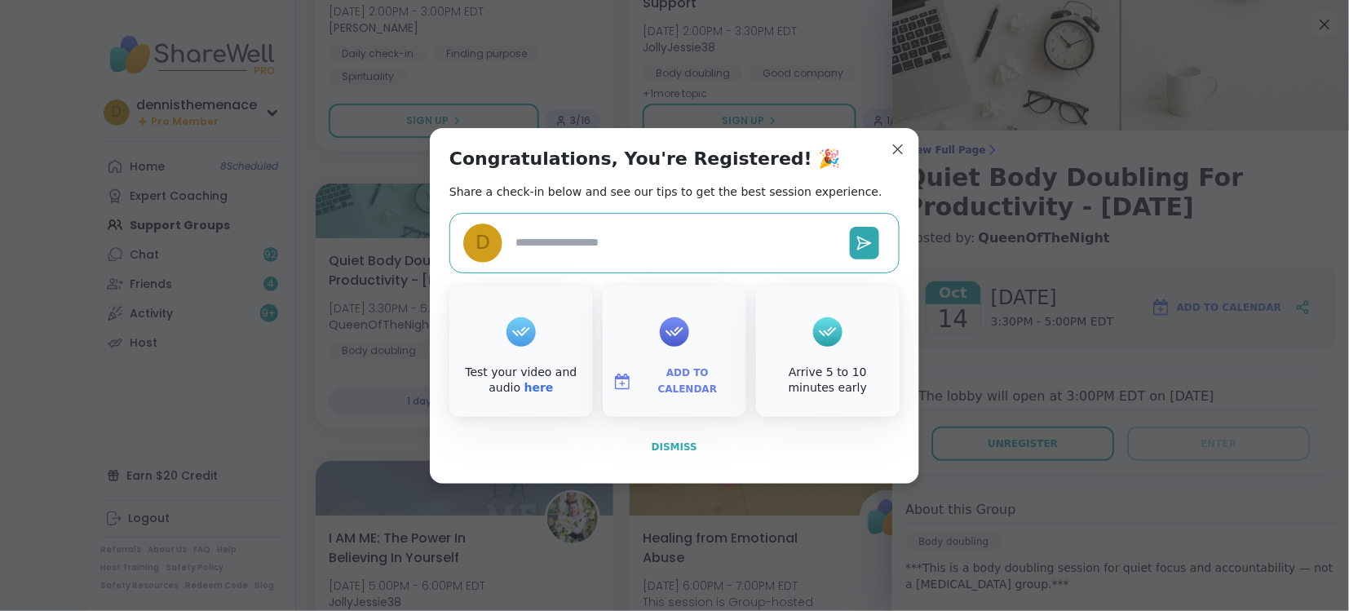
click at [681, 440] on span "Dismiss" at bounding box center [675, 447] width 46 height 15
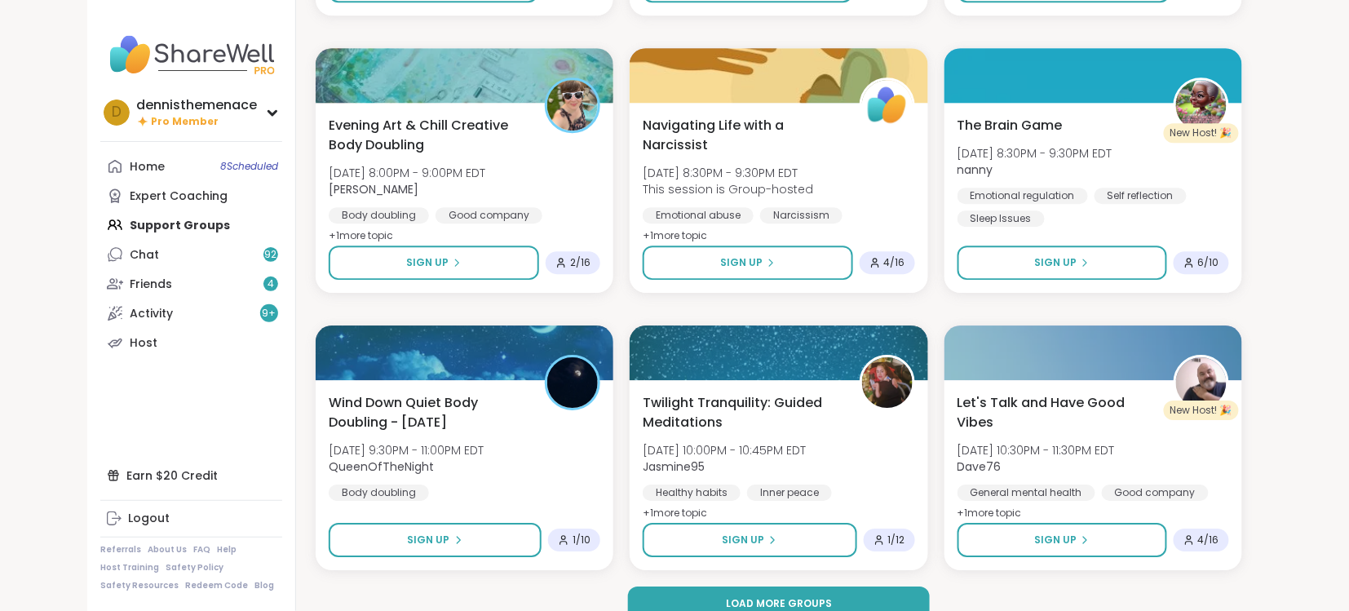
scroll to position [9613, 0]
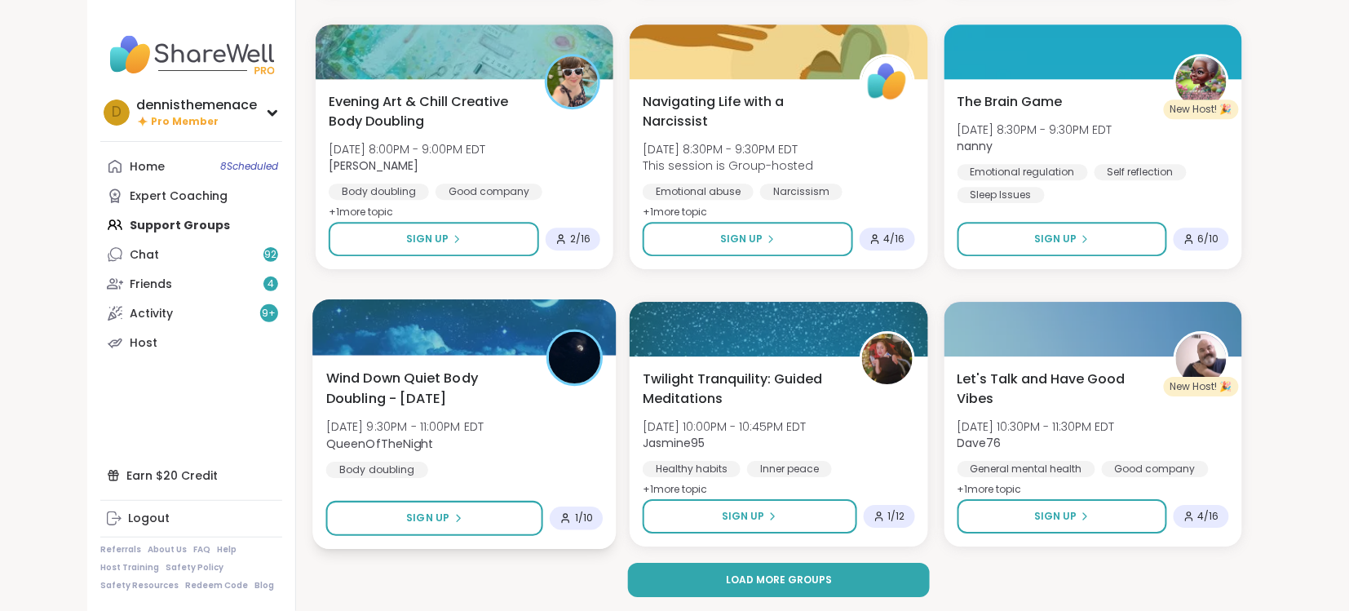
click at [431, 451] on div "Wind Down Quiet Body Doubling - Tuesday Tue, Oct 14 | 9:30PM - 11:00PM EDT Quee…" at bounding box center [464, 423] width 277 height 110
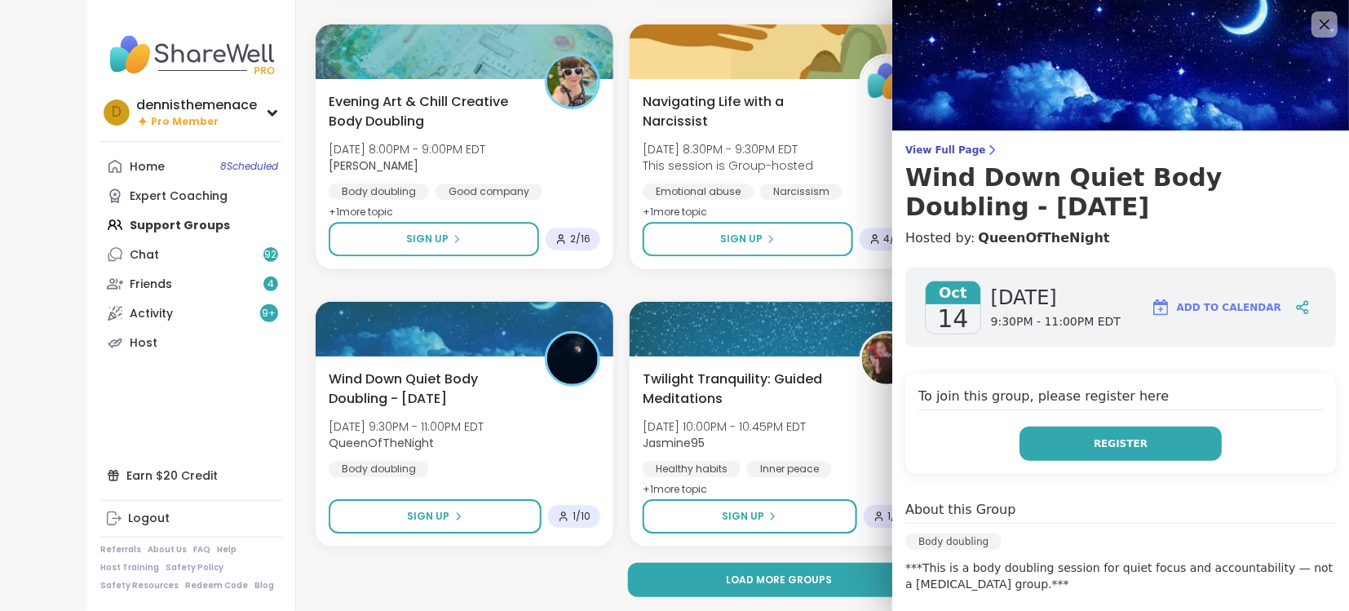
click at [1117, 439] on span "Register" at bounding box center [1121, 443] width 54 height 15
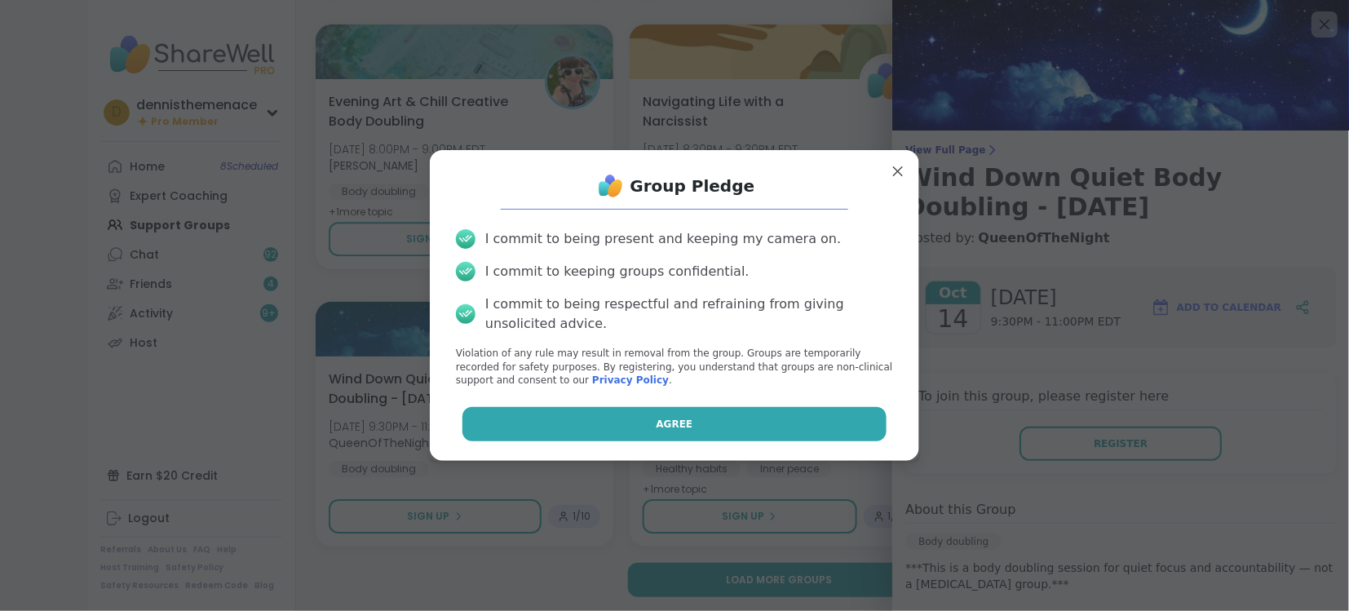
click at [844, 426] on button "Agree" at bounding box center [674, 424] width 425 height 34
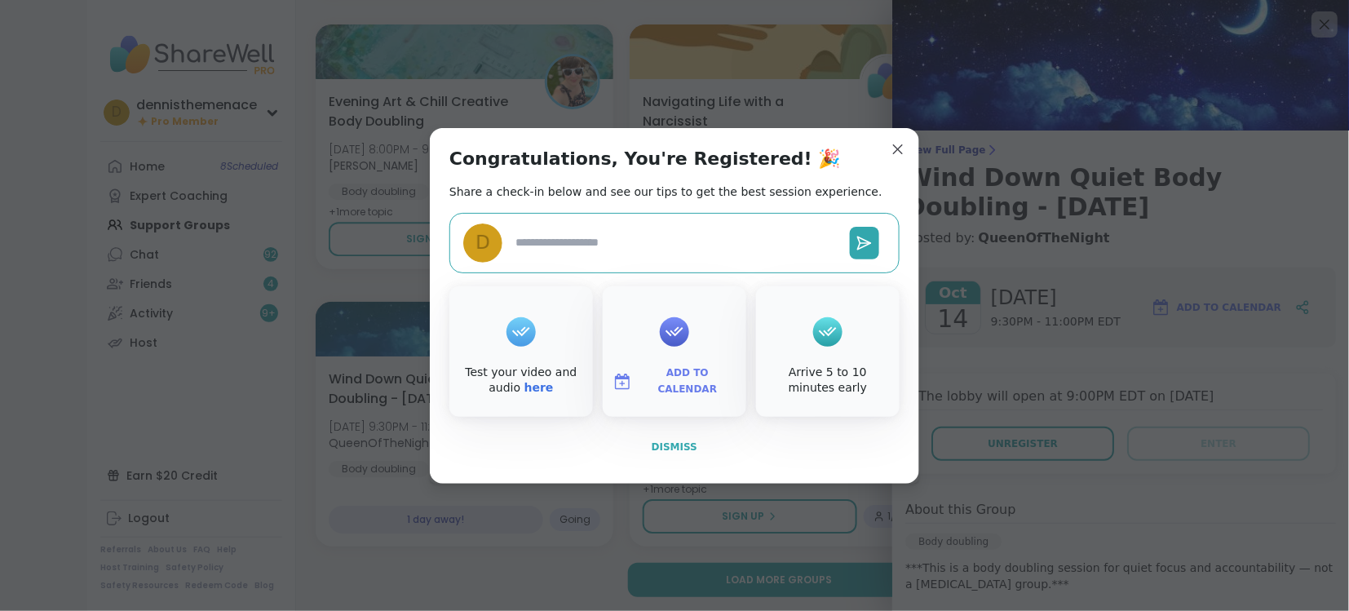
type textarea "*"
click at [679, 438] on button "Dismiss" at bounding box center [674, 447] width 450 height 34
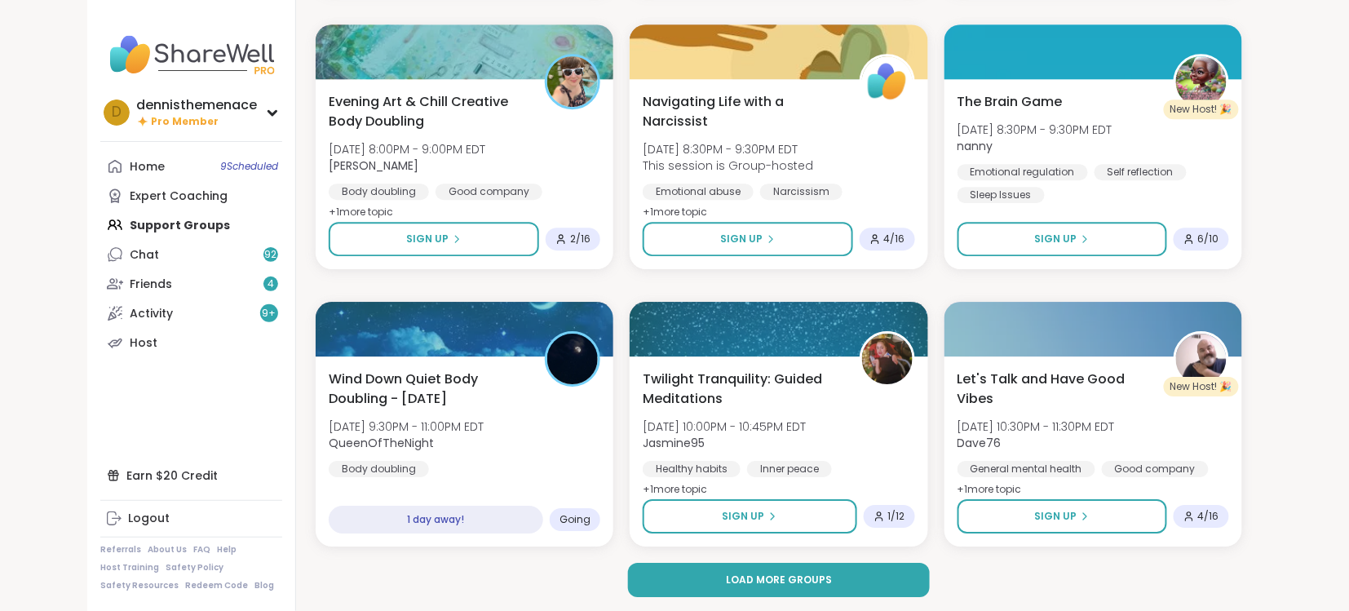
click at [553, 576] on div "Load more groups" at bounding box center [779, 580] width 926 height 34
click at [752, 574] on span "Load more groups" at bounding box center [779, 580] width 106 height 15
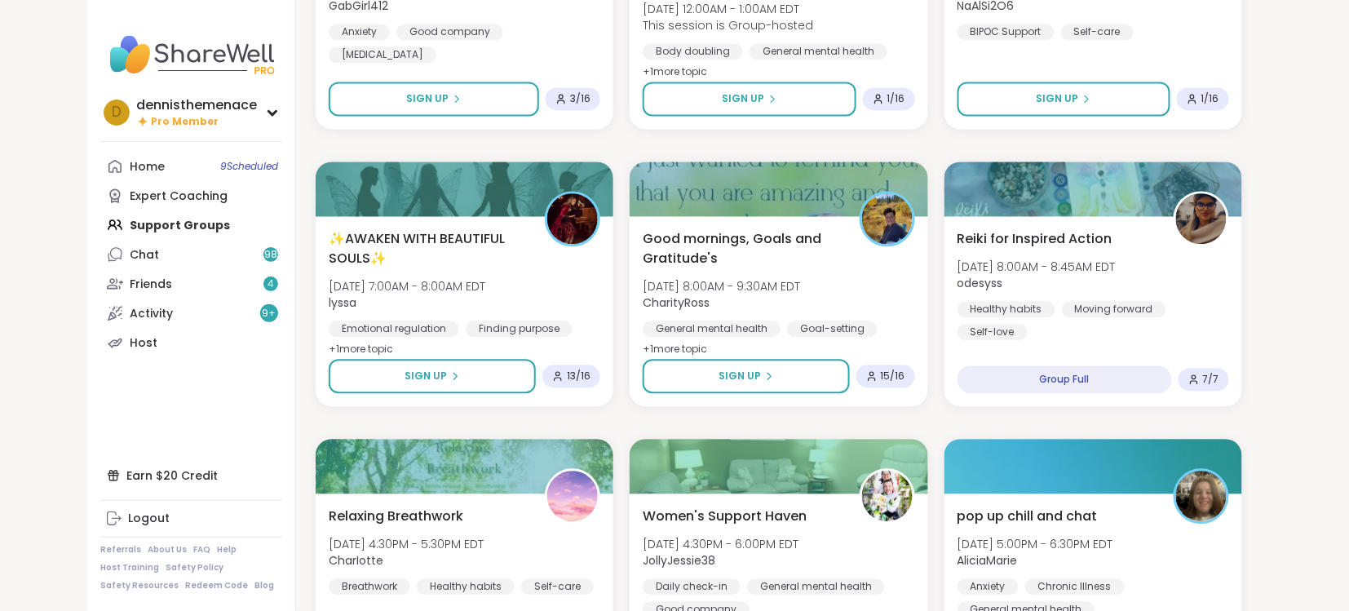
scroll to position [3049, 0]
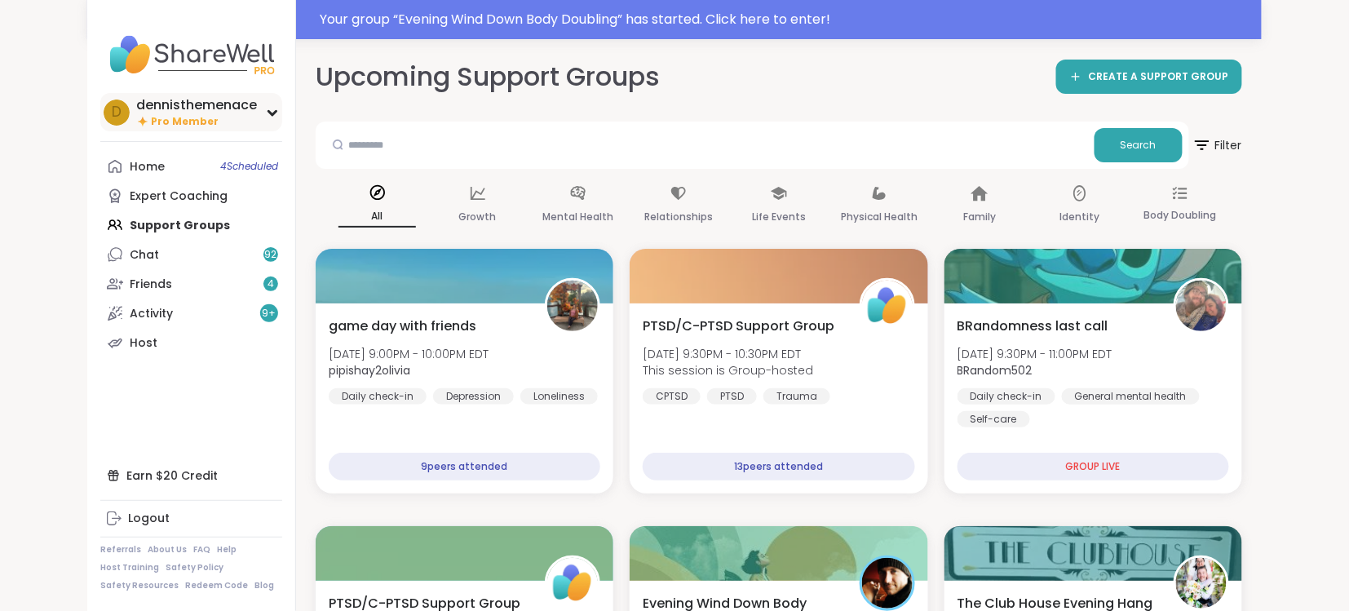
click at [174, 117] on span "Pro Member" at bounding box center [185, 122] width 68 height 14
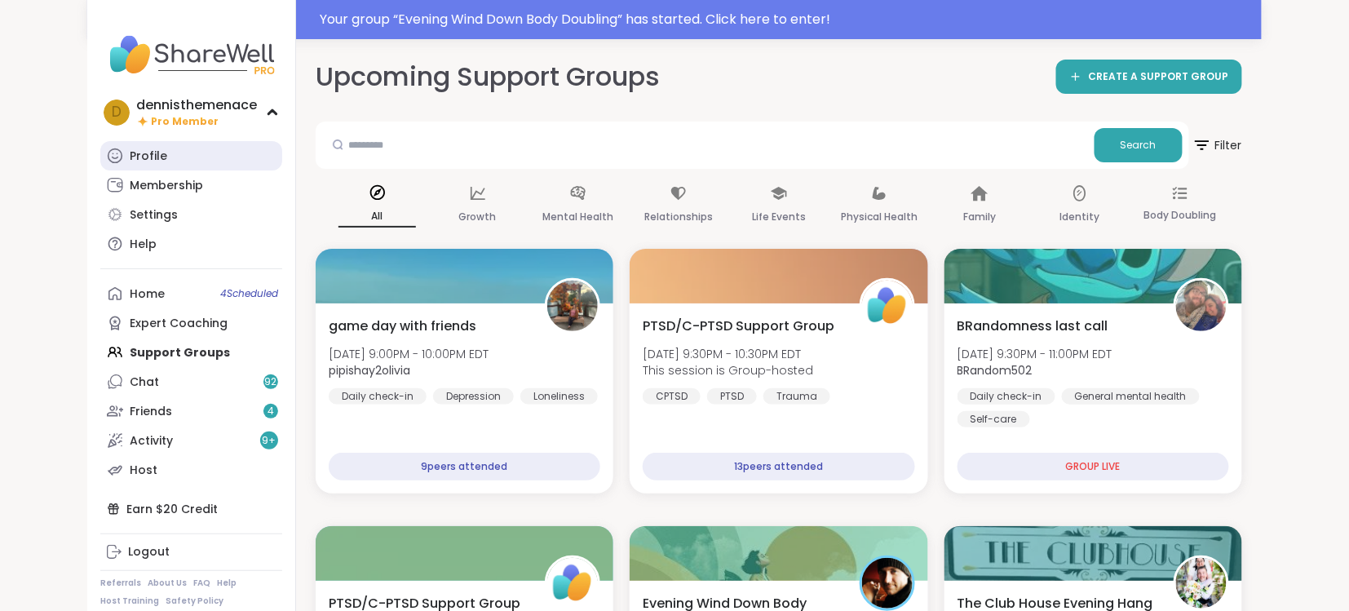
click at [153, 158] on div "Profile" at bounding box center [149, 156] width 38 height 16
